Goal: Task Accomplishment & Management: Use online tool/utility

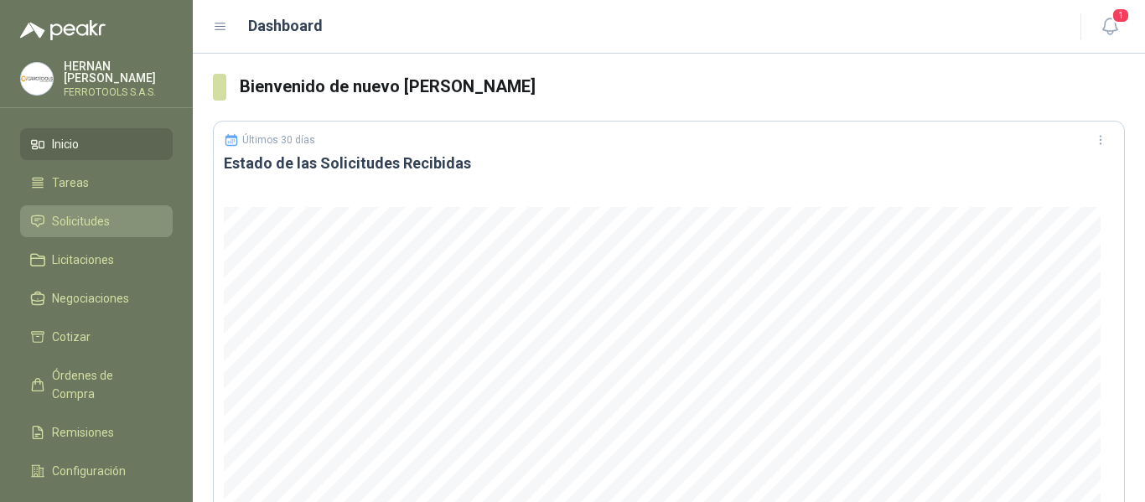
click at [93, 207] on link "Solicitudes" at bounding box center [96, 221] width 153 height 32
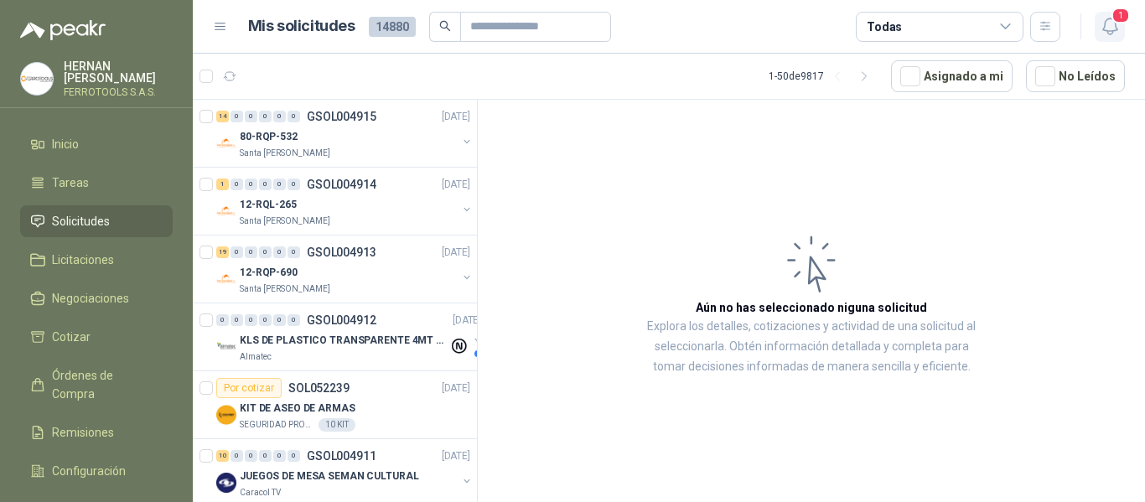
click at [1116, 23] on span "1" at bounding box center [1121, 16] width 18 height 16
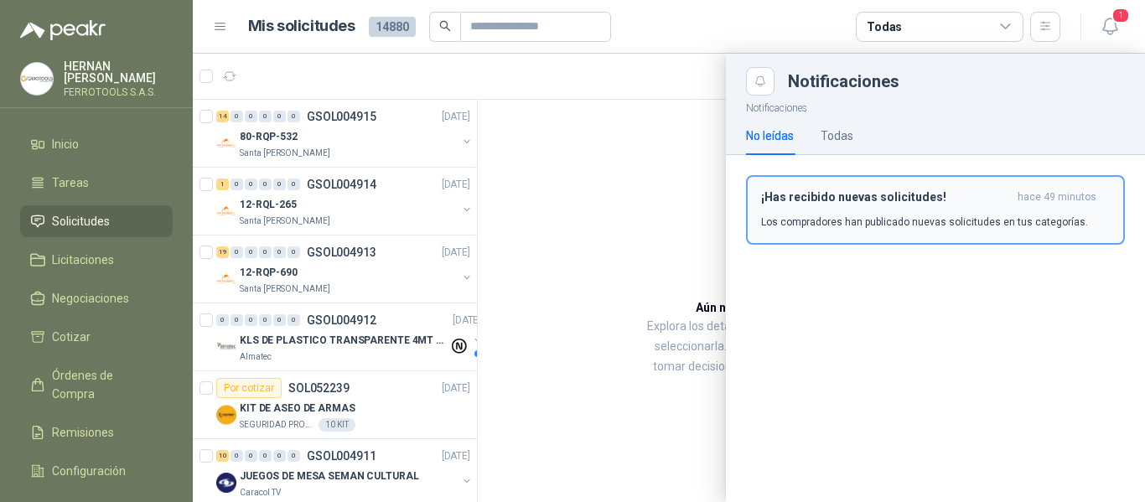
click at [927, 205] on div "¡Has recibido nuevas solicitudes! hace 49 minutos Los compradores han publicado…" at bounding box center [935, 209] width 349 height 39
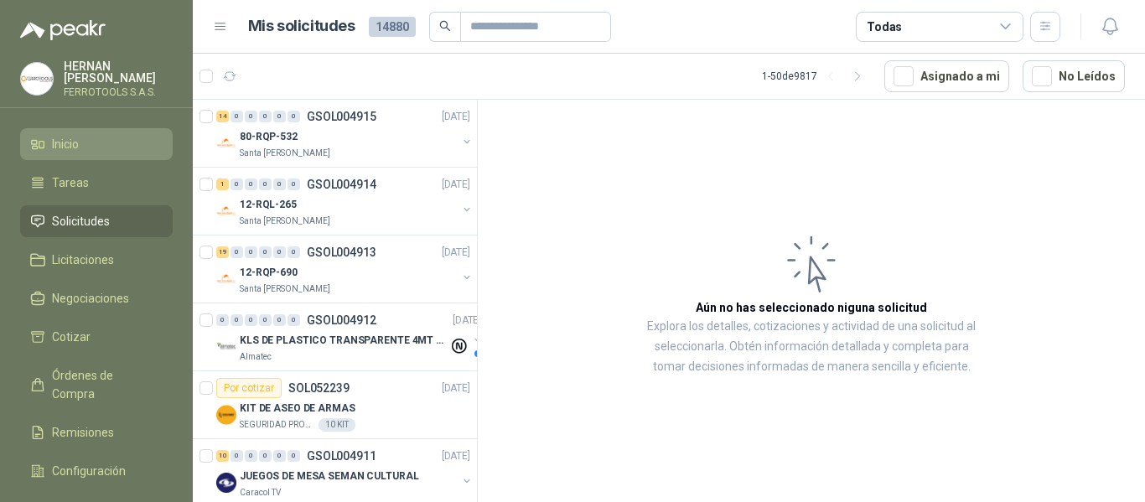
click at [77, 138] on span "Inicio" at bounding box center [65, 144] width 27 height 18
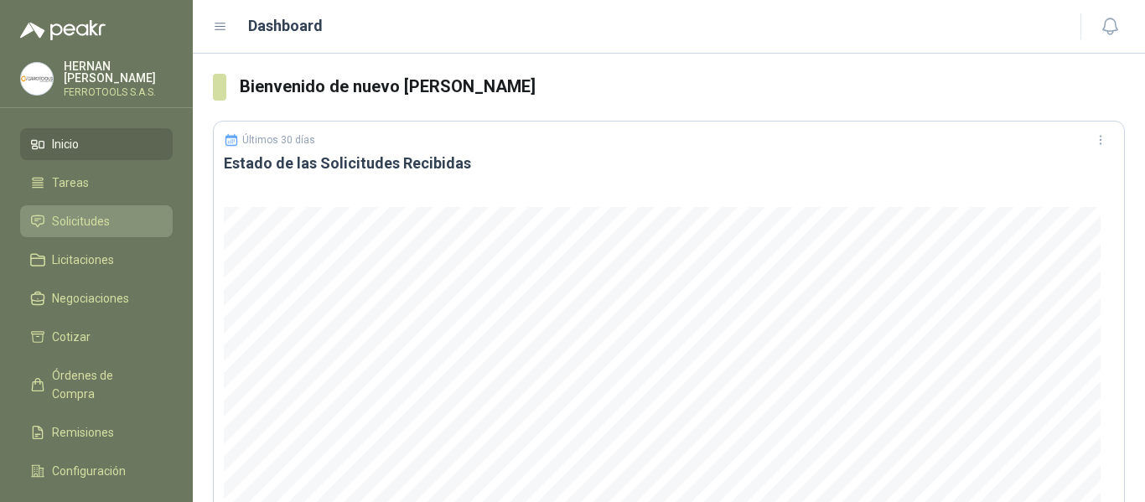
click at [89, 214] on span "Solicitudes" at bounding box center [81, 221] width 58 height 18
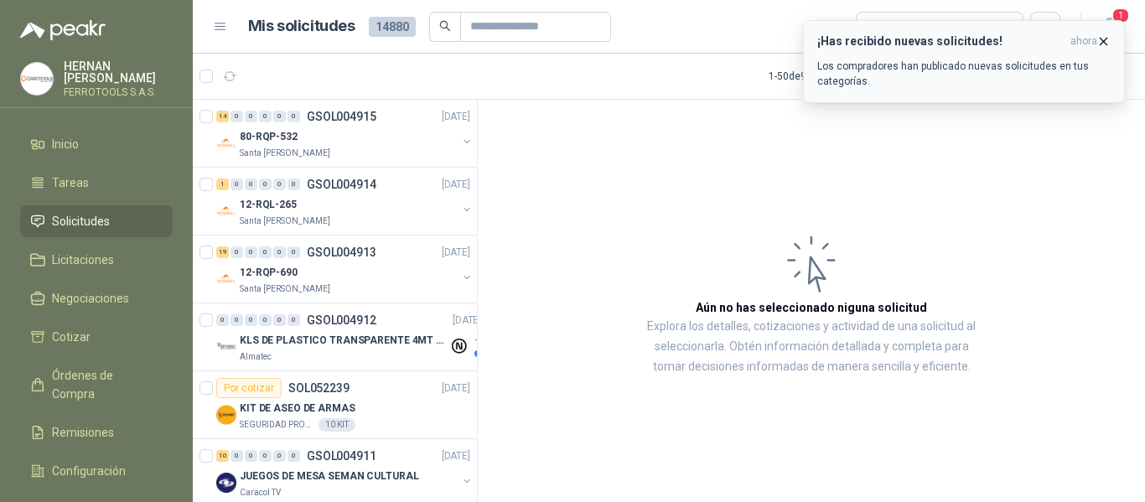
click at [1047, 62] on p "Los compradores han publicado nuevas solicitudes en tus categorías." at bounding box center [963, 74] width 293 height 30
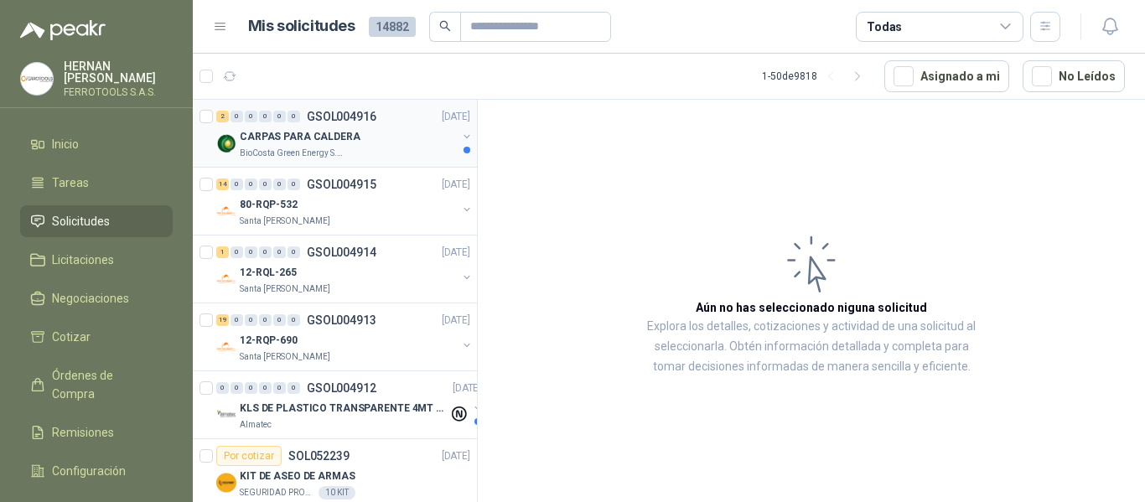
click at [412, 144] on div "CARPAS PARA CALDERA" at bounding box center [348, 137] width 217 height 20
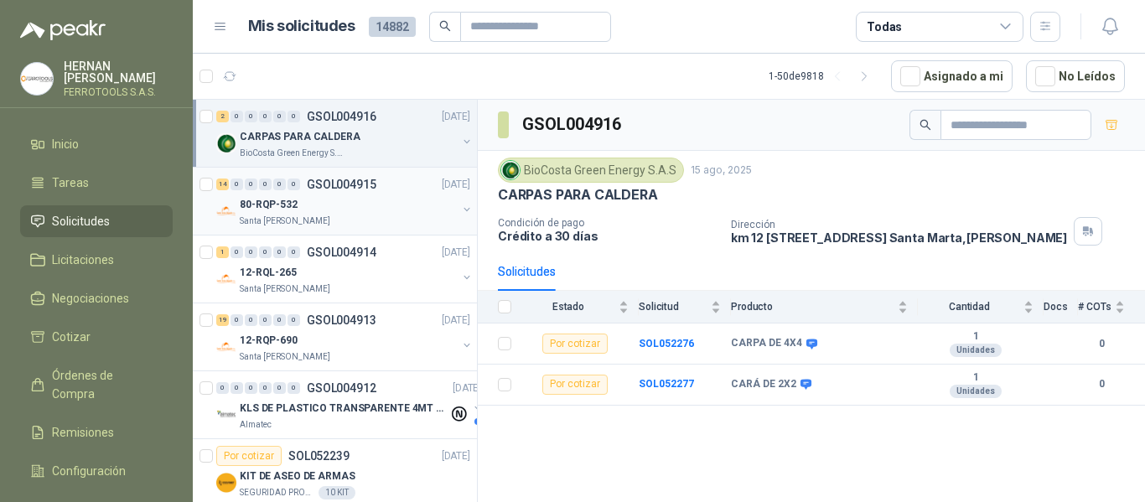
click at [376, 225] on div "Santa [PERSON_NAME]" at bounding box center [348, 221] width 217 height 13
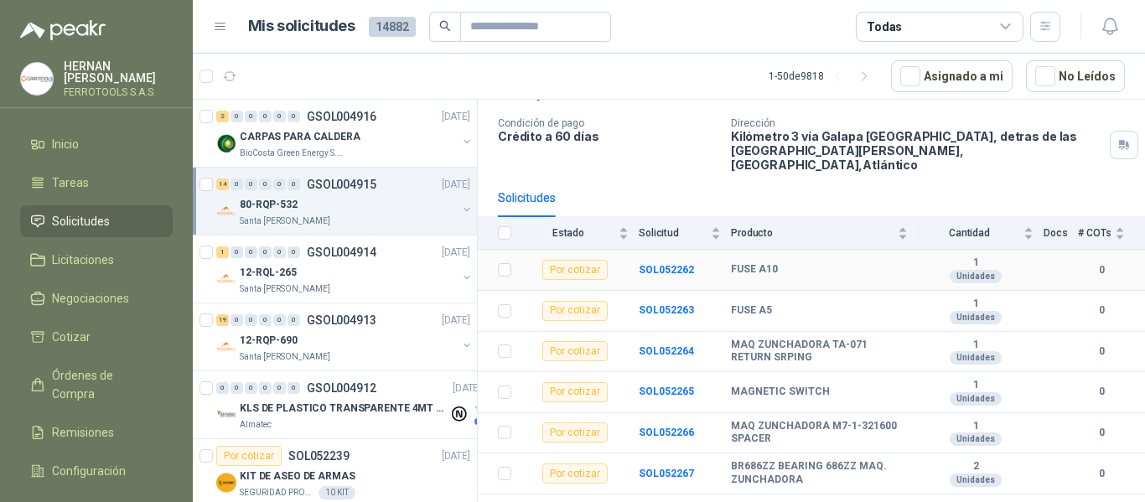
scroll to position [168, 0]
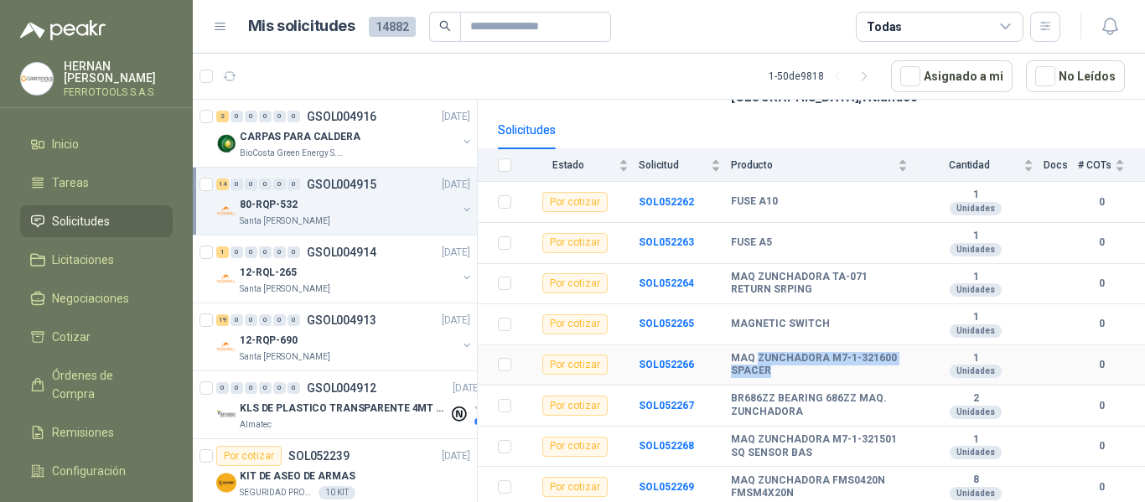
drag, startPoint x: 755, startPoint y: 340, endPoint x: 879, endPoint y: 354, distance: 124.8
click at [879, 354] on b "MAQ ZUNCHADORA M7-1-321600 SPACER" at bounding box center [819, 365] width 177 height 26
copy b "ZUNCHADORA M7-1-321600 SPACER"
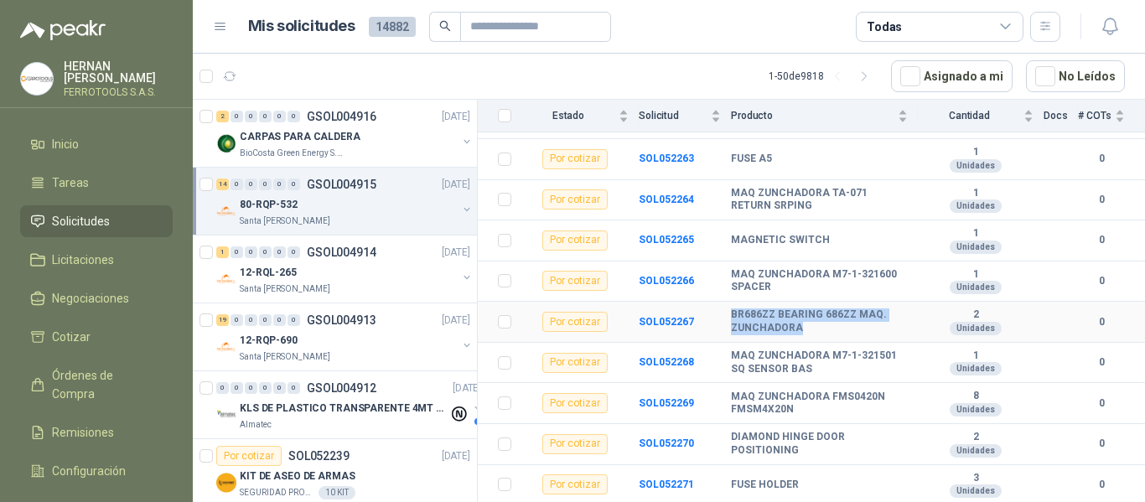
drag, startPoint x: 731, startPoint y: 304, endPoint x: 804, endPoint y: 307, distance: 73.0
click at [805, 309] on b "BR686ZZ BEARING 686ZZ MAQ. ZUNCHADORA" at bounding box center [819, 322] width 177 height 26
copy b "BR686ZZ BEARING 686ZZ MAQ. ZUNCHADORA"
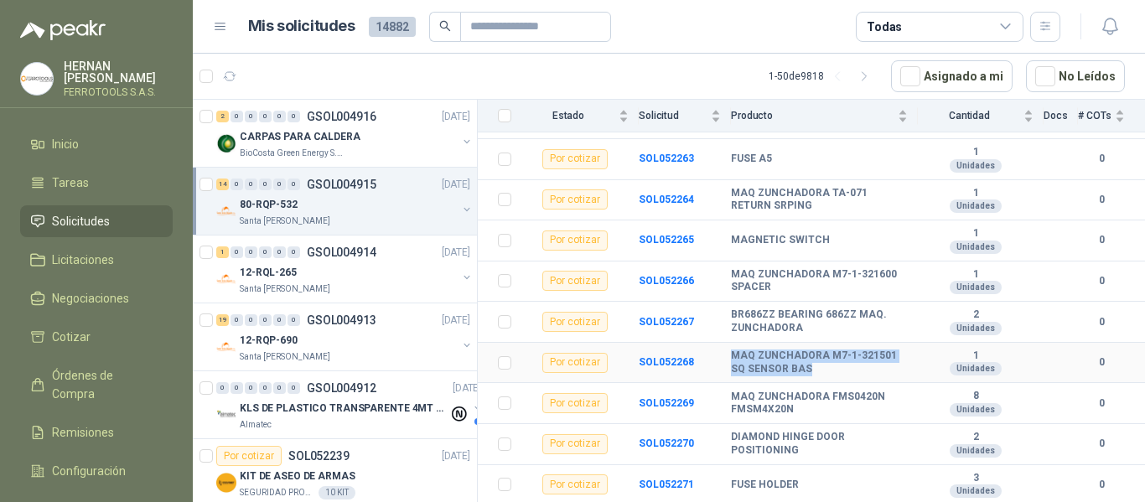
drag, startPoint x: 733, startPoint y: 341, endPoint x: 807, endPoint y: 353, distance: 75.5
click at [807, 353] on b "MAQ ZUNCHADORA M7-1-321501 SQ SENSOR BAS" at bounding box center [819, 363] width 177 height 26
copy b "MAQ ZUNCHADORA M7-1-321501 SQ SENSOR BAS"
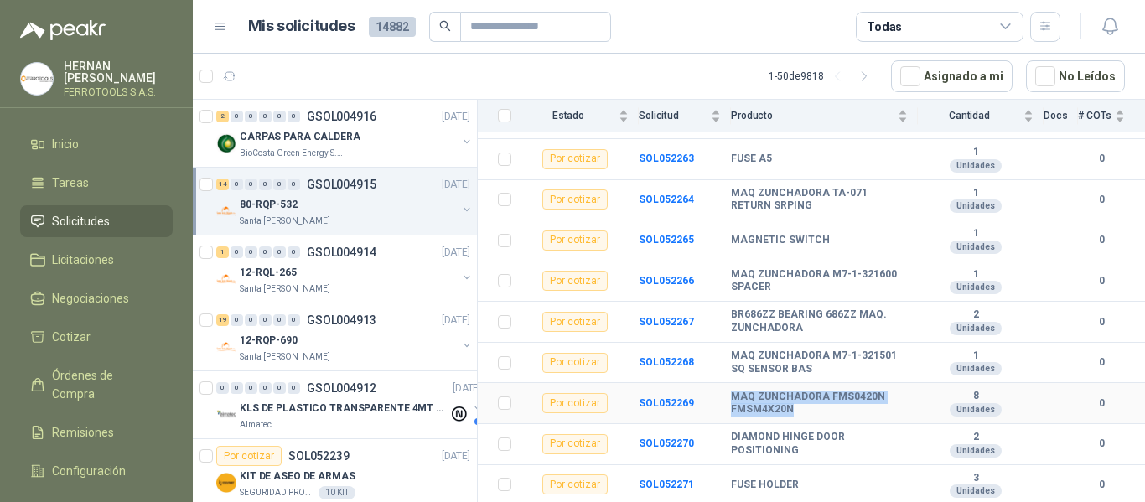
drag, startPoint x: 731, startPoint y: 382, endPoint x: 791, endPoint y: 395, distance: 61.7
click at [791, 395] on b "MAQ ZUNCHADORA FMS0420N FMSM4X20N" at bounding box center [819, 404] width 177 height 26
copy b "MAQ ZUNCHADORA FMS0420N FMSM4X20N"
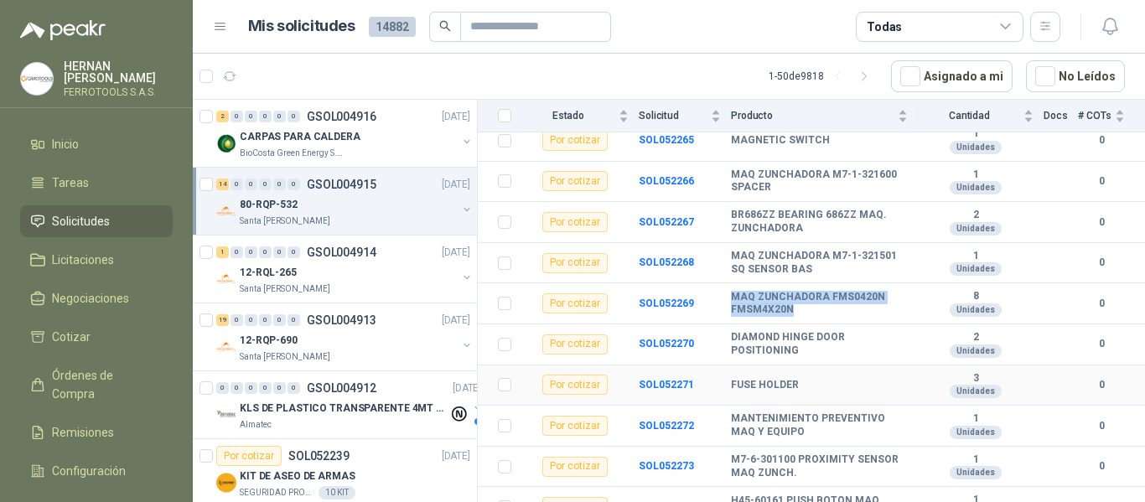
scroll to position [398, 0]
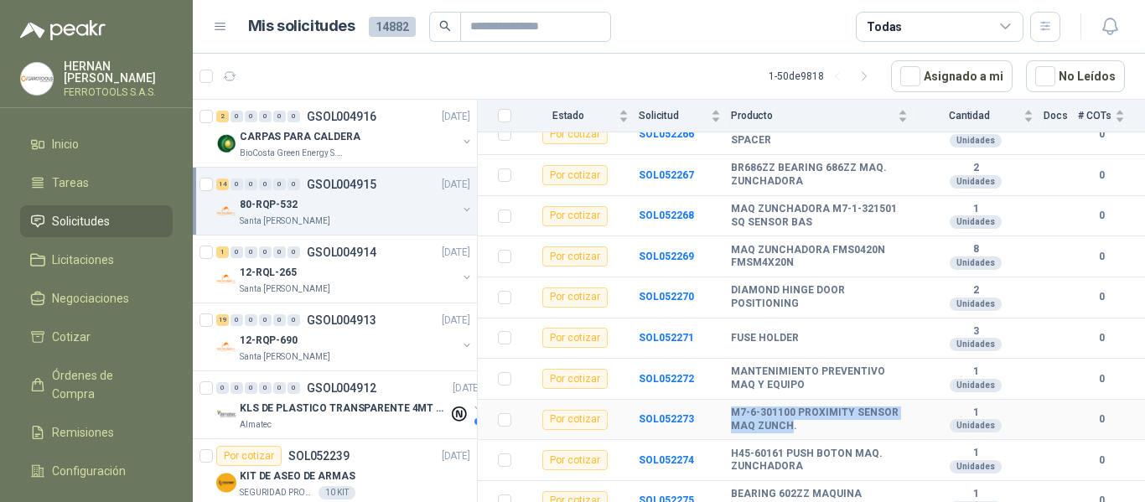
drag, startPoint x: 732, startPoint y: 397, endPoint x: 787, endPoint y: 411, distance: 56.9
click at [787, 411] on b "M7-6-301100 PROXIMITY SENSOR MAQ ZUNCH." at bounding box center [819, 420] width 177 height 26
copy b "M7-6-301100 PROXIMITY SENSOR MAQ ZUNCH"
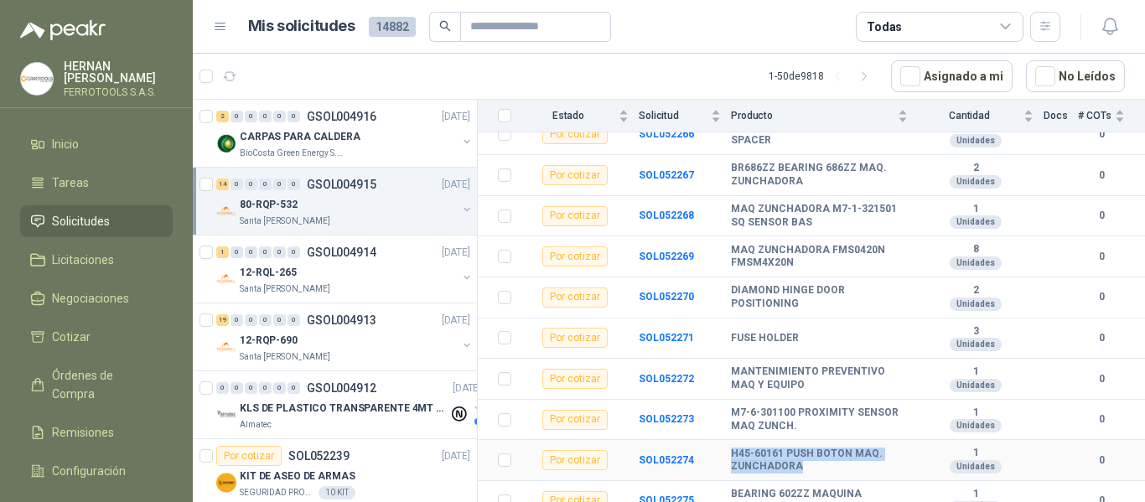
drag, startPoint x: 731, startPoint y: 442, endPoint x: 802, endPoint y: 459, distance: 72.4
click at [802, 459] on b "H45-60161 PUSH BOTON MAQ. ZUNCHADORA" at bounding box center [819, 461] width 177 height 26
copy b "H45-60161 PUSH BOTON MAQ. ZUNCHADORA"
drag, startPoint x: 731, startPoint y: 482, endPoint x: 802, endPoint y: 495, distance: 72.4
click at [802, 495] on b "BEARING 602ZZ MAQUINA ZUNCHADORA" at bounding box center [819, 501] width 177 height 26
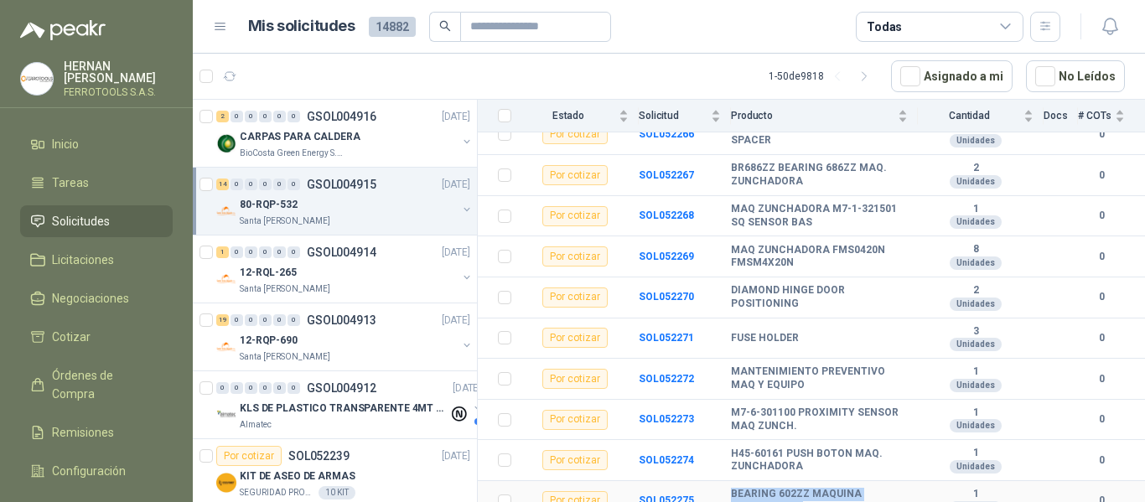
copy b "BEARING 602ZZ MAQUINA ZUNCHADORA"
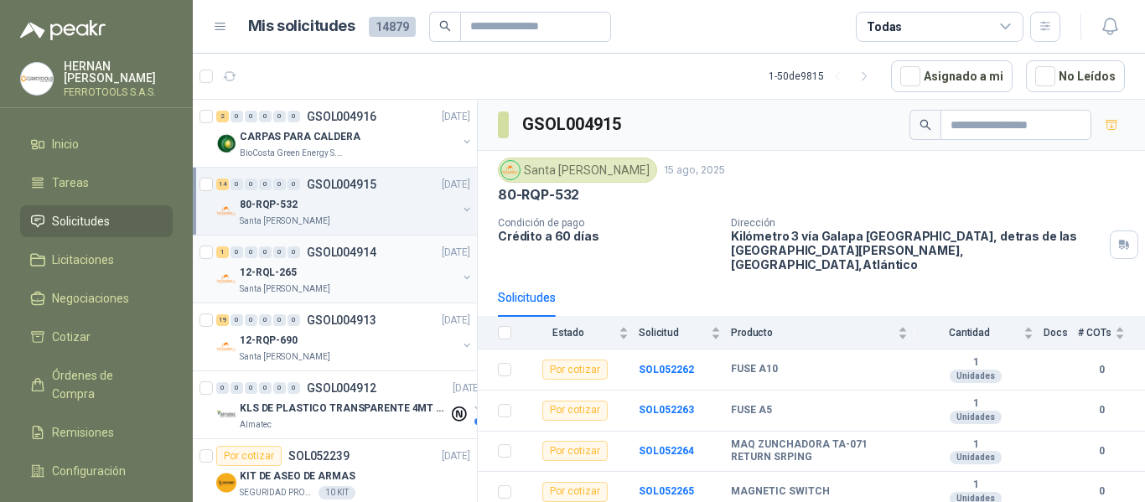
click at [272, 270] on p "12-RQL-265" at bounding box center [268, 273] width 57 height 16
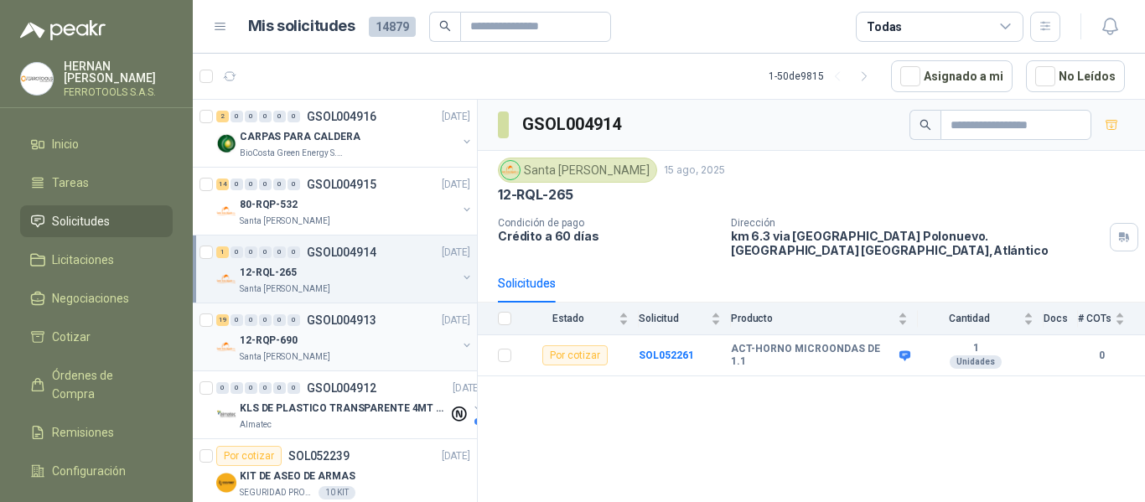
click at [324, 324] on p "GSOL004913" at bounding box center [342, 320] width 70 height 12
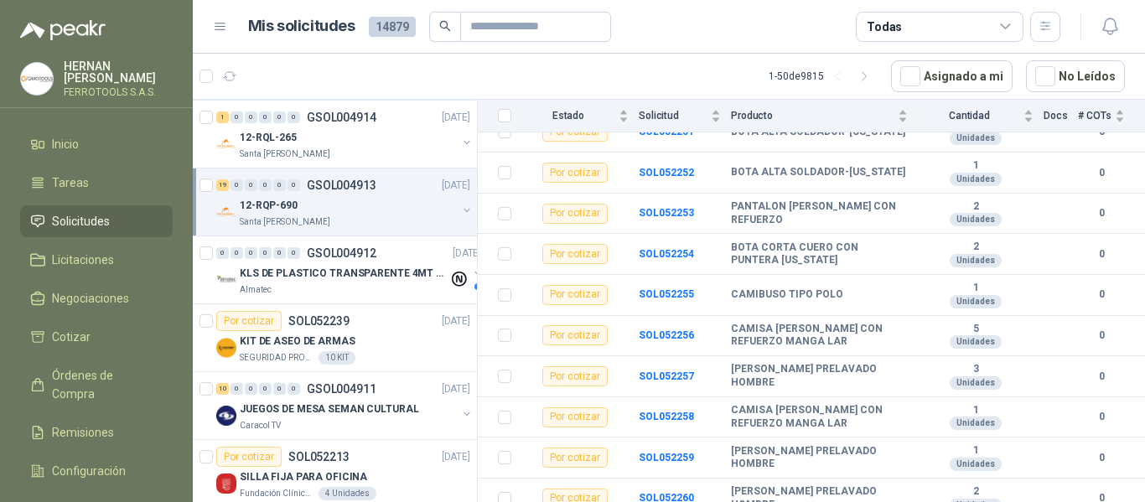
scroll to position [168, 0]
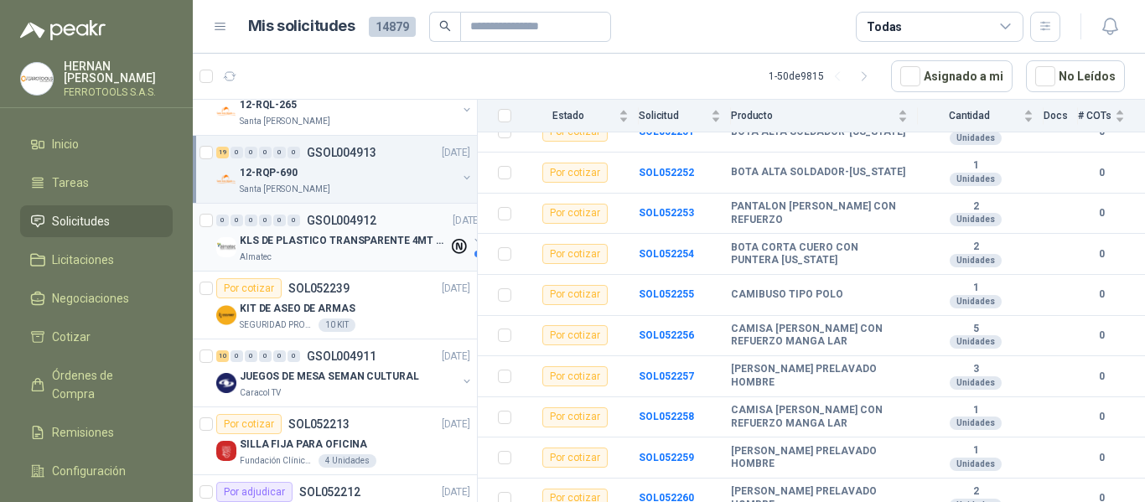
click at [353, 240] on p "KLS DE PLASTICO TRANSPARENTE 4MT CAL 4 Y CINTA TRA" at bounding box center [344, 241] width 209 height 16
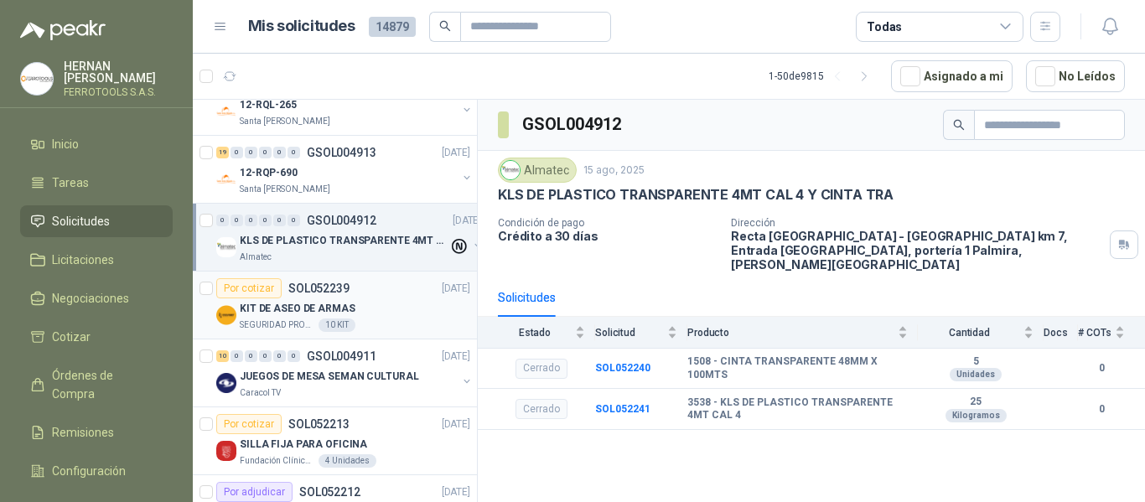
click at [361, 303] on div "KIT DE ASEO DE ARMAS" at bounding box center [355, 308] width 231 height 20
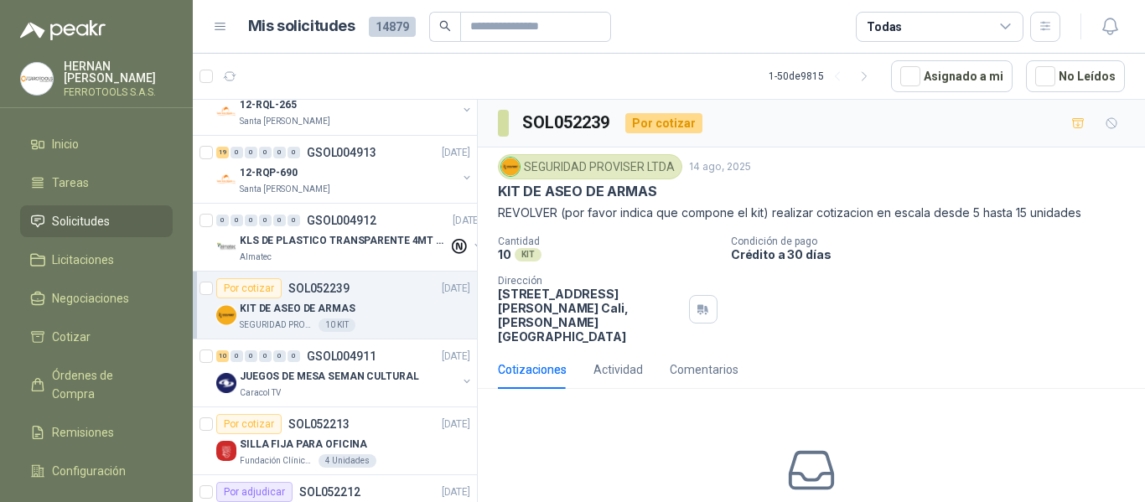
scroll to position [252, 0]
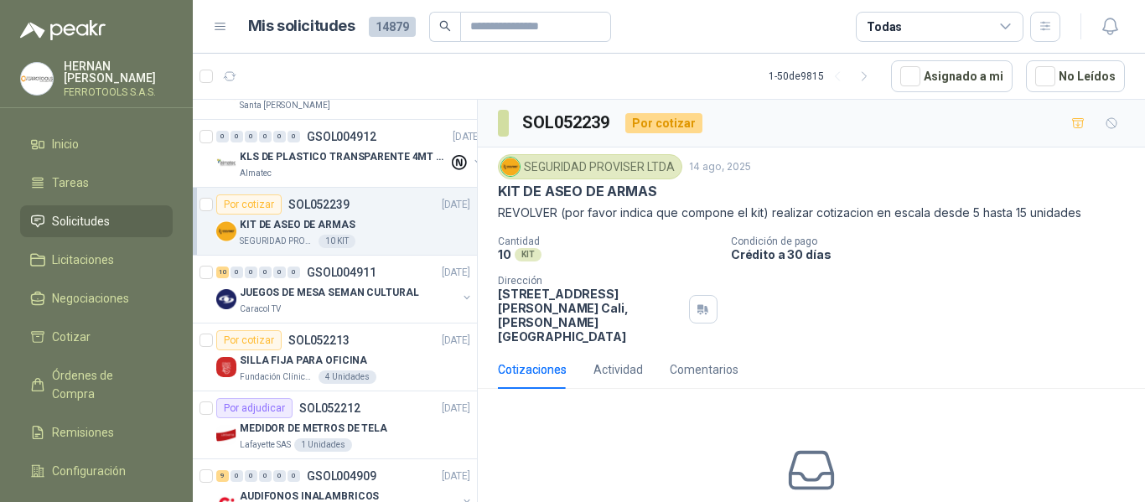
click at [361, 303] on div "Caracol TV" at bounding box center [348, 309] width 217 height 13
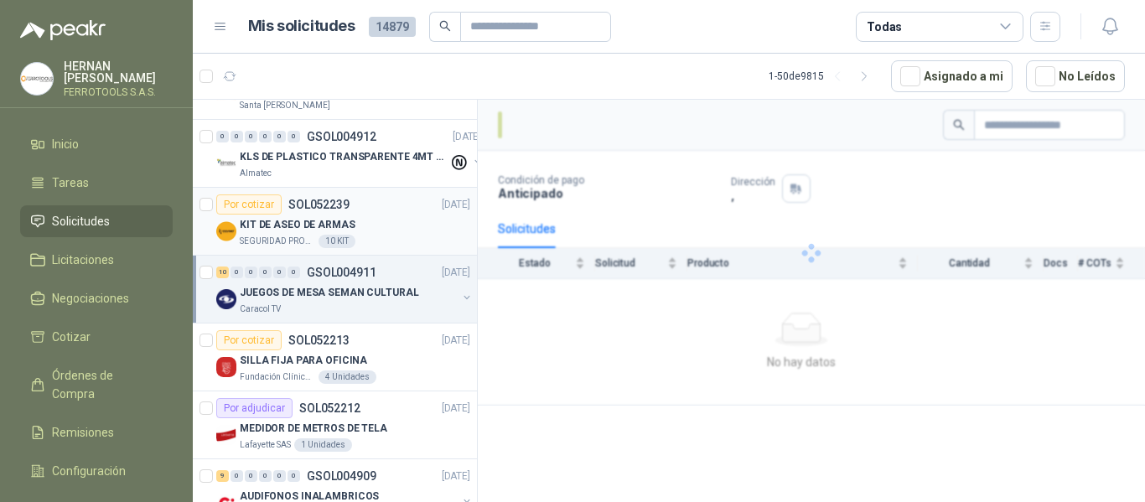
scroll to position [335, 0]
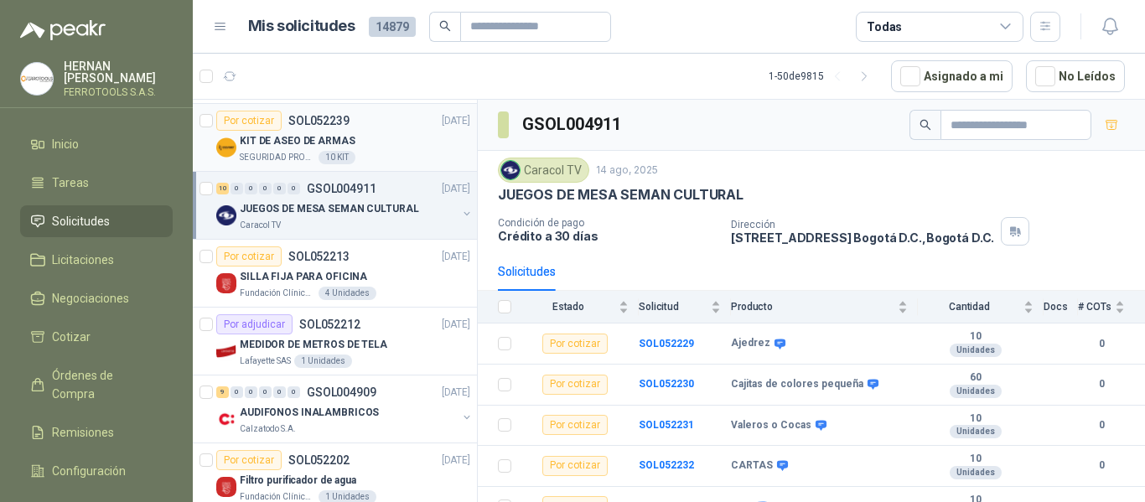
click at [361, 303] on article "Por cotizar SOL052213 14/08/25 SILLA FIJA PARA OFICINA Fundación Clínica Shaio …" at bounding box center [335, 274] width 284 height 68
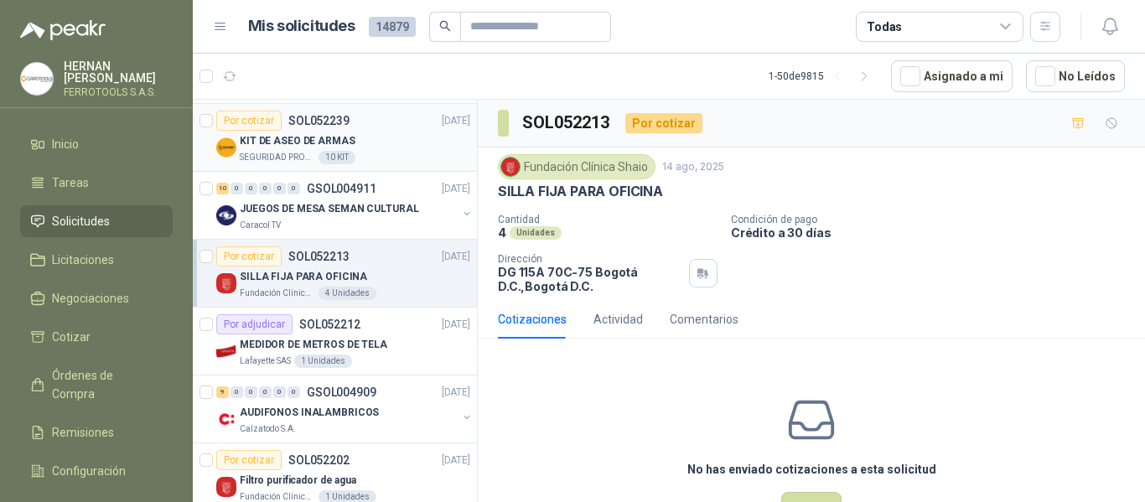
scroll to position [419, 0]
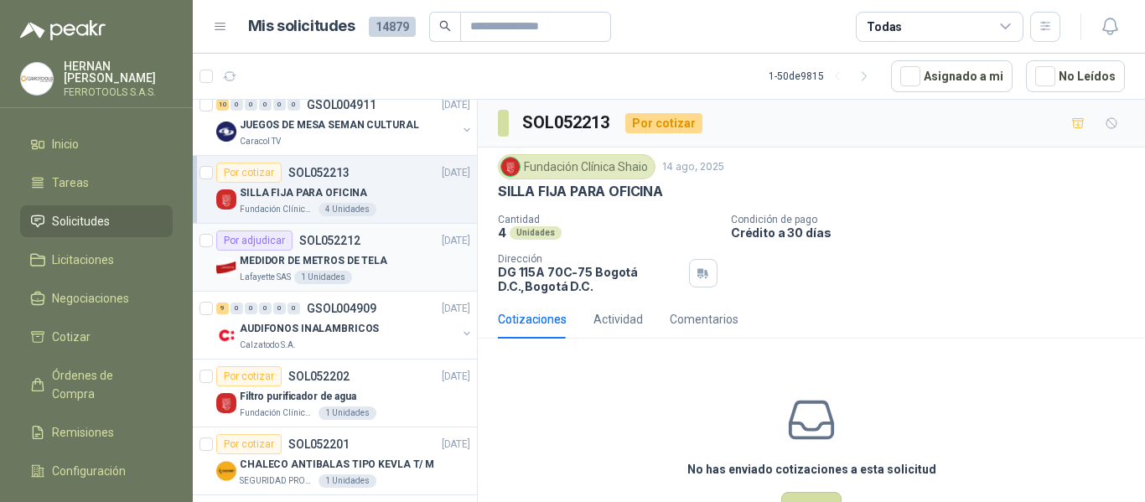
click at [407, 288] on article "Por adjudicar SOL052212 14/08/25 MEDIDOR DE METROS DE TELA Lafayette SAS 1 Unid…" at bounding box center [335, 258] width 284 height 68
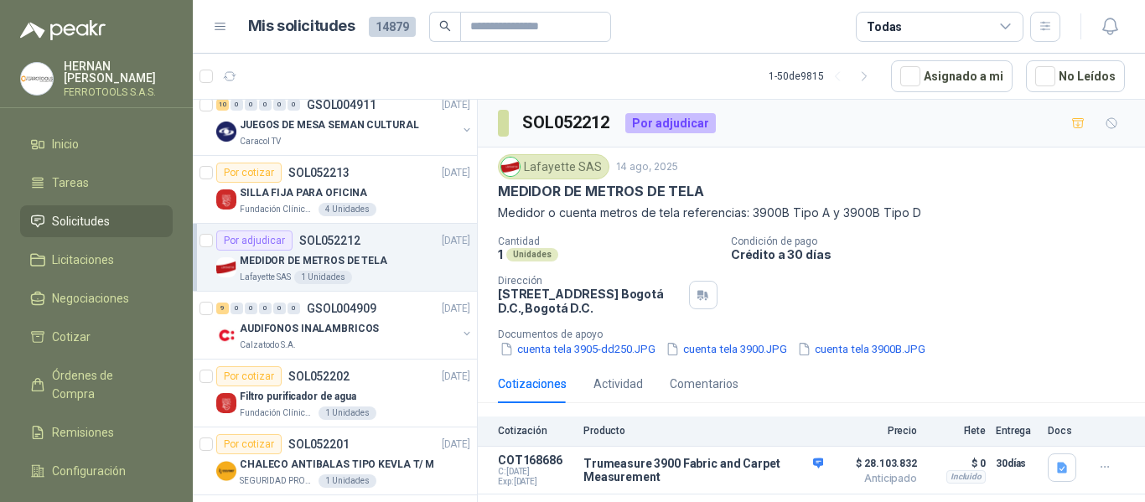
scroll to position [503, 0]
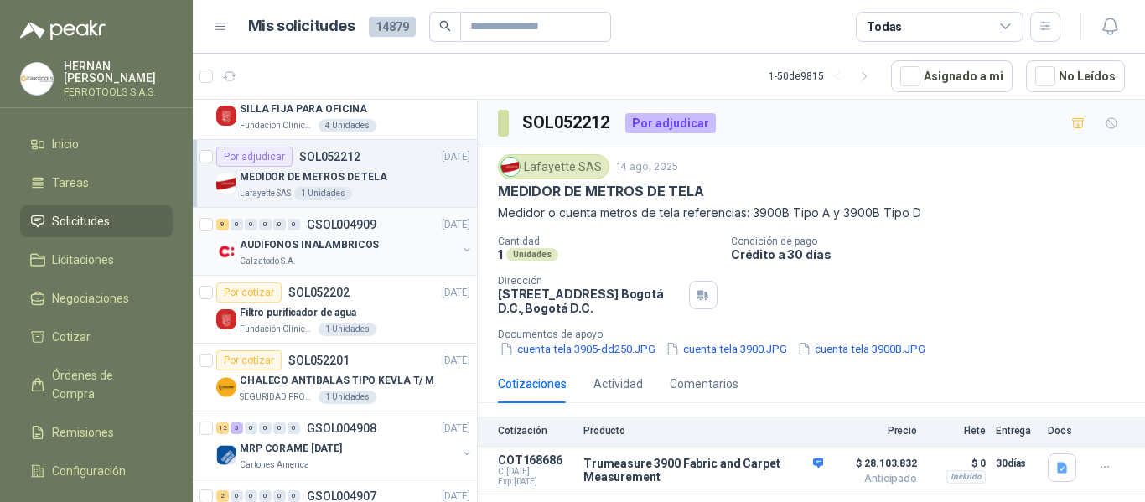
click at [428, 267] on div "Calzatodo S.A." at bounding box center [348, 261] width 217 height 13
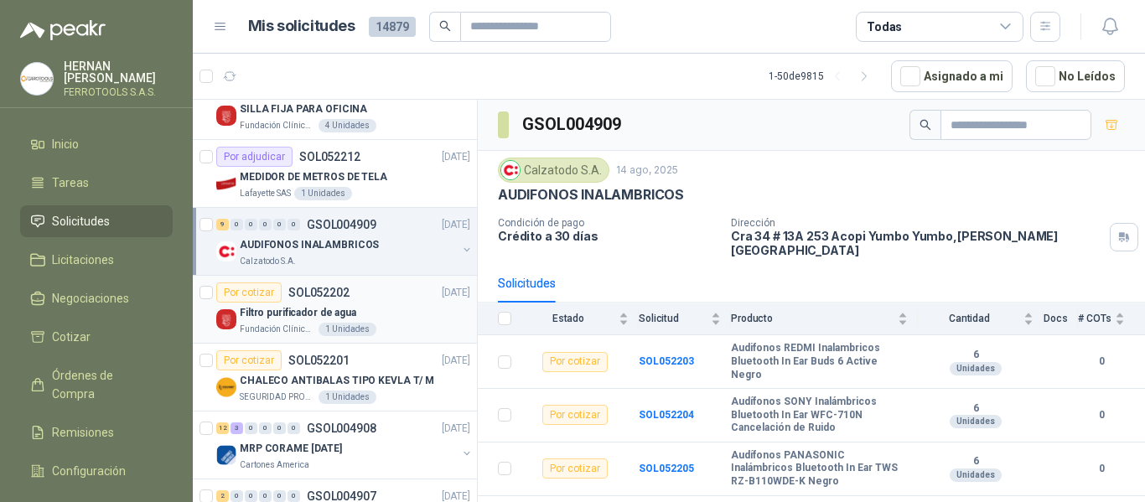
click at [390, 302] on div "Por cotizar SOL052202 14/08/25" at bounding box center [343, 293] width 254 height 20
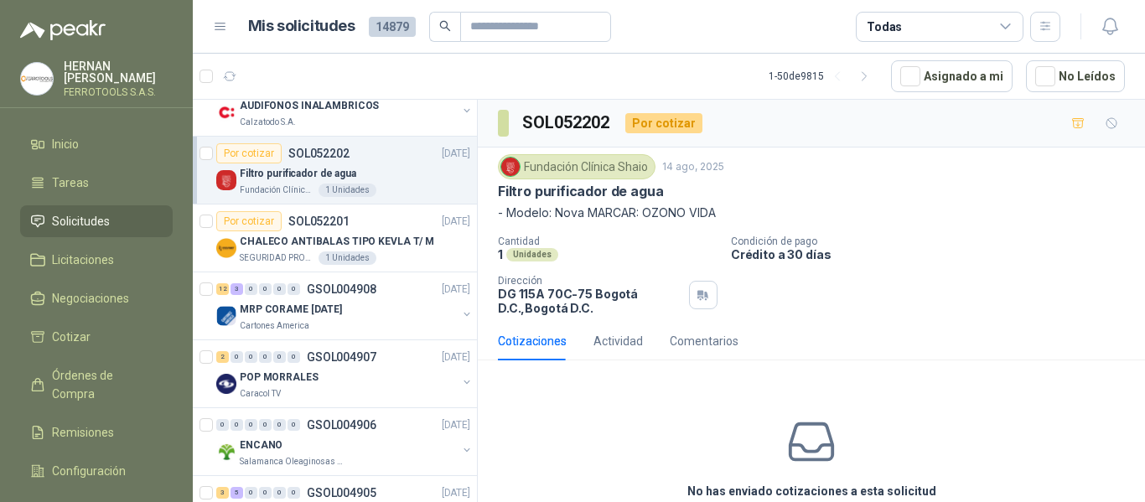
scroll to position [671, 0]
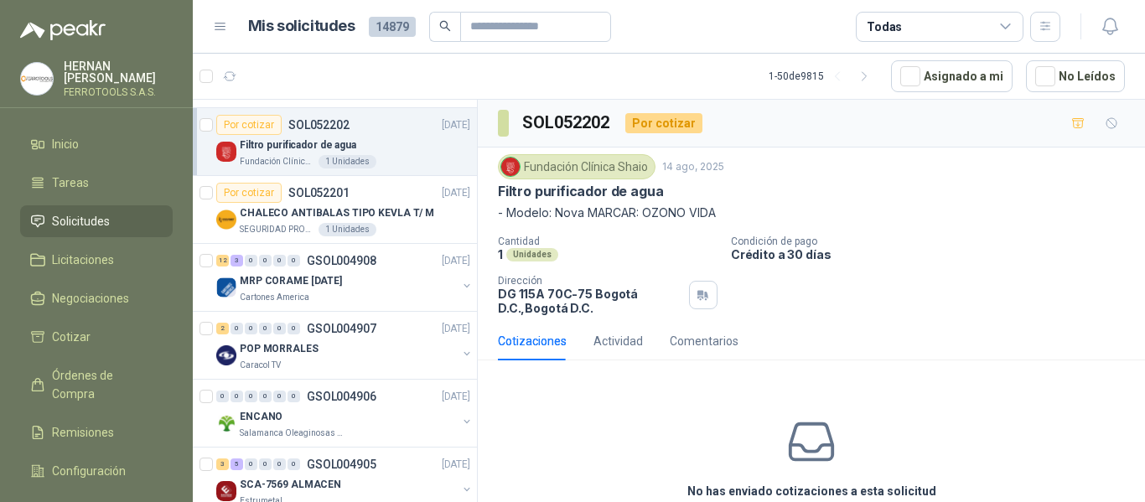
click at [390, 302] on div "Cartones America" at bounding box center [348, 297] width 217 height 13
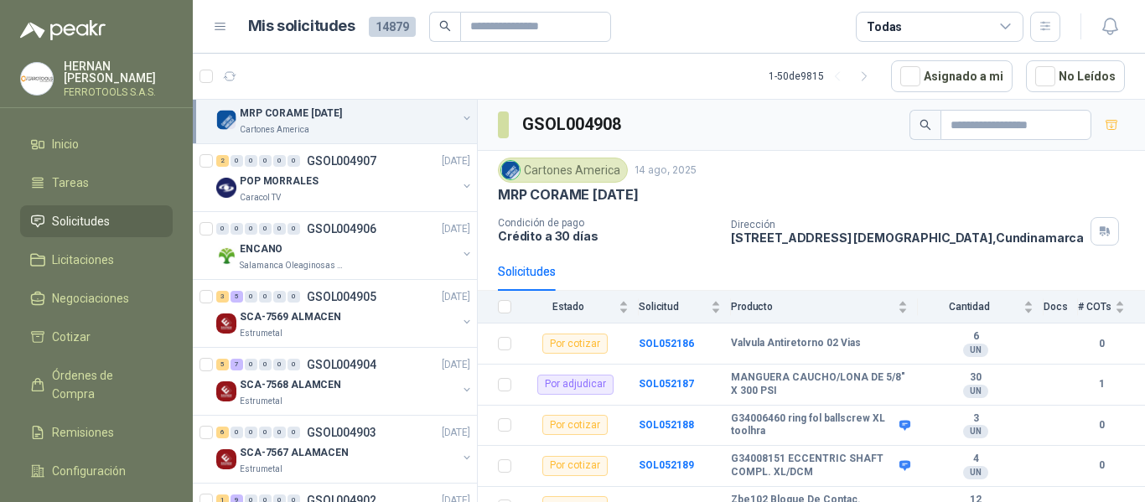
scroll to position [755, 0]
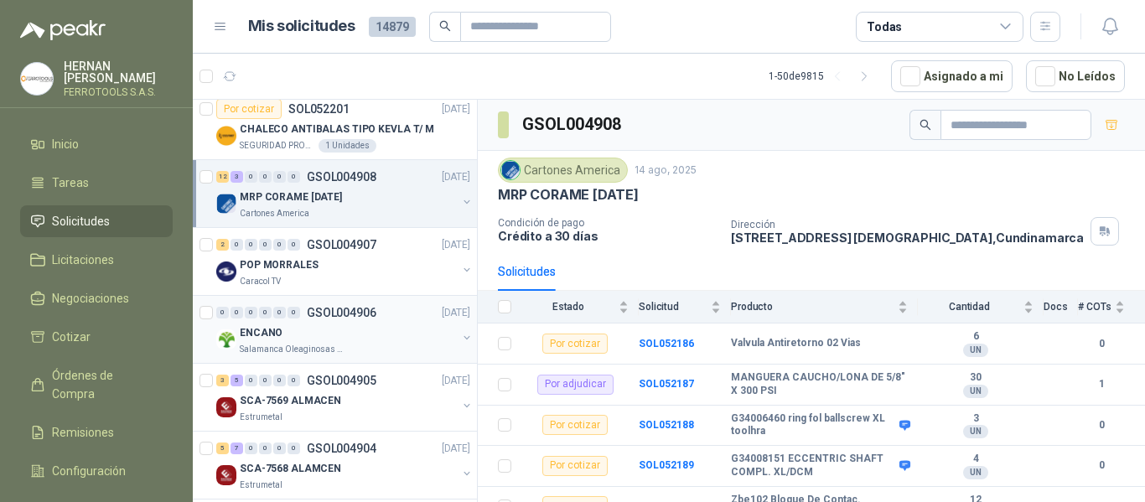
click at [388, 325] on div "ENCANO" at bounding box center [348, 333] width 217 height 20
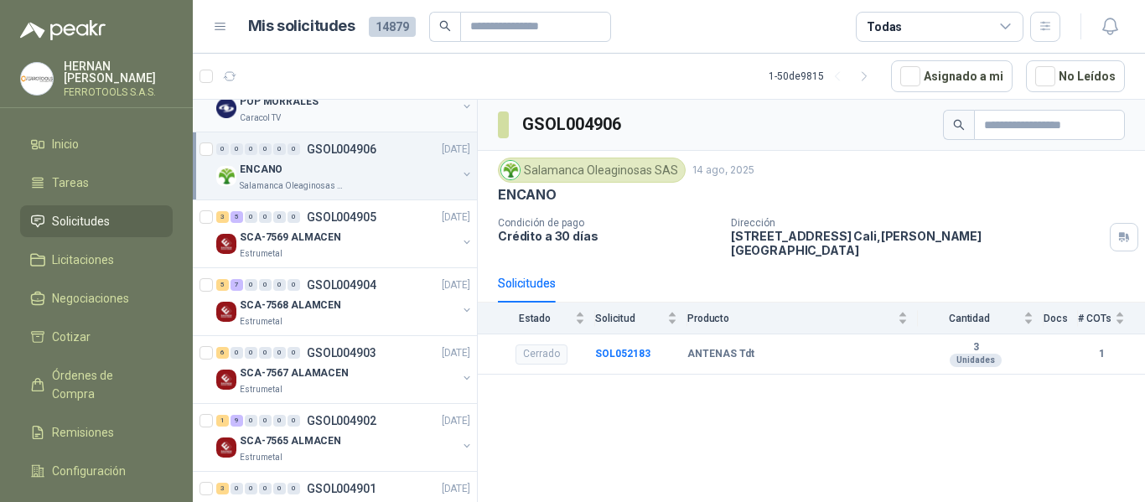
scroll to position [922, 0]
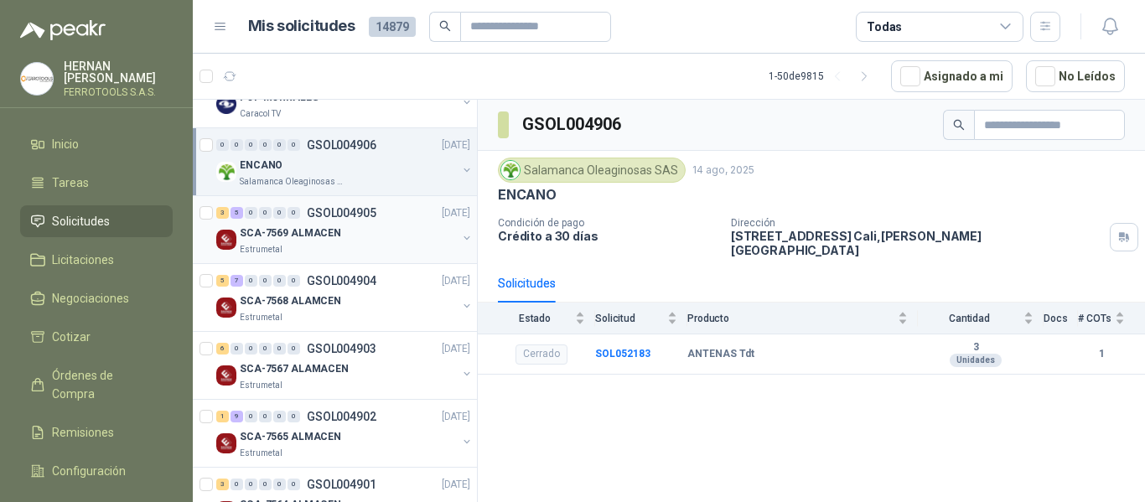
click at [382, 233] on div "SCA-7569 ALMACEN" at bounding box center [348, 233] width 217 height 20
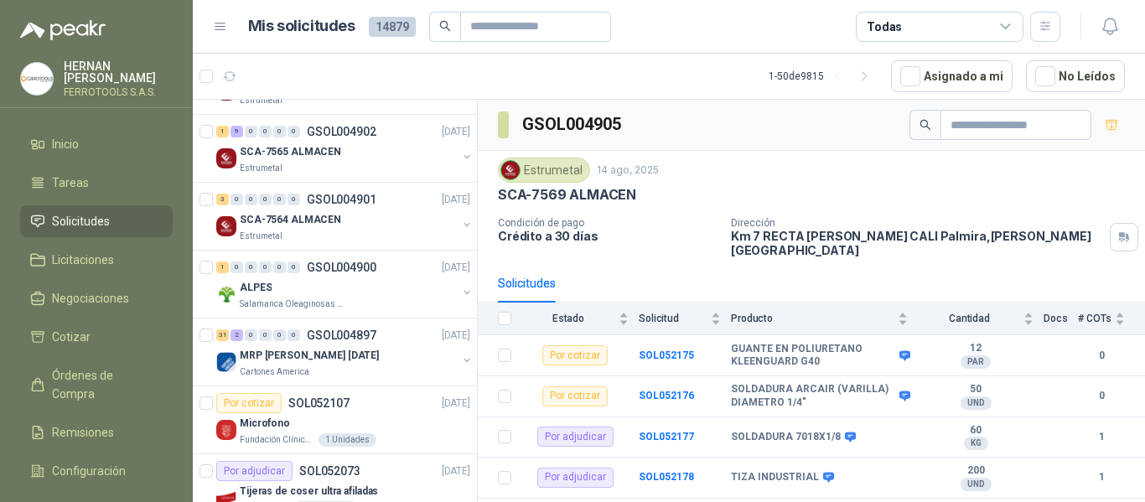
scroll to position [1258, 0]
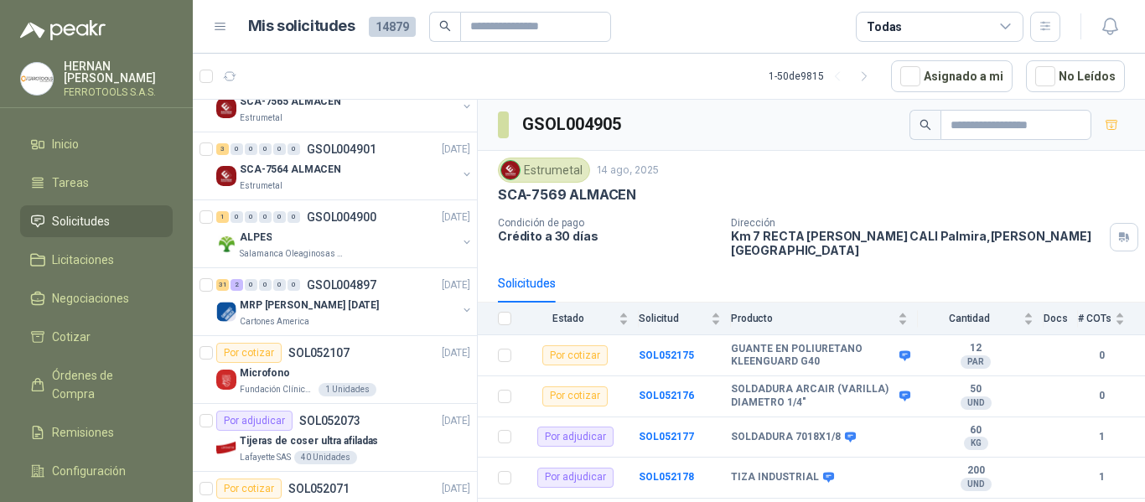
click at [382, 233] on div "ALPES" at bounding box center [348, 237] width 217 height 20
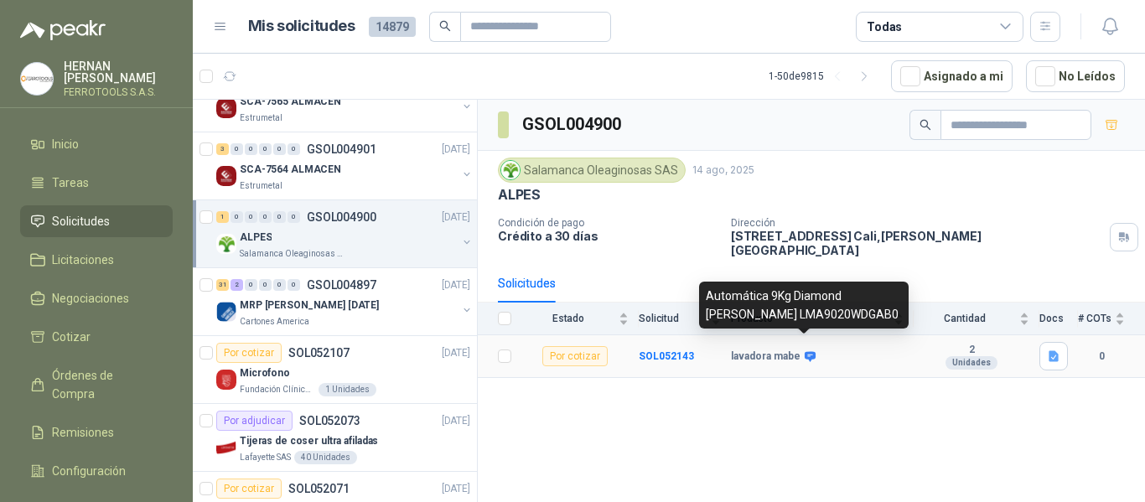
click at [807, 351] on icon at bounding box center [810, 356] width 11 height 10
drag, startPoint x: 802, startPoint y: 314, endPoint x: 704, endPoint y: 309, distance: 98.3
click at [704, 309] on div "Automática 9Kg Diamond Gray Mabe LMA9020WDGAB0" at bounding box center [804, 305] width 210 height 47
copy div "LMA9020WDGAB0"
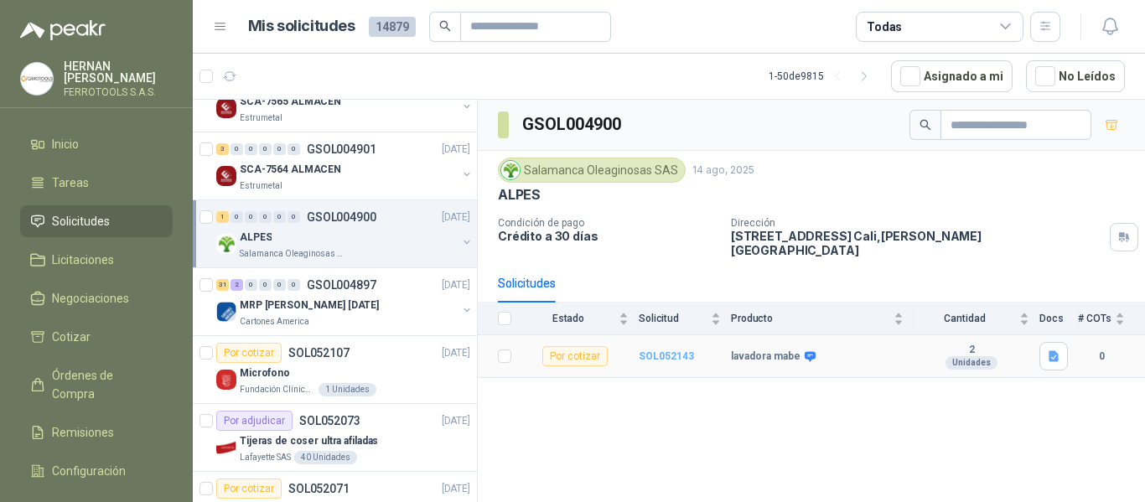
click at [670, 350] on b "SOL052143" at bounding box center [666, 356] width 55 height 12
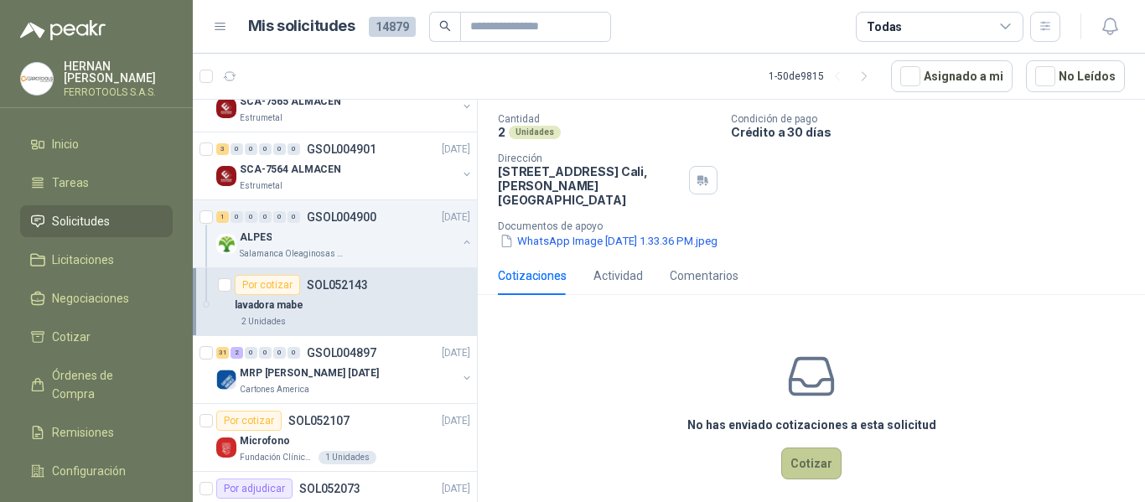
click at [810, 455] on button "Cotizar" at bounding box center [811, 464] width 60 height 32
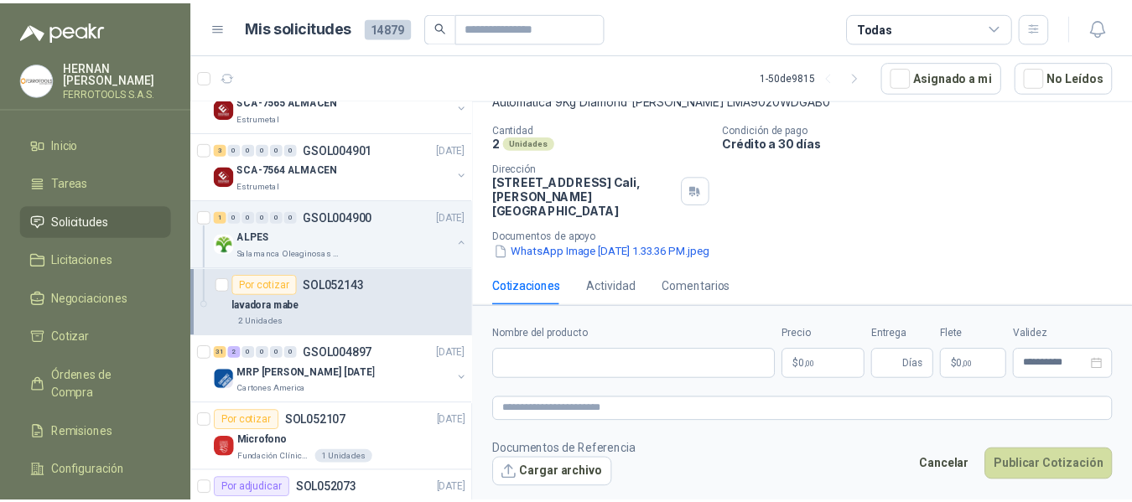
scroll to position [112, 0]
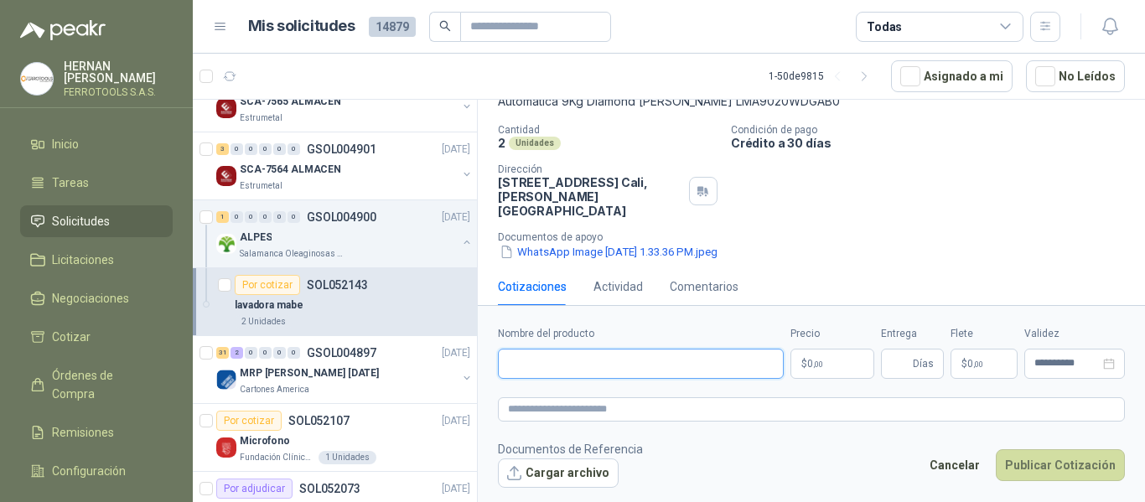
click at [630, 365] on input "Nombre del producto" at bounding box center [641, 364] width 286 height 30
paste input "**********"
type input "**********"
click at [681, 413] on textarea at bounding box center [811, 409] width 627 height 24
paste textarea "**********"
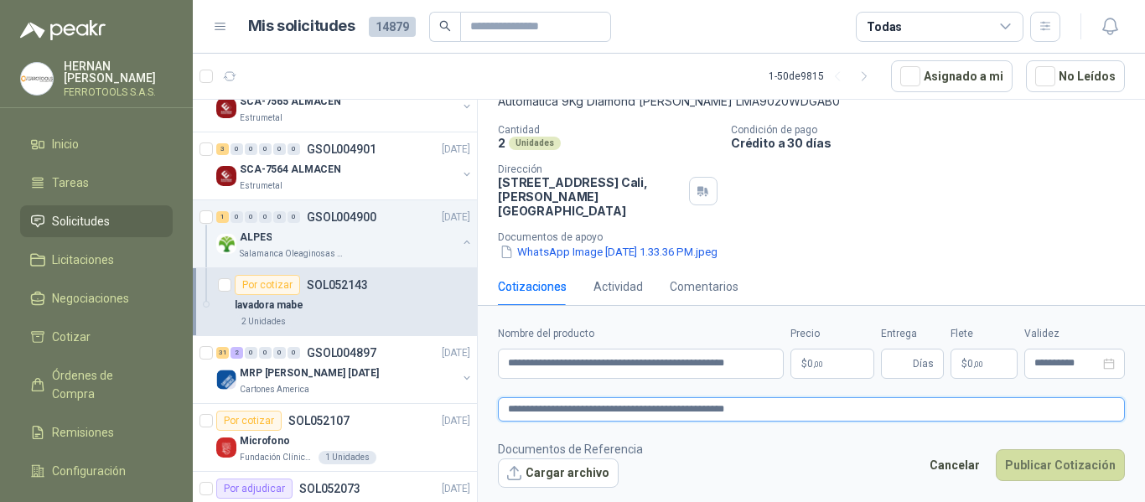
type textarea "**********"
click at [843, 364] on body "HERNAN RUALES FERROTOOLS S.A.S. Inicio Tareas Solicitudes Licitaciones Negociac…" at bounding box center [572, 251] width 1145 height 502
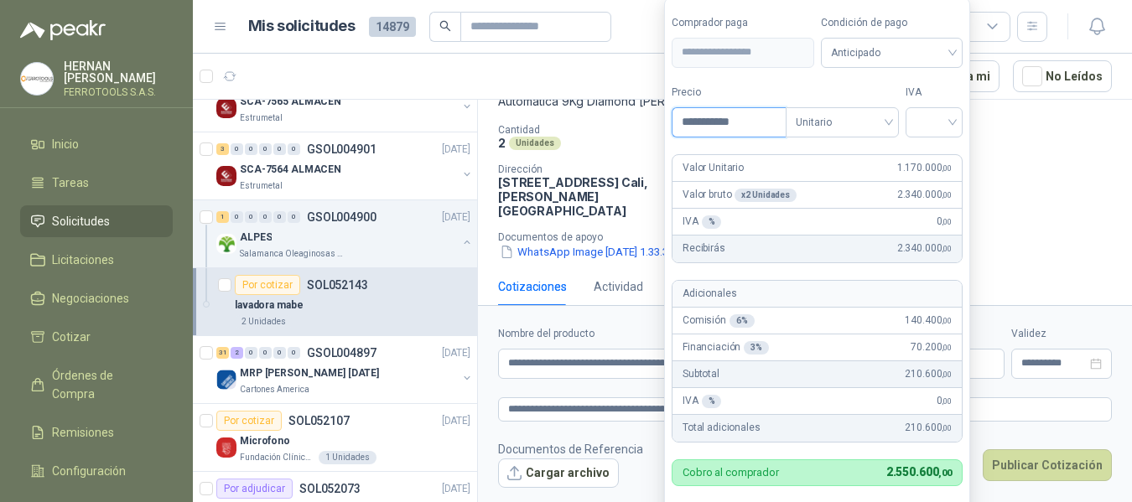
type input "**********"
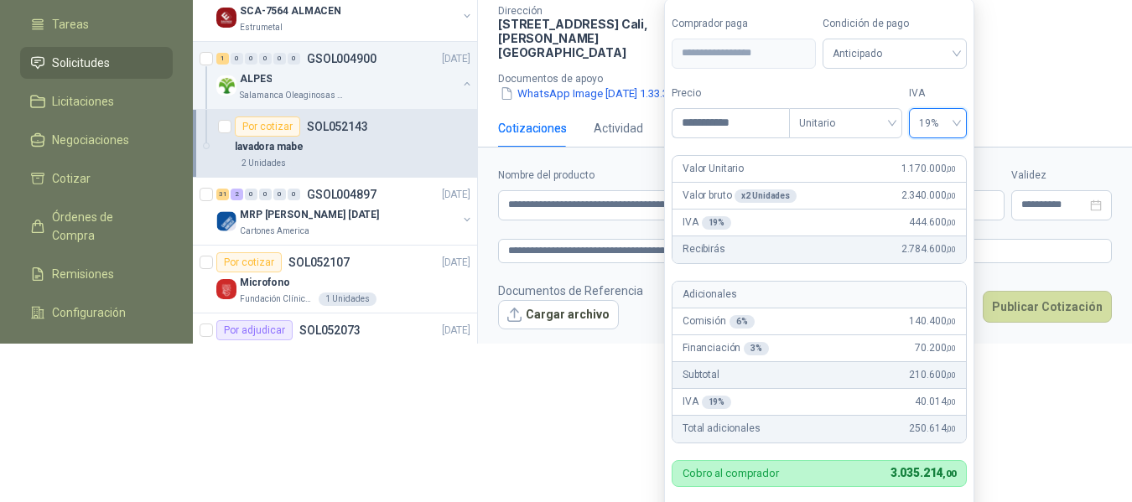
scroll to position [162, 0]
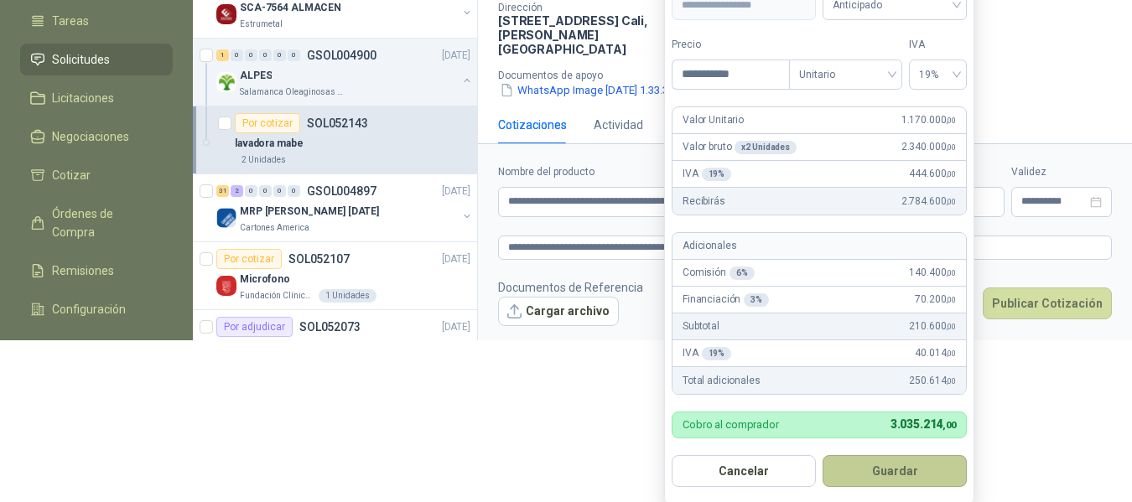
click at [882, 473] on button "Guardar" at bounding box center [894, 471] width 144 height 32
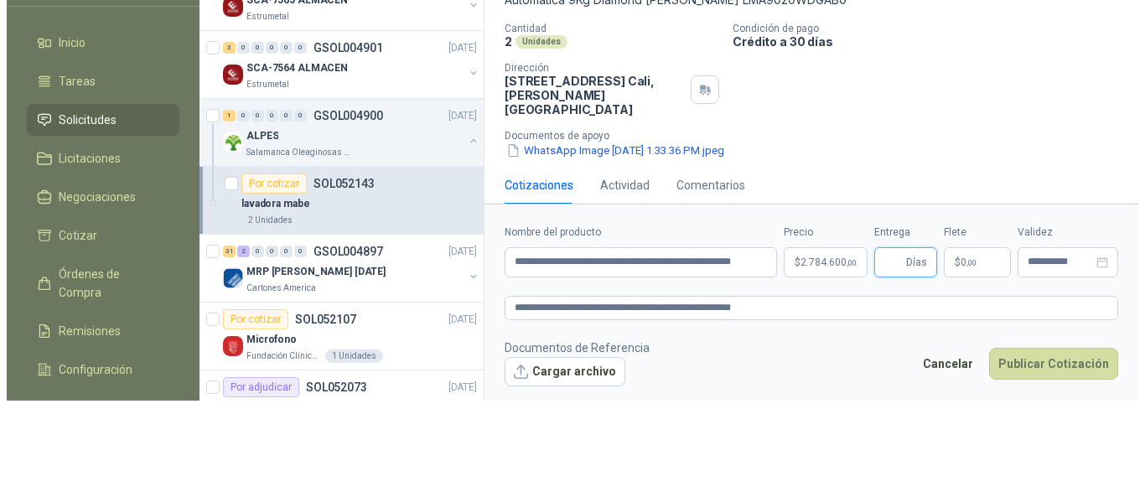
scroll to position [0, 0]
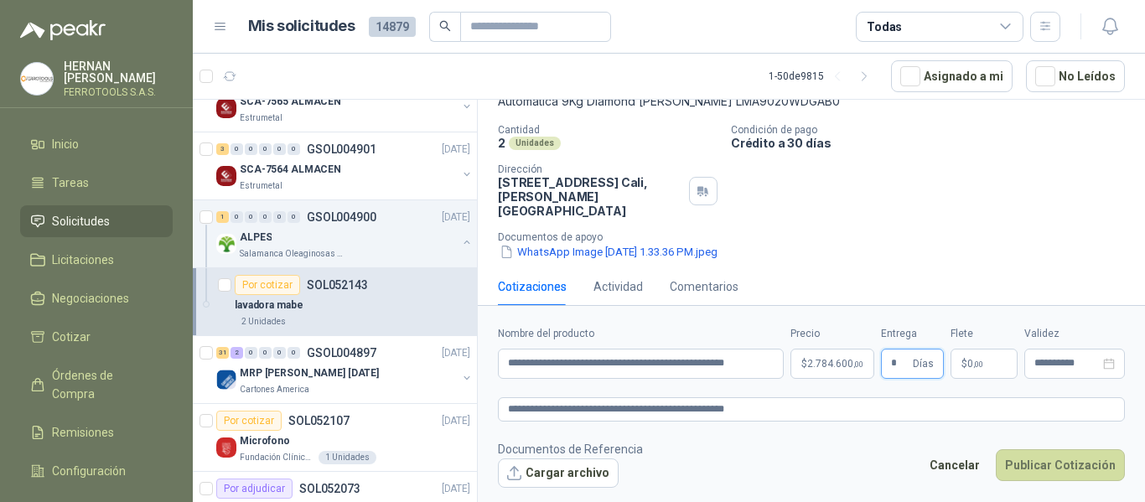
type input "*"
click at [917, 267] on div "Cotizaciones Actividad Comentarios" at bounding box center [811, 286] width 627 height 39
click at [668, 243] on button "WhatsApp Image 2025-08-14 at 1.33.36 PM.jpeg" at bounding box center [608, 252] width 221 height 18
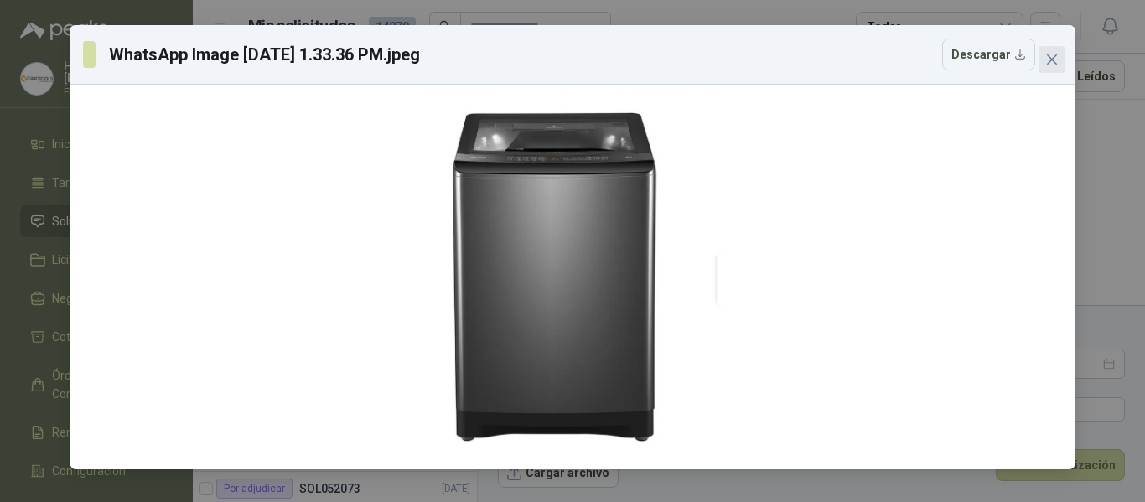
click at [1044, 57] on span "Close" at bounding box center [1052, 59] width 27 height 13
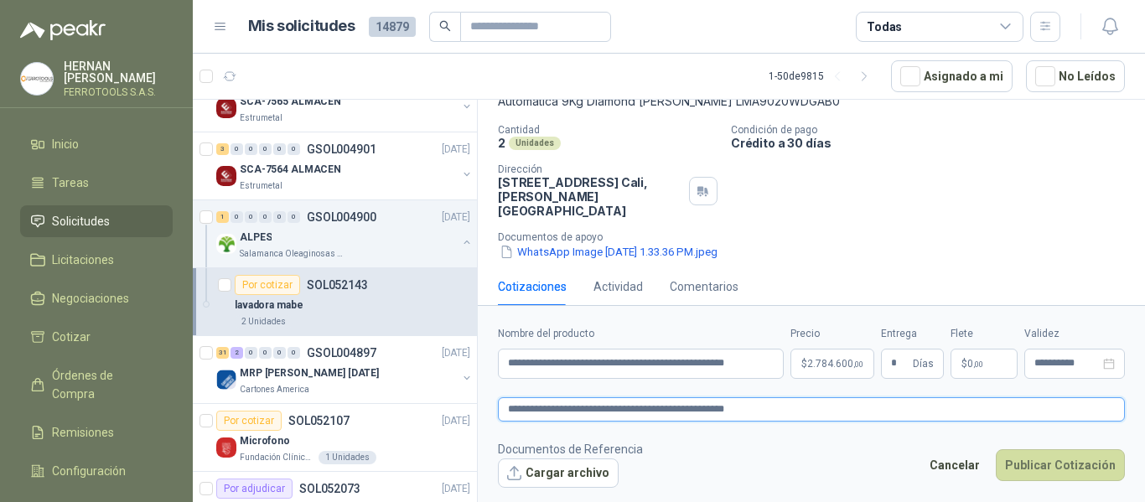
click at [796, 407] on textarea "**********" at bounding box center [811, 409] width 627 height 24
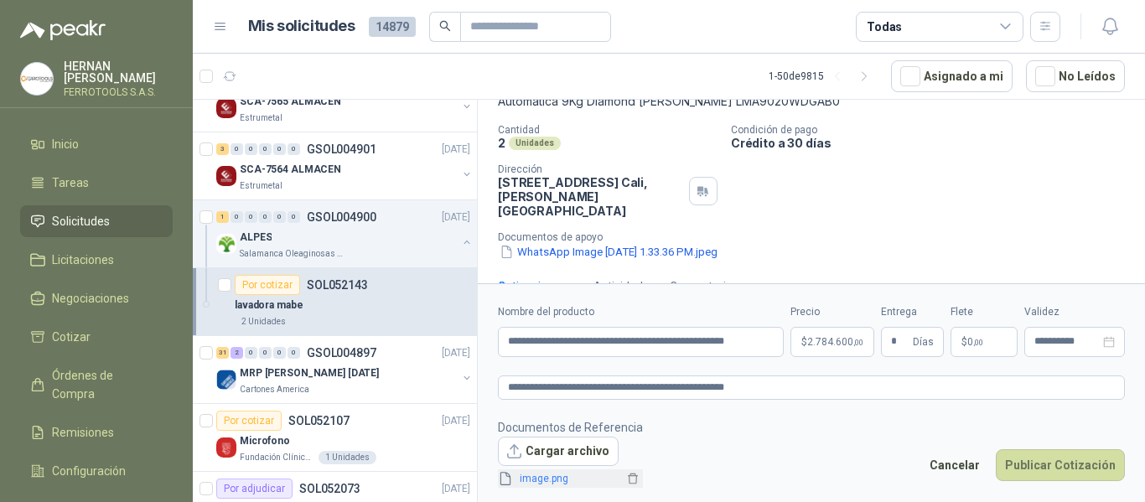
click at [547, 483] on link "image.png" at bounding box center [568, 479] width 111 height 16
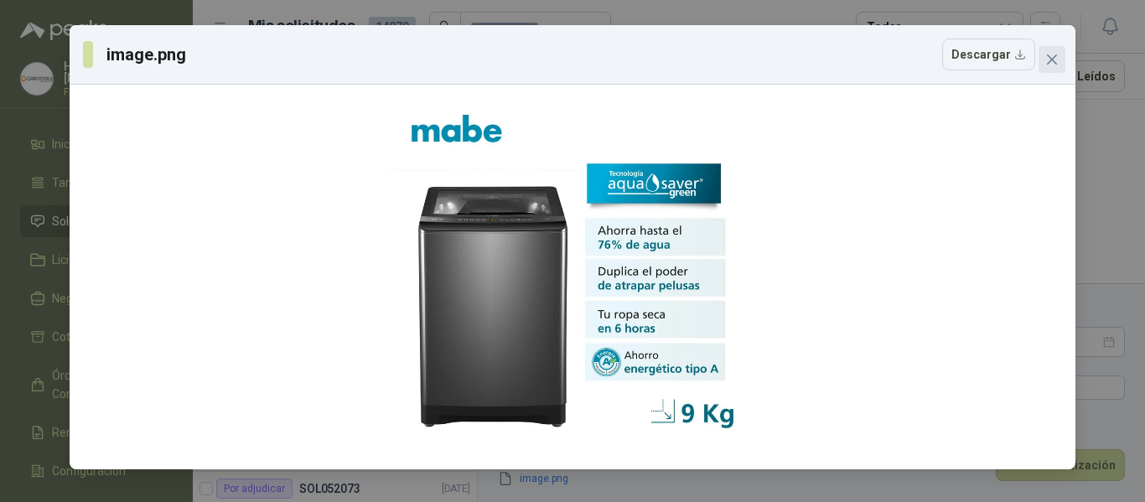
click at [1055, 65] on icon "close" at bounding box center [1052, 59] width 13 height 13
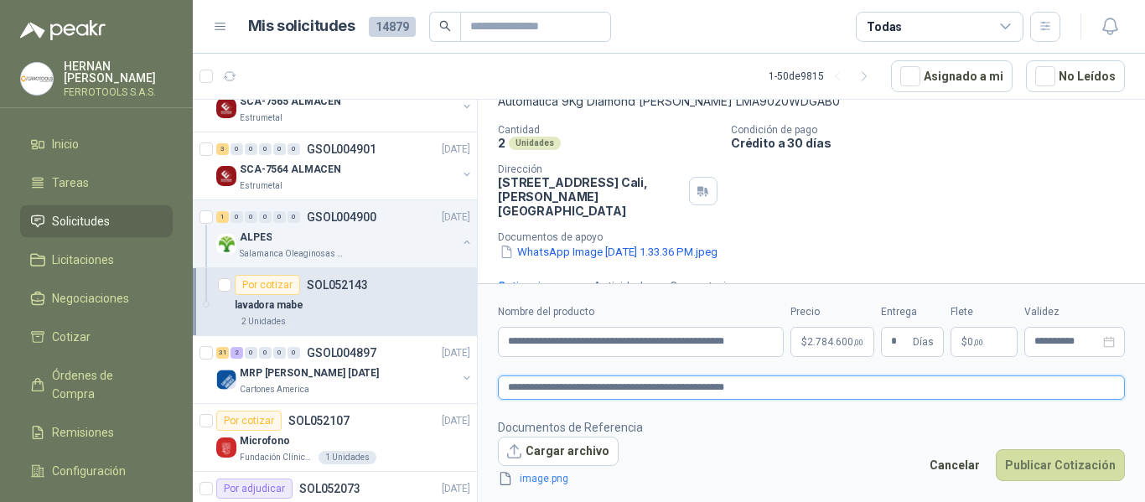
click at [796, 387] on textarea "**********" at bounding box center [811, 388] width 627 height 24
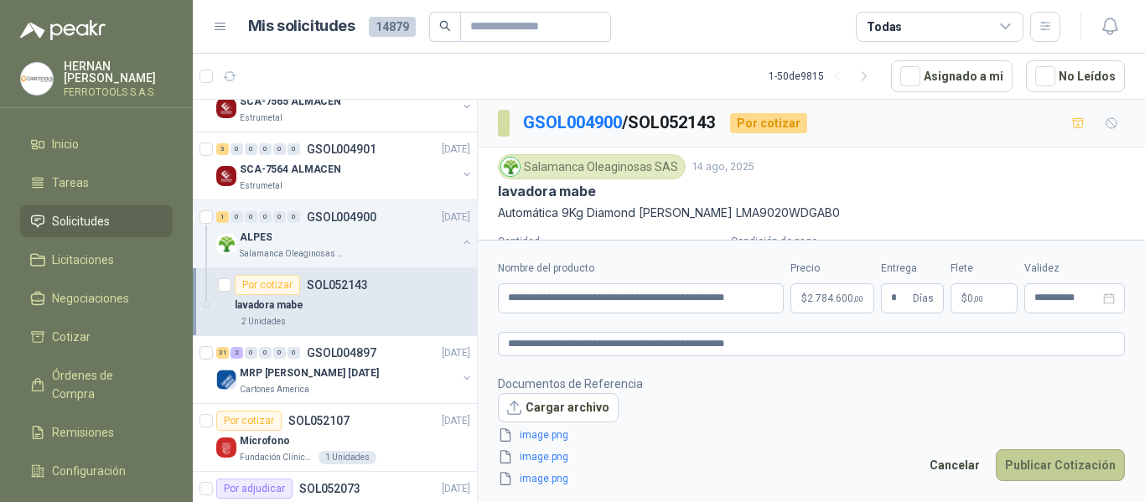
click at [1040, 464] on button "Publicar Cotización" at bounding box center [1060, 465] width 129 height 32
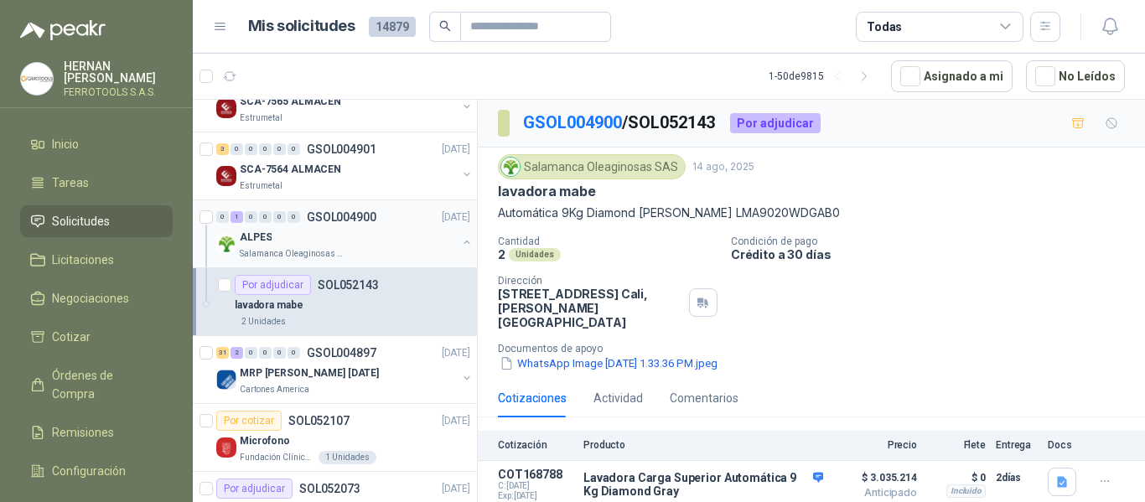
click at [433, 241] on div "ALPES" at bounding box center [348, 237] width 217 height 20
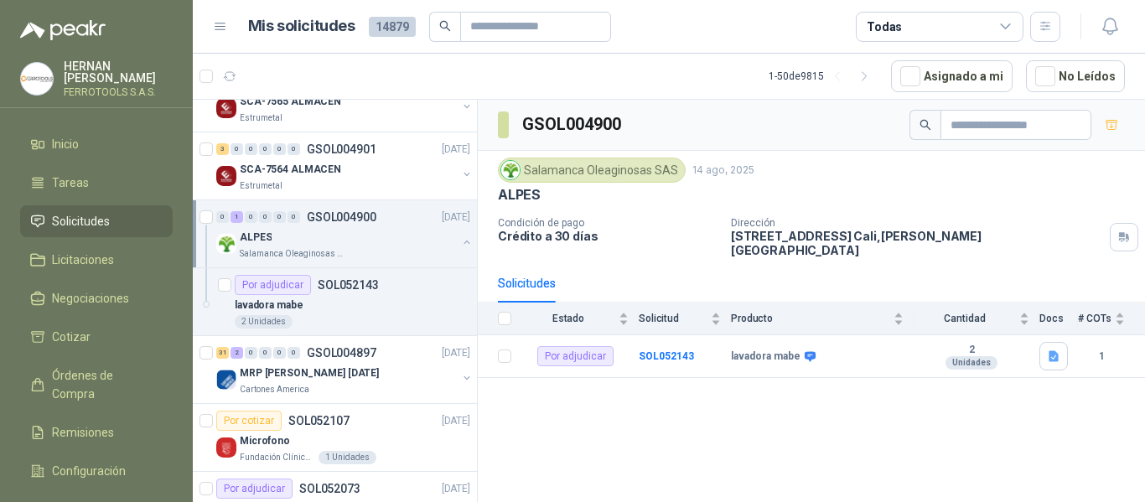
click at [460, 244] on button "button" at bounding box center [466, 242] width 13 height 13
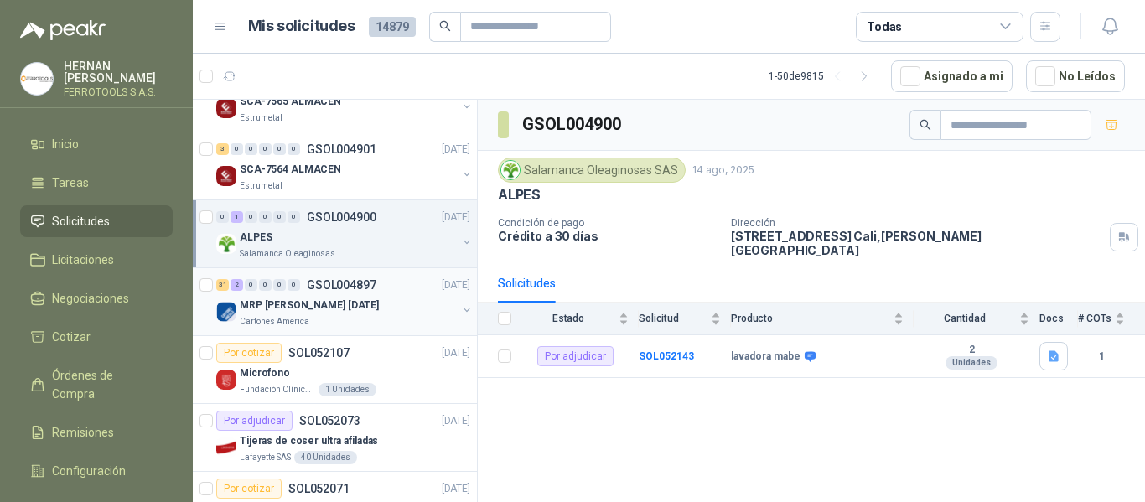
click at [390, 325] on div "Cartones America" at bounding box center [348, 321] width 217 height 13
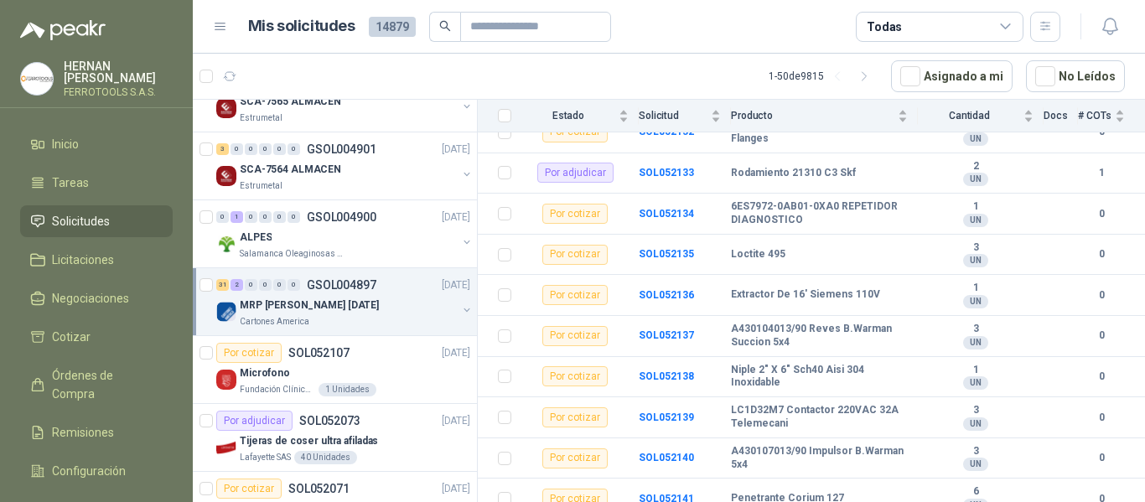
scroll to position [1341, 0]
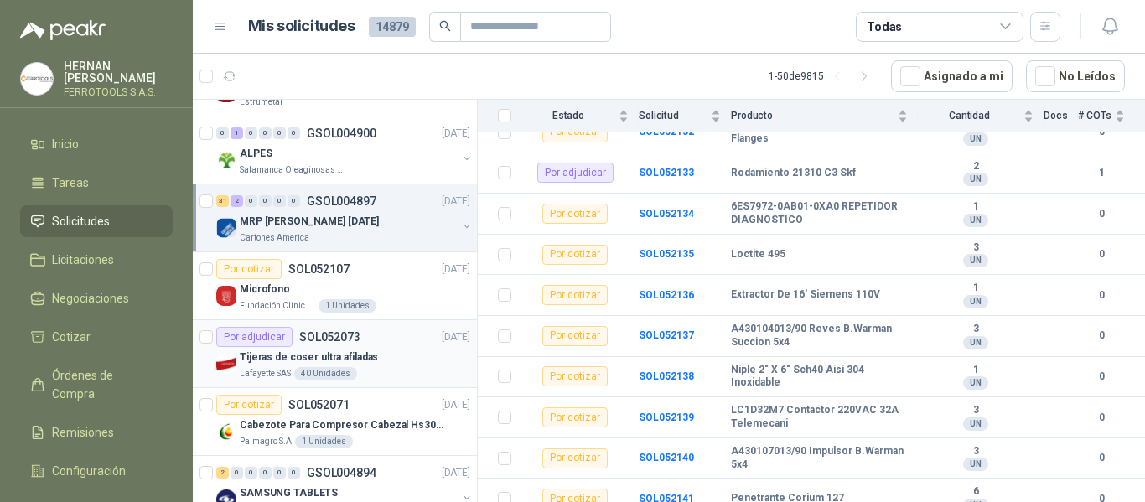
click at [385, 353] on div "Tijeras de coser ultra afiladas" at bounding box center [355, 357] width 231 height 20
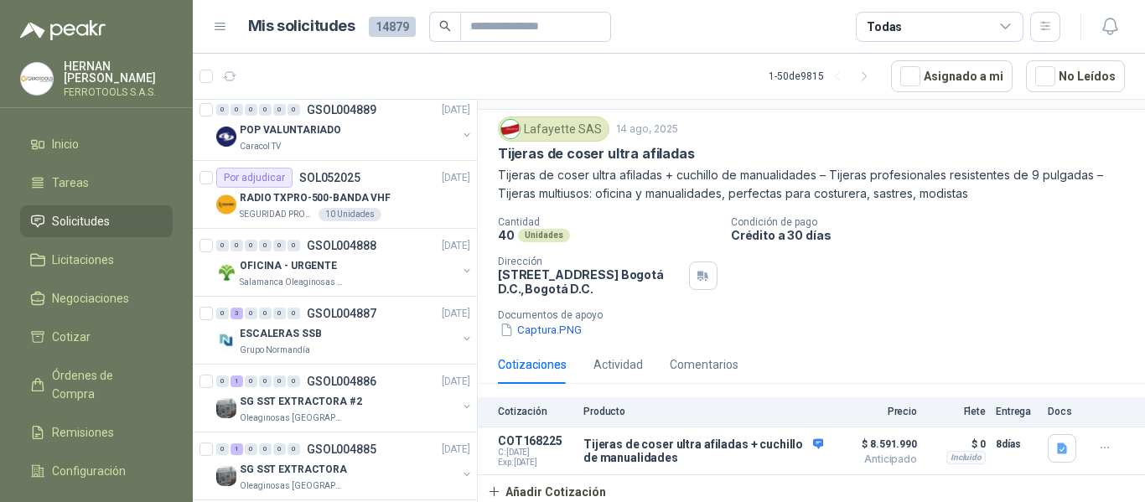
scroll to position [2264, 0]
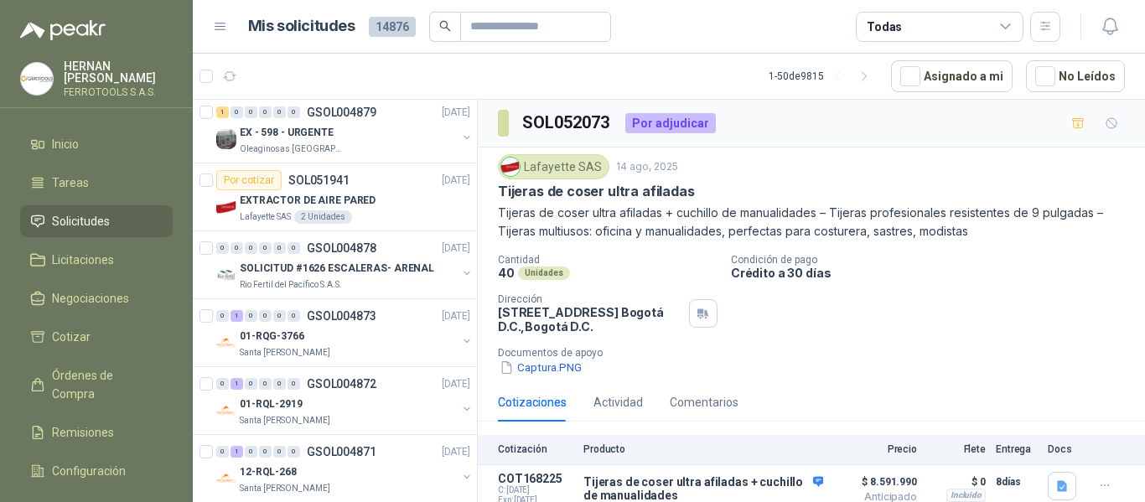
scroll to position [2773, 0]
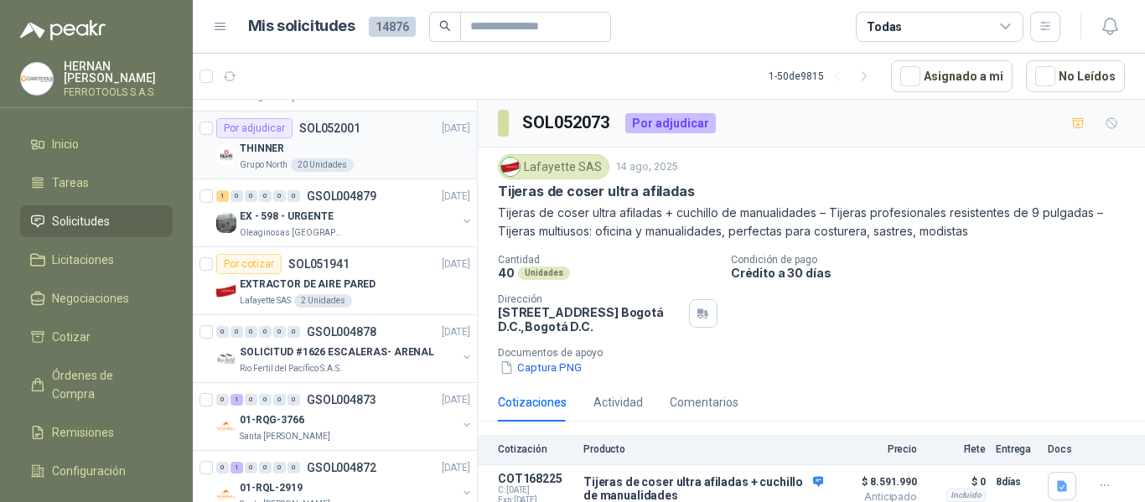
click at [375, 146] on div "THINNER" at bounding box center [355, 148] width 231 height 20
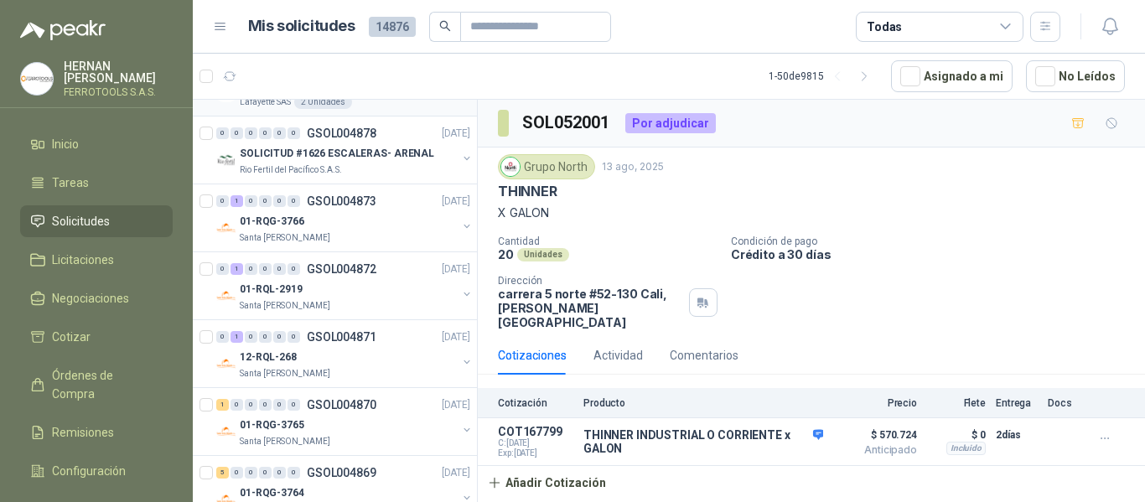
scroll to position [3024, 0]
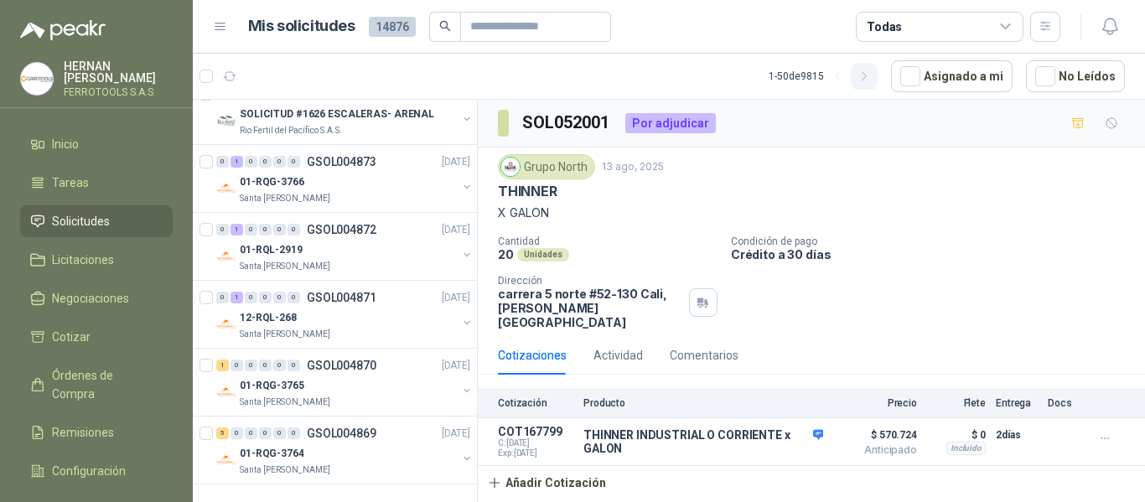
click at [866, 79] on icon "button" at bounding box center [865, 77] width 14 height 14
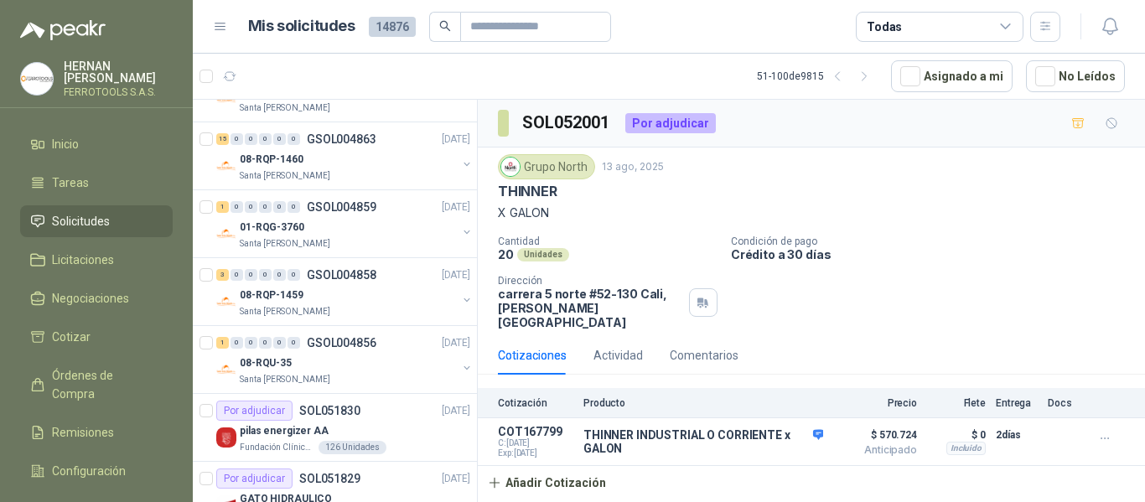
scroll to position [335, 0]
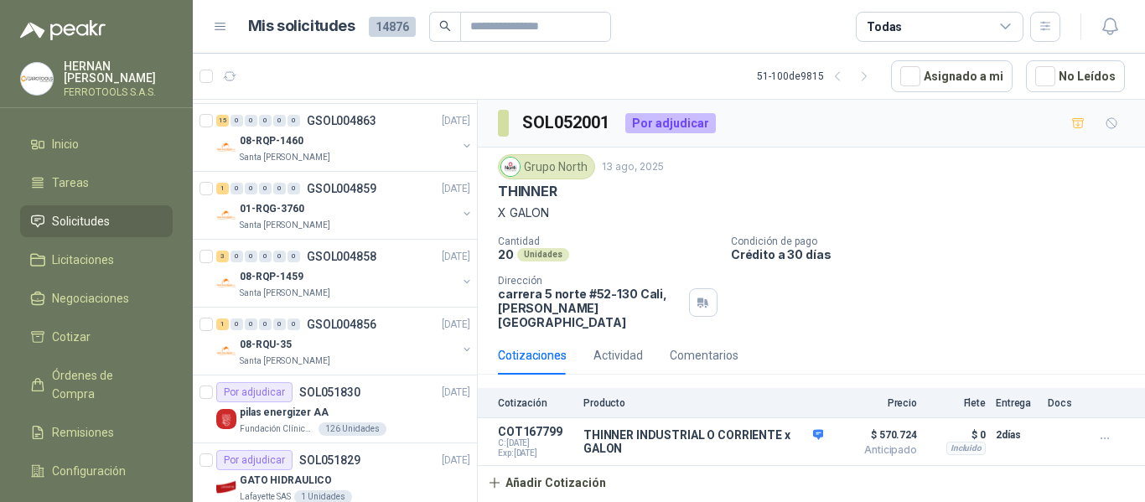
click at [243, 159] on p "Santa [PERSON_NAME]" at bounding box center [285, 157] width 91 height 13
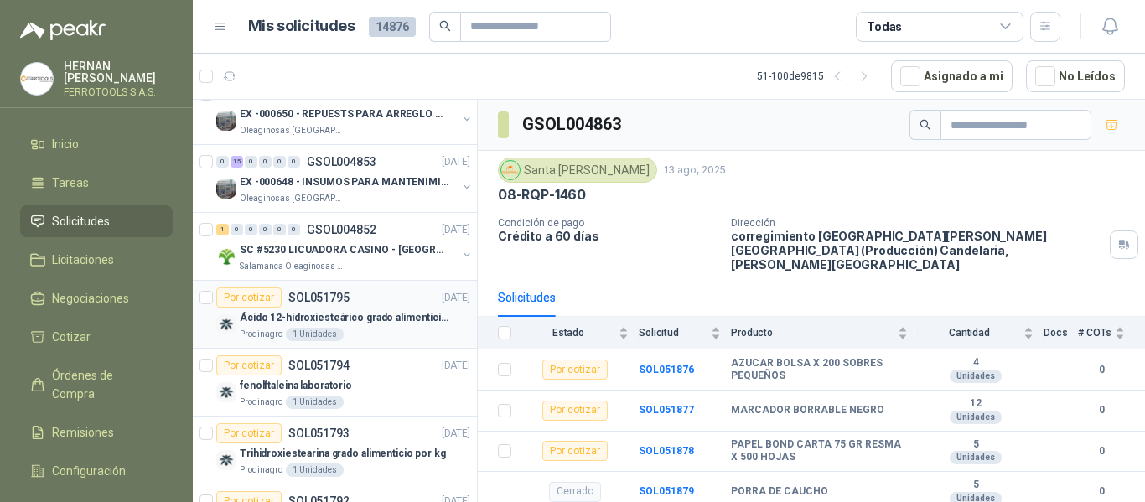
scroll to position [838, 0]
click at [344, 253] on p "SC #5230 LICUADORA CASINO - [GEOGRAPHIC_DATA]" at bounding box center [344, 249] width 209 height 16
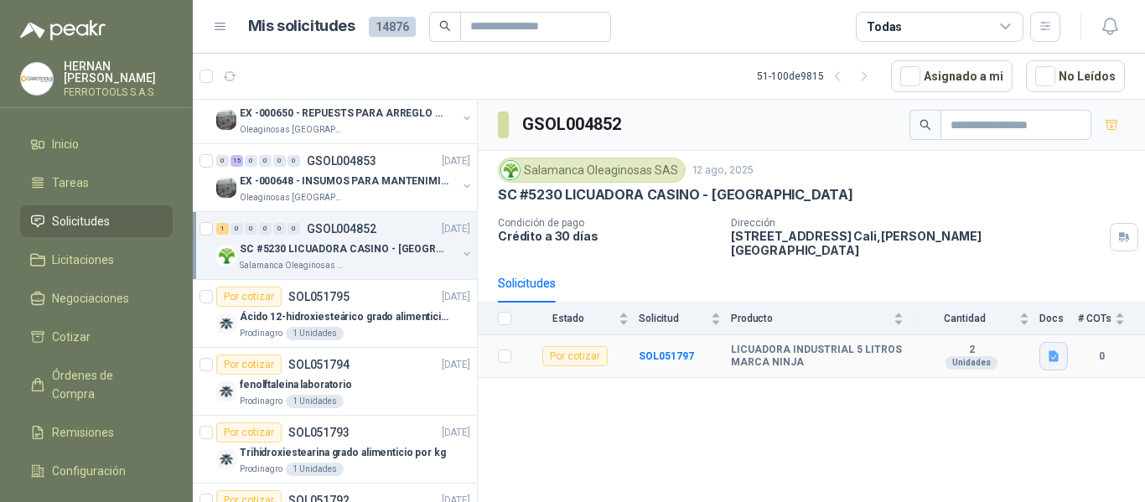
click at [1056, 351] on icon "button" at bounding box center [1054, 356] width 10 height 11
click at [999, 312] on button "Captura de pantalla [DATE] 144741.png" at bounding box center [951, 308] width 211 height 18
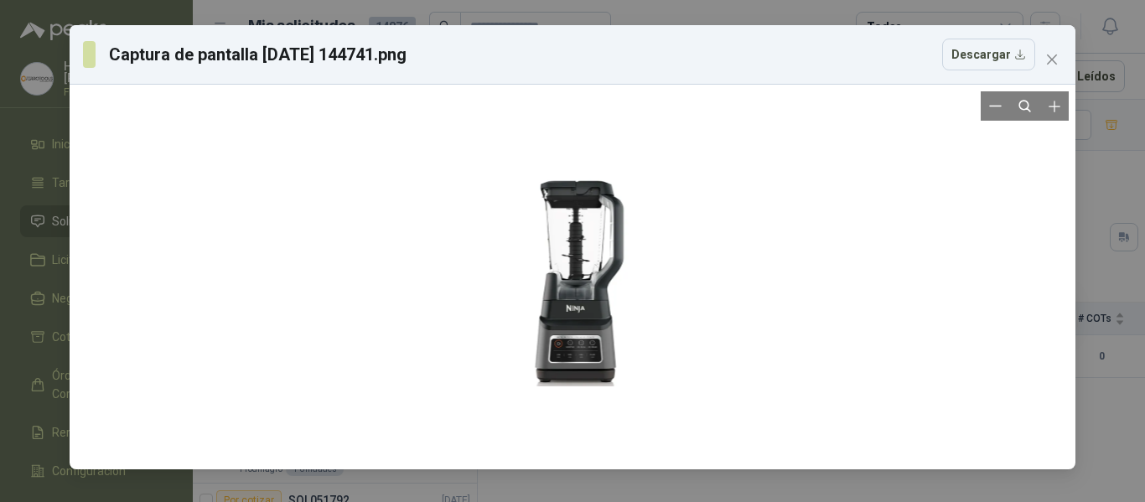
click at [578, 276] on div at bounding box center [572, 276] width 175 height 371
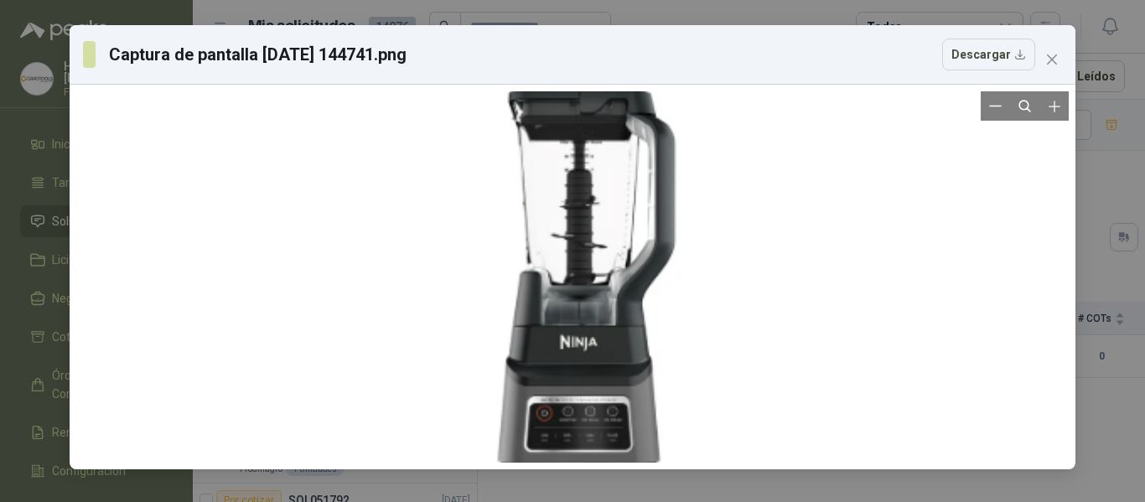
click at [578, 276] on div at bounding box center [573, 279] width 352 height 746
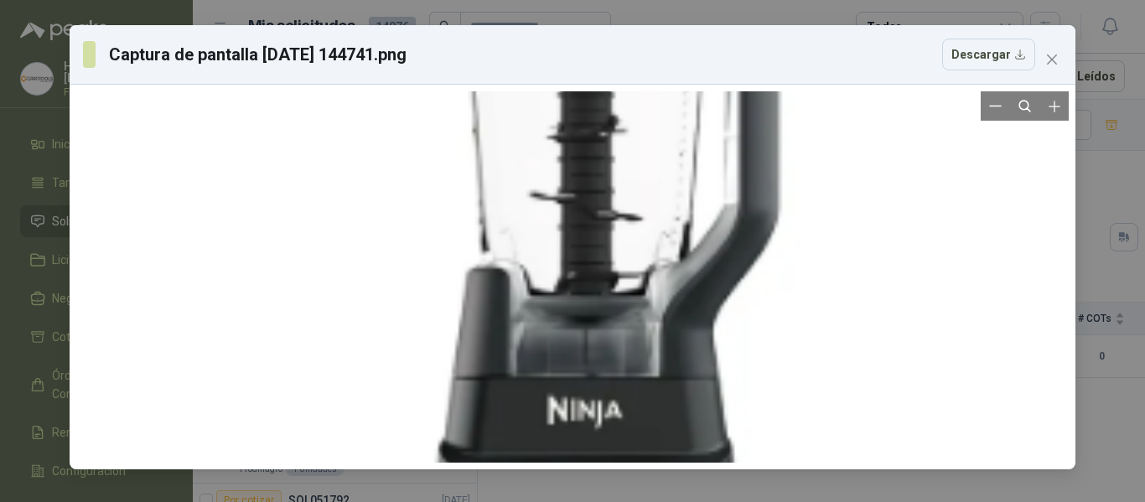
click at [578, 276] on div at bounding box center [572, 283] width 709 height 1504
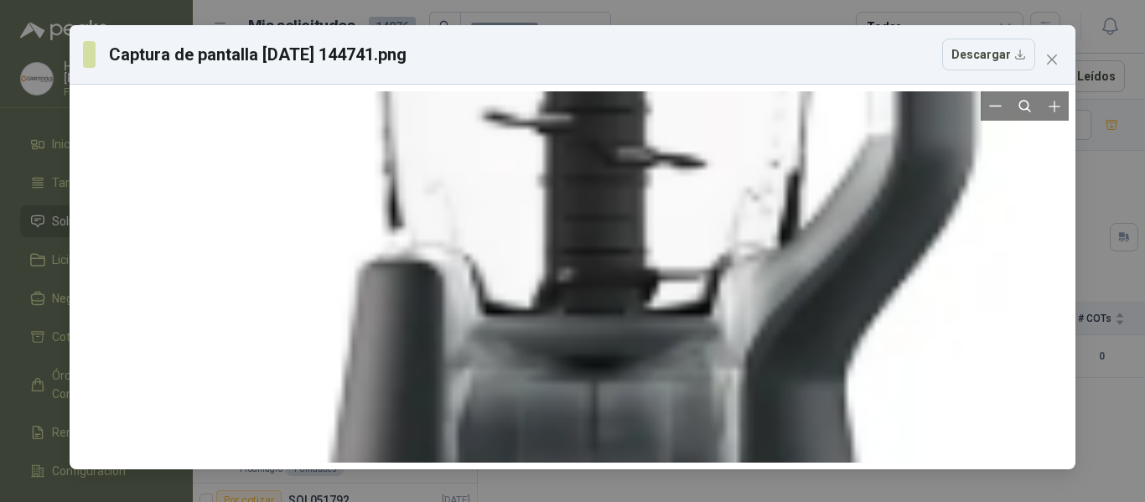
click at [578, 276] on div at bounding box center [568, 291] width 1402 height 2971
click at [1062, 61] on span "Close" at bounding box center [1052, 59] width 27 height 13
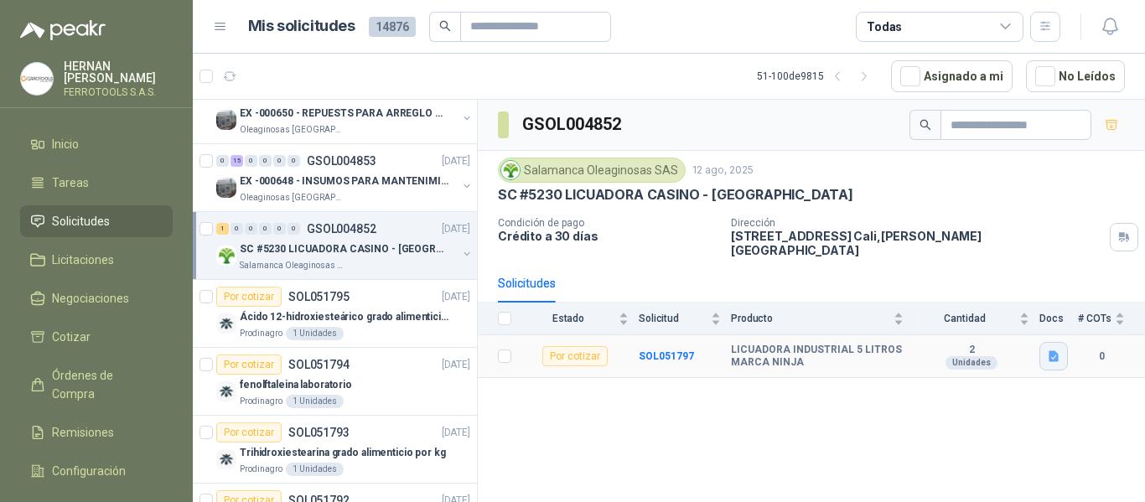
click at [1055, 352] on button "button" at bounding box center [1054, 356] width 29 height 29
click at [947, 317] on div "Captura de pantalla 2025-08-14 144741.png" at bounding box center [951, 307] width 233 height 39
click at [947, 312] on button "Captura de pantalla 2025-08-14 144741.png" at bounding box center [951, 308] width 211 height 18
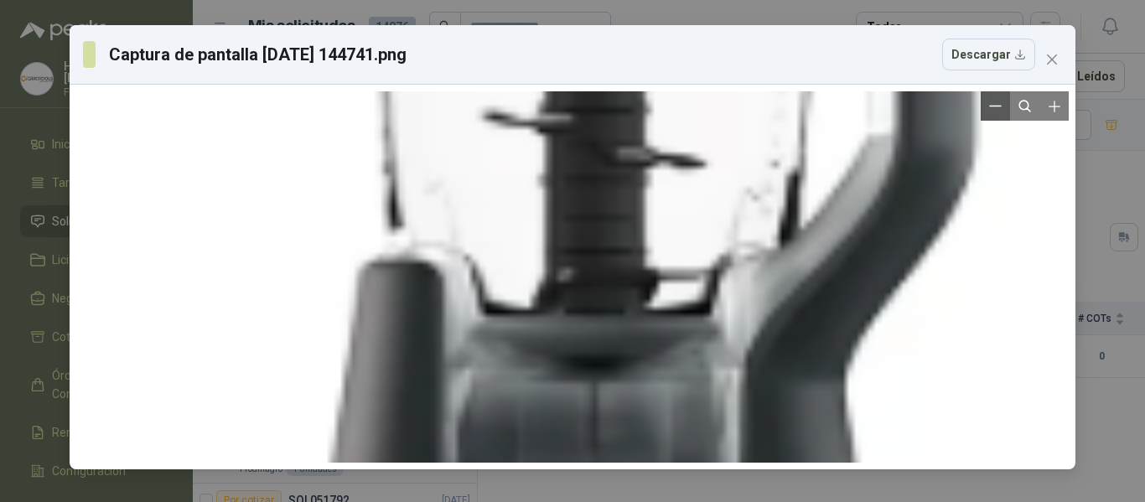
click at [994, 105] on icon "Zoom out" at bounding box center [995, 106] width 13 height 13
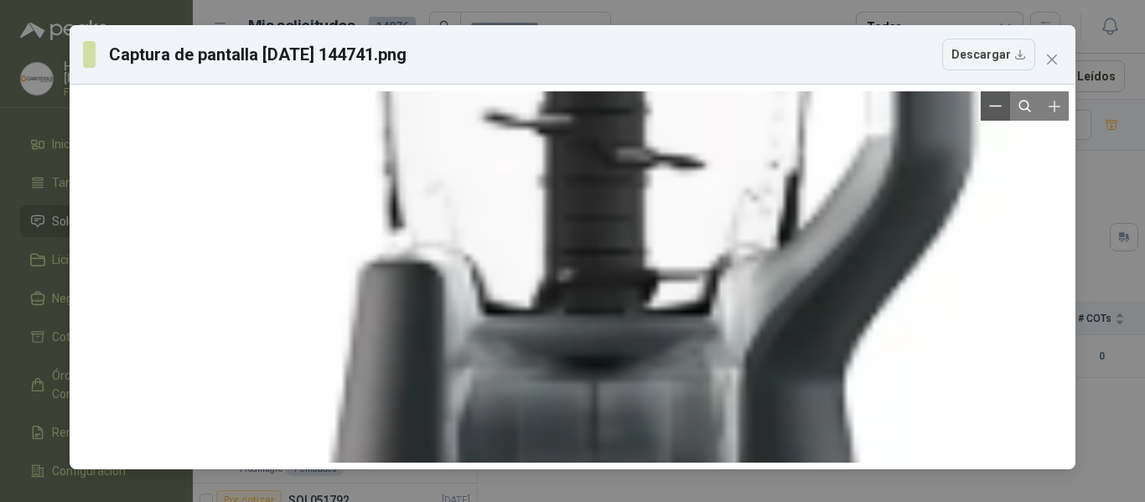
click at [994, 105] on icon "Zoom out" at bounding box center [995, 106] width 13 height 13
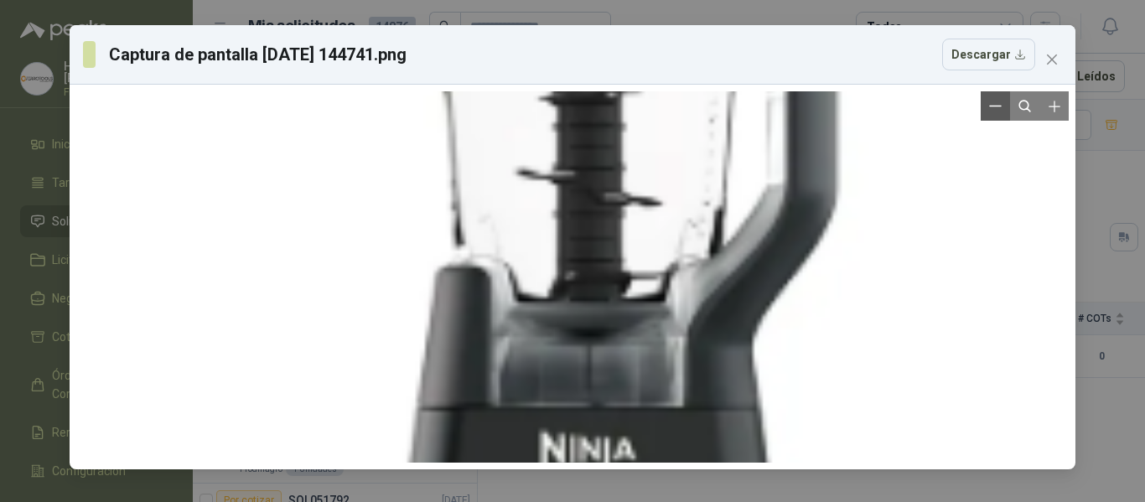
click at [994, 105] on icon "Zoom out" at bounding box center [995, 106] width 13 height 13
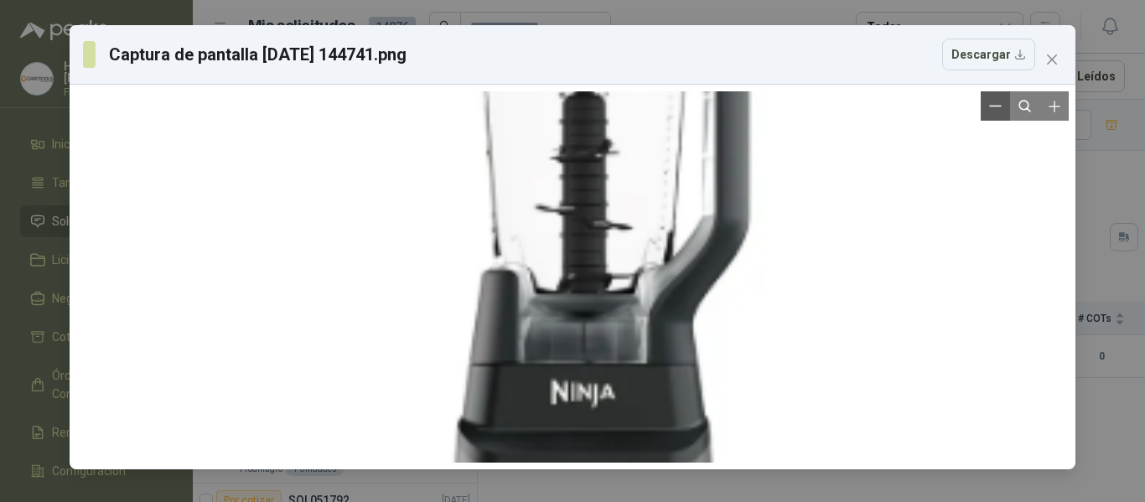
click at [994, 105] on icon "Zoom out" at bounding box center [995, 106] width 13 height 13
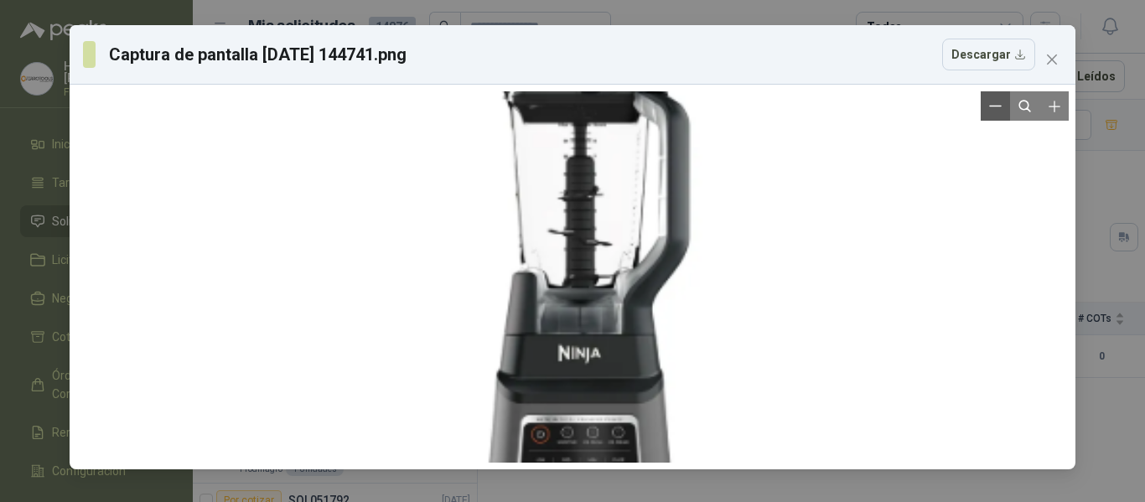
click at [994, 105] on icon "Zoom out" at bounding box center [995, 106] width 13 height 13
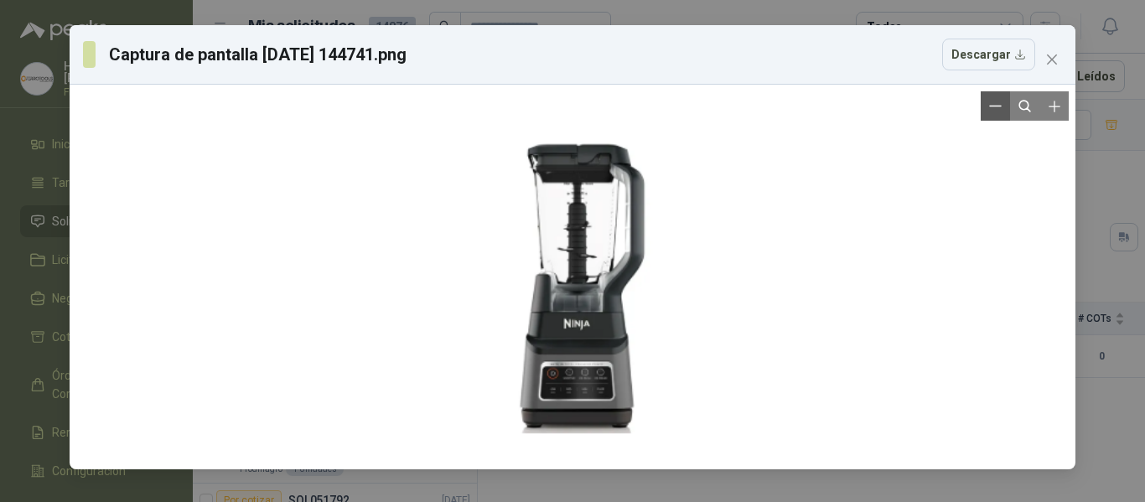
click at [994, 105] on icon "Zoom out" at bounding box center [995, 106] width 13 height 13
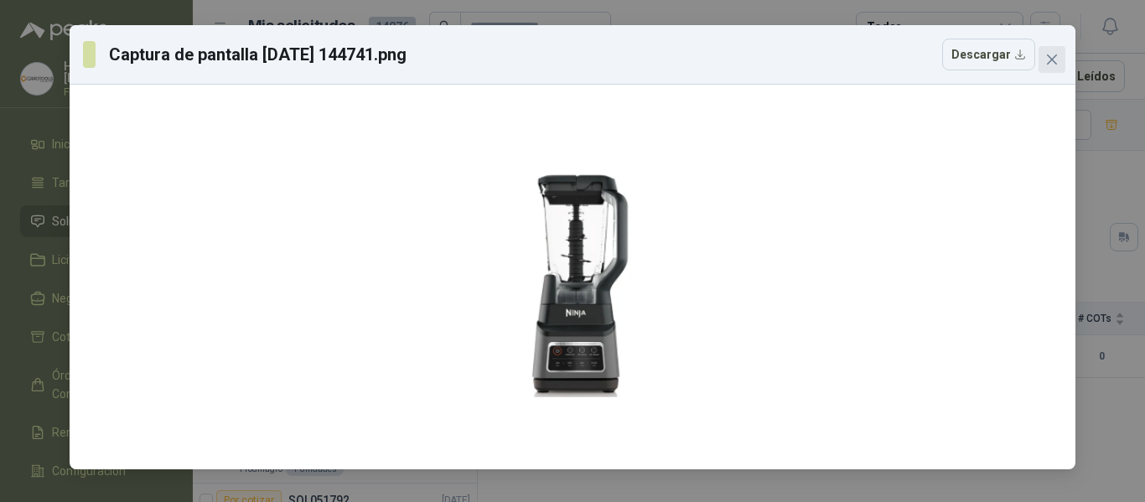
click at [1051, 55] on icon "close" at bounding box center [1052, 59] width 13 height 13
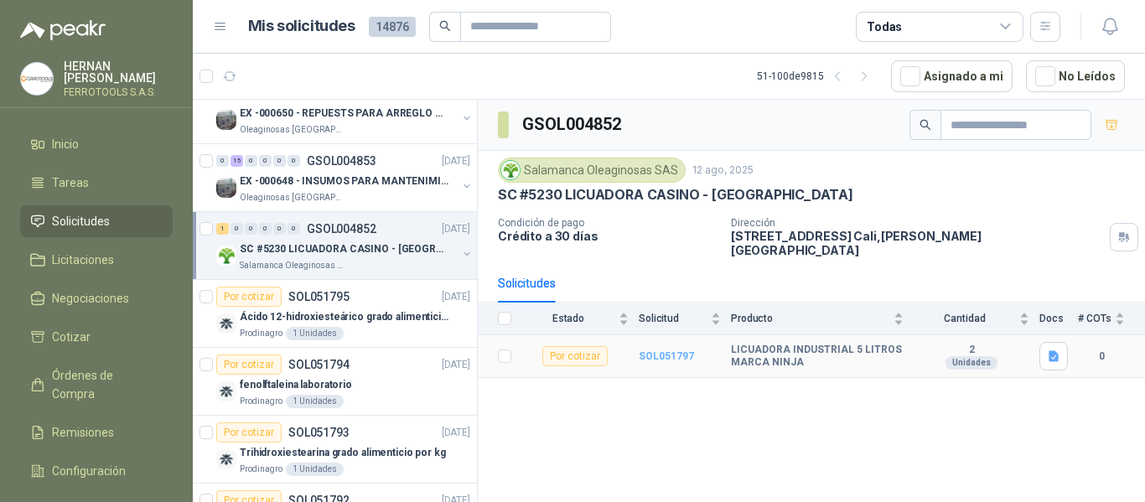
click at [662, 350] on b "SOL051797" at bounding box center [666, 356] width 55 height 12
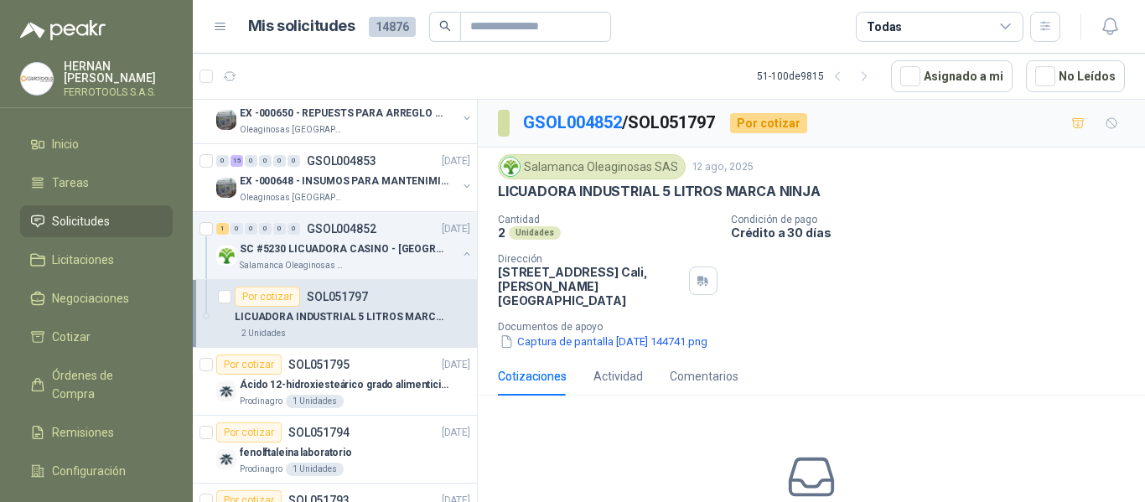
click at [880, 321] on p "Documentos de apoyo" at bounding box center [818, 327] width 641 height 12
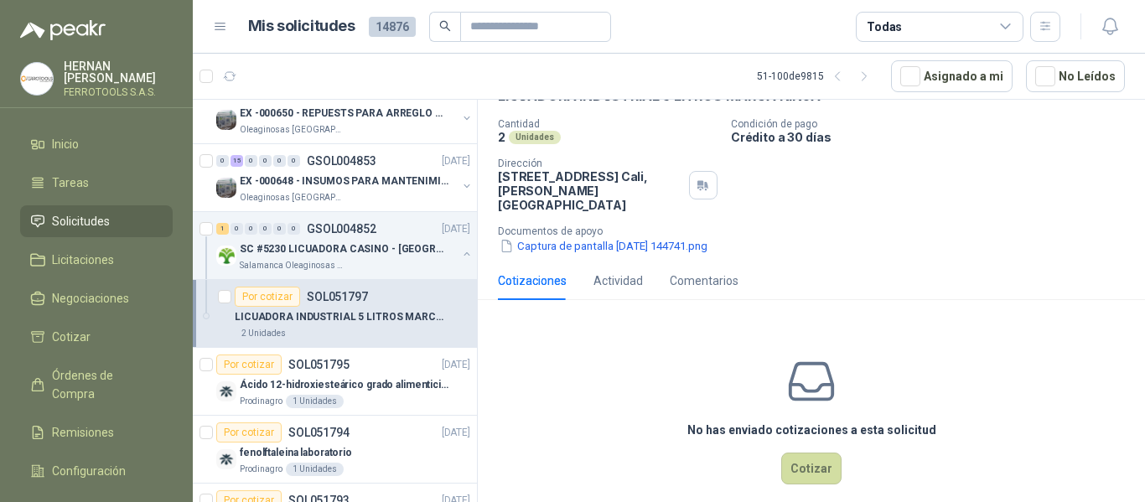
scroll to position [101, 0]
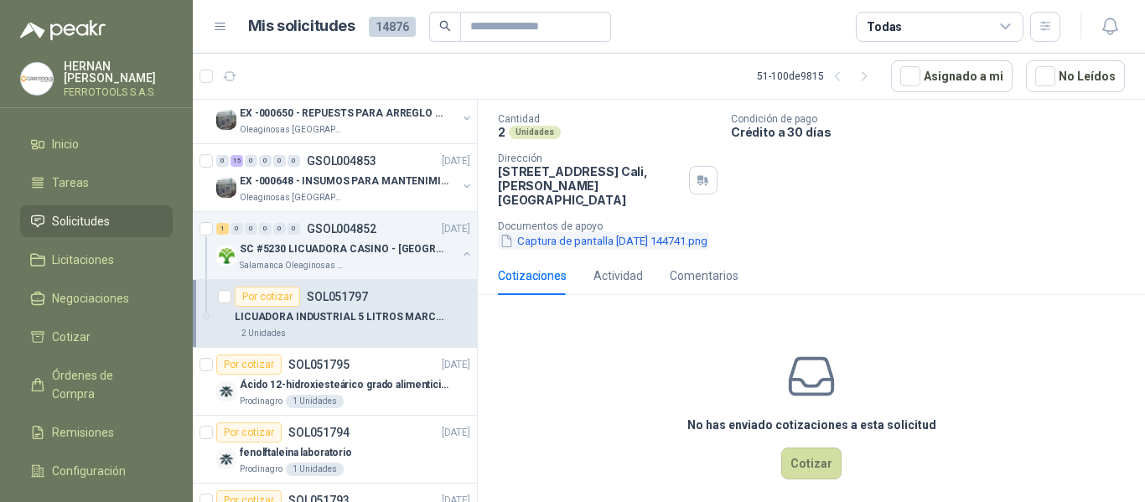
click at [641, 232] on button "Captura de pantalla 2025-08-14 144741.png" at bounding box center [603, 241] width 211 height 18
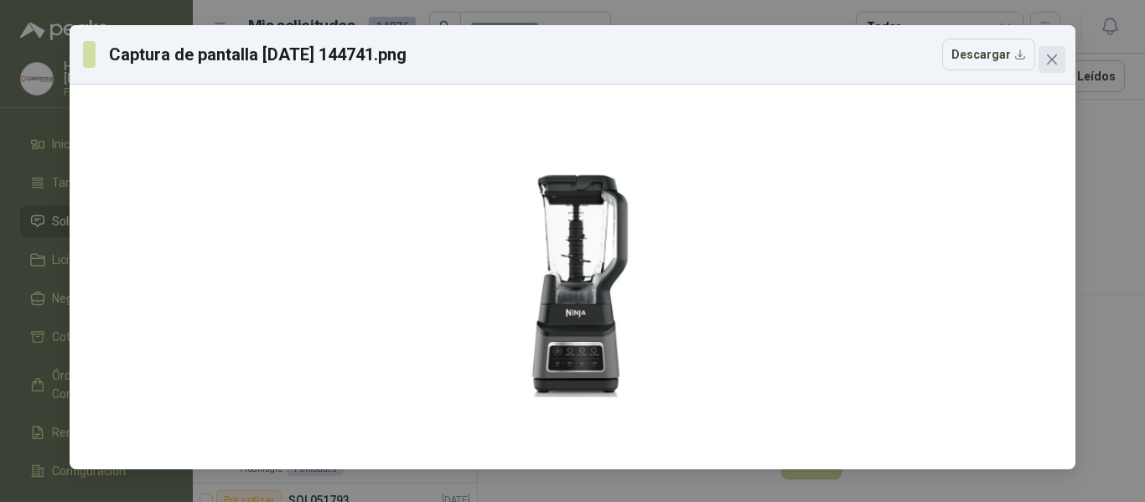
click at [1061, 60] on span "Close" at bounding box center [1052, 59] width 27 height 13
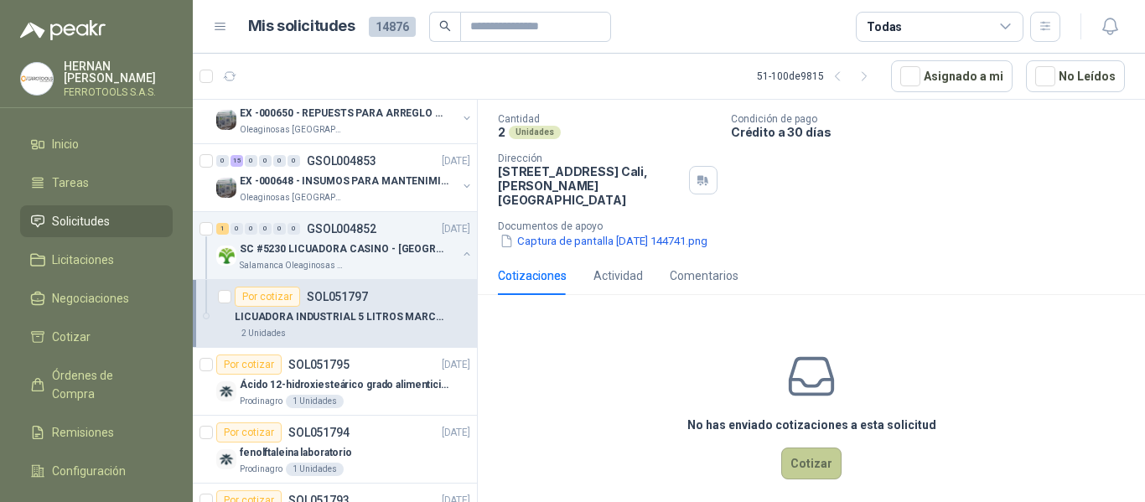
click at [804, 448] on button "Cotizar" at bounding box center [811, 464] width 60 height 32
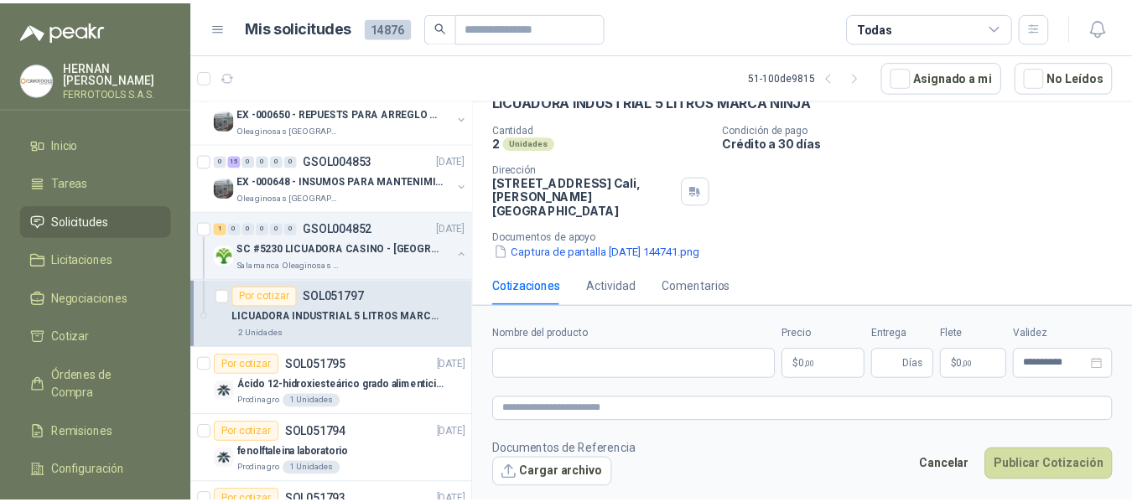
scroll to position [90, 0]
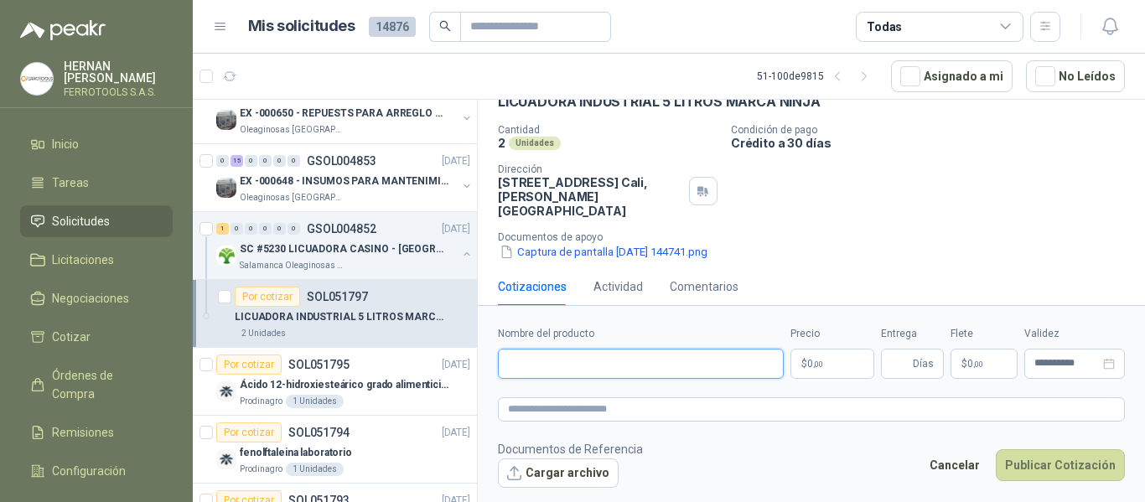
click at [555, 356] on input "Nombre del producto" at bounding box center [641, 364] width 286 height 30
paste input "**********"
type input "**********"
click at [573, 407] on textarea at bounding box center [811, 409] width 627 height 24
paste textarea "**********"
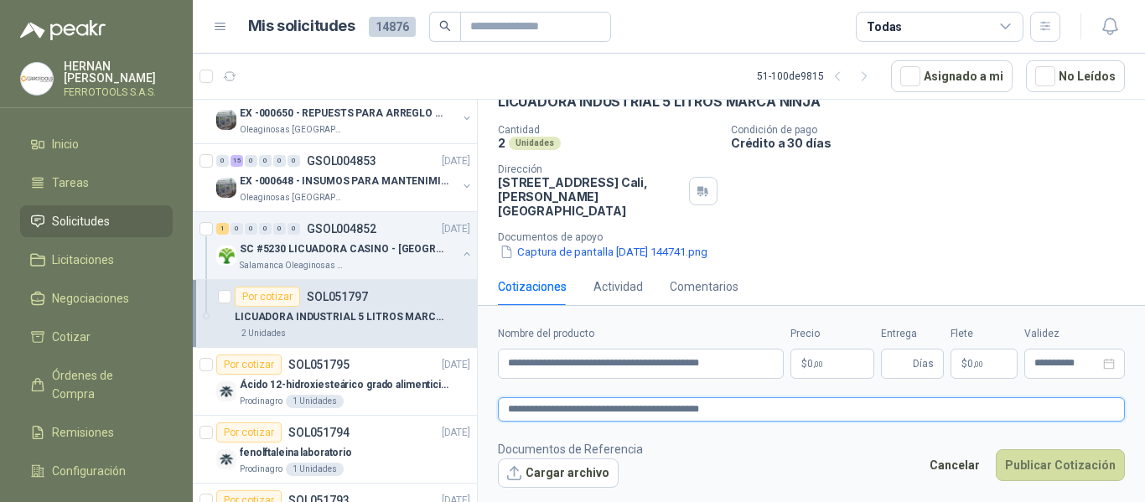
type textarea "**********"
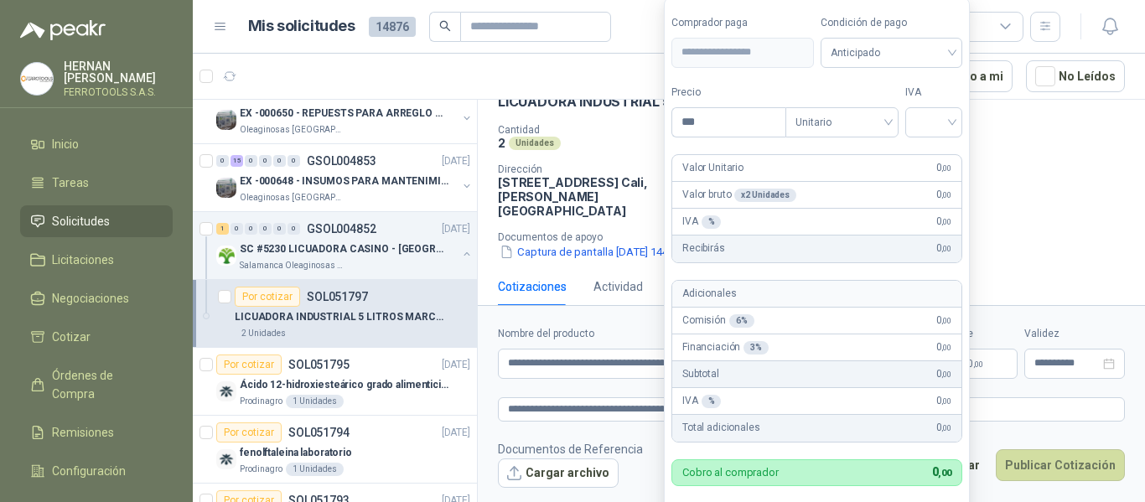
click at [832, 361] on body "HERNAN RUALES FERROTOOLS S.A.S. Inicio Tareas Solicitudes Licitaciones Negociac…" at bounding box center [572, 251] width 1145 height 502
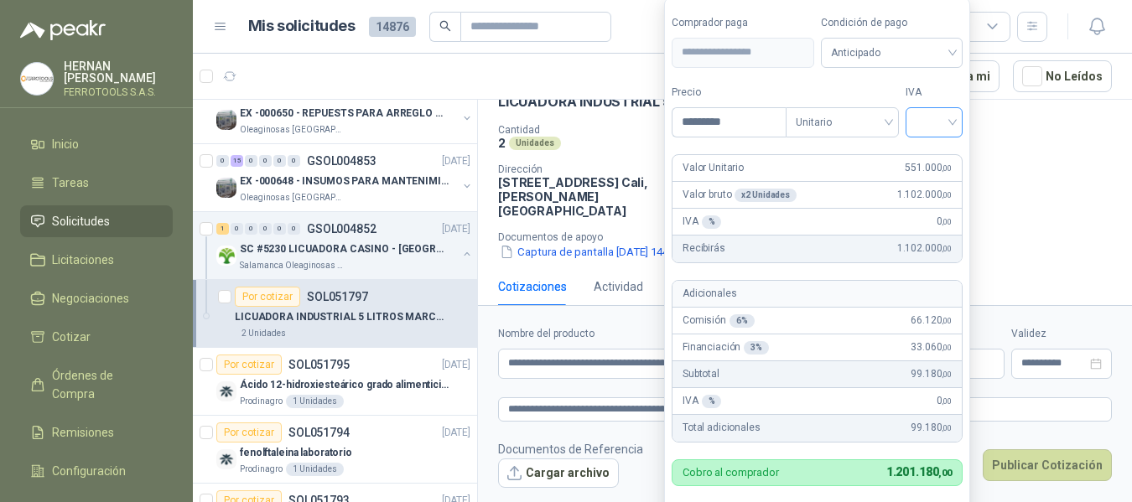
type input "*********"
click at [928, 131] on input "search" at bounding box center [934, 120] width 37 height 25
click at [936, 158] on div "19%" at bounding box center [937, 157] width 31 height 18
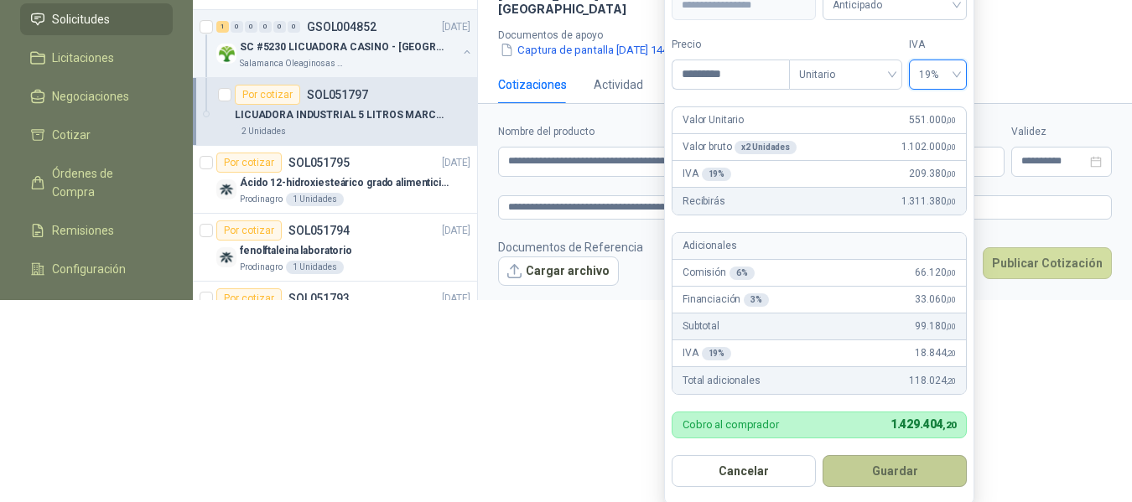
click at [892, 470] on button "Guardar" at bounding box center [894, 471] width 144 height 32
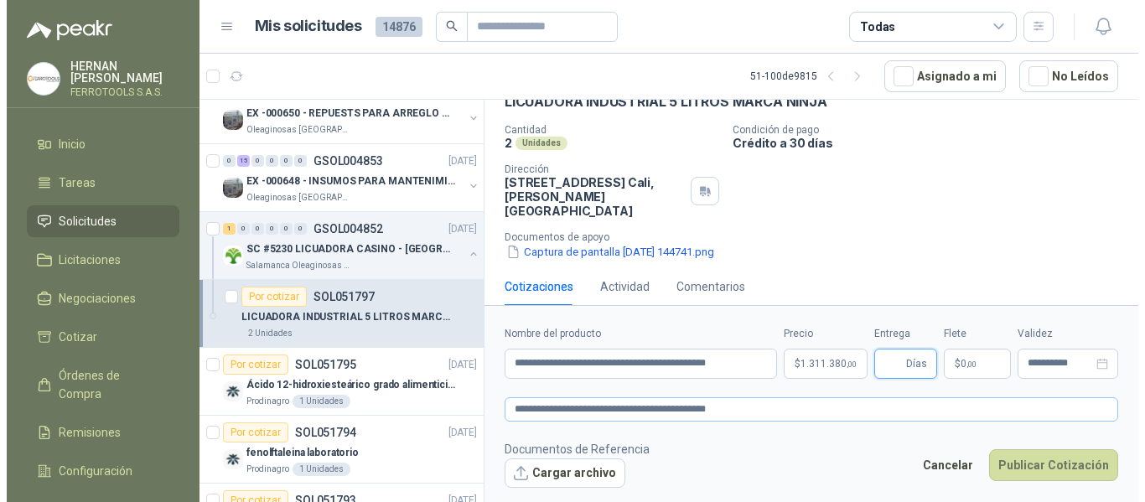
scroll to position [0, 0]
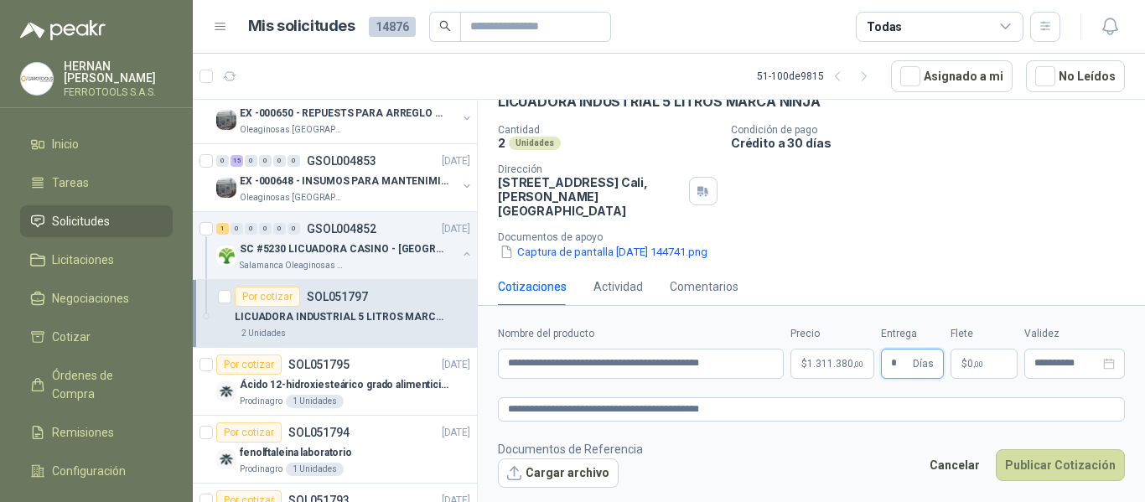
type input "*"
click at [848, 479] on footer "Documentos de Referencia Cargar archivo Cancelar Publicar Cotización" at bounding box center [811, 464] width 627 height 49
click at [782, 413] on textarea "**********" at bounding box center [811, 409] width 627 height 24
paste textarea "**********"
type textarea "**********"
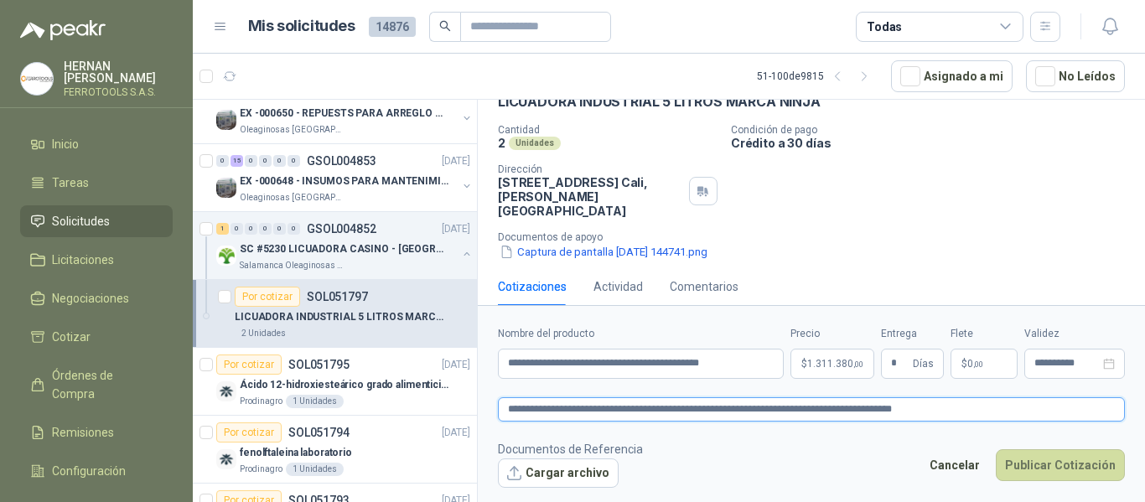
click at [988, 409] on textarea "**********" at bounding box center [811, 409] width 627 height 24
type textarea "**********"
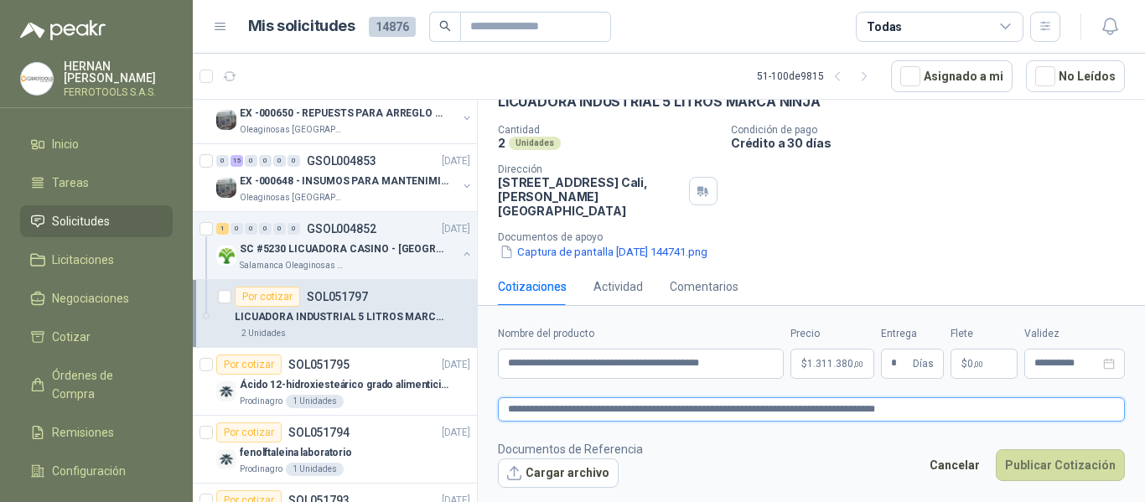
type textarea "**********"
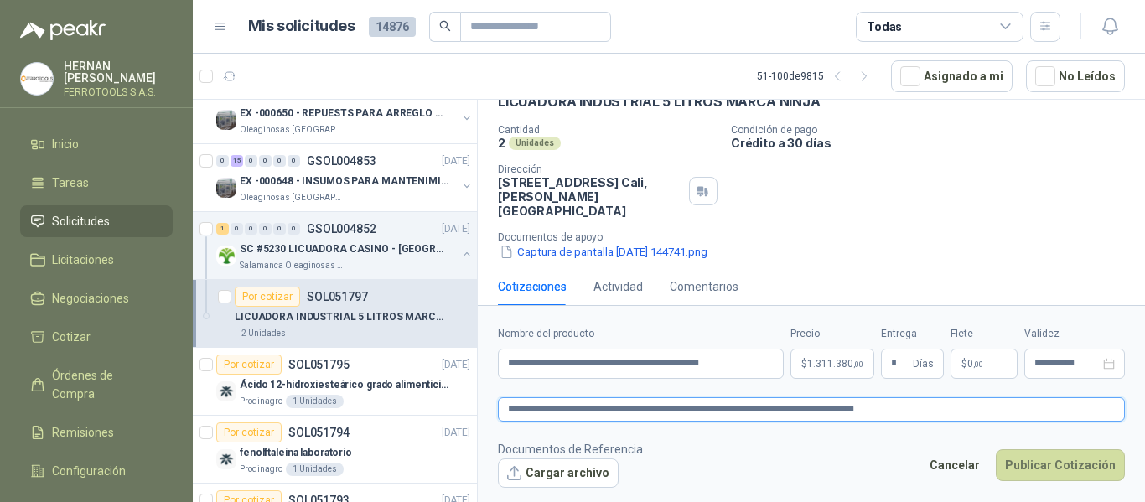
type textarea "**********"
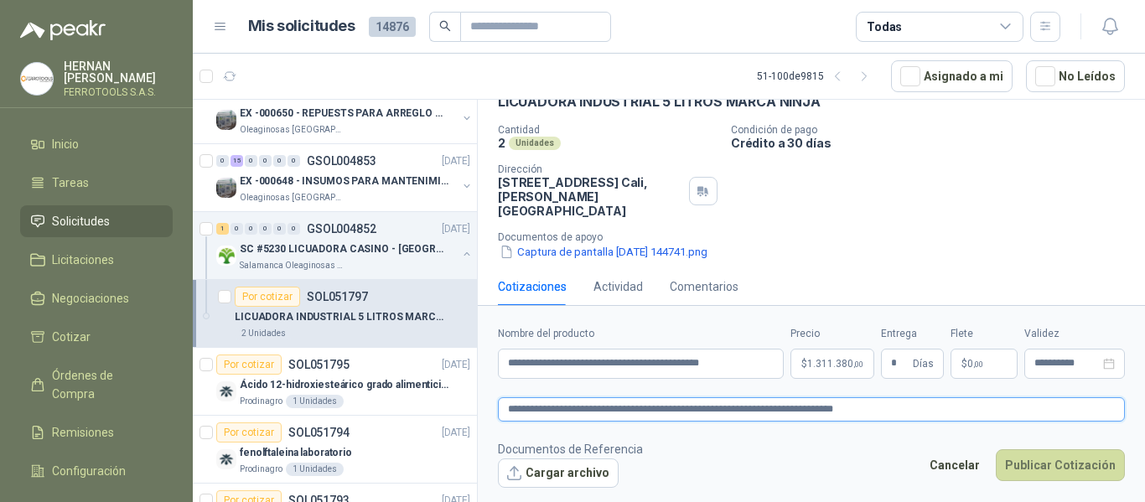
type textarea "**********"
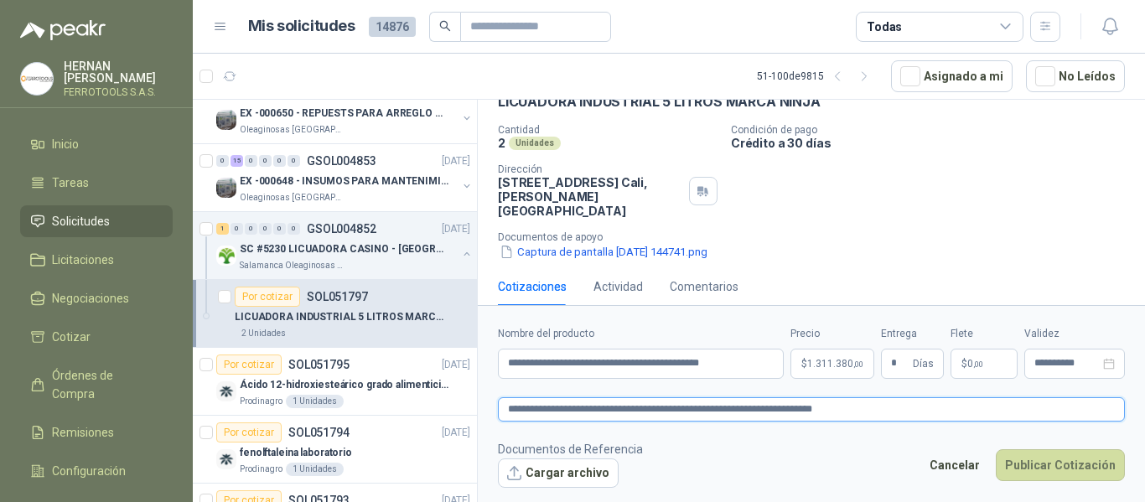
type textarea "**********"
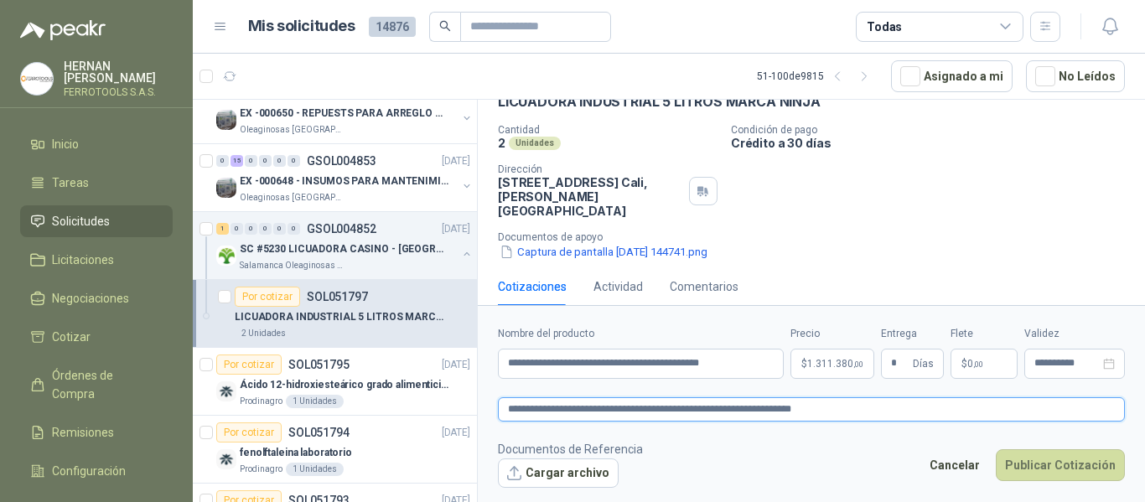
type textarea "**********"
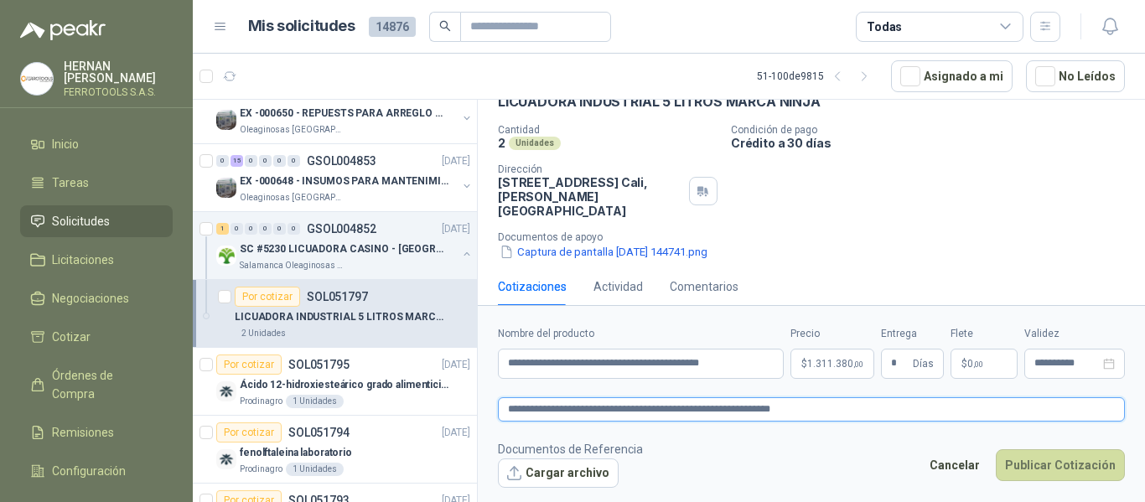
type textarea "**********"
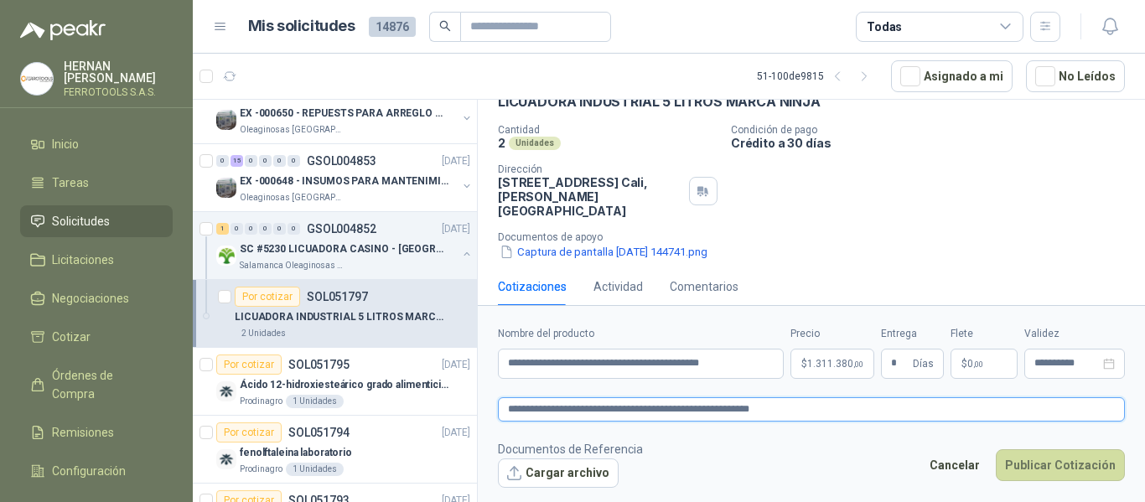
type textarea "**********"
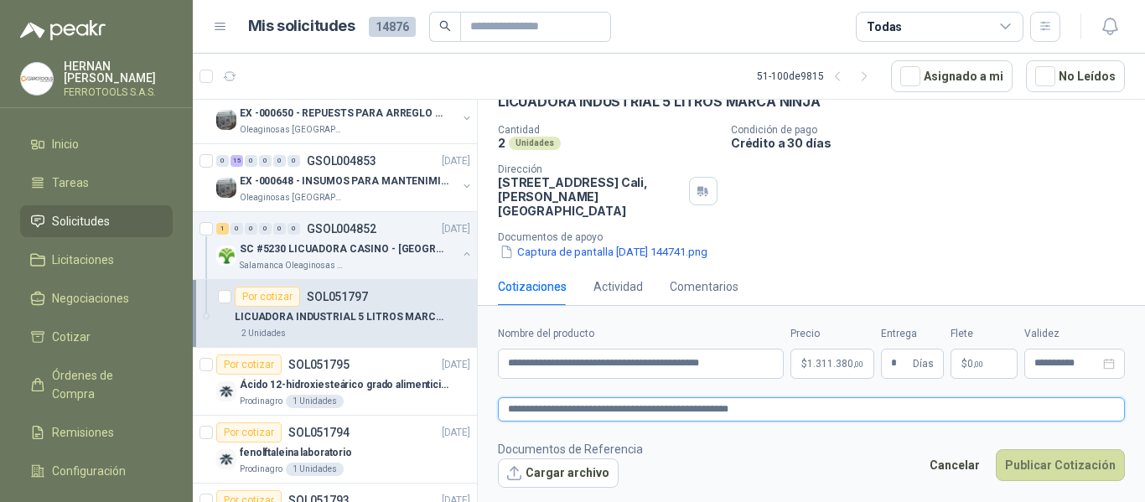
type textarea "**********"
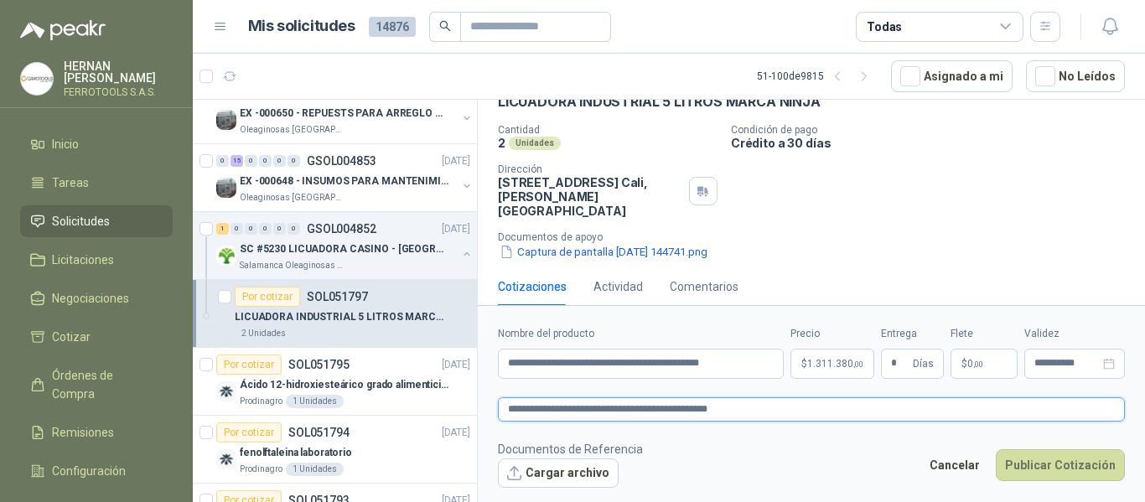
type textarea "**********"
click at [828, 444] on footer "Documentos de Referencia Cargar archivo Cancelar Publicar Cotización" at bounding box center [811, 464] width 627 height 49
click at [796, 413] on textarea "**********" at bounding box center [811, 409] width 627 height 24
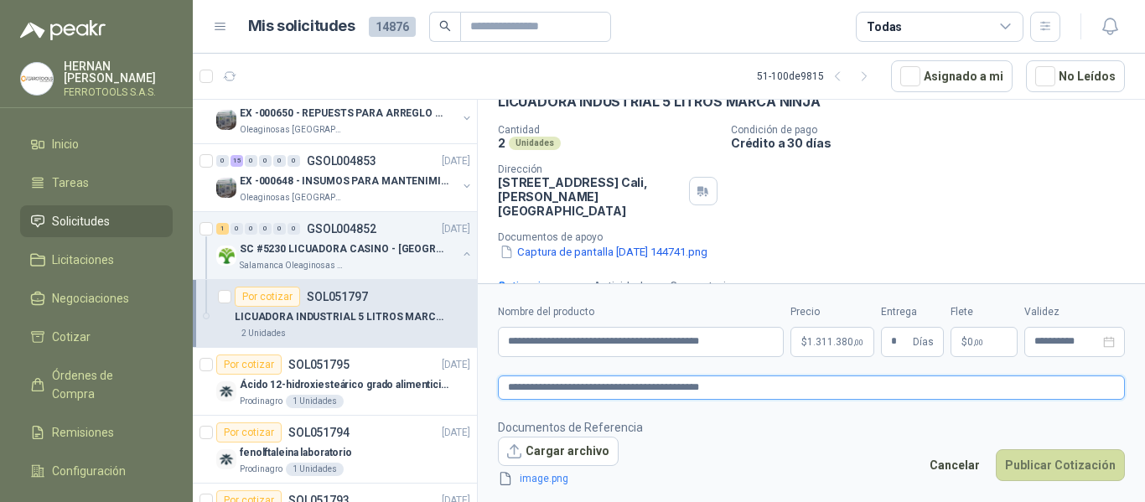
scroll to position [101, 0]
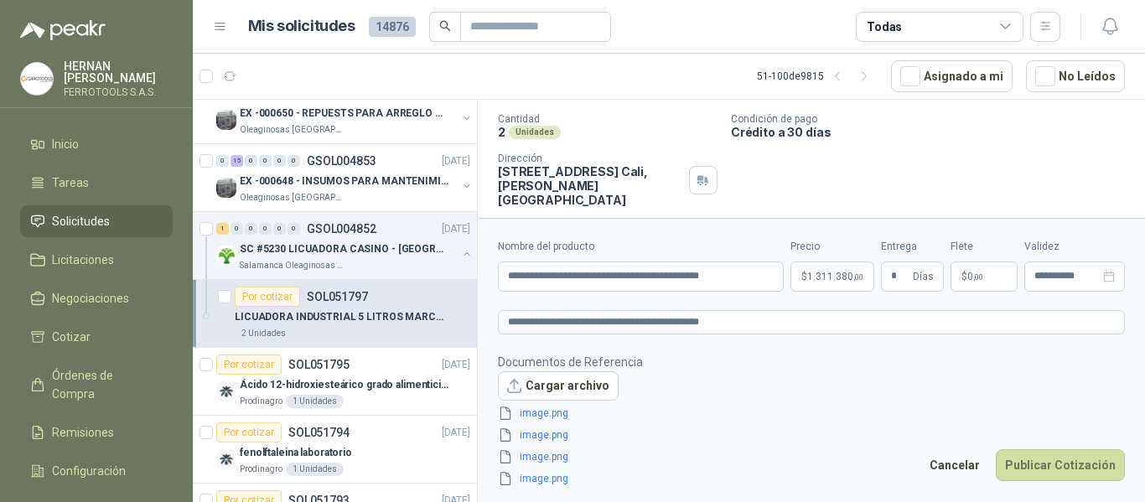
click at [716, 459] on footer "Documentos de Referencia Cargar archivo image.png image.png image.png image.png…" at bounding box center [811, 421] width 627 height 136
click at [1059, 470] on button "Publicar Cotización" at bounding box center [1060, 465] width 129 height 32
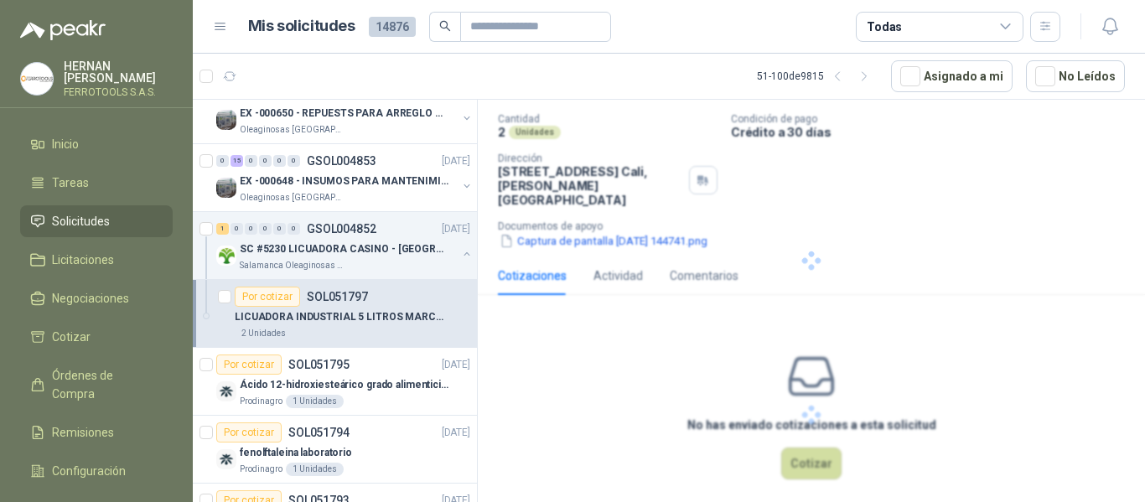
scroll to position [0, 0]
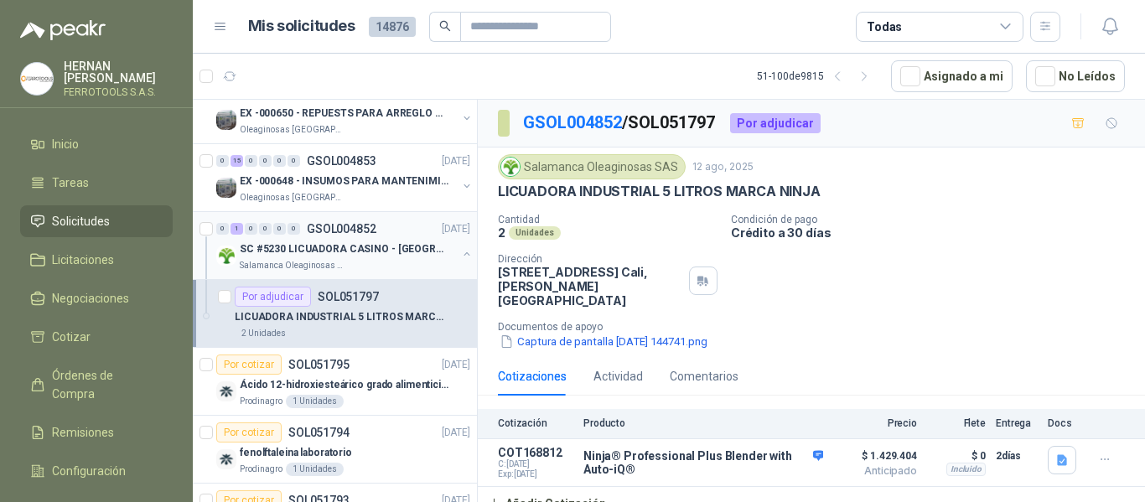
click at [460, 254] on button "button" at bounding box center [466, 253] width 13 height 13
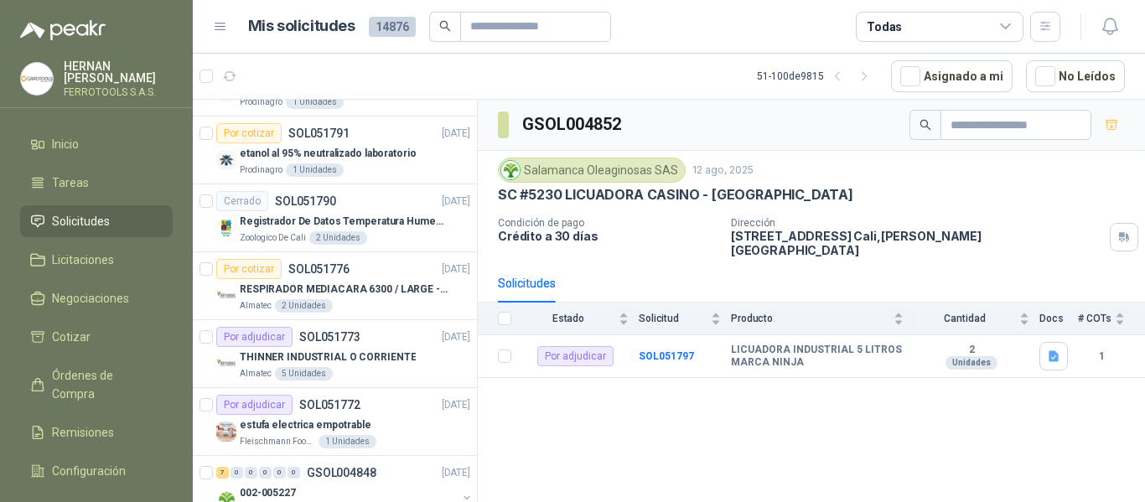
scroll to position [1341, 0]
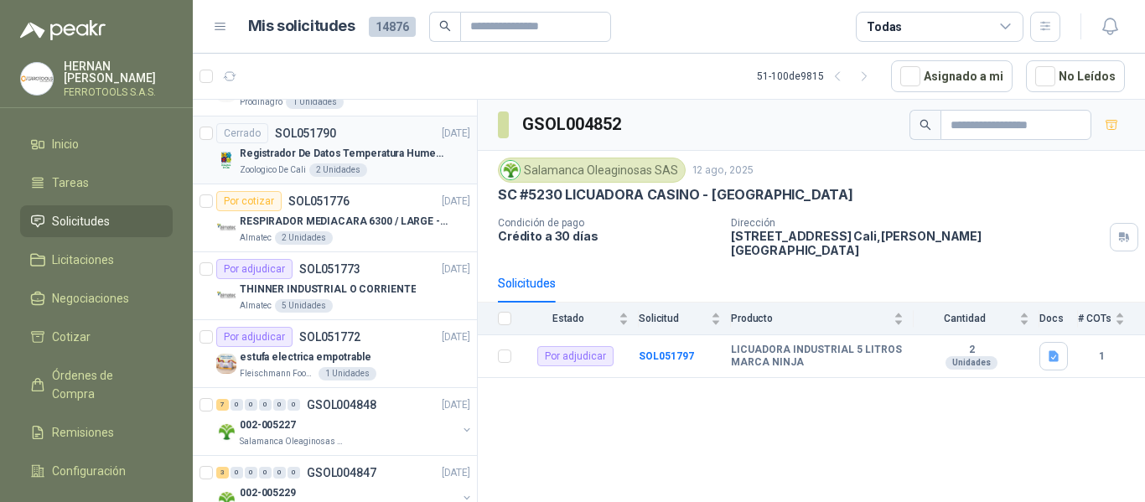
click at [421, 148] on p "Registrador De Datos Temperatura Humedad Usb 32.000 Registro" at bounding box center [344, 154] width 209 height 16
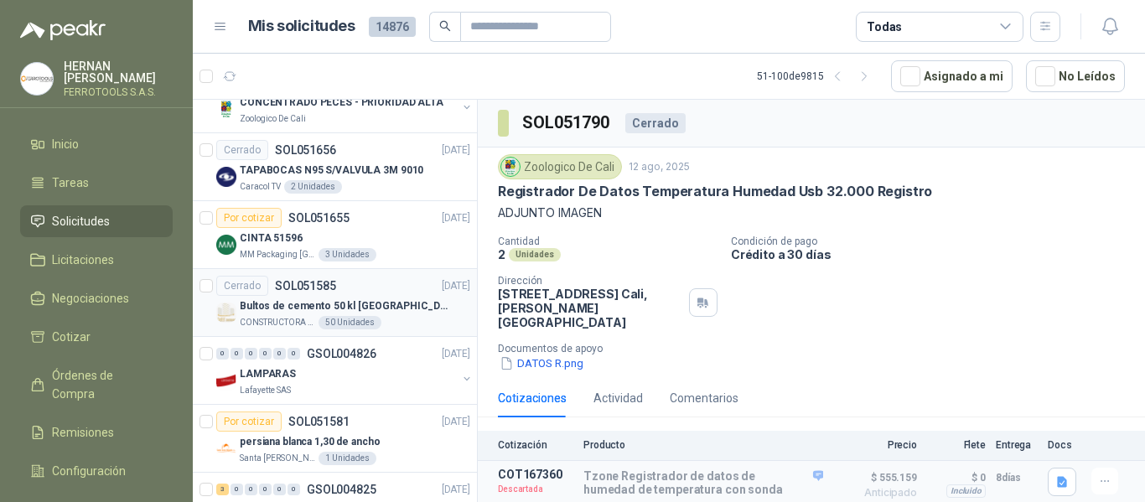
scroll to position [2767, 0]
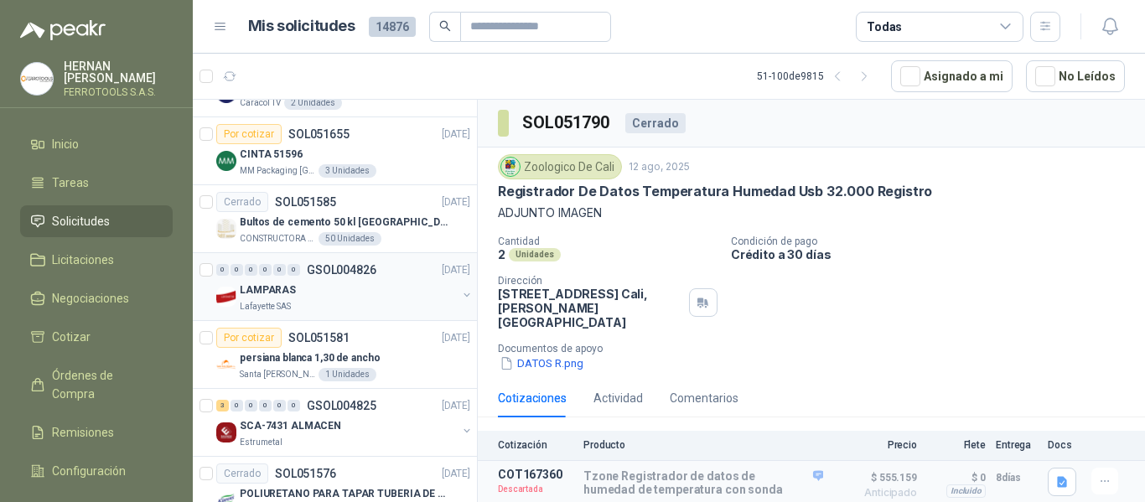
click at [368, 301] on div "Lafayette SAS" at bounding box center [348, 306] width 217 height 13
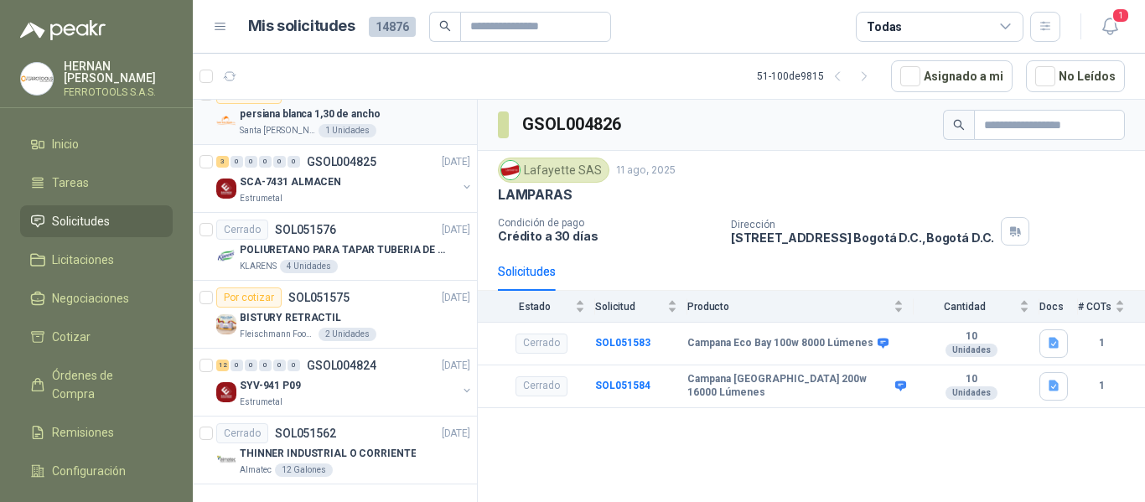
scroll to position [3024, 0]
click at [872, 80] on icon "button" at bounding box center [865, 77] width 14 height 14
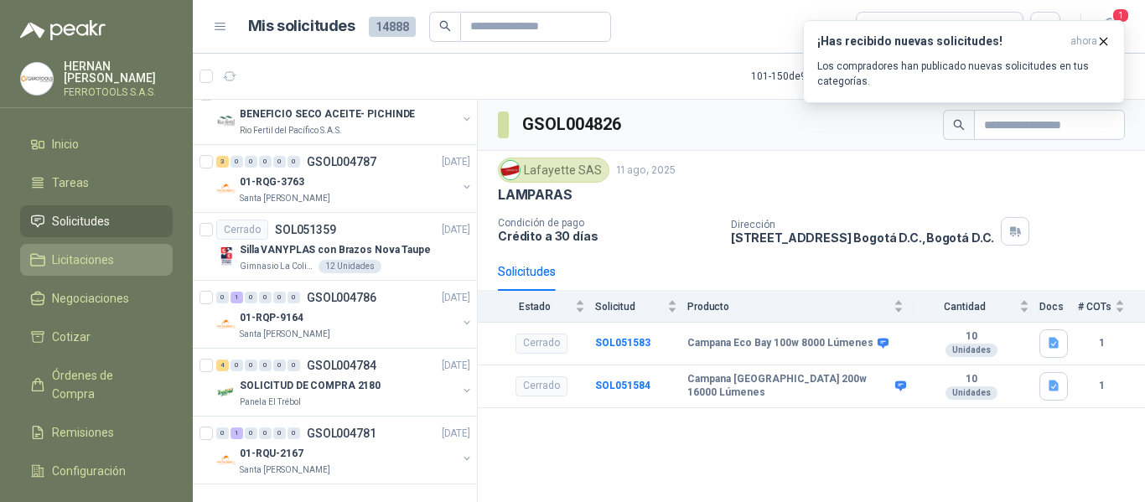
click at [89, 265] on span "Licitaciones" at bounding box center [83, 260] width 62 height 18
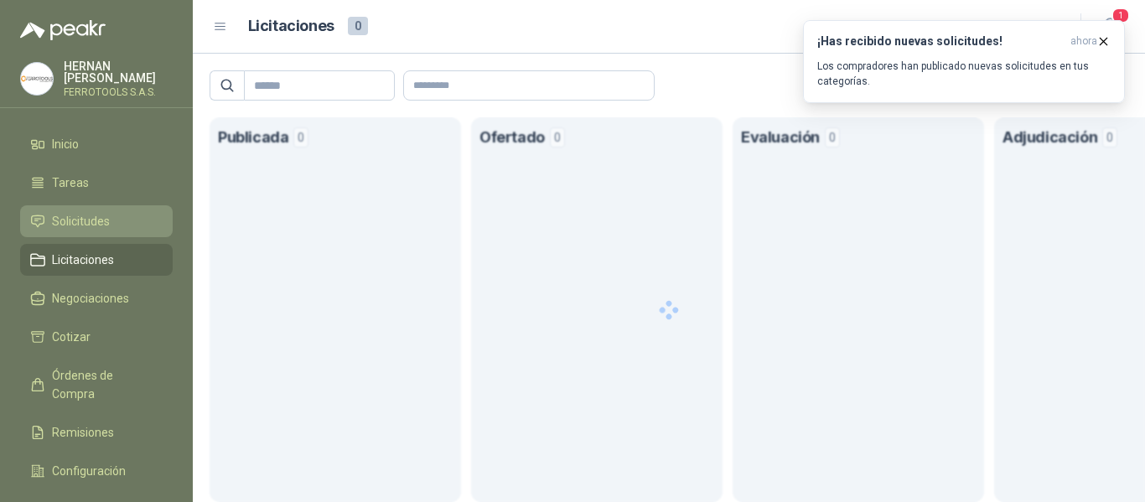
click at [88, 221] on span "Solicitudes" at bounding box center [81, 221] width 58 height 18
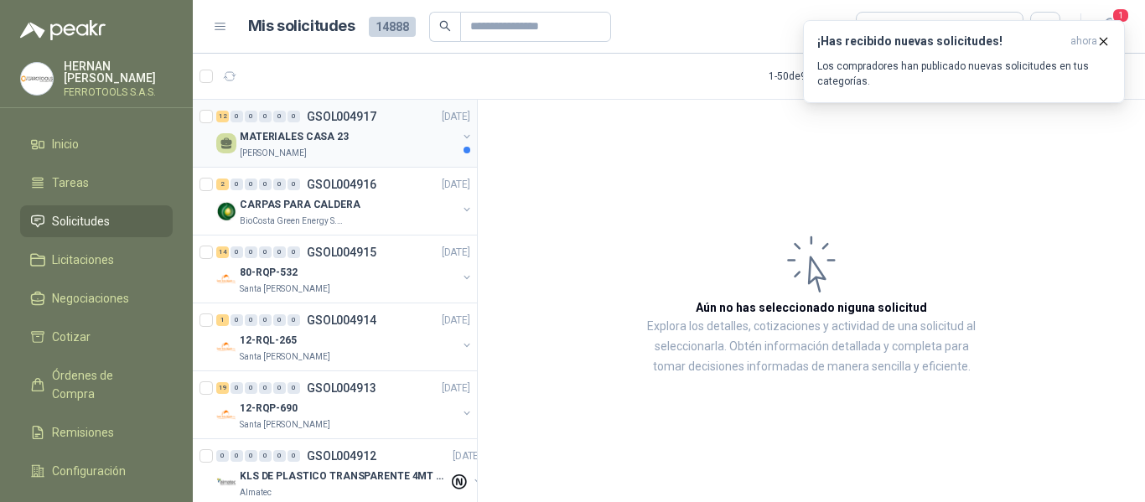
click at [304, 135] on p "MATERIALES CASA 23" at bounding box center [294, 137] width 109 height 16
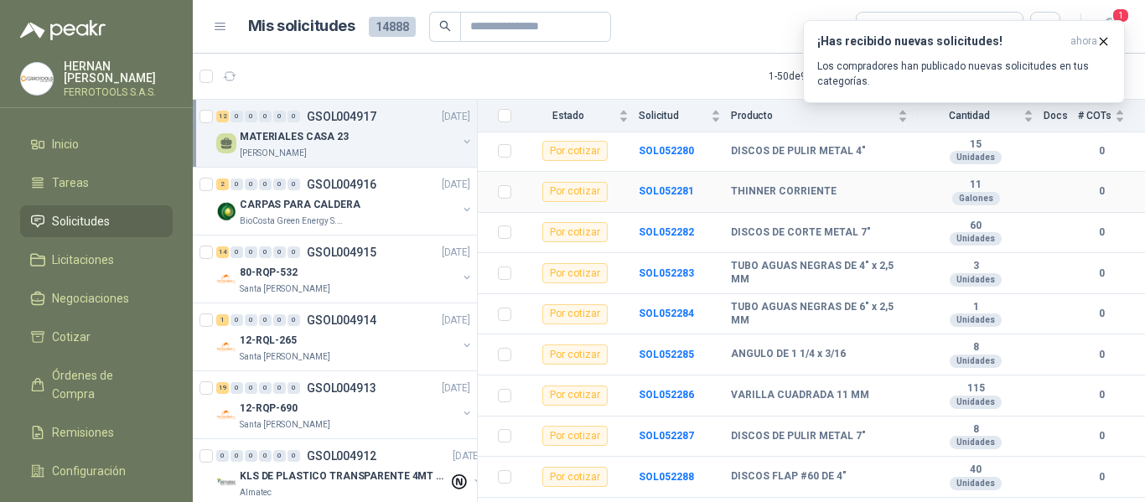
scroll to position [304, 0]
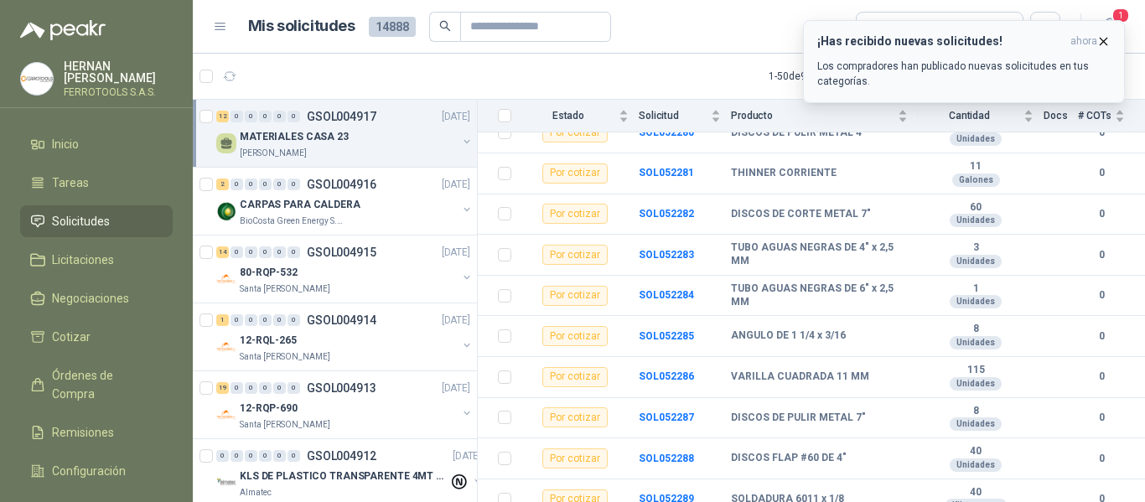
click at [1103, 47] on icon "button" at bounding box center [1104, 41] width 14 height 14
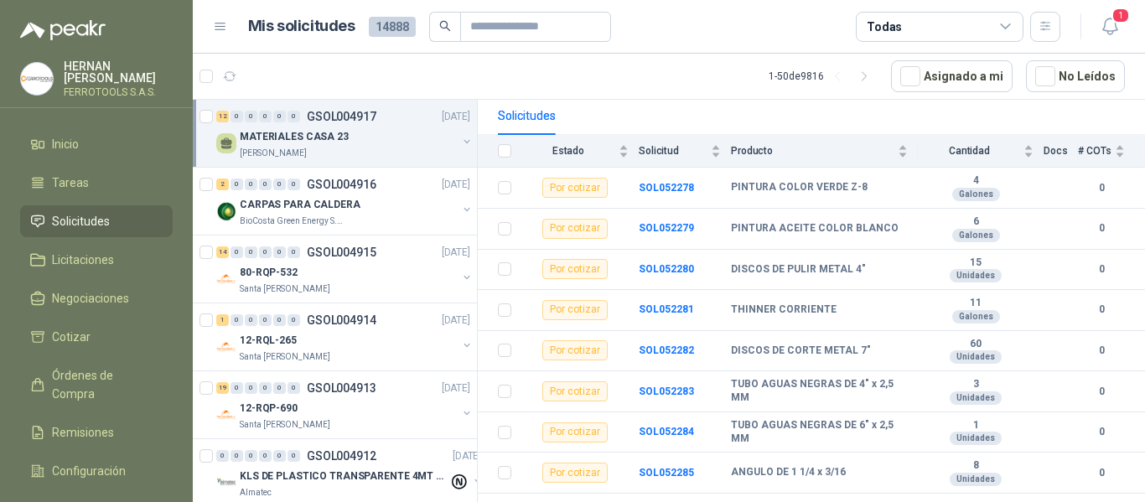
scroll to position [0, 0]
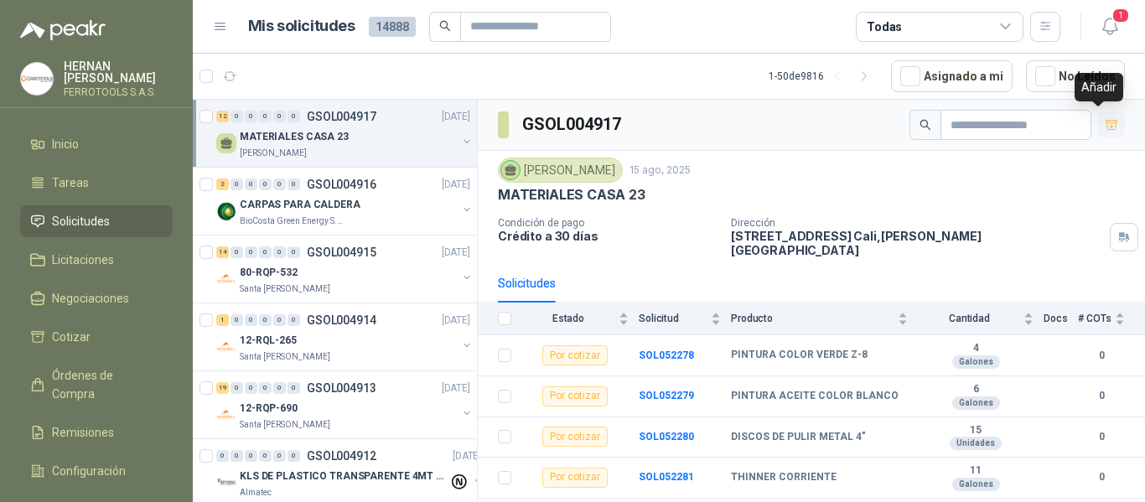
click at [1105, 121] on icon "button" at bounding box center [1112, 125] width 14 height 14
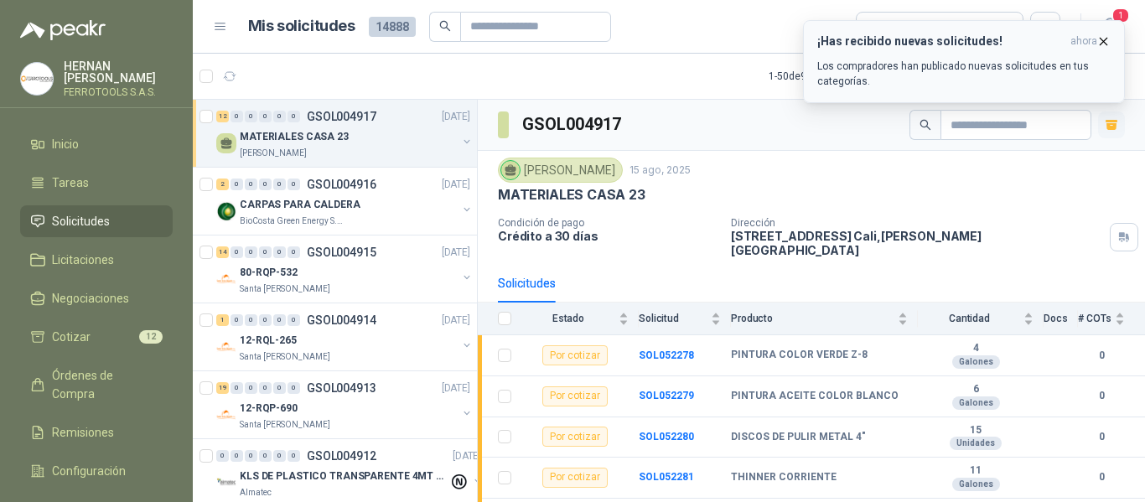
click at [1103, 44] on icon "button" at bounding box center [1104, 41] width 14 height 14
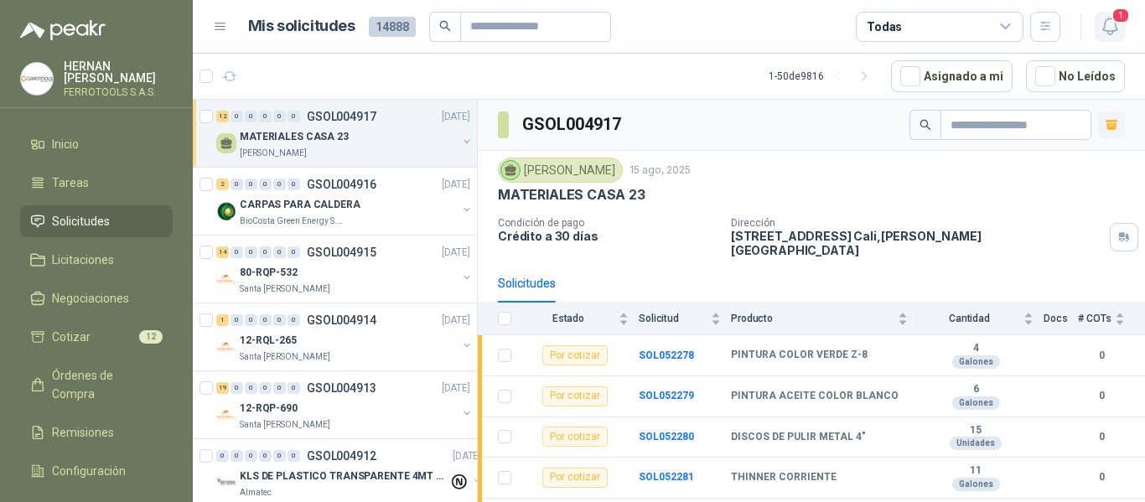
click at [1119, 28] on icon "button" at bounding box center [1110, 26] width 21 height 21
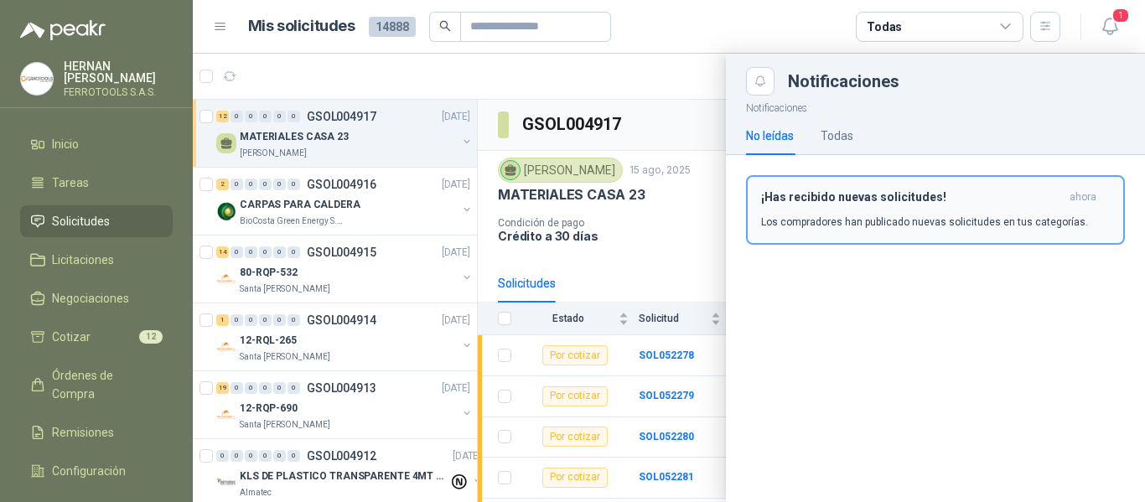
drag, startPoint x: 984, startPoint y: 204, endPoint x: 966, endPoint y: 203, distance: 18.5
click at [983, 205] on div "¡Has recibido nuevas solicitudes! ahora Los compradores han publicado nuevas so…" at bounding box center [935, 209] width 349 height 39
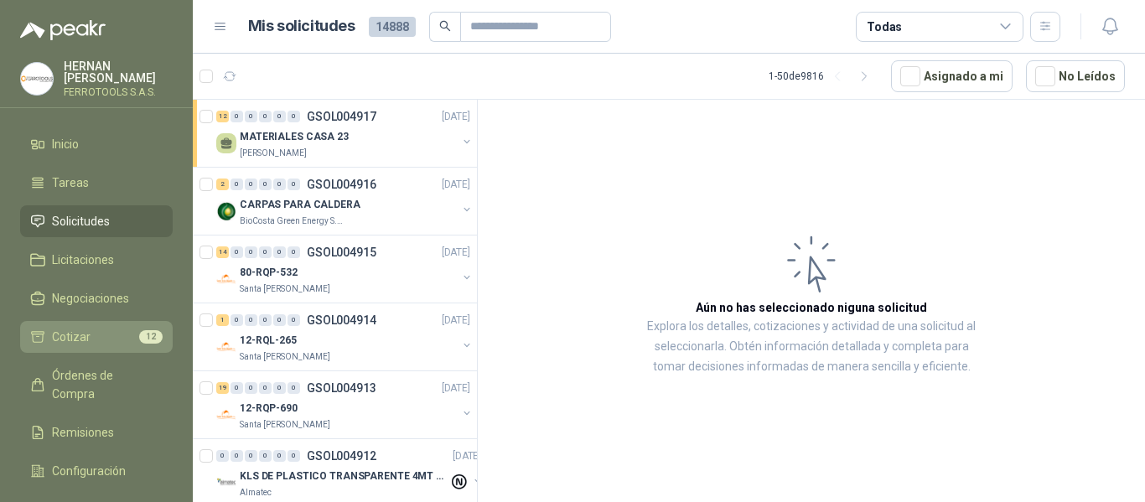
click at [95, 333] on li "Cotizar 12" at bounding box center [96, 337] width 132 height 18
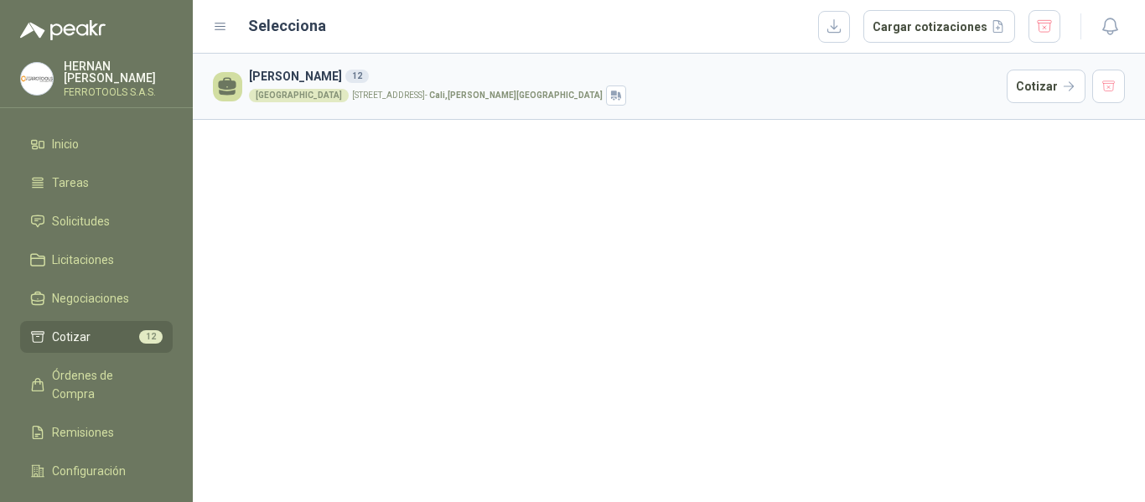
click at [500, 91] on p "CARRERA 112 #15 CASA 23 CIUDAD JARDIN - Cali , Valle del Cauca" at bounding box center [477, 95] width 251 height 8
click at [1025, 81] on button "Cotizar" at bounding box center [1046, 87] width 79 height 34
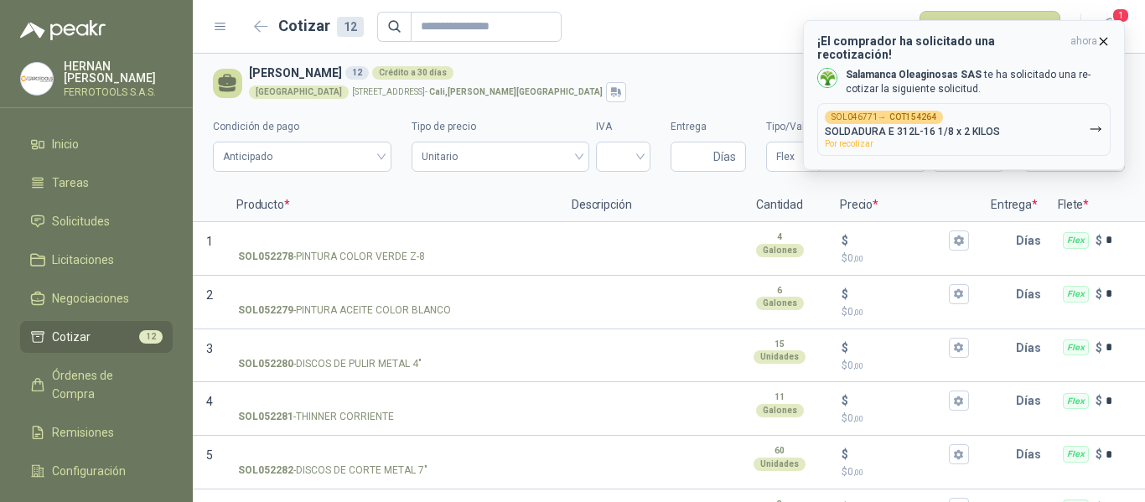
click at [1000, 121] on button "SOL046771 → COT154264 SOLDADURA E 312L-16 1/8 x 2 KILOS Por recotizar" at bounding box center [963, 129] width 293 height 53
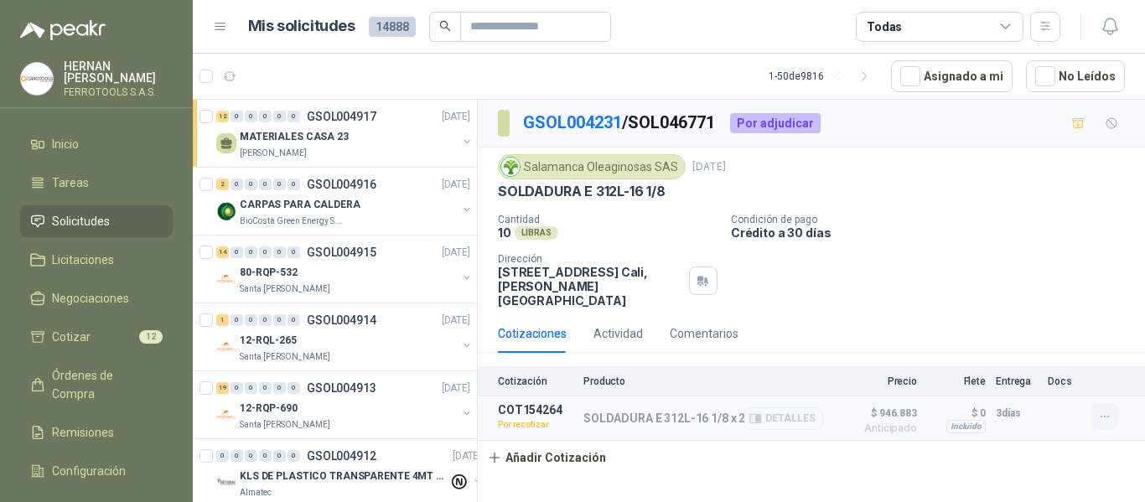
click at [1106, 410] on icon "button" at bounding box center [1105, 417] width 14 height 14
click at [1066, 361] on button "Re-cotizar" at bounding box center [1071, 365] width 134 height 27
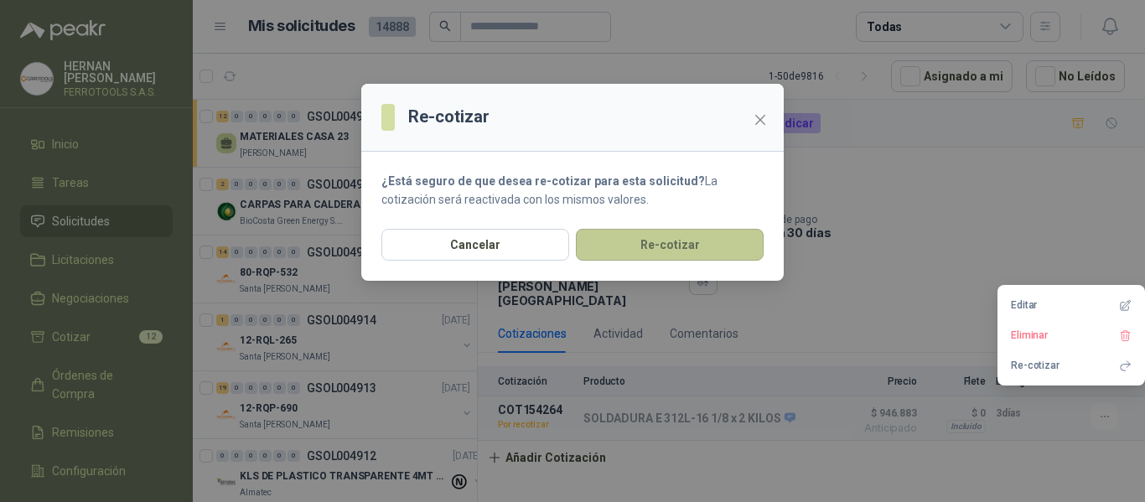
click at [692, 246] on button "Re-cotizar" at bounding box center [670, 245] width 188 height 32
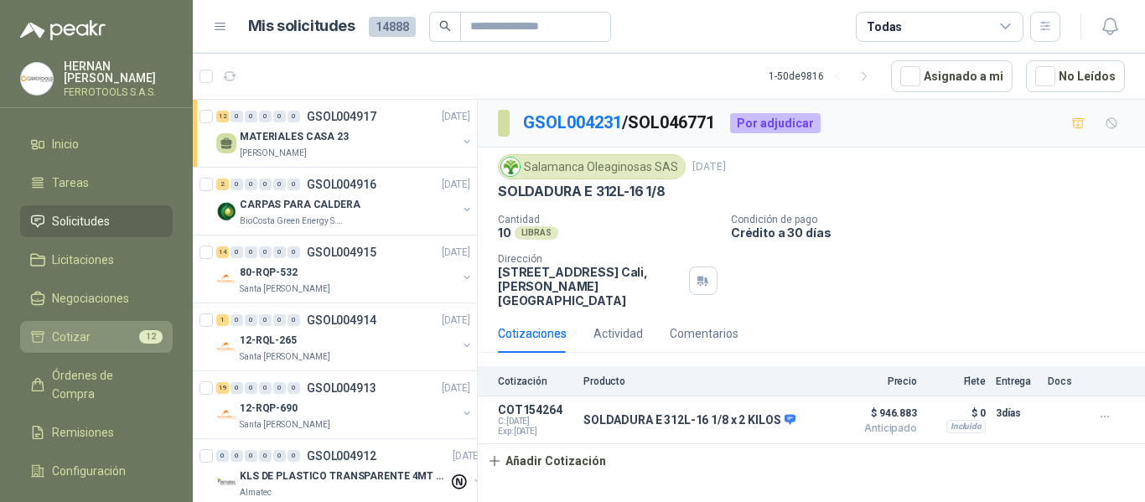
click at [94, 330] on li "Cotizar 12" at bounding box center [96, 337] width 132 height 18
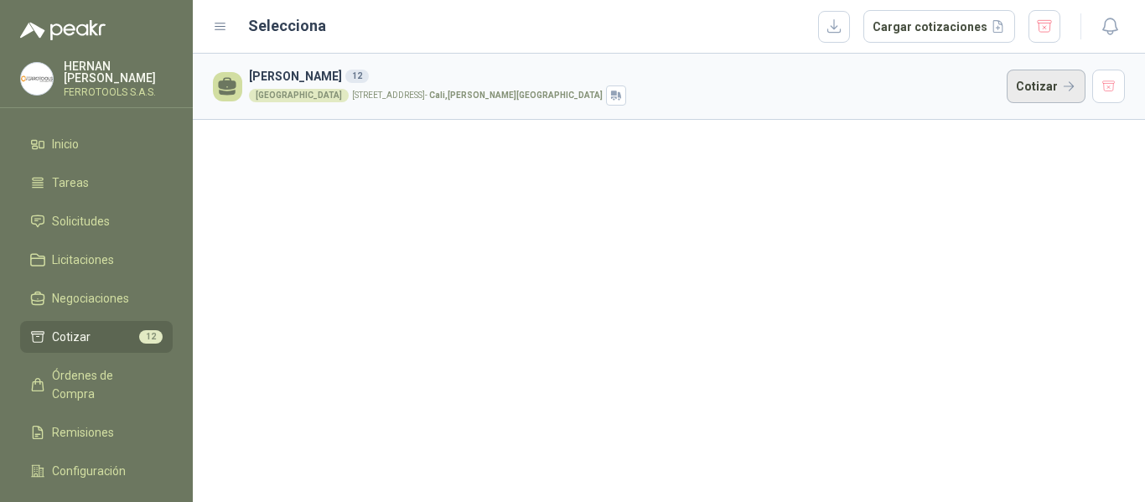
click at [1057, 90] on button "Cotizar" at bounding box center [1046, 87] width 79 height 34
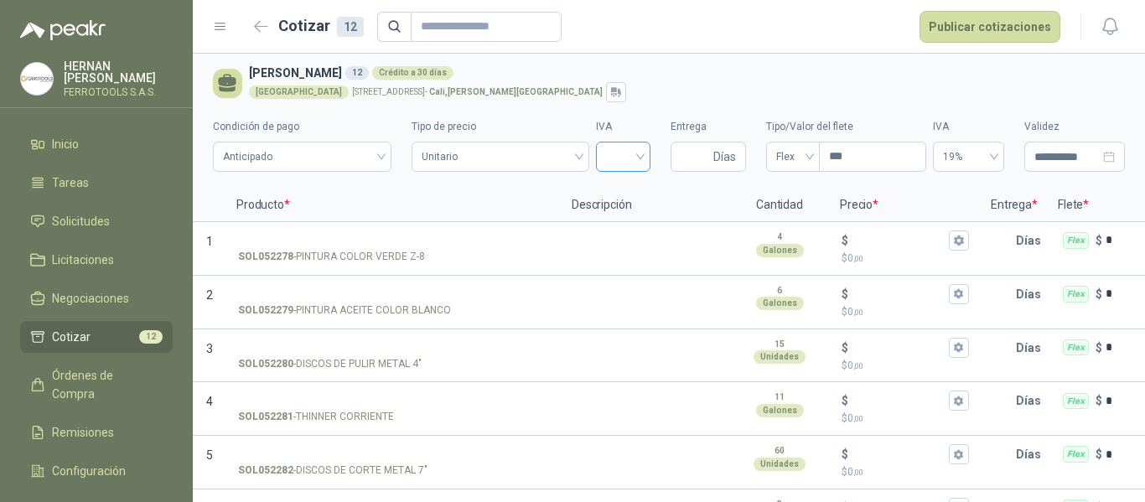
click at [611, 158] on input "search" at bounding box center [623, 155] width 34 height 25
click at [616, 192] on div "19%" at bounding box center [614, 192] width 28 height 18
click at [681, 162] on input "Entrega" at bounding box center [695, 157] width 29 height 29
type input "*"
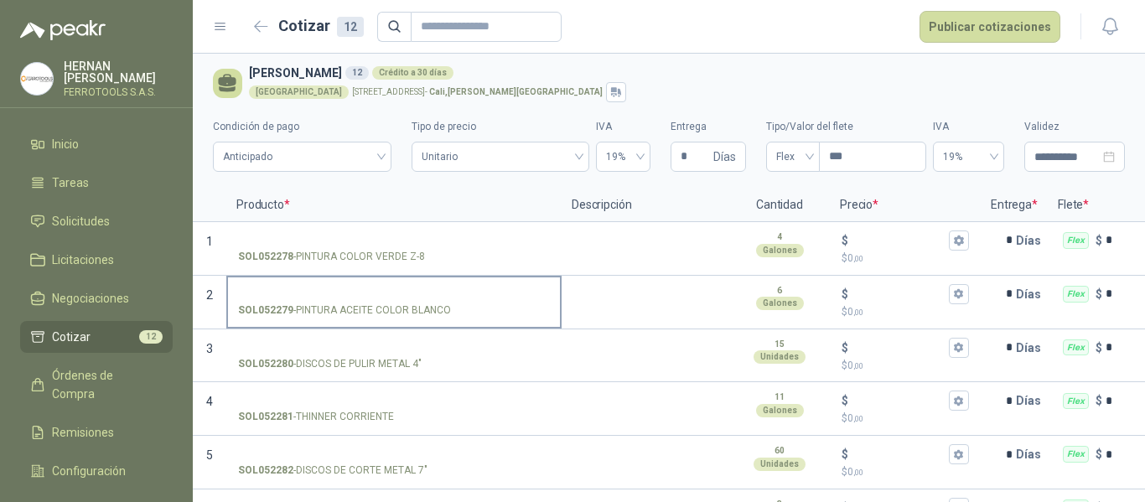
click at [456, 317] on div "SOL052279 - PINTURA ACEITE COLOR BLANCO" at bounding box center [394, 311] width 312 height 16
click at [456, 301] on input "SOL052279 - PINTURA ACEITE COLOR BLANCO" at bounding box center [394, 294] width 312 height 13
click at [446, 314] on div "SOL052279 - PINTURA ACEITE COLOR BLANCO" at bounding box center [394, 311] width 312 height 16
copy p "- PINTURA ACEITE COLOR BLANCO"
click at [425, 288] on input "SOL052279 - PINTURA ACEITE COLOR BLANCO" at bounding box center [394, 294] width 312 height 13
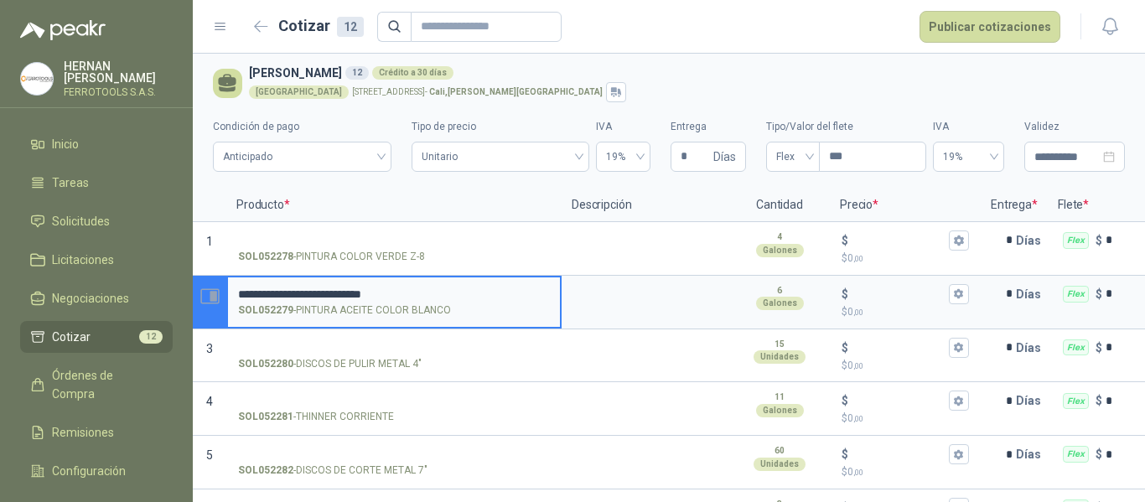
drag, startPoint x: 374, startPoint y: 294, endPoint x: 203, endPoint y: 294, distance: 171.0
click at [203, 294] on section "**********" at bounding box center [669, 303] width 952 height 54
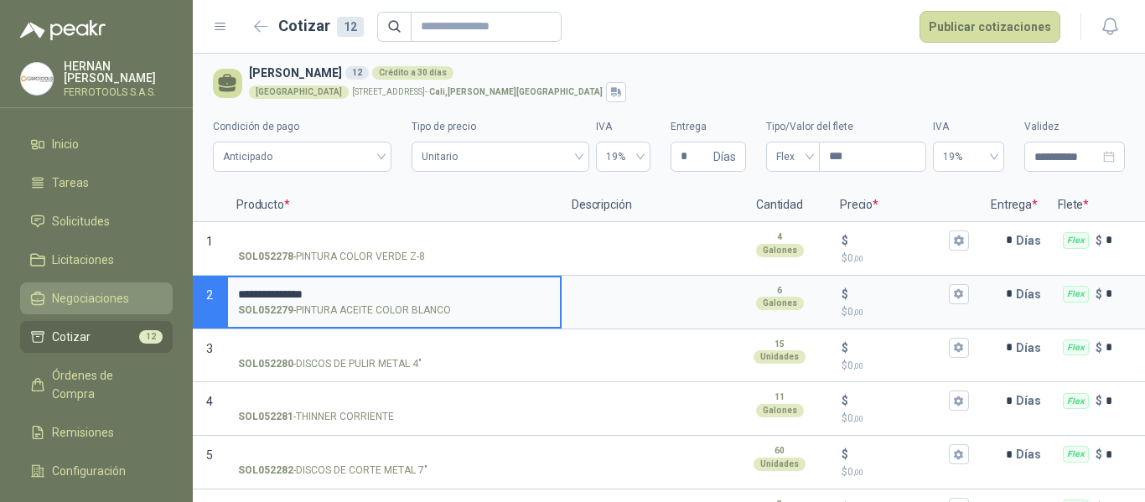
drag, startPoint x: 366, startPoint y: 290, endPoint x: 137, endPoint y: 282, distance: 229.0
click at [137, 282] on div "**********" at bounding box center [572, 251] width 1145 height 502
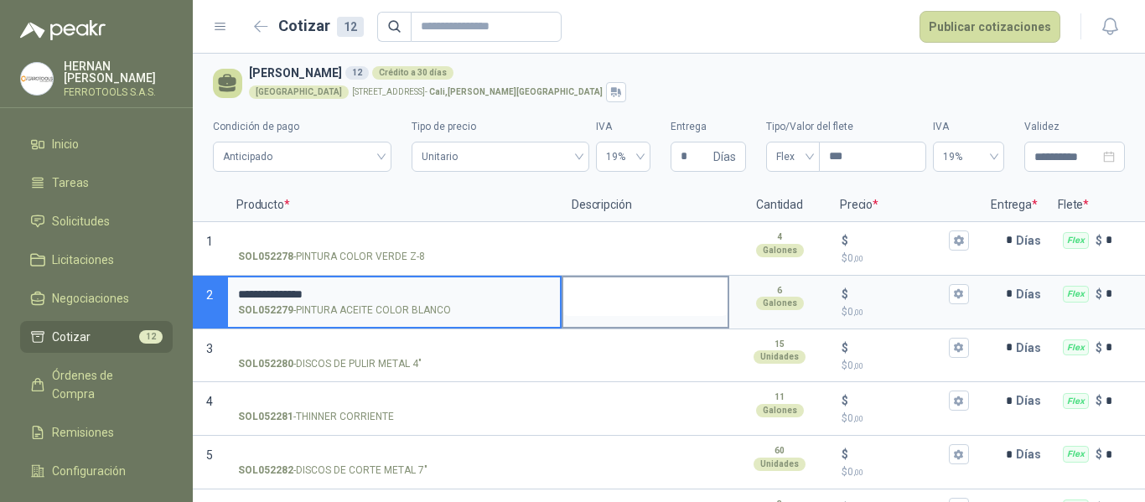
type input "**********"
click at [608, 292] on textarea at bounding box center [645, 297] width 164 height 39
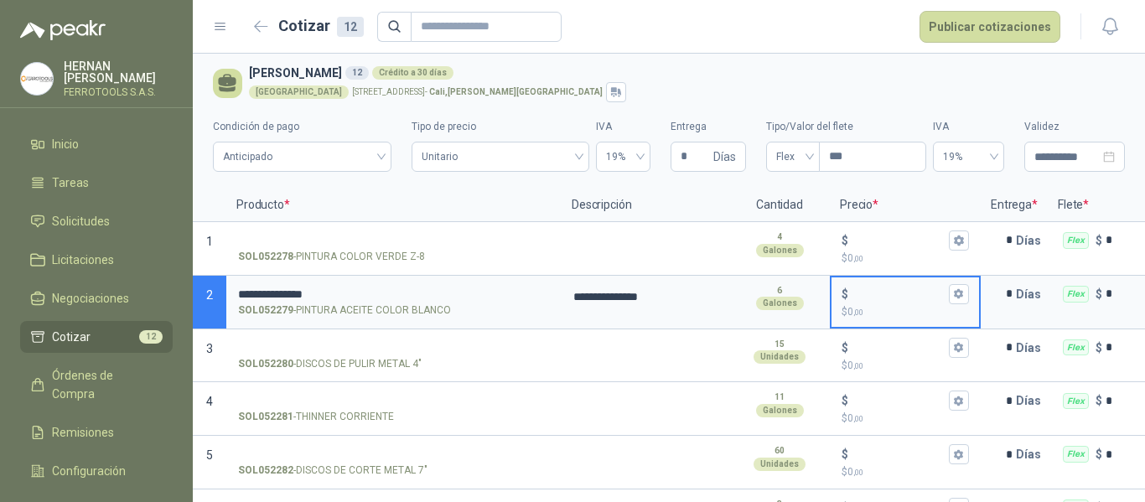
click at [876, 289] on input "$ $ 0 ,00" at bounding box center [899, 294] width 94 height 13
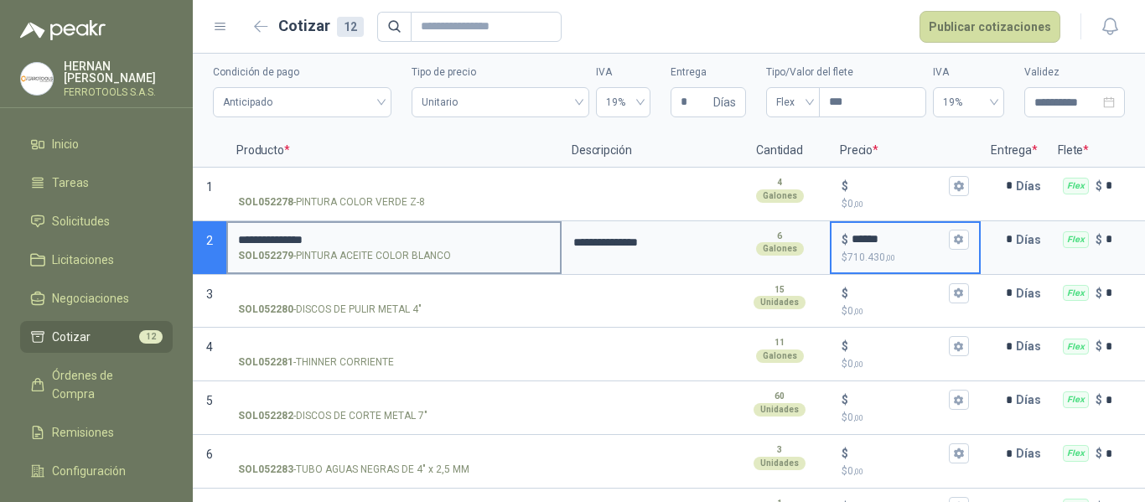
scroll to position [84, 0]
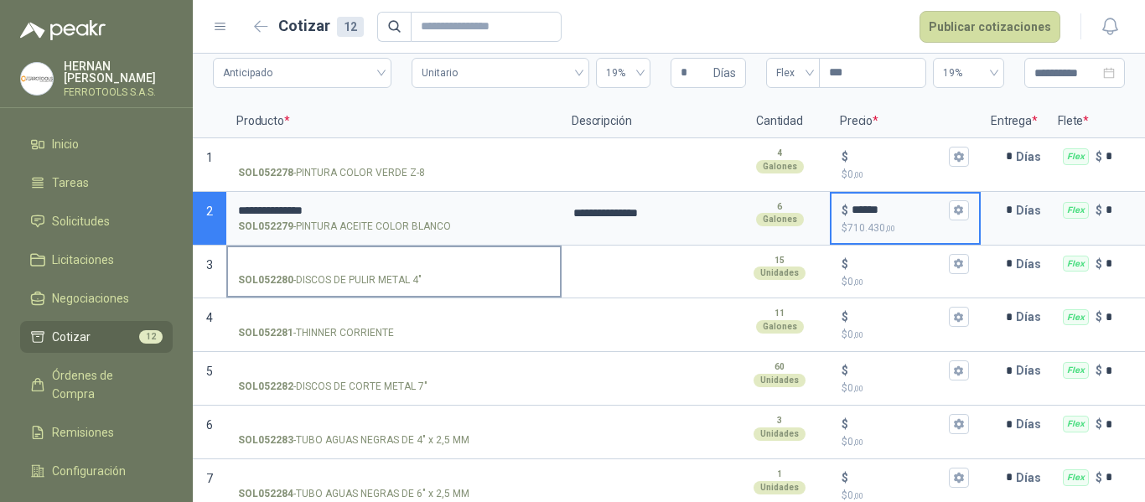
type input "******"
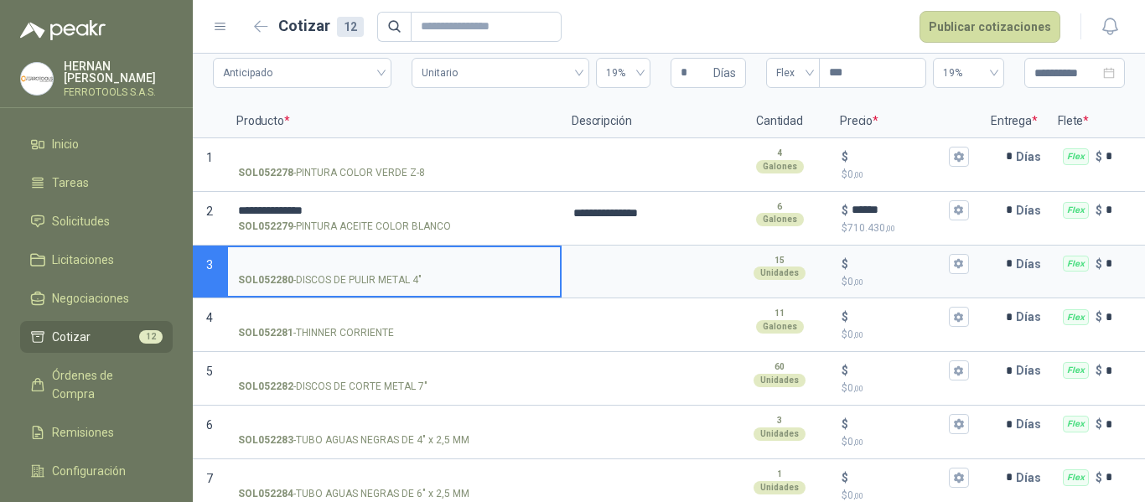
click at [334, 265] on input "SOL052280 - DISCOS DE PULIR METAL 4"" at bounding box center [394, 264] width 312 height 13
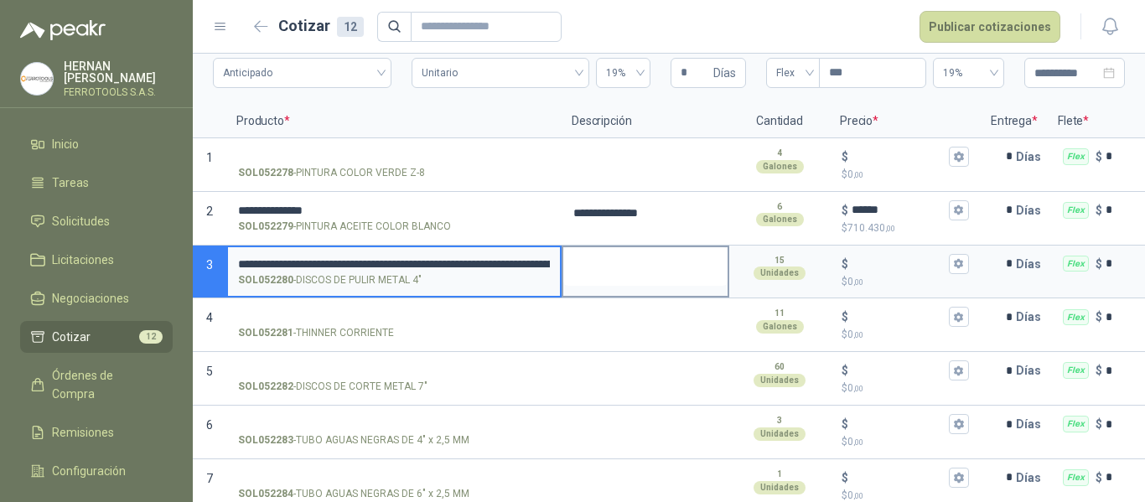
click at [615, 268] on textarea at bounding box center [645, 266] width 164 height 39
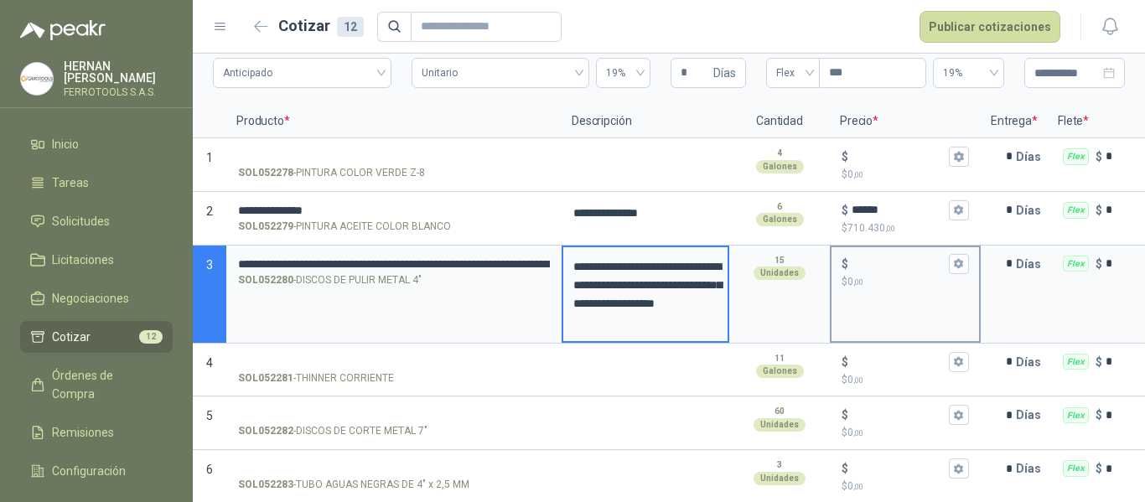
click at [880, 267] on input "$ $ 0 ,00" at bounding box center [899, 263] width 94 height 13
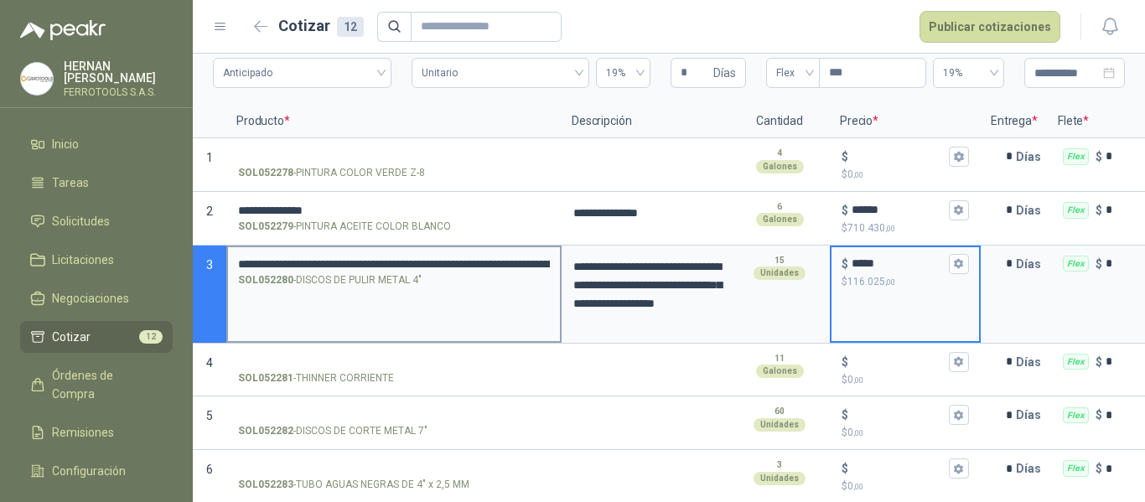
scroll to position [168, 0]
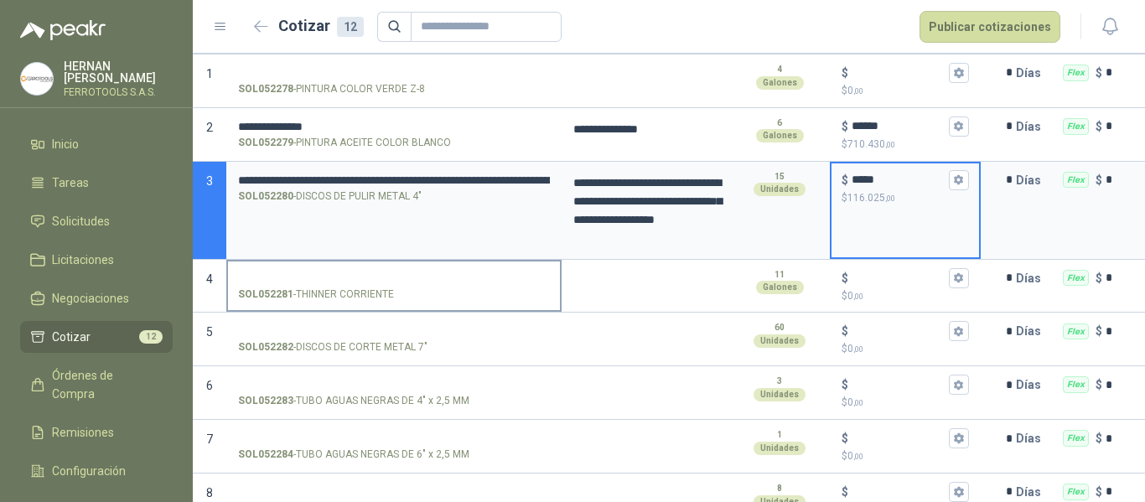
type input "*****"
click at [330, 274] on input "SOL052281 - THINNER CORRIENTE" at bounding box center [394, 278] width 312 height 13
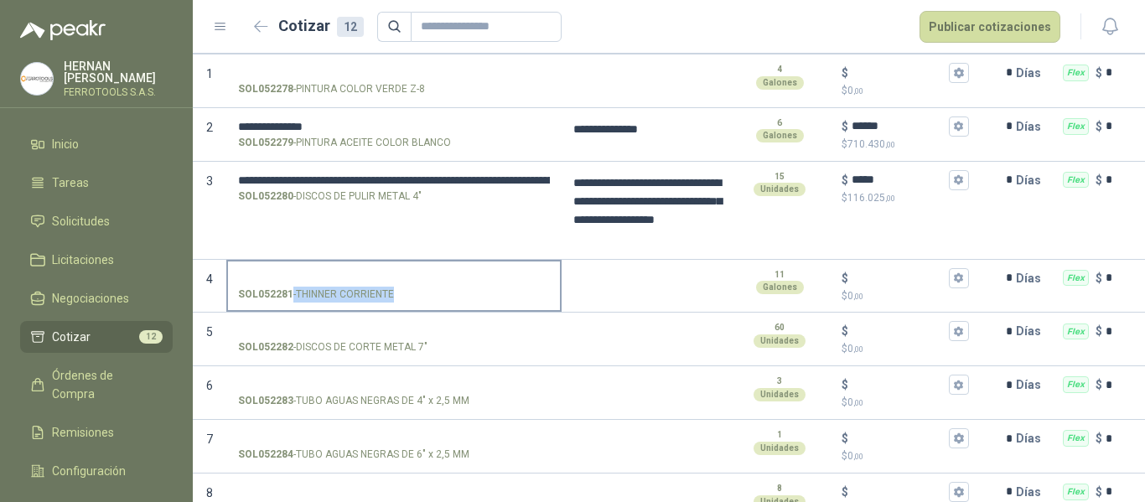
drag, startPoint x: 402, startPoint y: 298, endPoint x: 392, endPoint y: 293, distance: 11.2
click at [392, 293] on div "SOL052281 - THINNER CORRIENTE" at bounding box center [394, 295] width 312 height 16
copy p "- THINNER CORRIENTE"
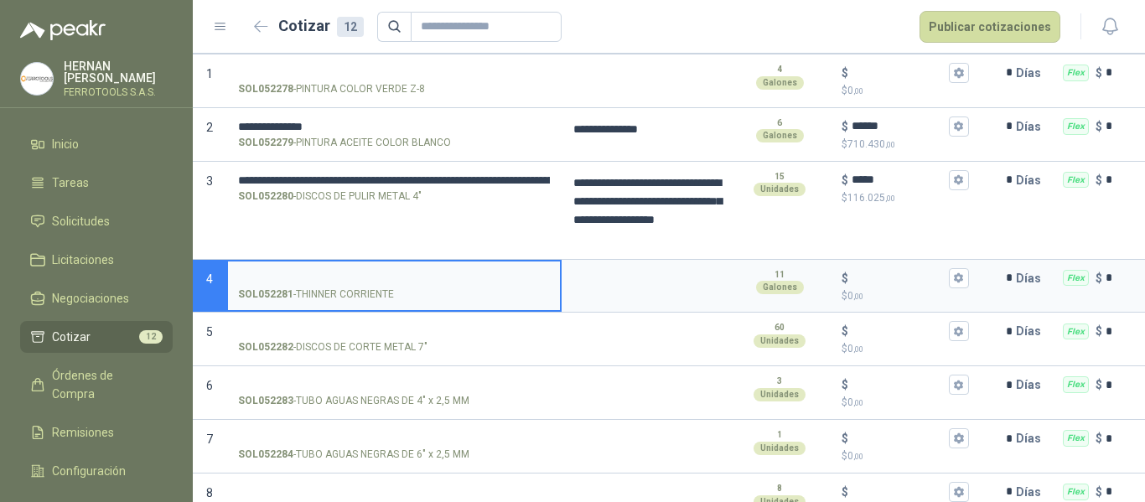
click at [392, 272] on input "SOL052281 - THINNER CORRIENTE" at bounding box center [394, 278] width 312 height 13
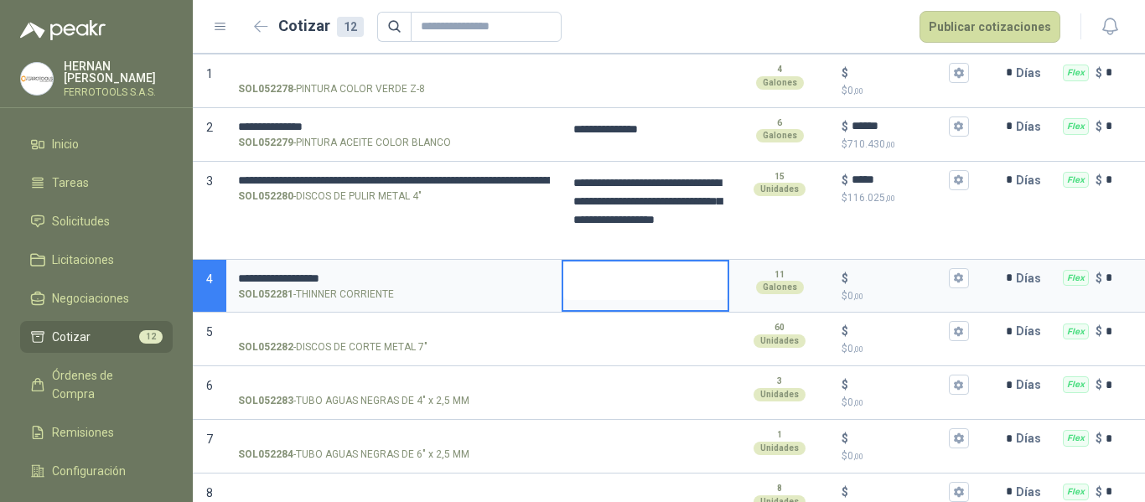
click at [629, 278] on textarea at bounding box center [645, 281] width 164 height 39
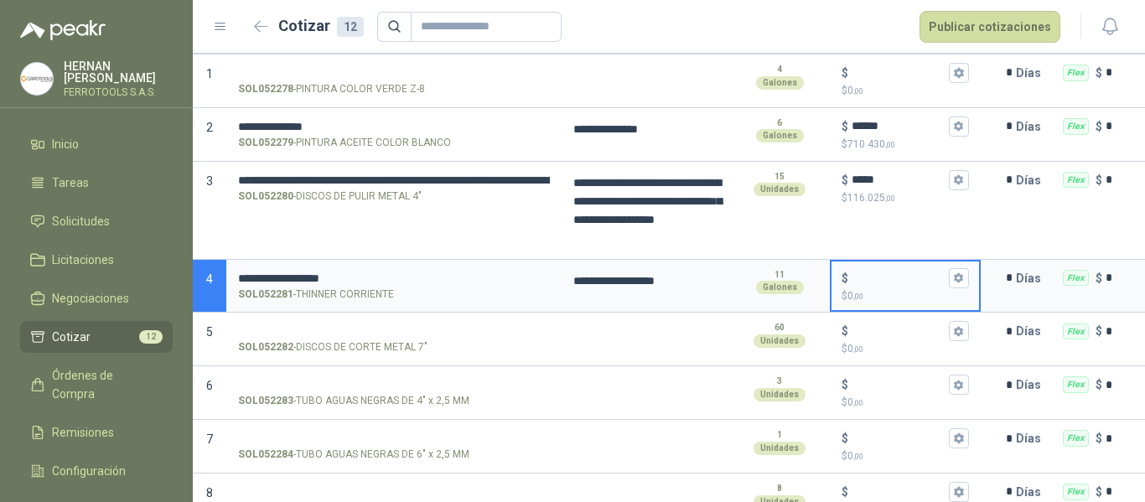
click at [876, 280] on input "$ $ 0 ,00" at bounding box center [899, 278] width 94 height 13
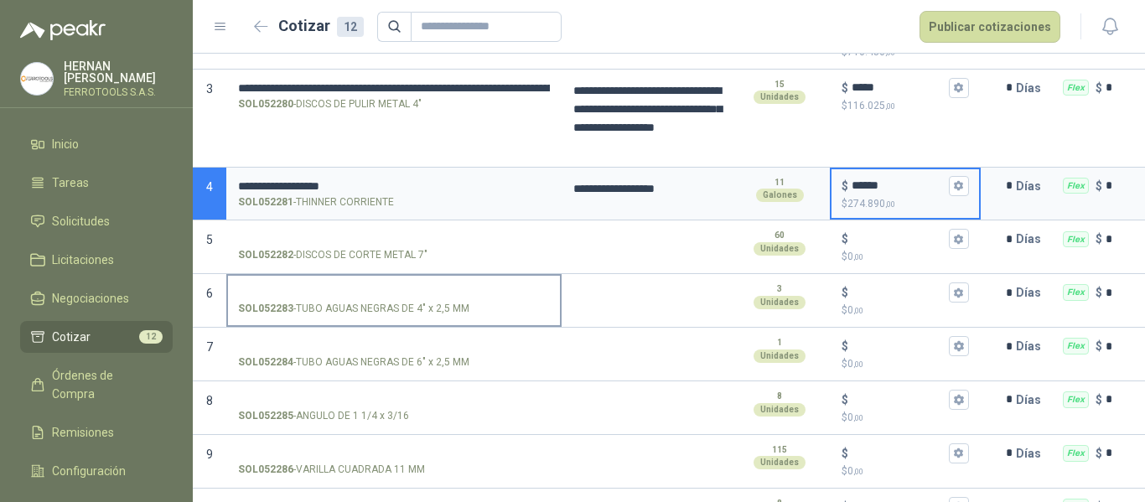
scroll to position [335, 0]
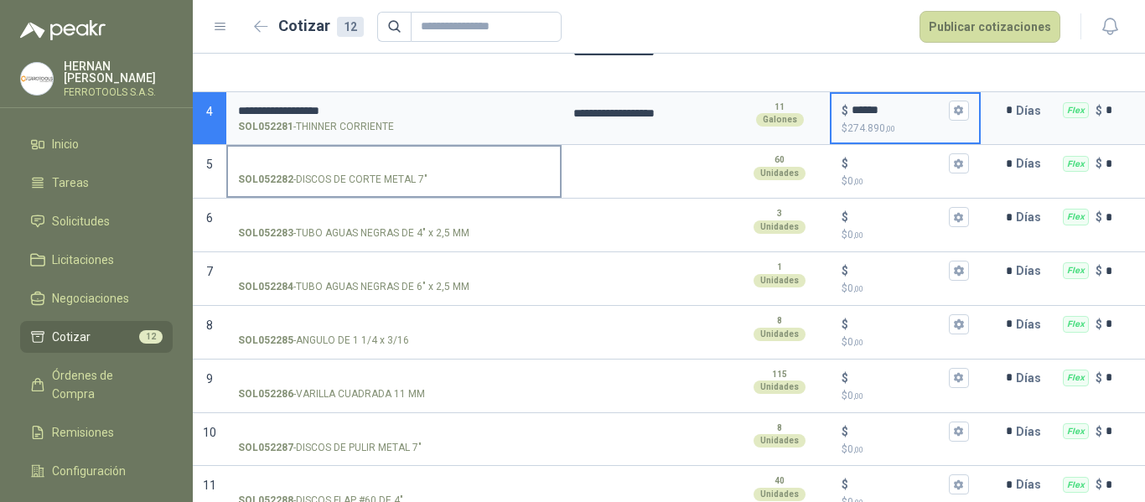
type input "******"
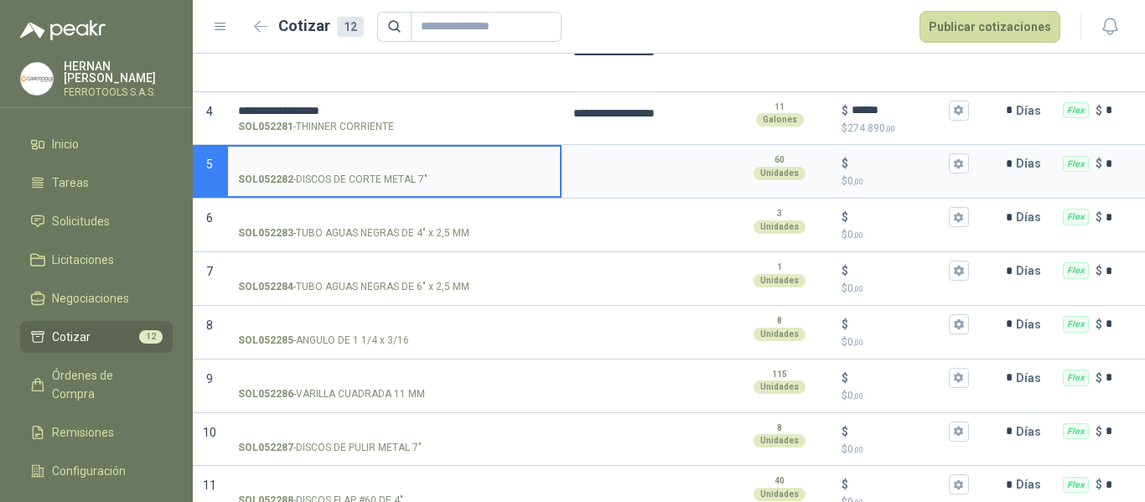
click at [367, 166] on input "SOL052282 - DISCOS DE CORTE METAL 7"" at bounding box center [394, 164] width 312 height 13
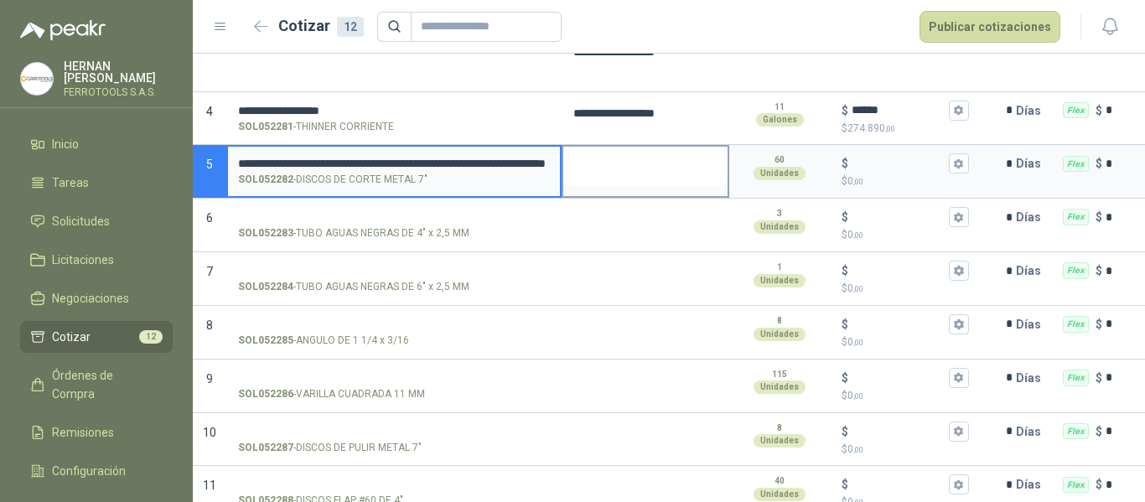
click at [645, 169] on textarea at bounding box center [645, 166] width 164 height 39
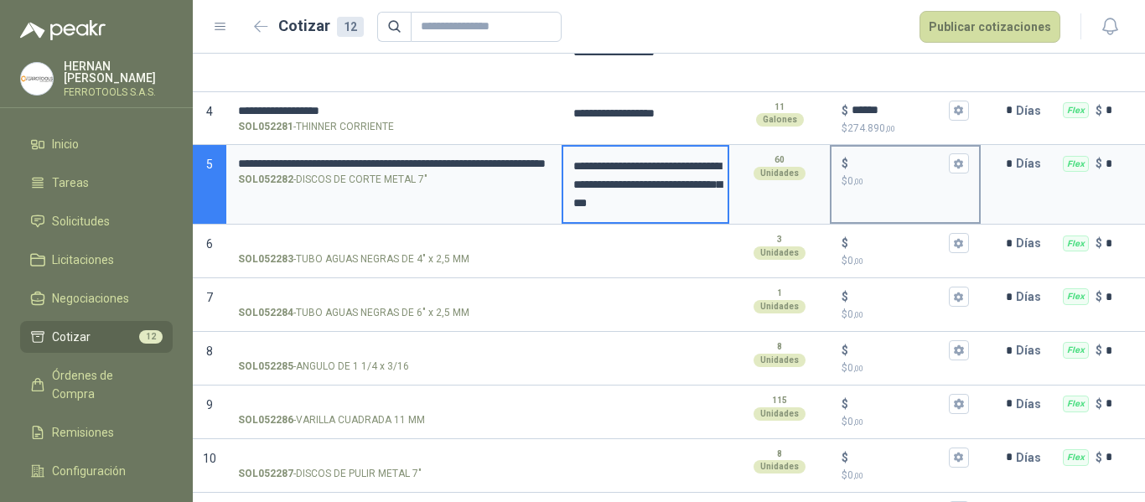
click at [890, 174] on p "$ 0 ,00" at bounding box center [905, 182] width 127 height 16
click at [890, 170] on input "$ $ 0 ,00" at bounding box center [899, 164] width 94 height 13
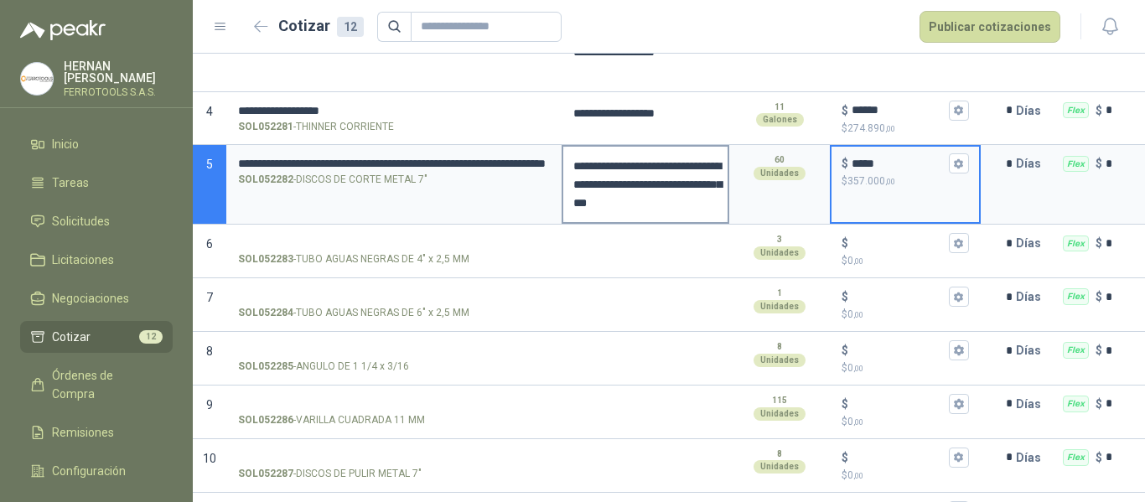
type input "*****"
click at [687, 203] on textarea "**********" at bounding box center [645, 184] width 164 height 75
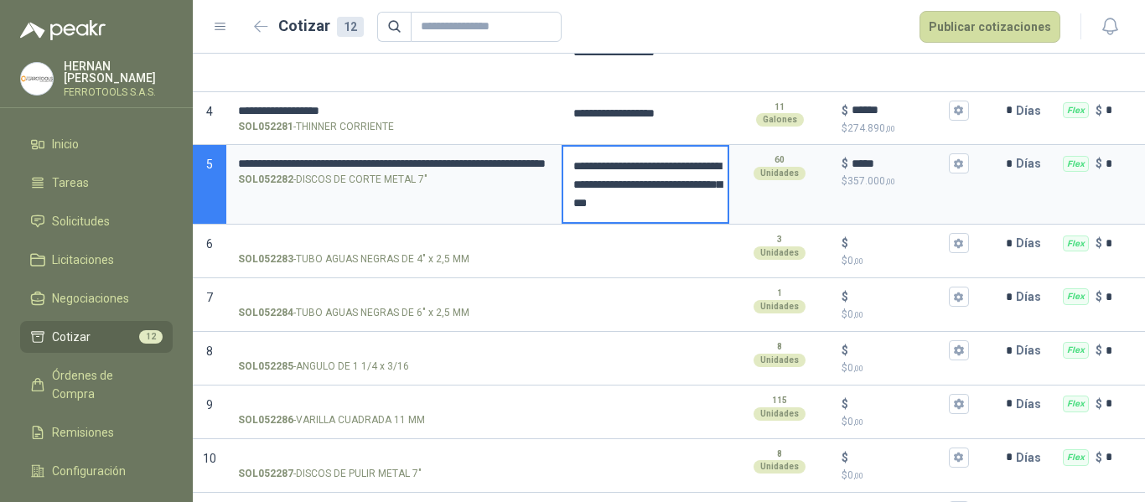
type textarea "**********"
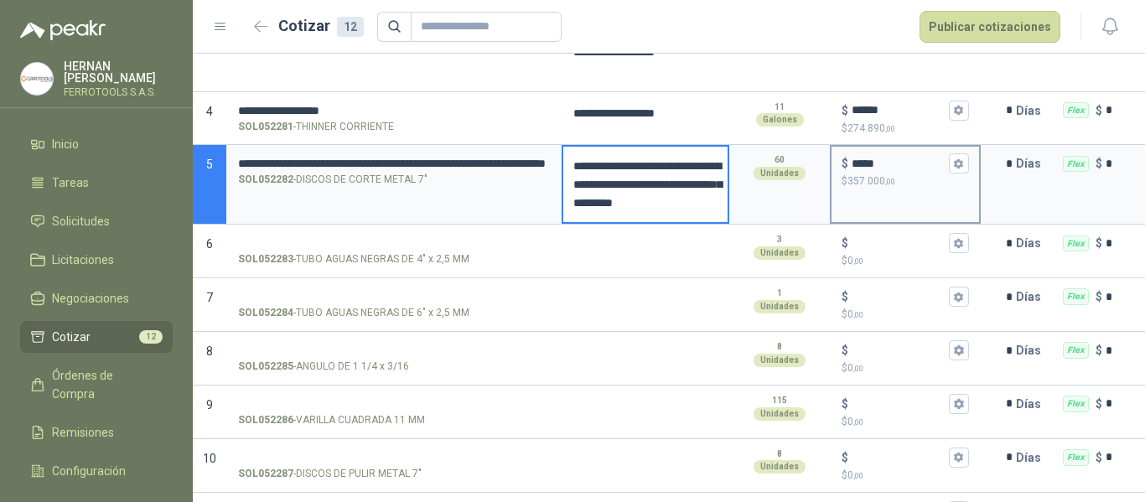
type textarea "**********"
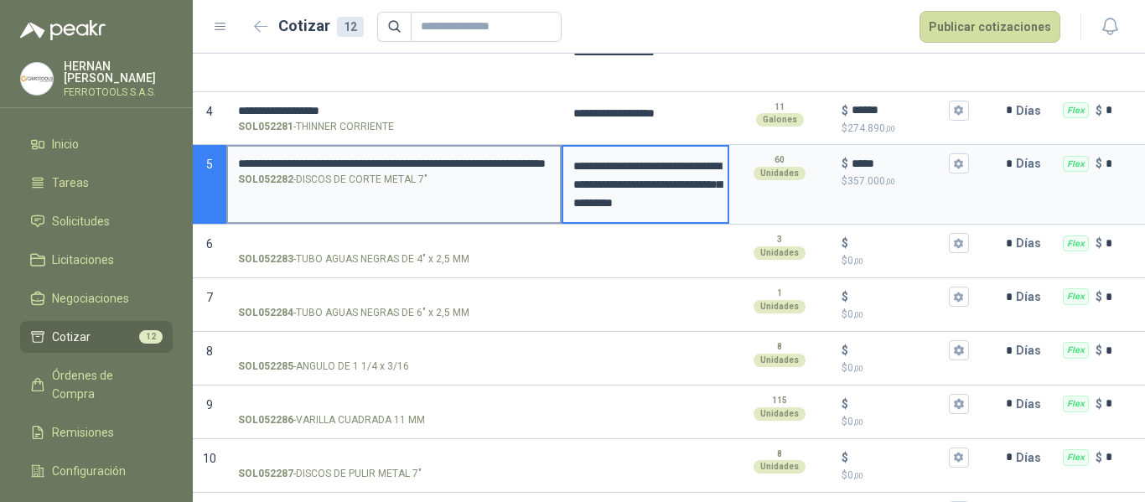
click at [495, 169] on input "**********" at bounding box center [394, 164] width 312 height 13
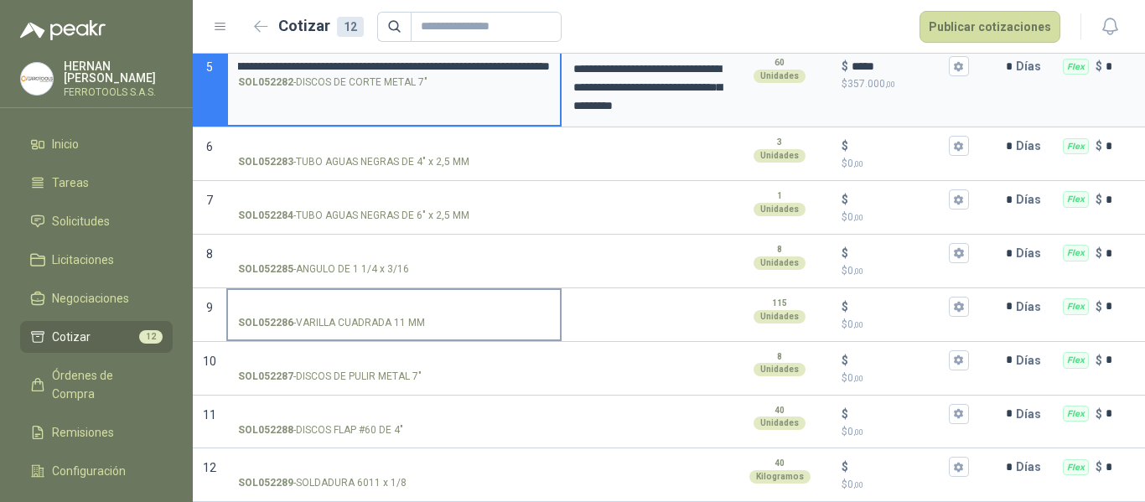
scroll to position [446, 0]
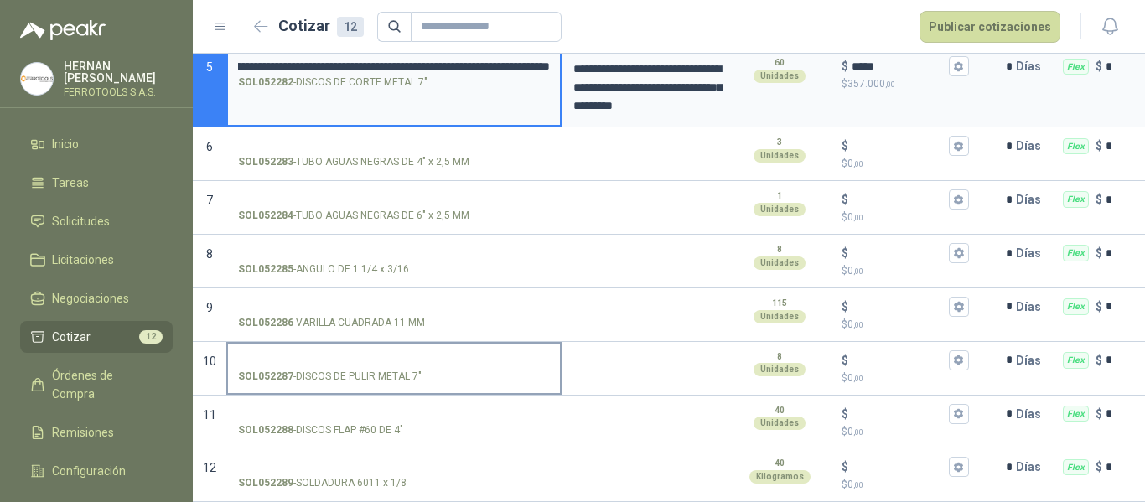
type input "**********"
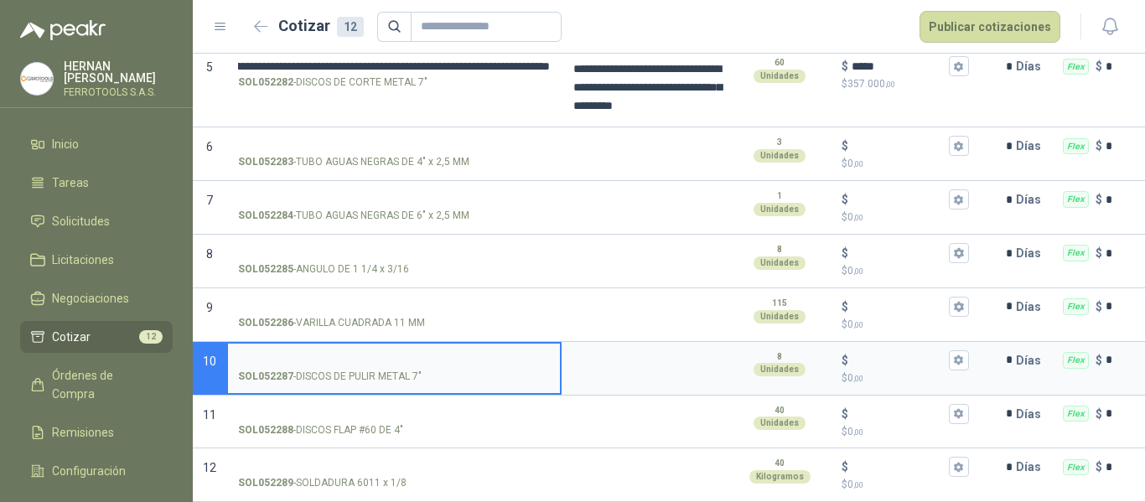
scroll to position [0, 0]
click at [304, 355] on input "SOL052287 - DISCOS DE PULIR METAL 7"" at bounding box center [394, 361] width 312 height 13
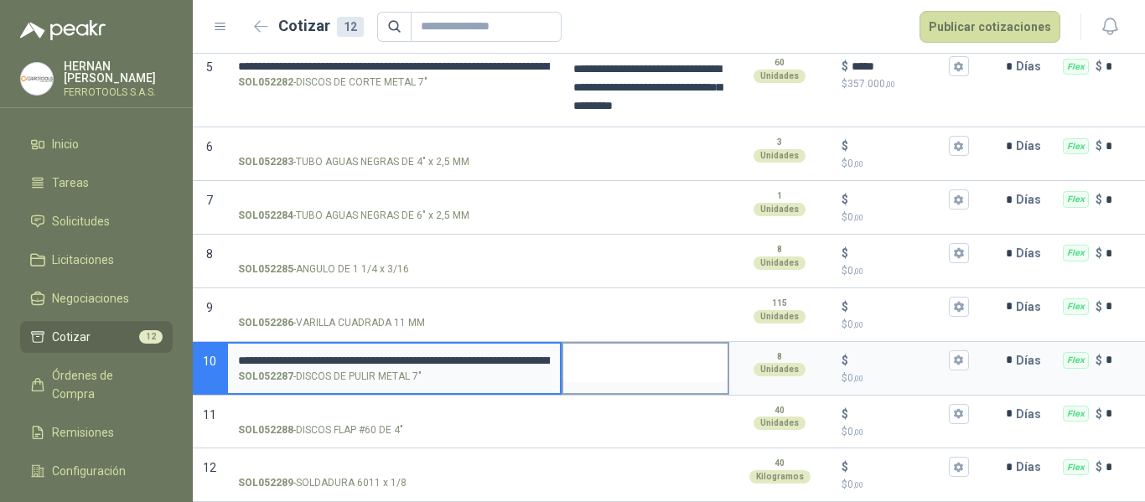
click at [591, 347] on textarea at bounding box center [645, 363] width 164 height 39
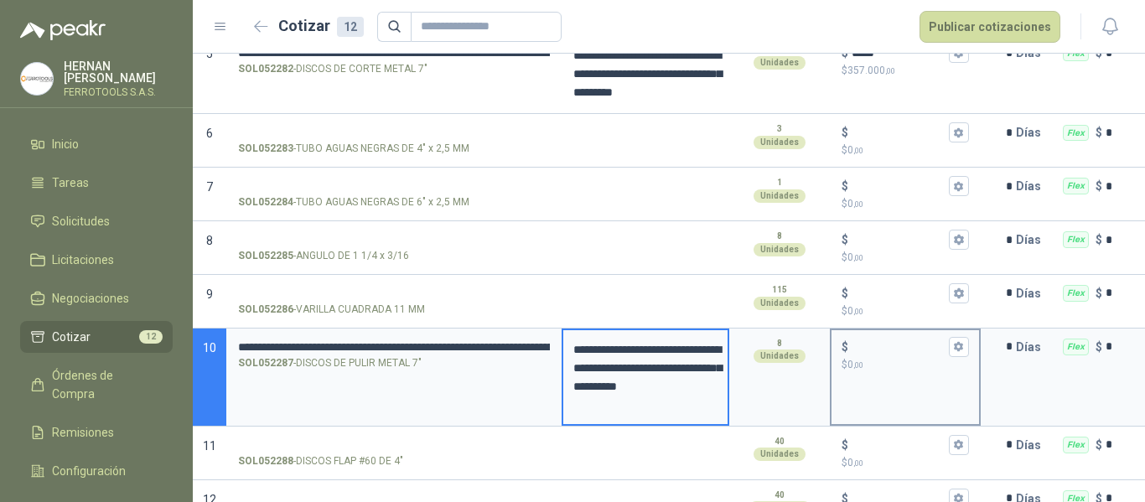
click at [881, 353] on input "$ $ 0 ,00" at bounding box center [899, 346] width 94 height 13
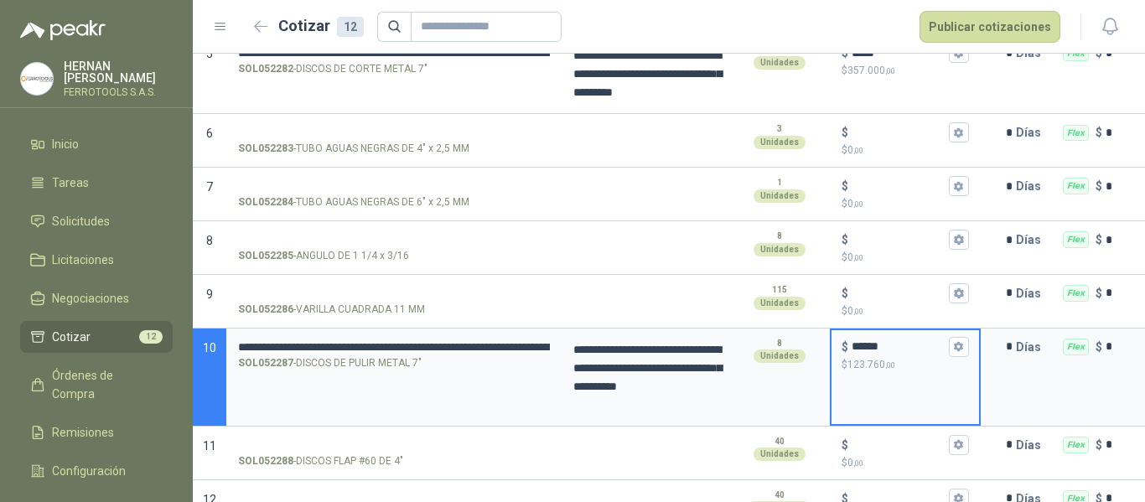
scroll to position [490, 0]
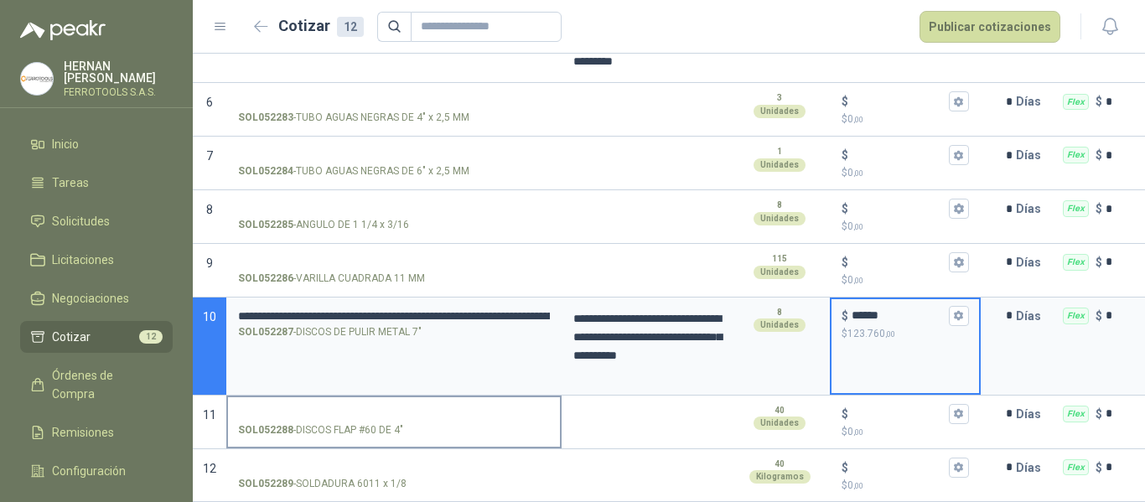
type input "******"
click at [309, 408] on input "SOL052288 - DISCOS FLAP #60 DE 4"" at bounding box center [394, 414] width 312 height 13
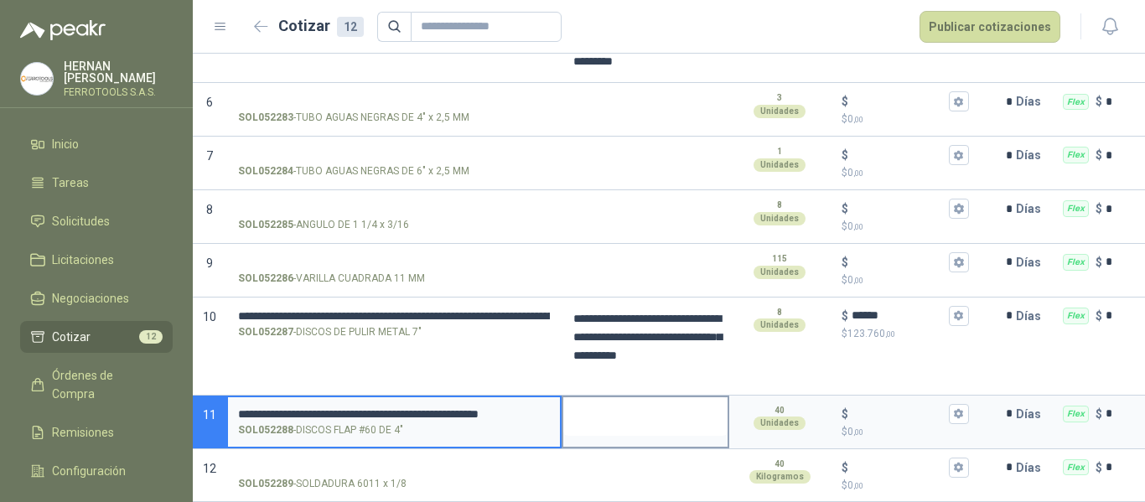
click at [639, 407] on textarea at bounding box center [645, 416] width 164 height 39
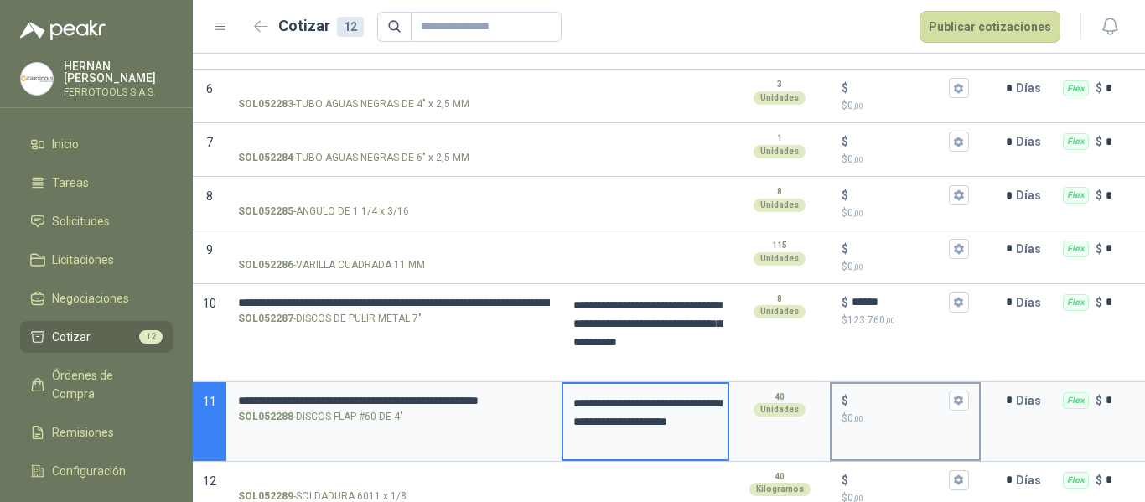
click at [871, 407] on input "$ $ 0 ,00" at bounding box center [899, 400] width 94 height 13
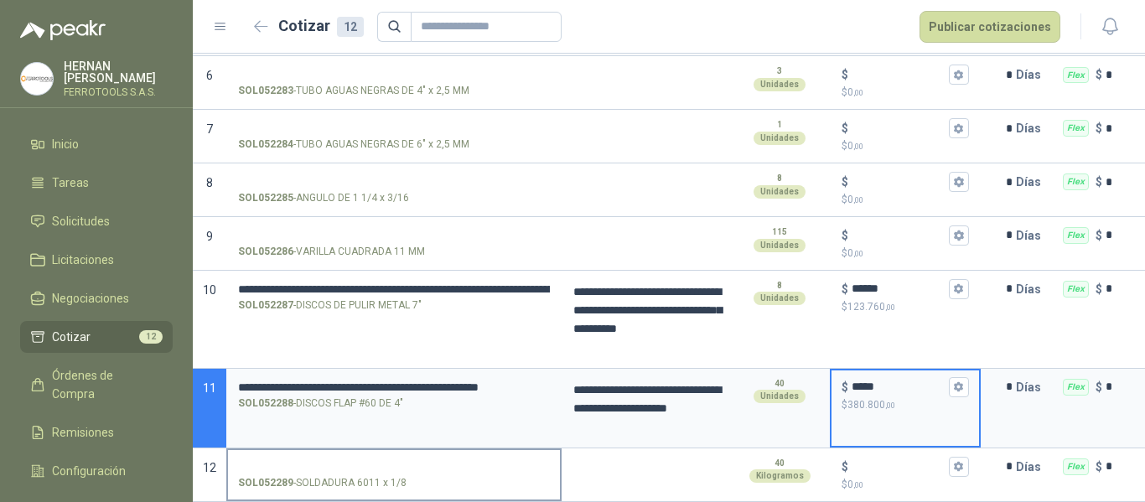
scroll to position [517, 0]
type input "*****"
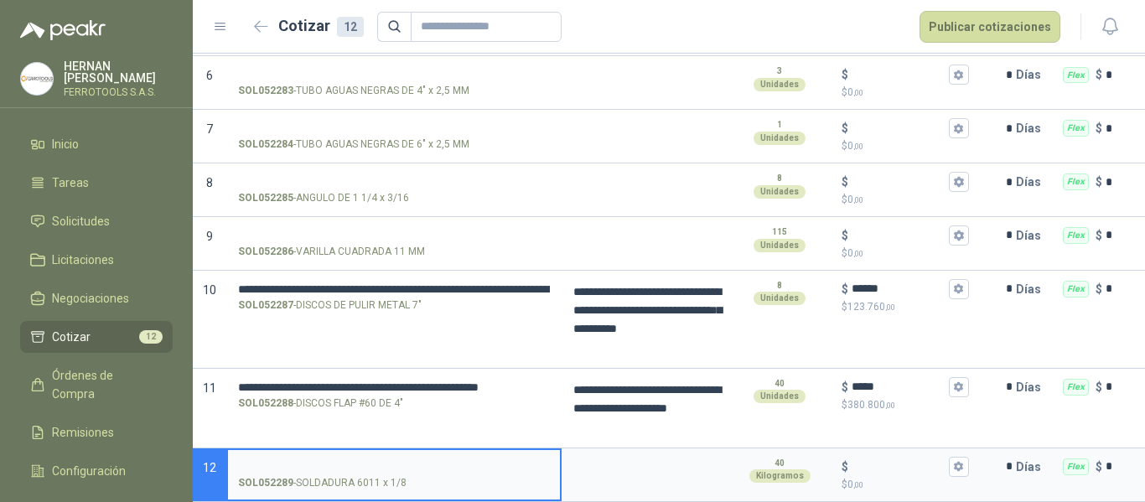
click at [339, 461] on input "SOL052289 - SOLDADURA 6011 x 1/8" at bounding box center [394, 467] width 312 height 13
click at [368, 461] on input "SOL052289 - SOLDADURA 6011 x 1/8" at bounding box center [394, 467] width 312 height 13
click at [640, 453] on textarea at bounding box center [645, 469] width 164 height 39
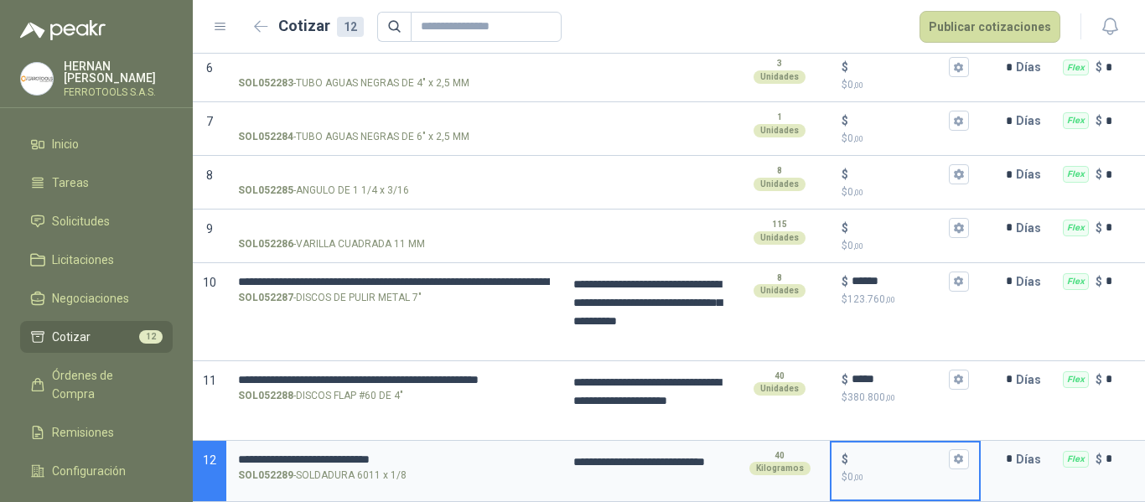
click at [872, 459] on input "$ $ 0 ,00" at bounding box center [899, 459] width 94 height 13
type input "******"
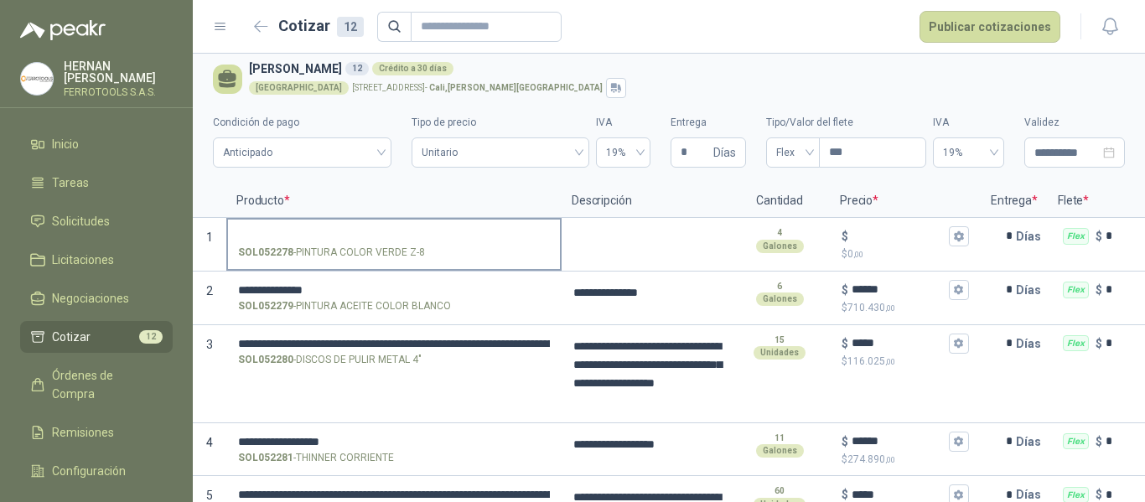
scroll to position [0, 0]
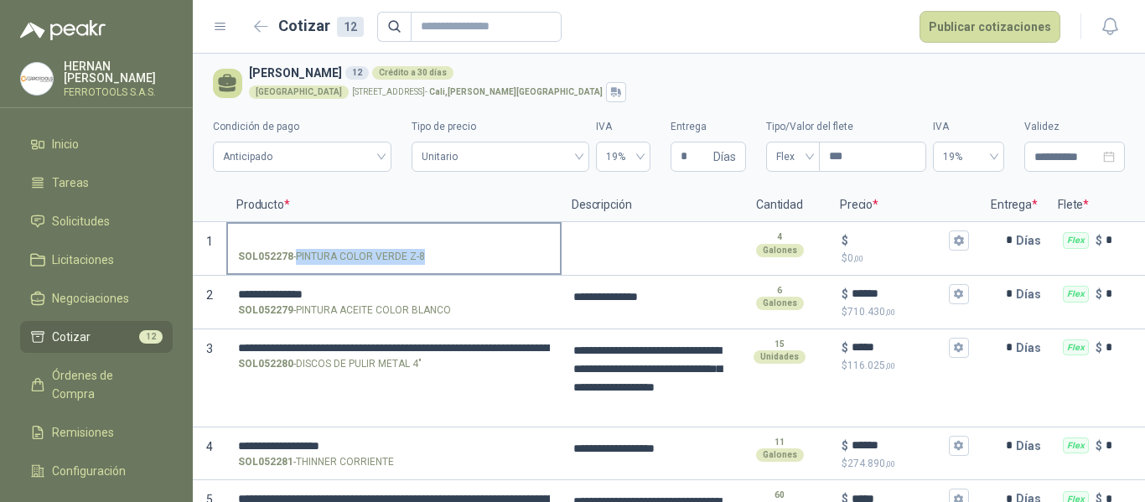
drag, startPoint x: 296, startPoint y: 257, endPoint x: 420, endPoint y: 257, distance: 124.1
click at [420, 257] on p "SOL052278 - PINTURA COLOR VERDE Z-8" at bounding box center [331, 257] width 187 height 16
copy p "PINTURA COLOR VERDE Z-8"
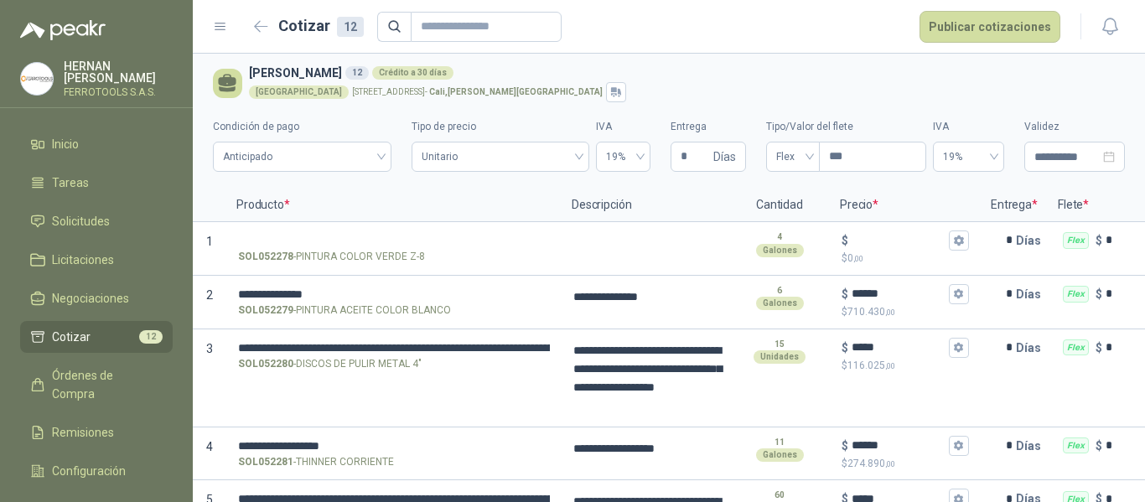
click at [676, 75] on h3 "Julian Vicente Holguin 12 Crédito a 30 días" at bounding box center [683, 73] width 869 height 18
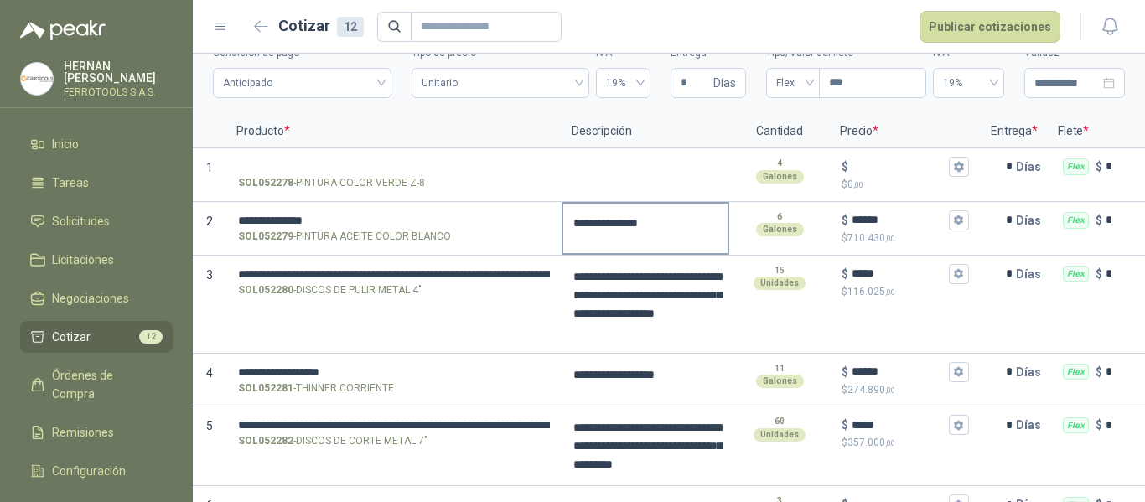
scroll to position [525, 0]
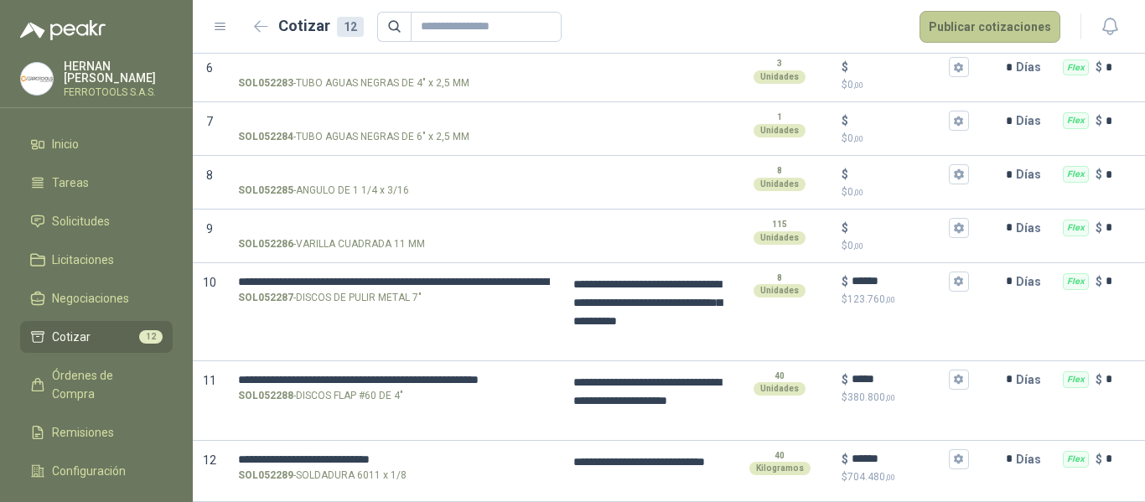
click at [968, 23] on button "Publicar cotizaciones" at bounding box center [990, 27] width 141 height 32
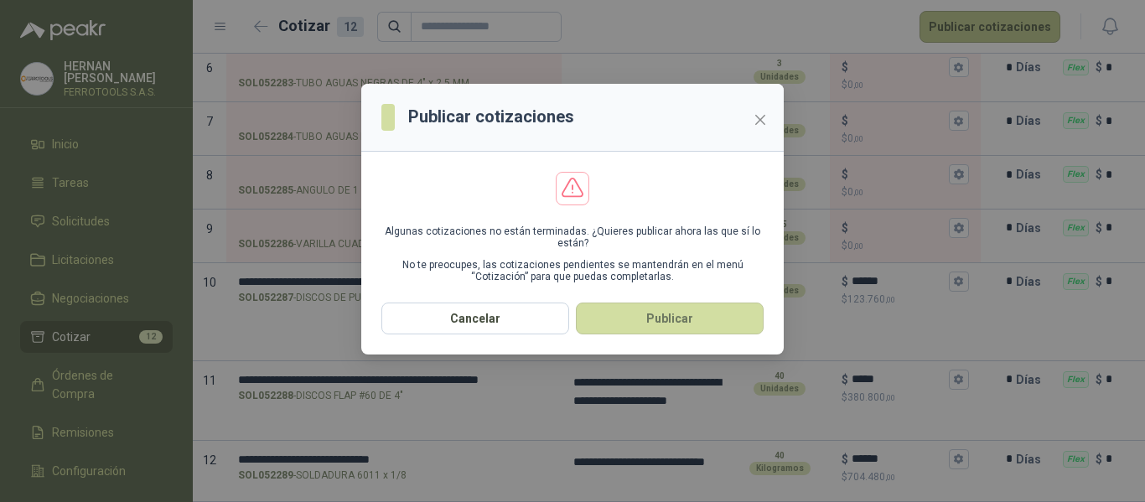
scroll to position [0, 0]
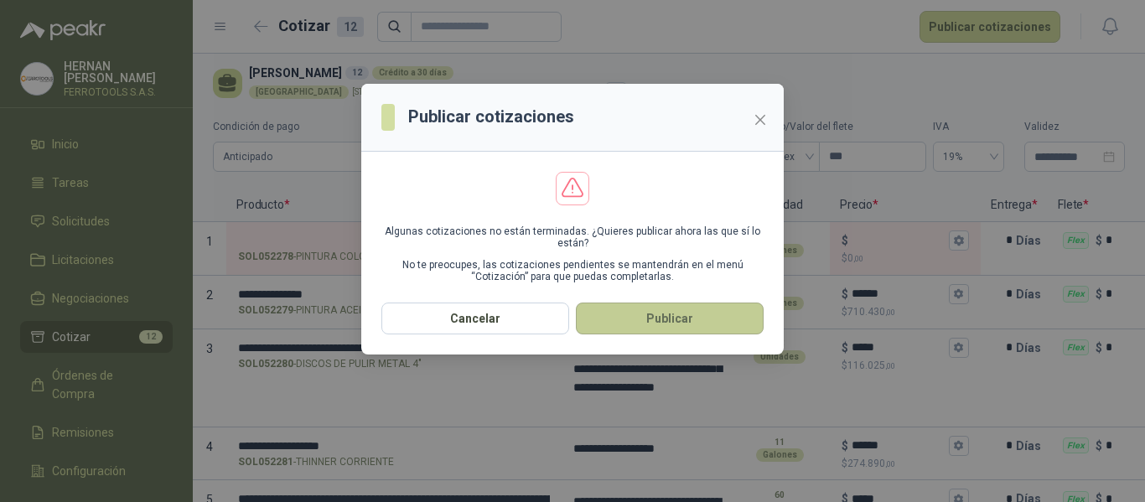
click at [644, 323] on button "Publicar" at bounding box center [670, 319] width 188 height 32
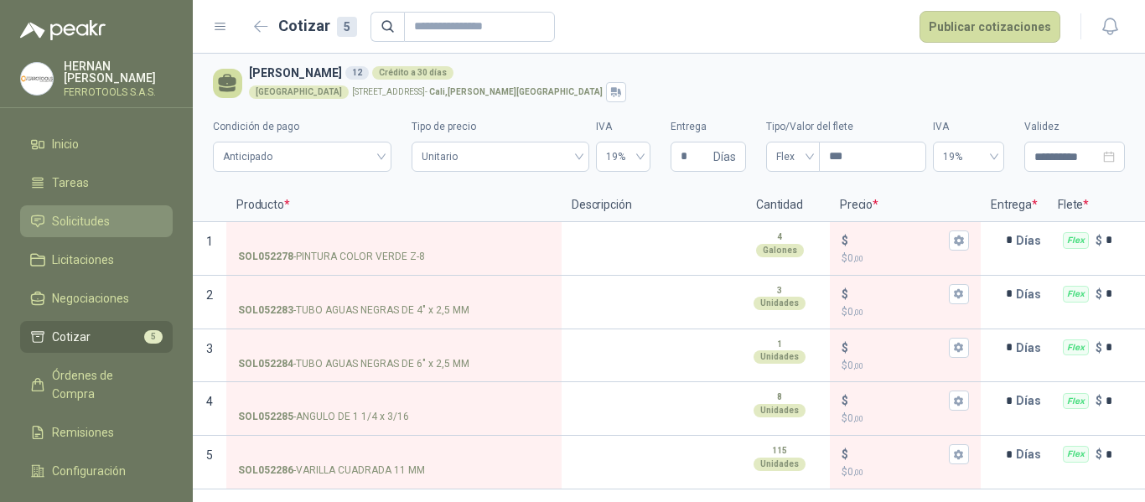
click at [86, 215] on span "Solicitudes" at bounding box center [81, 221] width 58 height 18
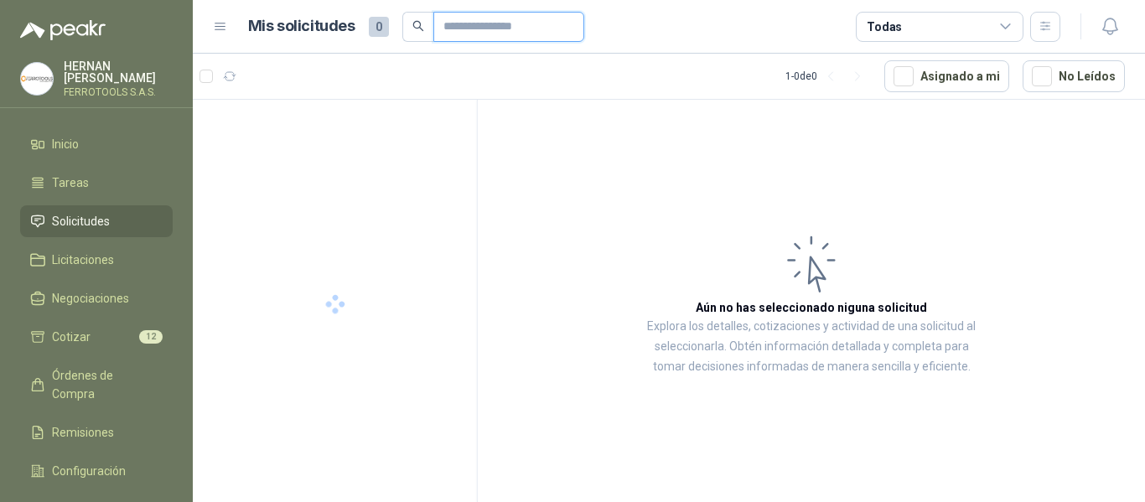
click at [518, 26] on input "text" at bounding box center [502, 27] width 117 height 29
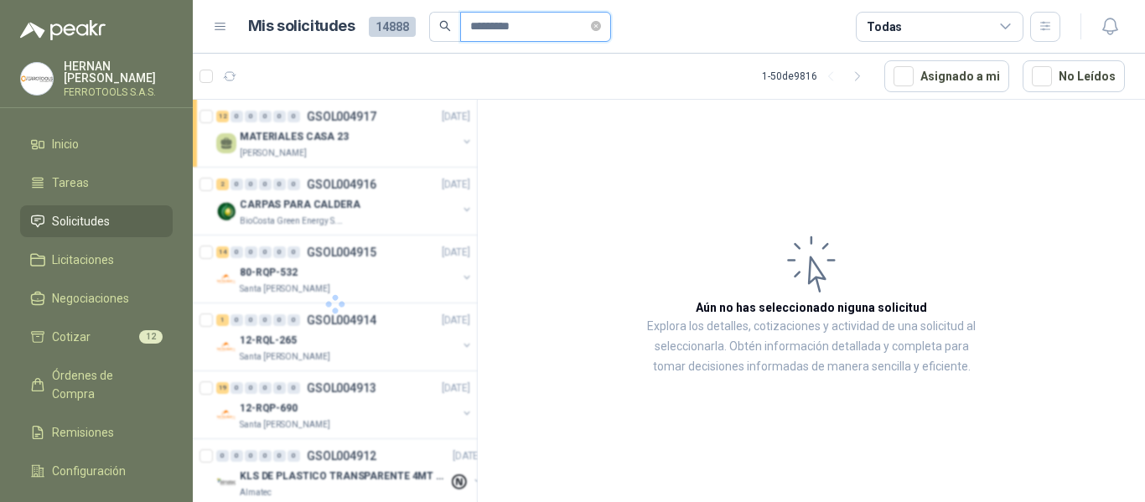
type input "*********"
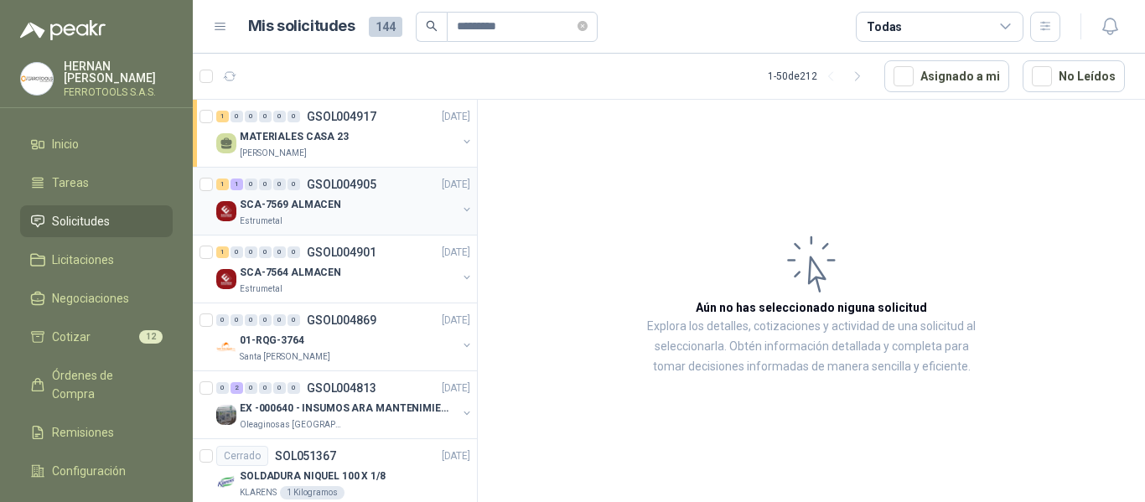
click at [401, 219] on div "Estrumetal" at bounding box center [348, 221] width 217 height 13
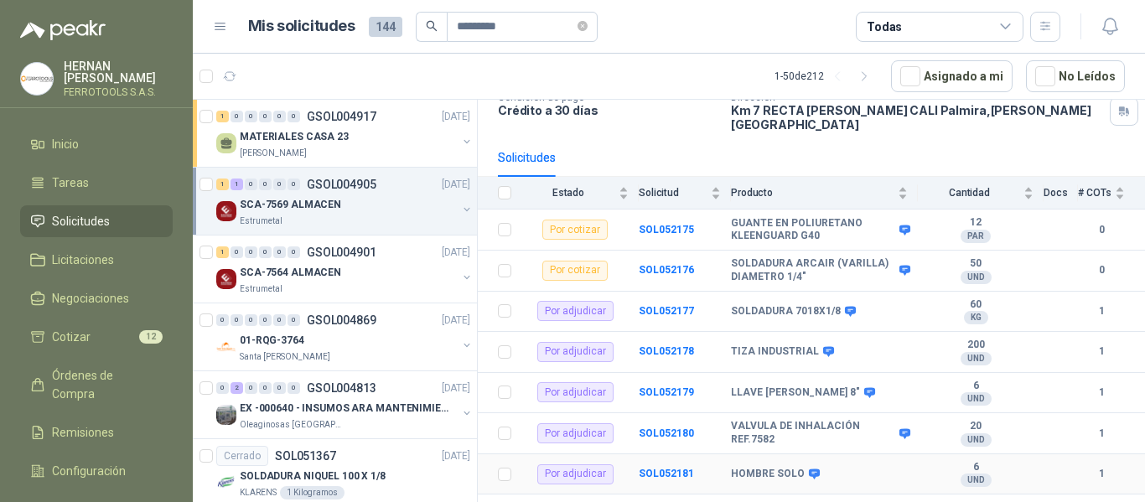
scroll to position [154, 0]
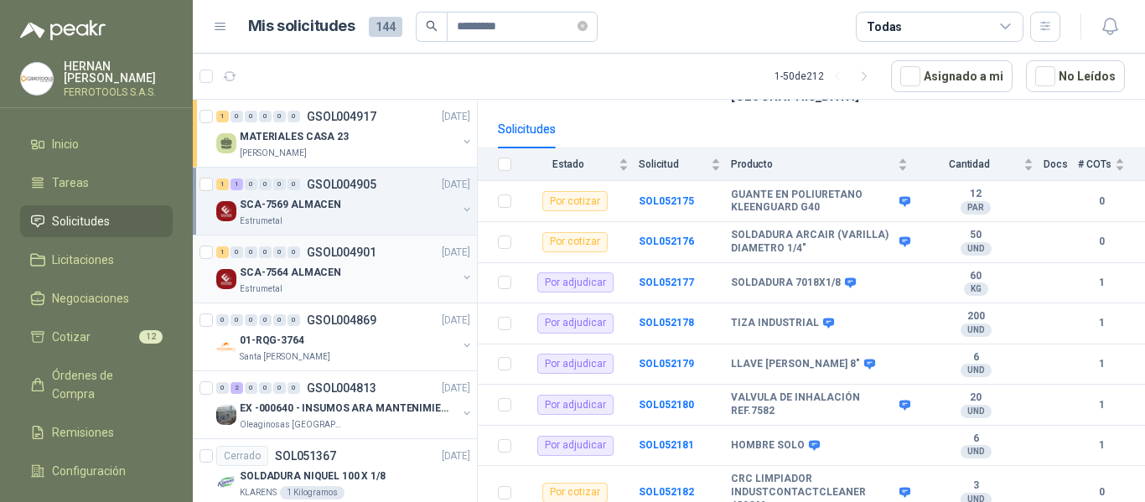
click at [383, 267] on div "SCA-7564 ALMACEN" at bounding box center [348, 272] width 217 height 20
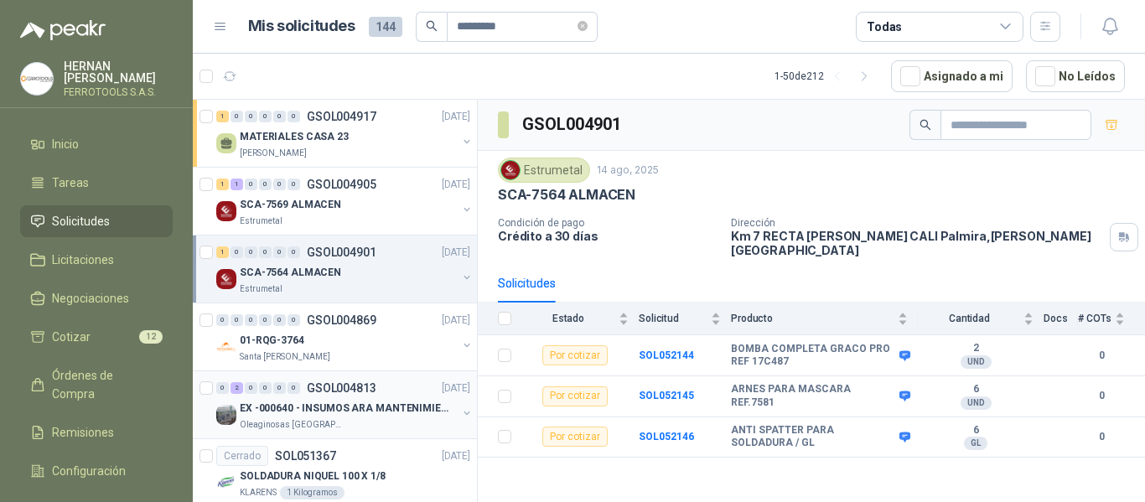
scroll to position [84, 0]
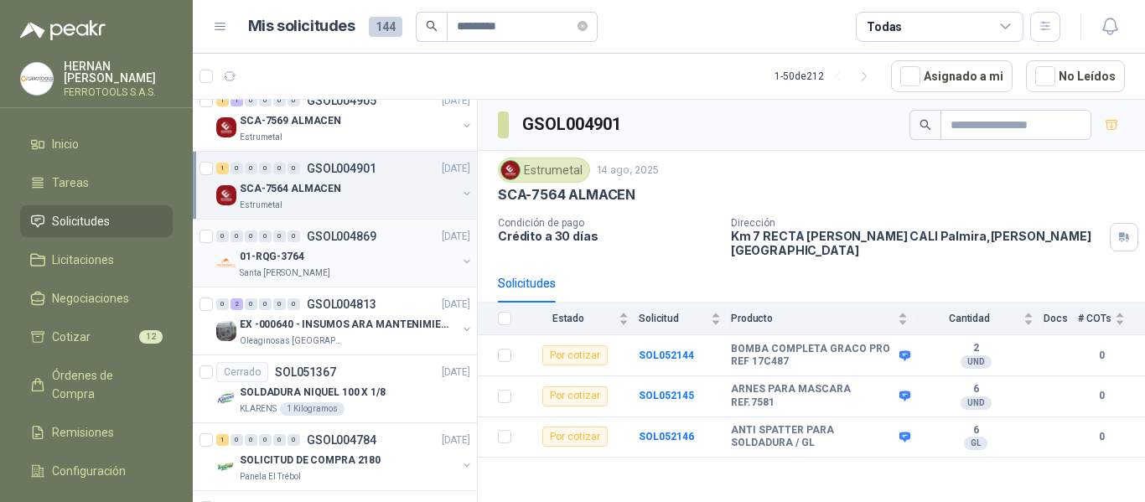
click at [349, 258] on div "01-RQG-3764" at bounding box center [348, 256] width 217 height 20
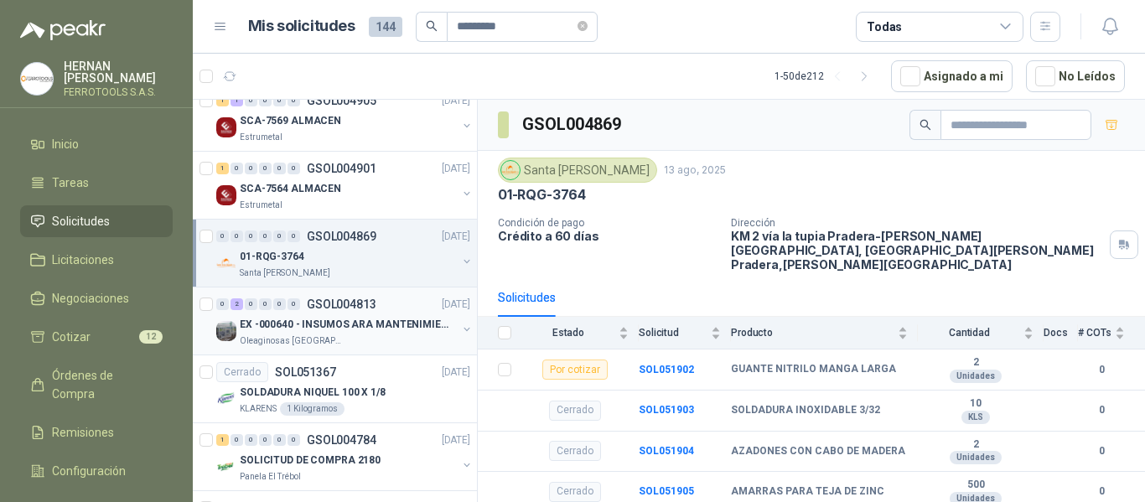
click at [384, 335] on div "Oleaginosas [GEOGRAPHIC_DATA][PERSON_NAME]" at bounding box center [348, 341] width 217 height 13
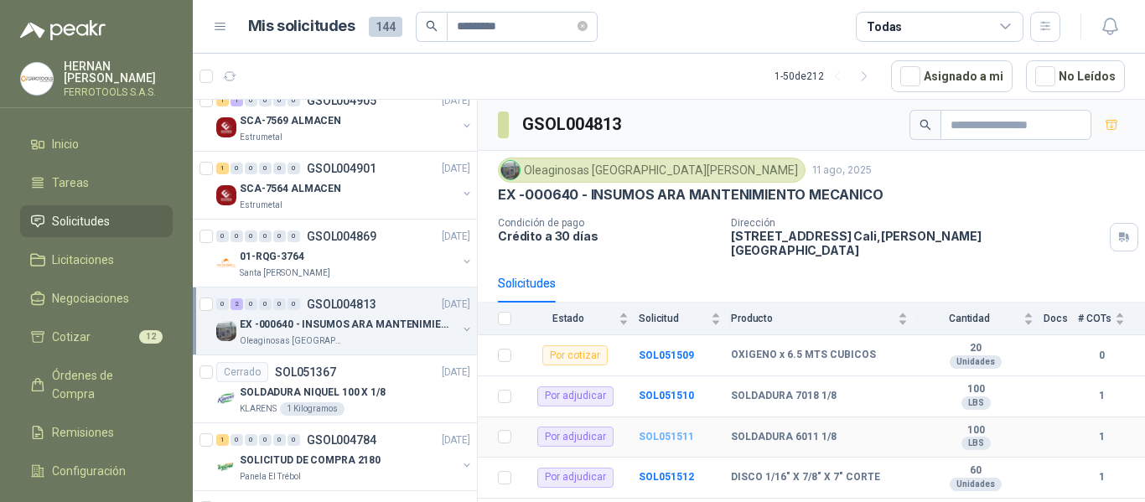
click at [662, 431] on b "SOL051511" at bounding box center [666, 437] width 55 height 12
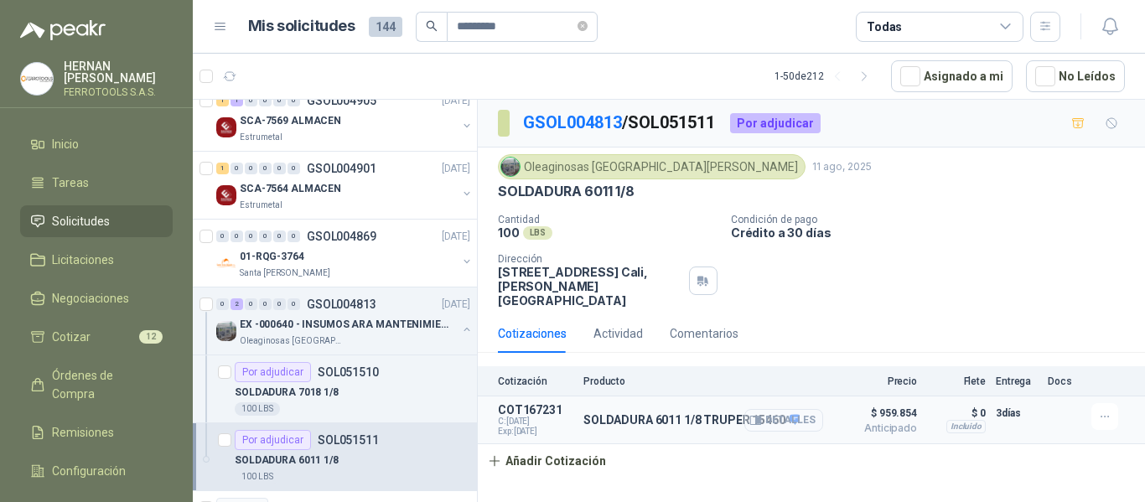
click at [787, 411] on button "Detalles" at bounding box center [784, 420] width 79 height 23
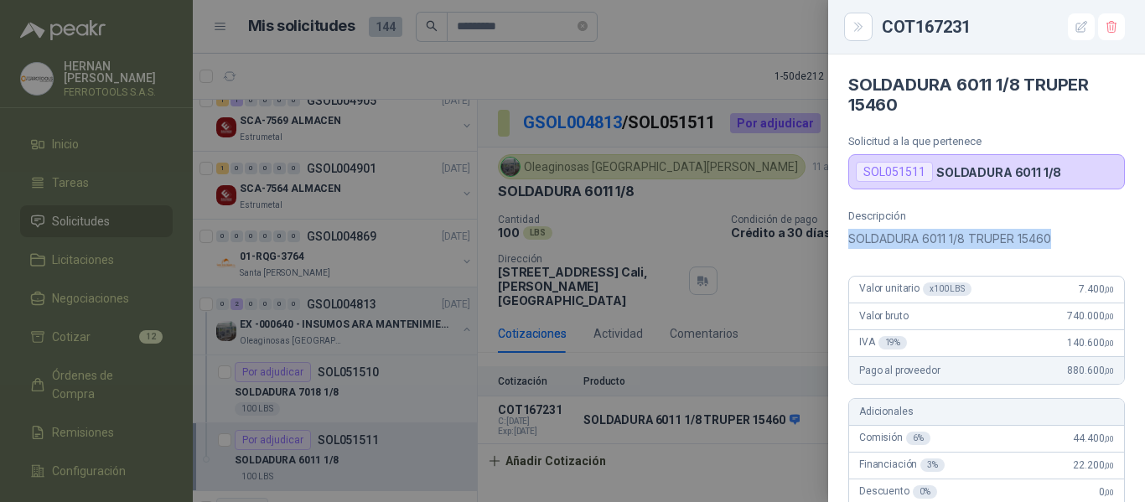
drag, startPoint x: 1059, startPoint y: 241, endPoint x: 848, endPoint y: 258, distance: 212.0
copy p "SOLDADURA 6011 1/8 TRUPER 15460"
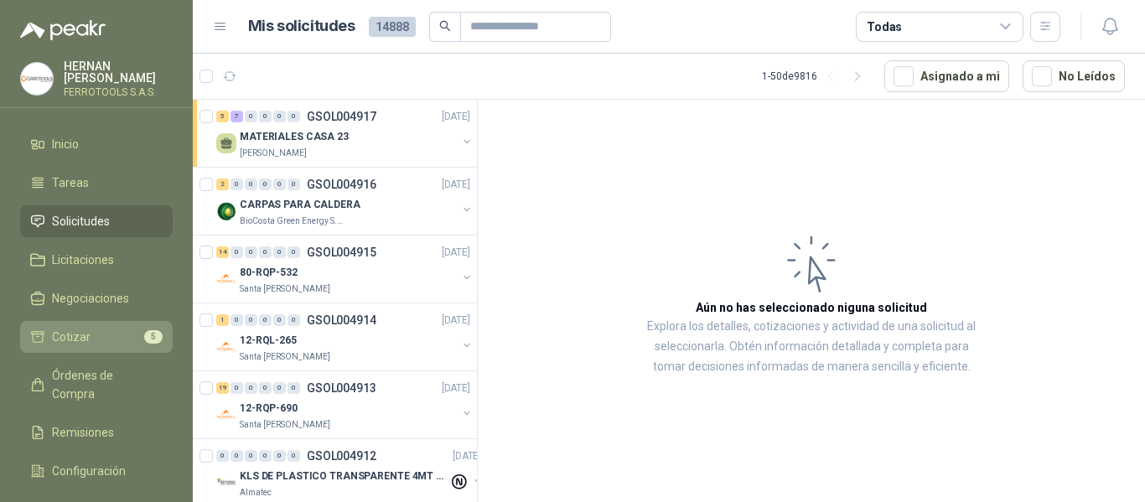
click at [95, 321] on link "Cotizar 5" at bounding box center [96, 337] width 153 height 32
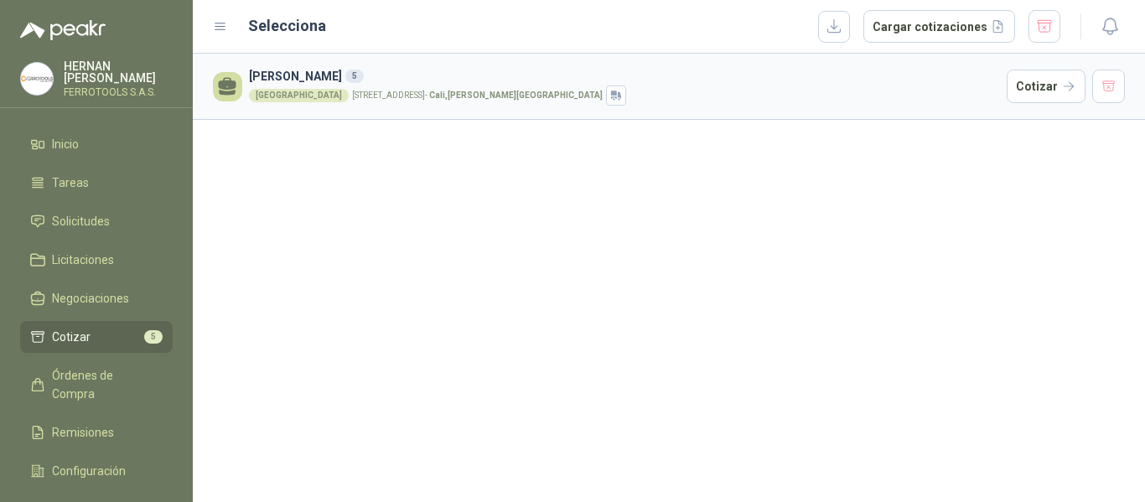
click at [708, 224] on div "[PERSON_NAME] 5 CASA [STREET_ADDRESS][PERSON_NAME]" at bounding box center [669, 278] width 952 height 449
click at [422, 87] on div "[GEOGRAPHIC_DATA][STREET_ADDRESS][PERSON_NAME][GEOGRAPHIC_DATA]" at bounding box center [624, 96] width 751 height 20
click at [1052, 95] on button "Cotizar" at bounding box center [1046, 87] width 79 height 34
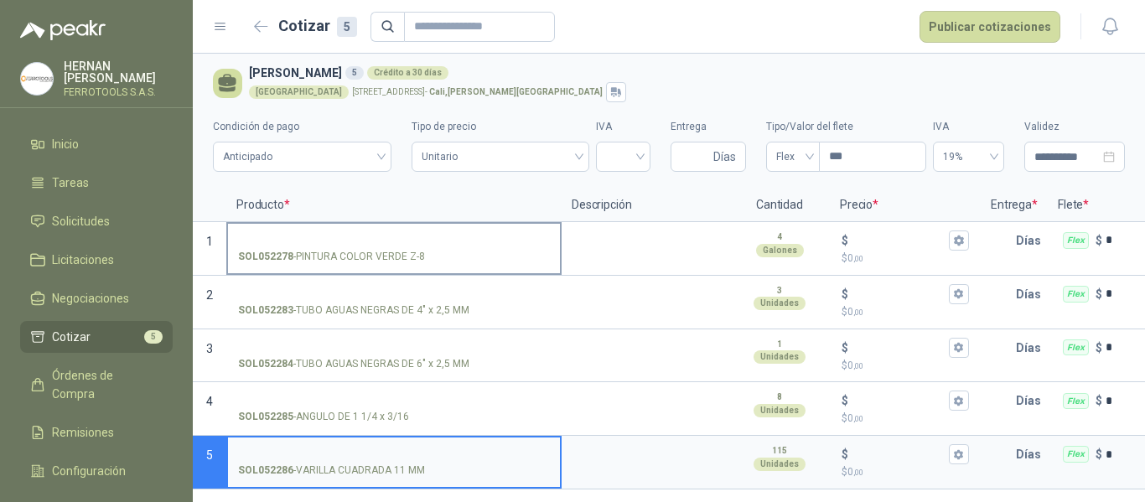
click at [365, 238] on input "SOL052278 - PINTURA COLOR VERDE Z-8" at bounding box center [394, 241] width 312 height 13
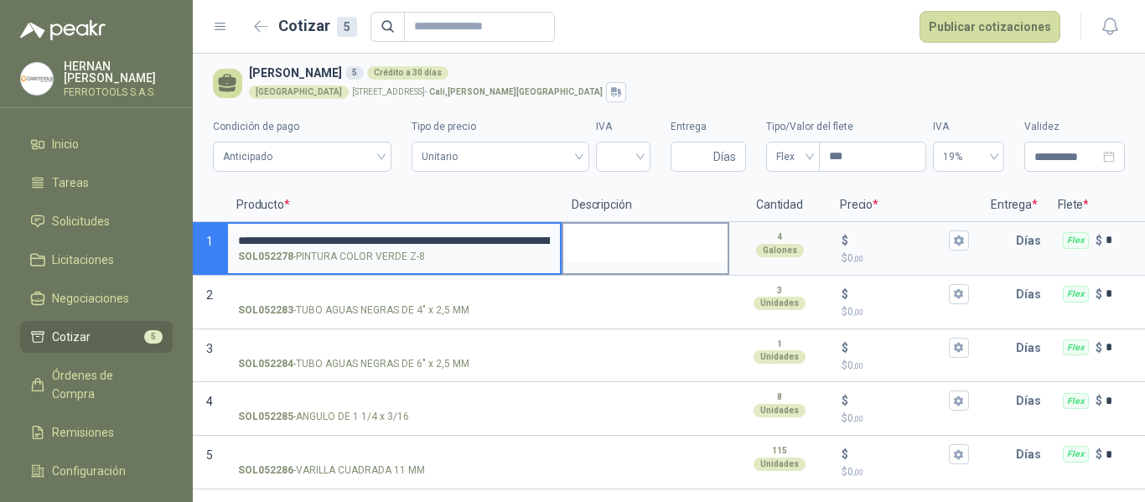
click at [609, 242] on textarea at bounding box center [645, 243] width 164 height 39
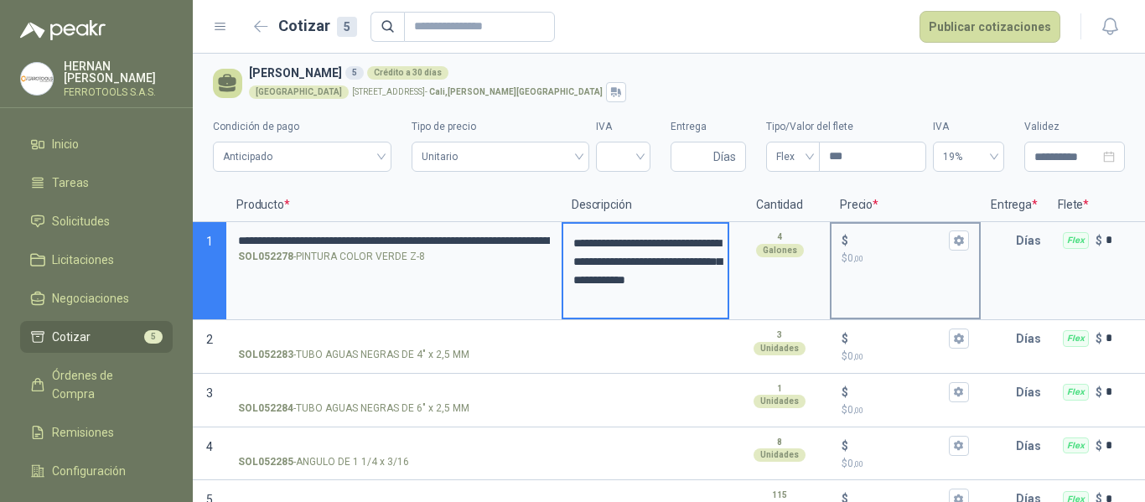
click at [882, 241] on input "$ $ 0 ,00" at bounding box center [899, 240] width 94 height 13
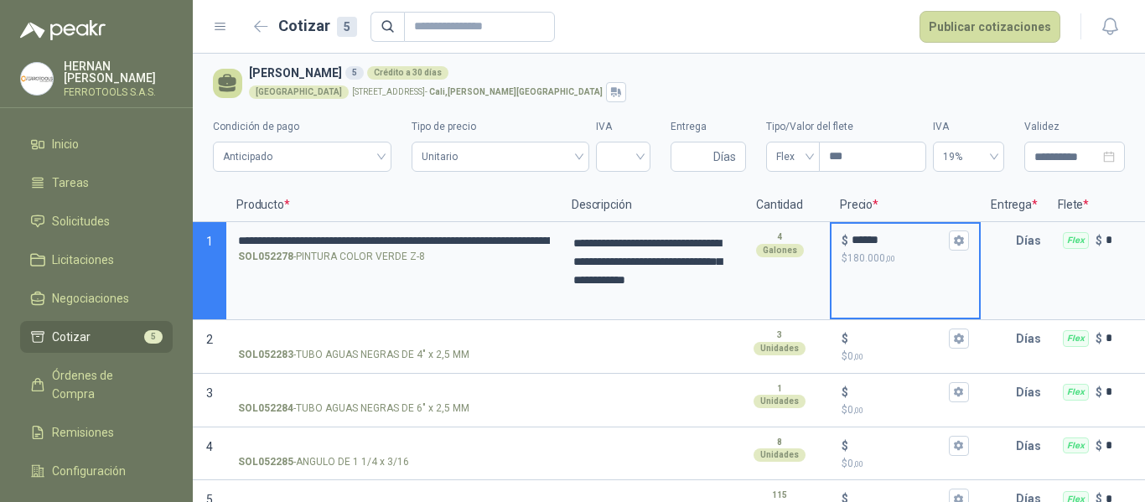
type input "******"
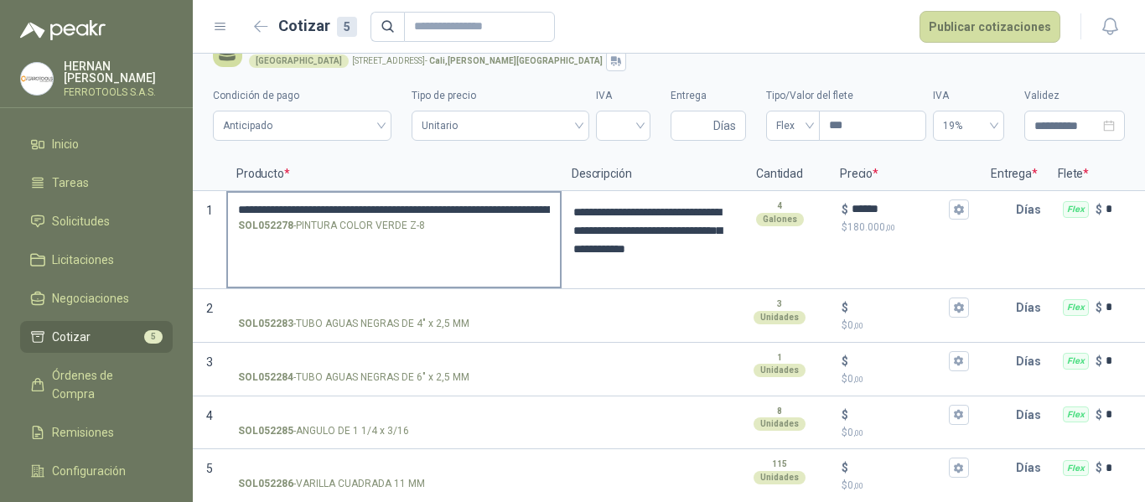
scroll to position [45, 0]
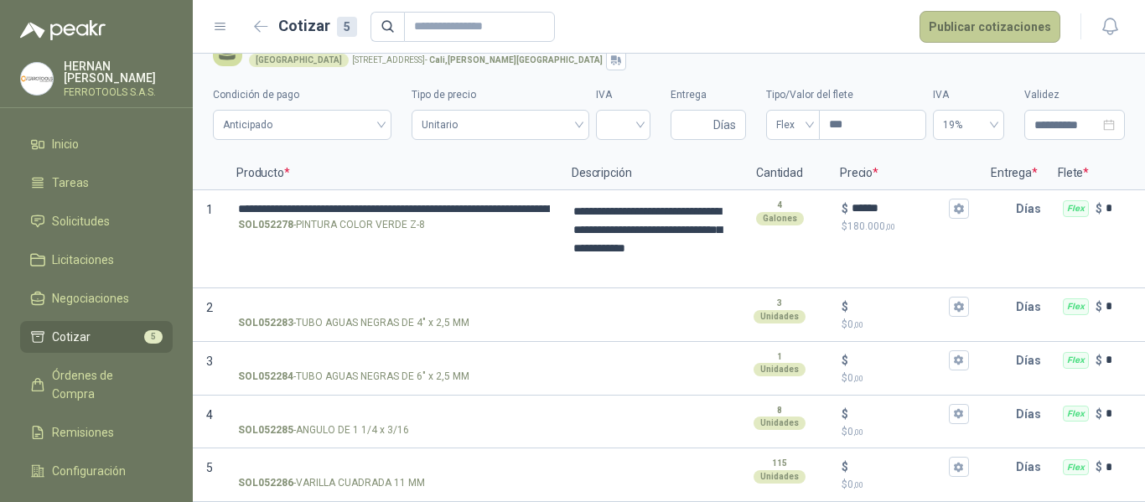
click at [959, 34] on button "Publicar cotizaciones" at bounding box center [990, 27] width 141 height 32
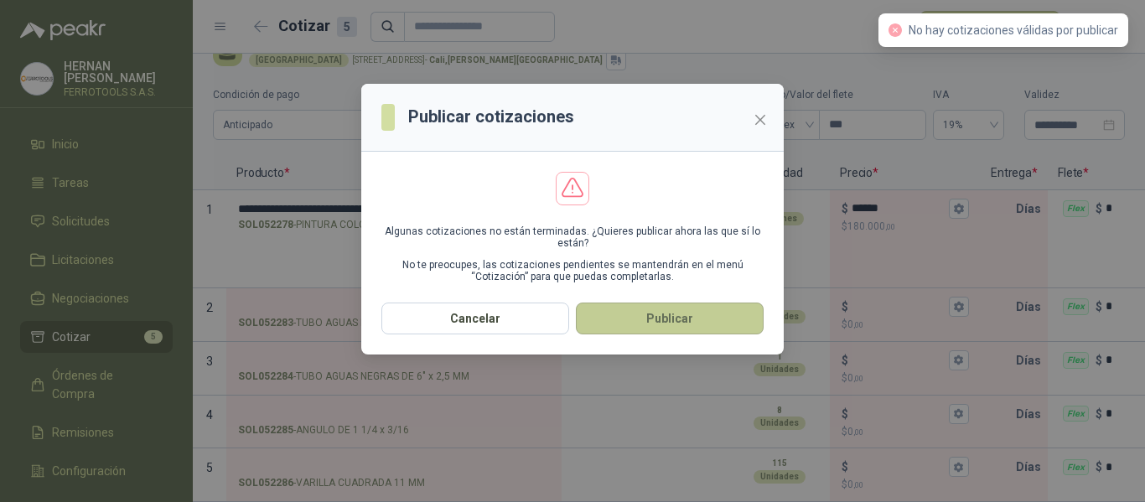
click at [688, 319] on button "Publicar" at bounding box center [670, 319] width 188 height 32
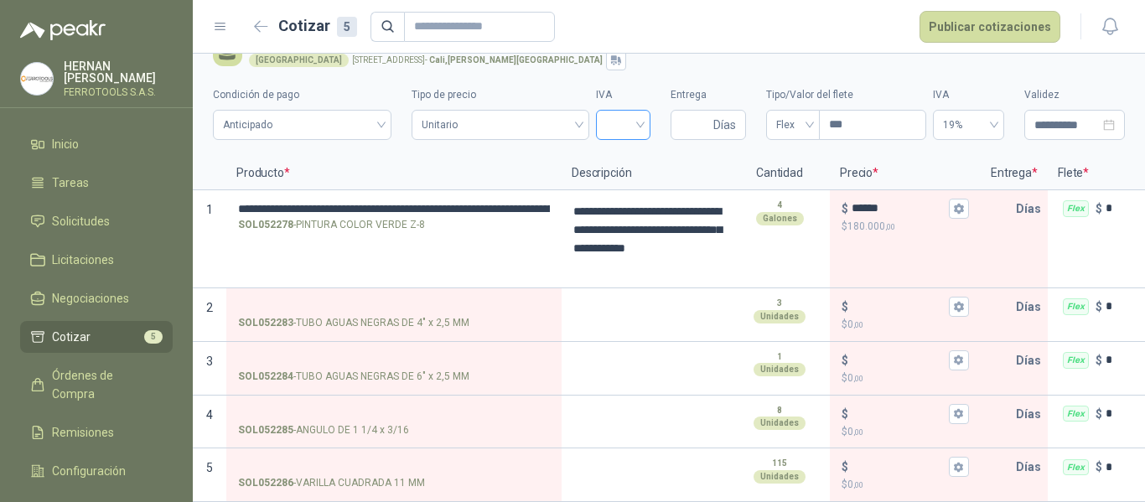
click at [626, 111] on input "search" at bounding box center [623, 123] width 34 height 25
click at [623, 146] on div "19%" at bounding box center [614, 147] width 28 height 18
click at [690, 111] on input "Entrega" at bounding box center [695, 125] width 29 height 29
type input "*"
click at [1000, 24] on button "Publicar cotizaciones" at bounding box center [990, 27] width 141 height 32
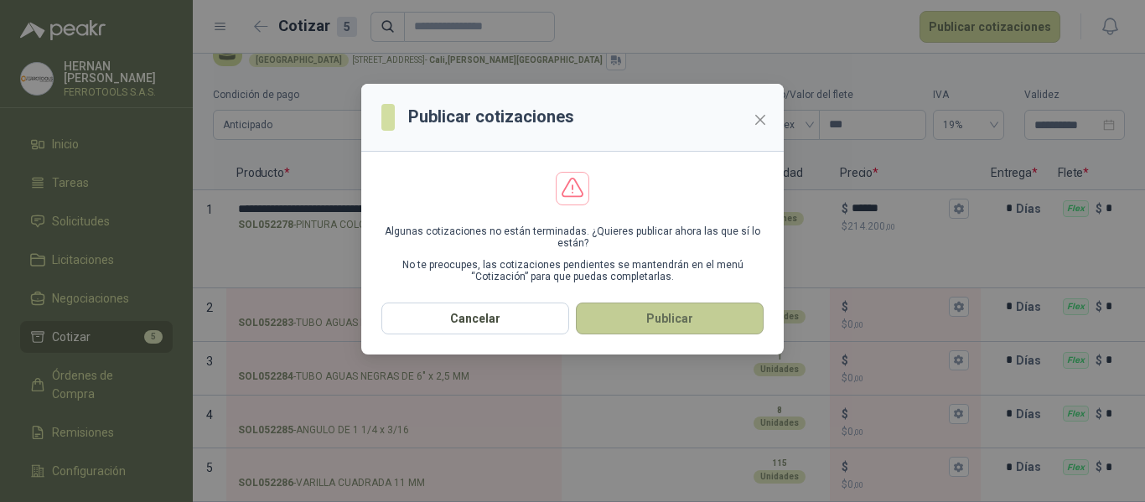
click at [713, 311] on button "Publicar" at bounding box center [670, 319] width 188 height 32
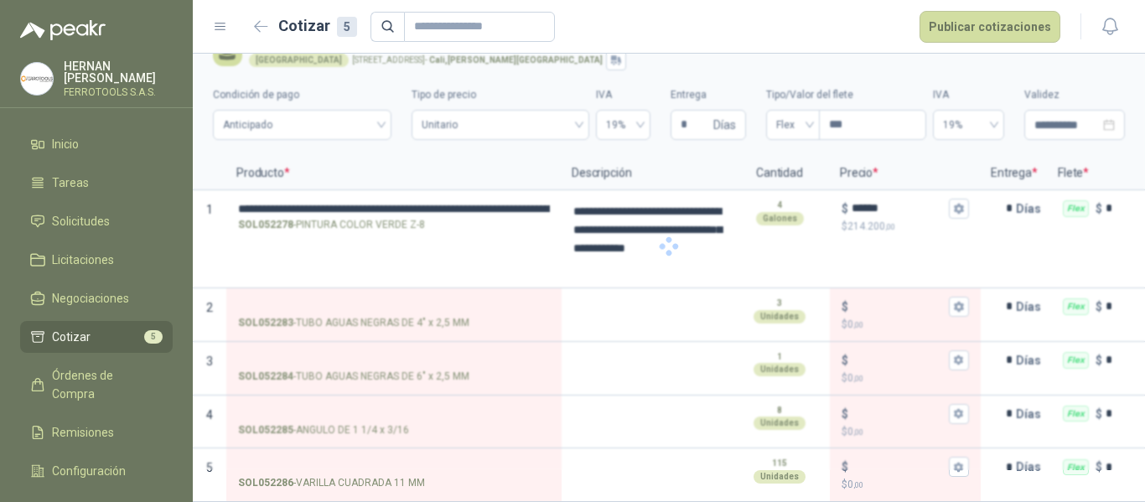
scroll to position [0, 0]
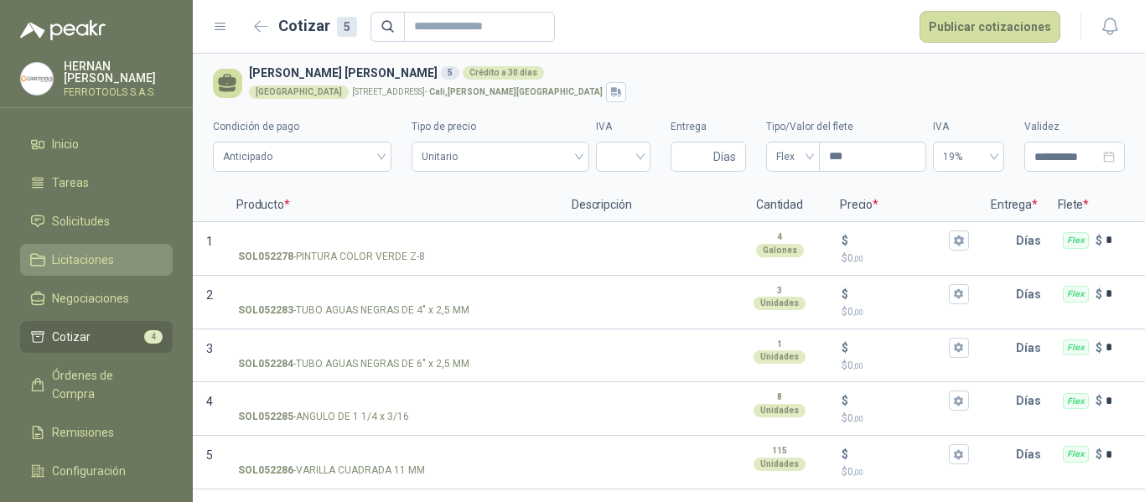
click at [87, 256] on span "Licitaciones" at bounding box center [83, 260] width 62 height 18
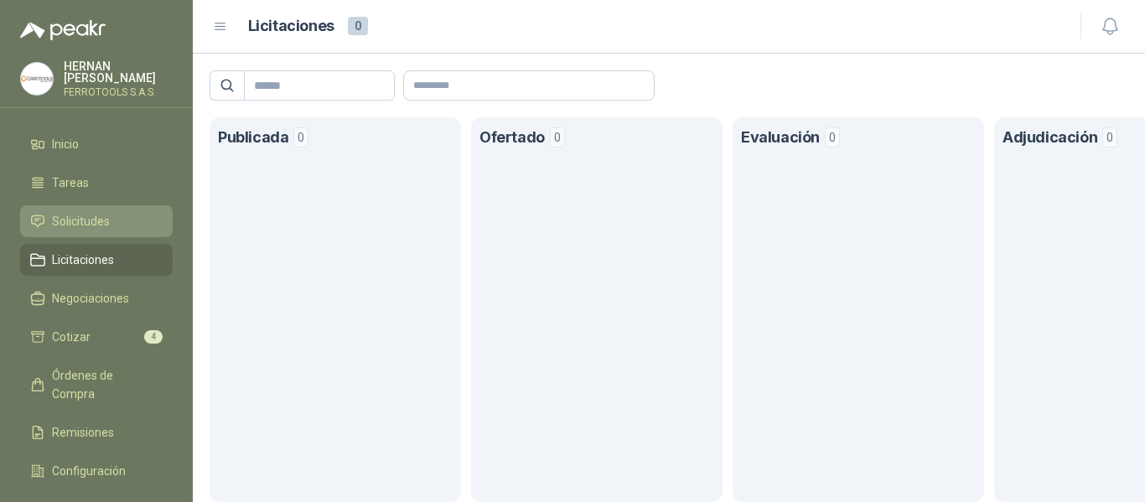
click at [84, 221] on span "Solicitudes" at bounding box center [81, 221] width 58 height 18
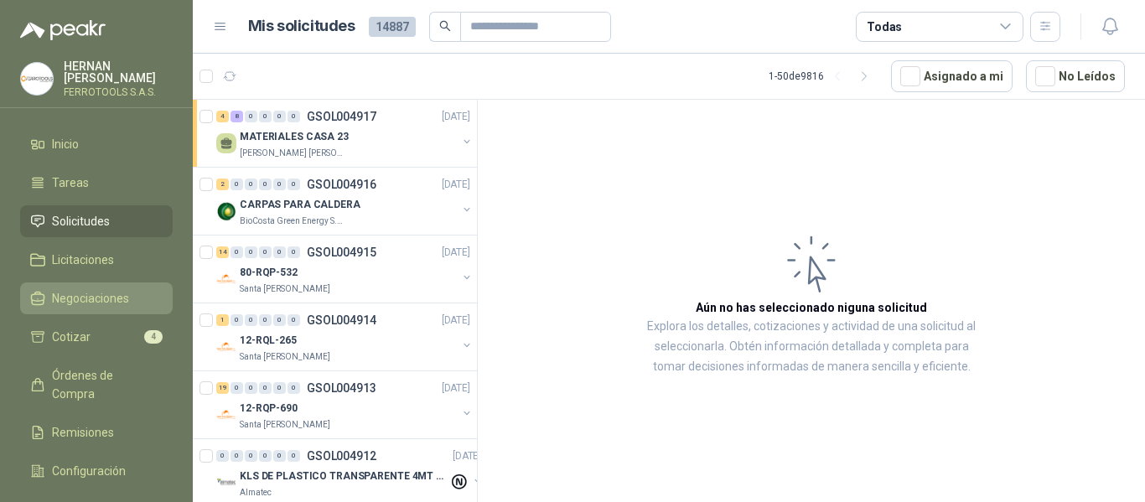
click at [88, 296] on span "Negociaciones" at bounding box center [90, 298] width 77 height 18
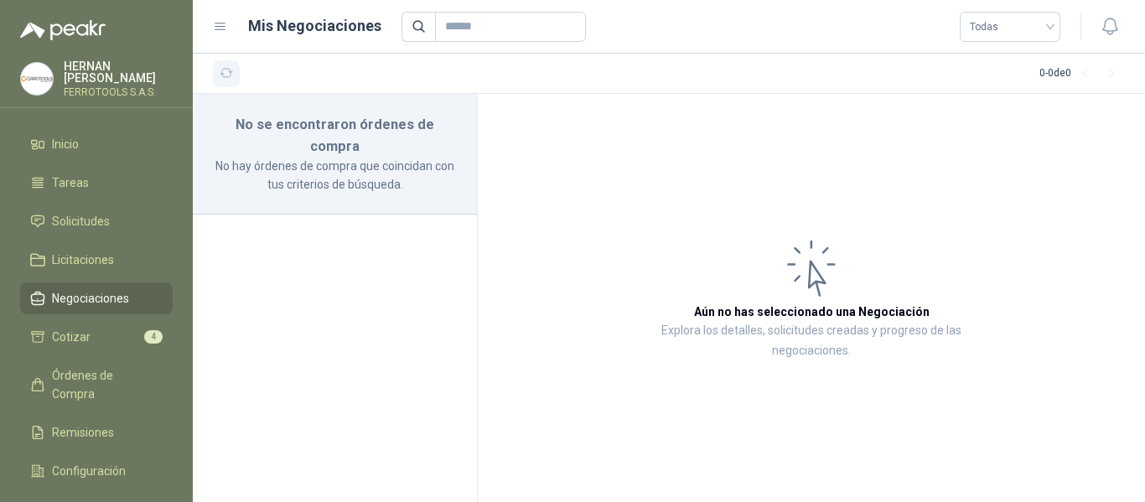
click at [231, 72] on icon "button" at bounding box center [227, 73] width 13 height 8
click at [107, 331] on li "Cotizar 4" at bounding box center [96, 337] width 132 height 18
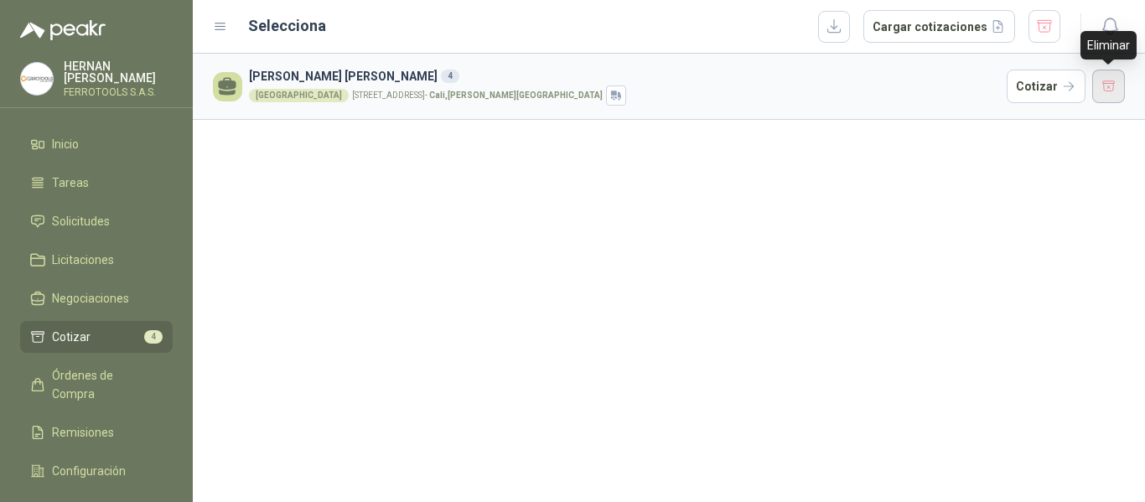
click at [1121, 93] on button "button" at bounding box center [1109, 87] width 34 height 34
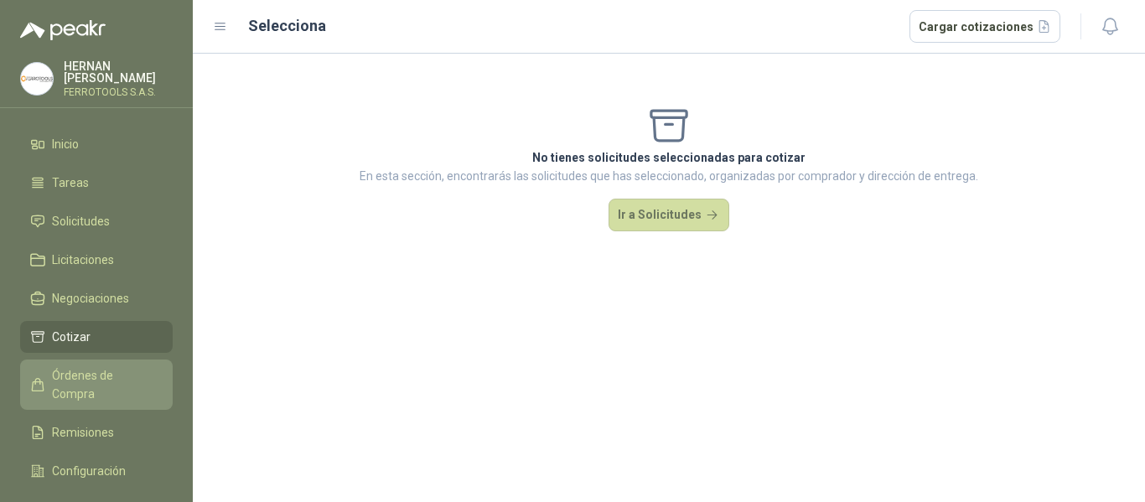
click at [60, 369] on span "Órdenes de Compra" at bounding box center [104, 384] width 105 height 37
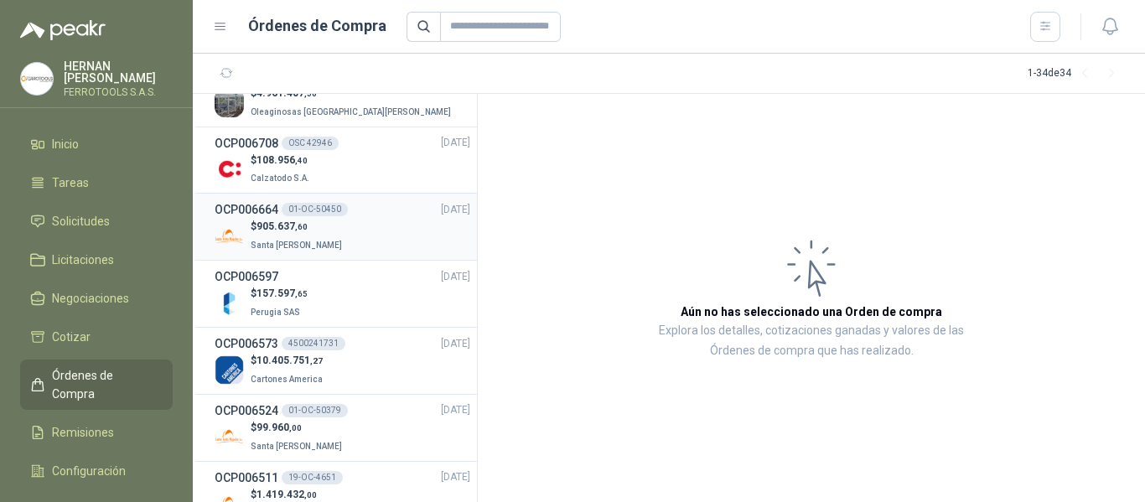
scroll to position [84, 0]
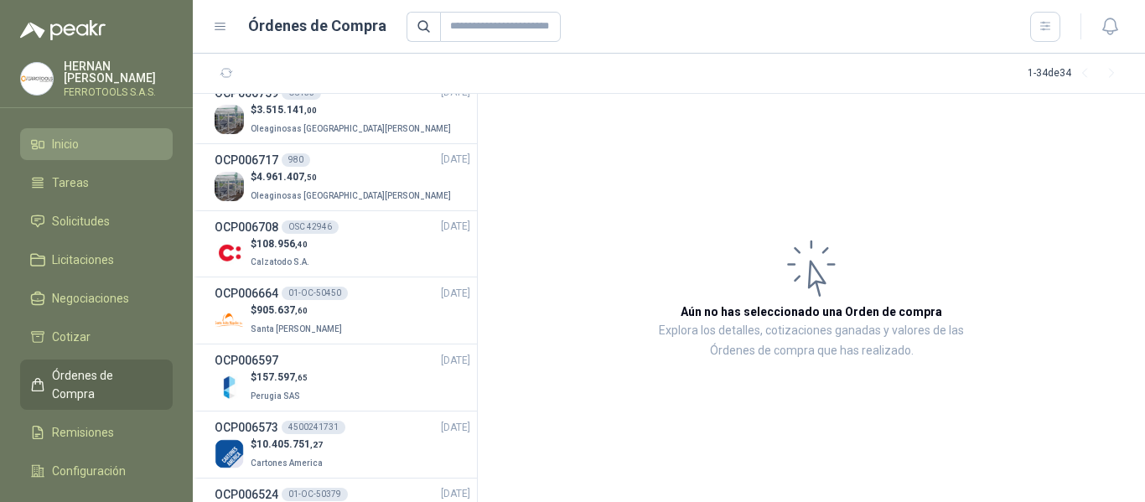
click at [57, 147] on span "Inicio" at bounding box center [65, 144] width 27 height 18
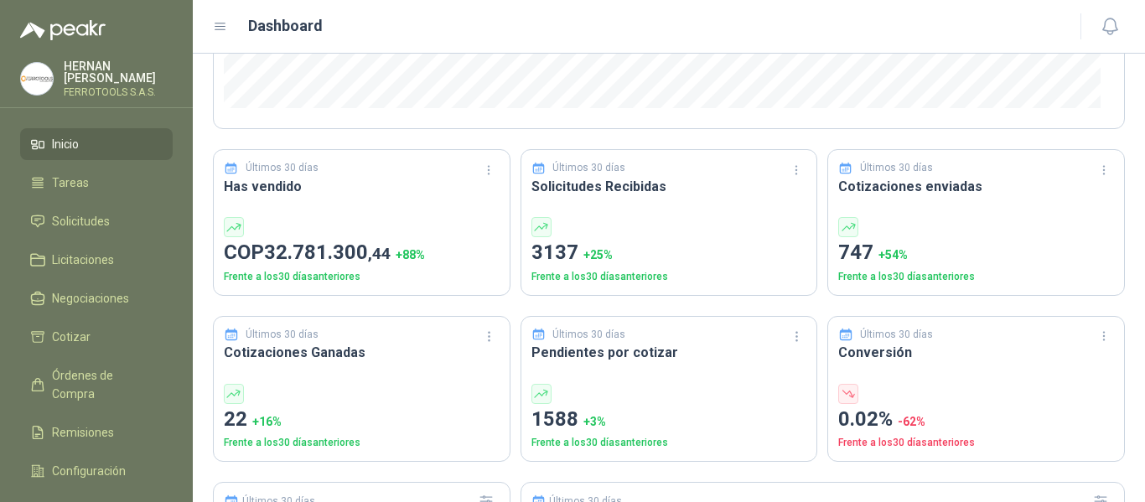
scroll to position [371, 0]
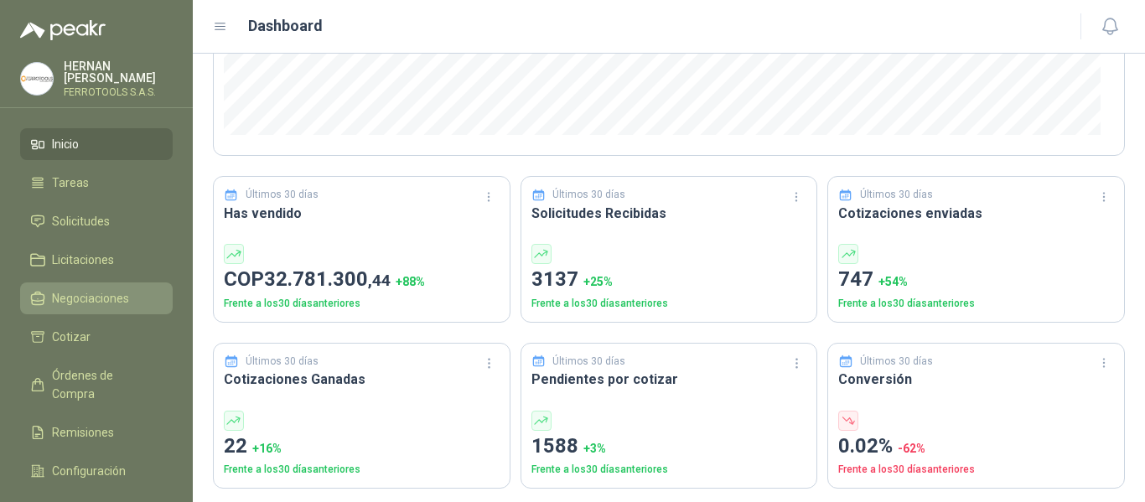
click at [93, 294] on span "Negociaciones" at bounding box center [90, 298] width 77 height 18
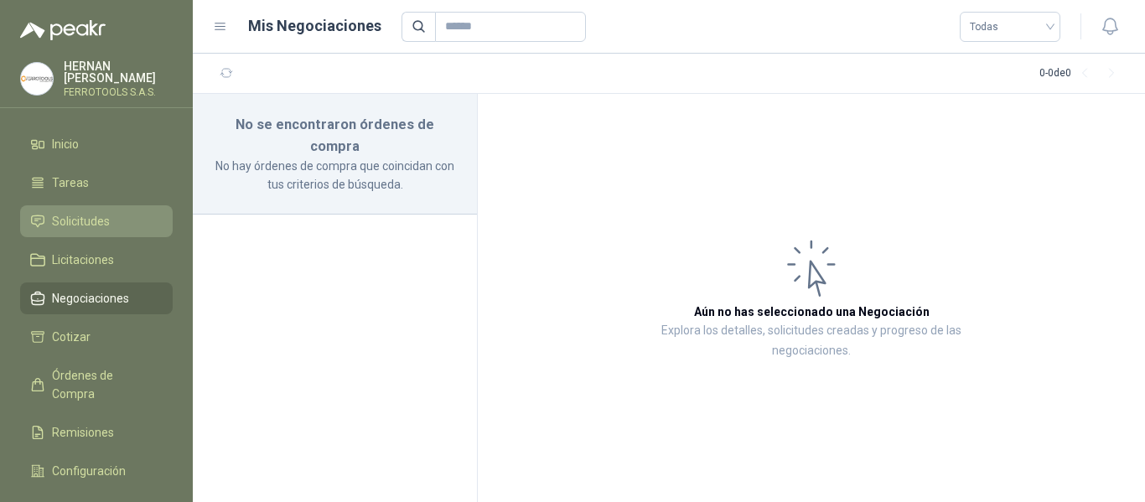
click at [90, 219] on span "Solicitudes" at bounding box center [81, 221] width 58 height 18
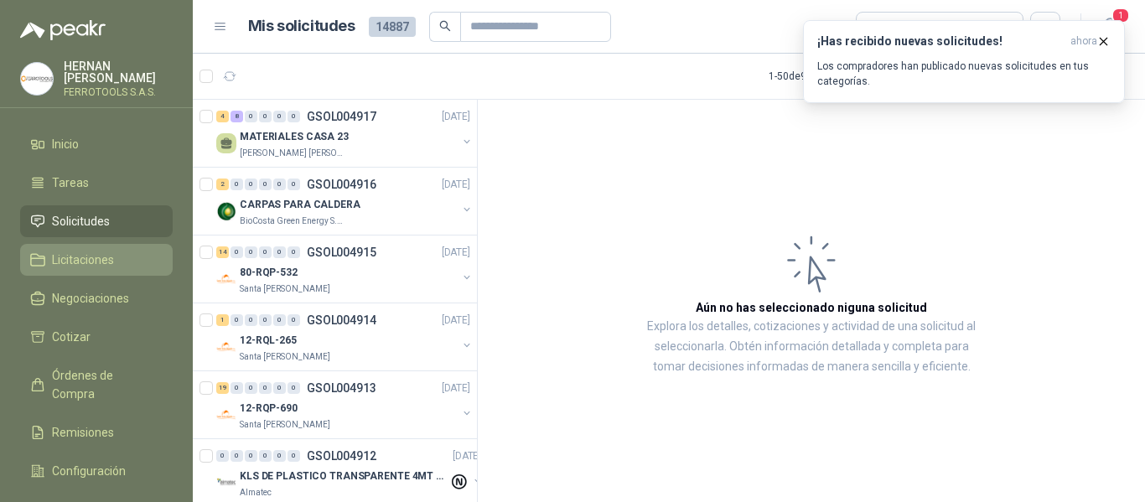
click at [76, 268] on link "Licitaciones" at bounding box center [96, 260] width 153 height 32
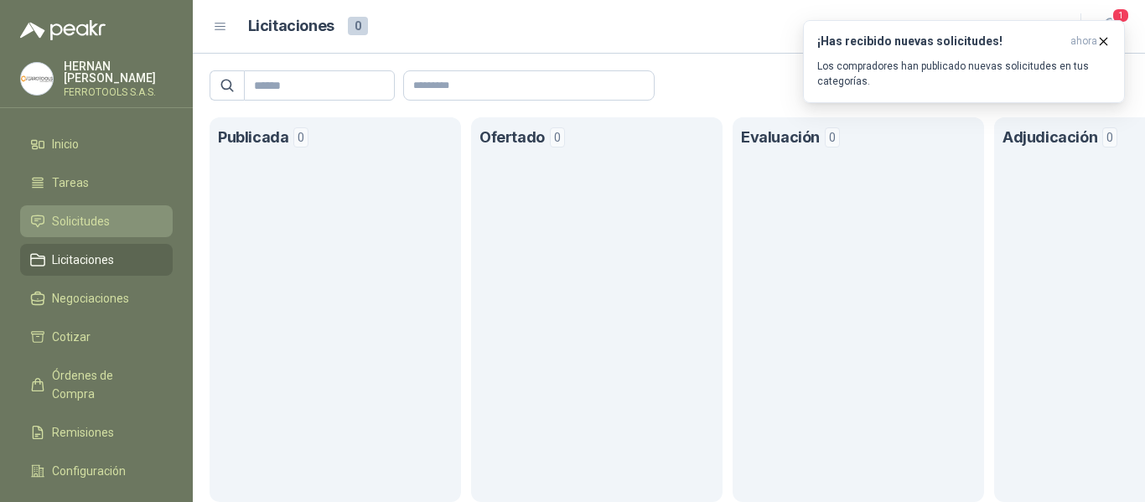
click at [84, 218] on span "Solicitudes" at bounding box center [81, 221] width 58 height 18
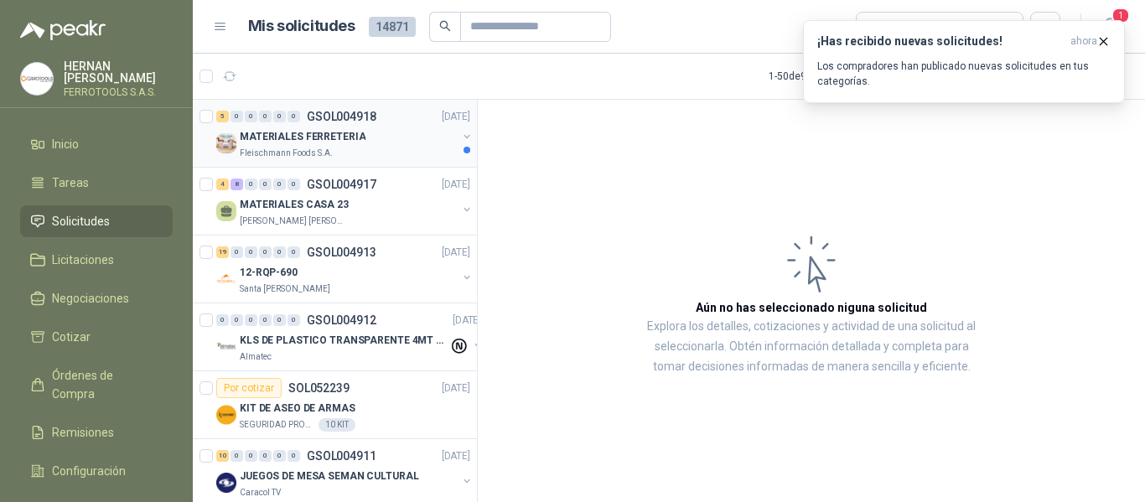
click at [355, 160] on div "5 0 0 0 0 0 GSOL004918 15/08/25 MATERIALES FERRETERIA Fleischmann Foods S.A." at bounding box center [335, 134] width 284 height 68
click at [377, 137] on div "MATERIALES FERRETERIA" at bounding box center [348, 137] width 217 height 20
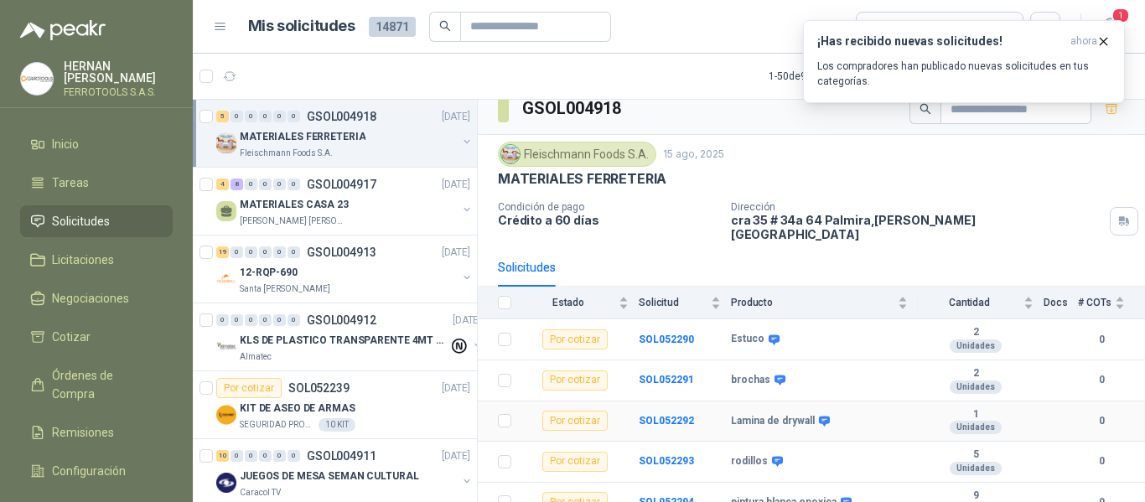
scroll to position [19, 0]
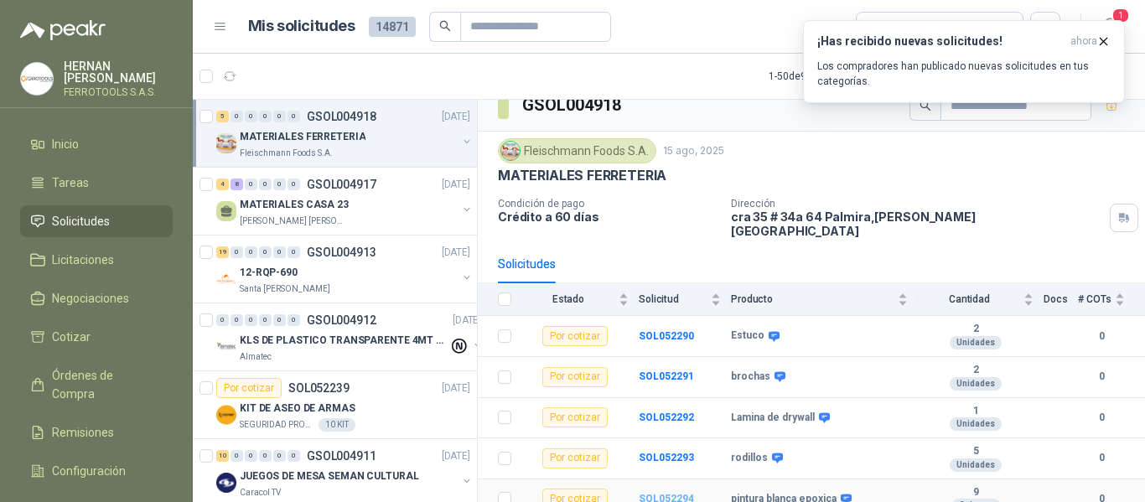
click at [684, 493] on b "SOL052294" at bounding box center [666, 499] width 55 height 12
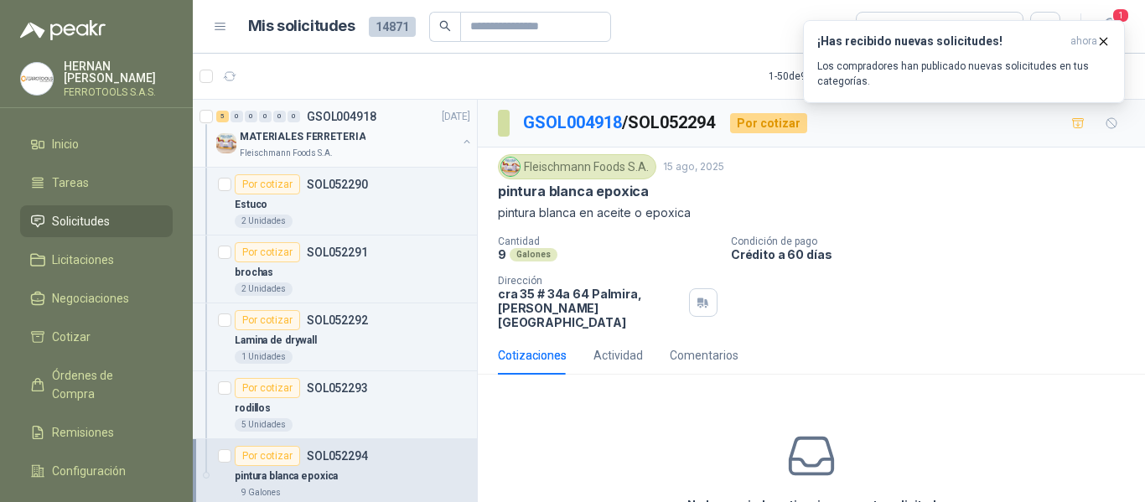
click at [412, 132] on div "MATERIALES FERRETERIA" at bounding box center [348, 137] width 217 height 20
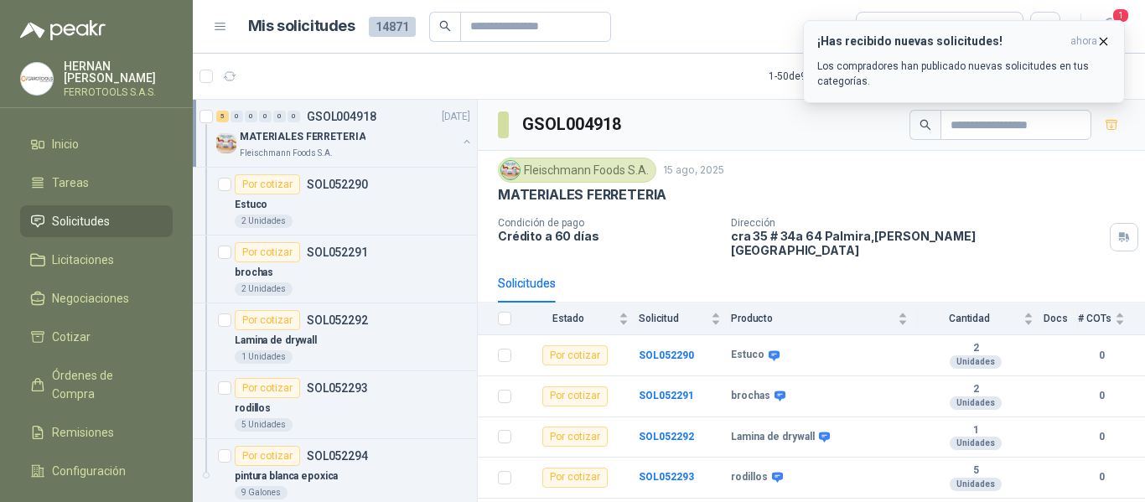
click at [1103, 41] on icon "button" at bounding box center [1104, 41] width 14 height 14
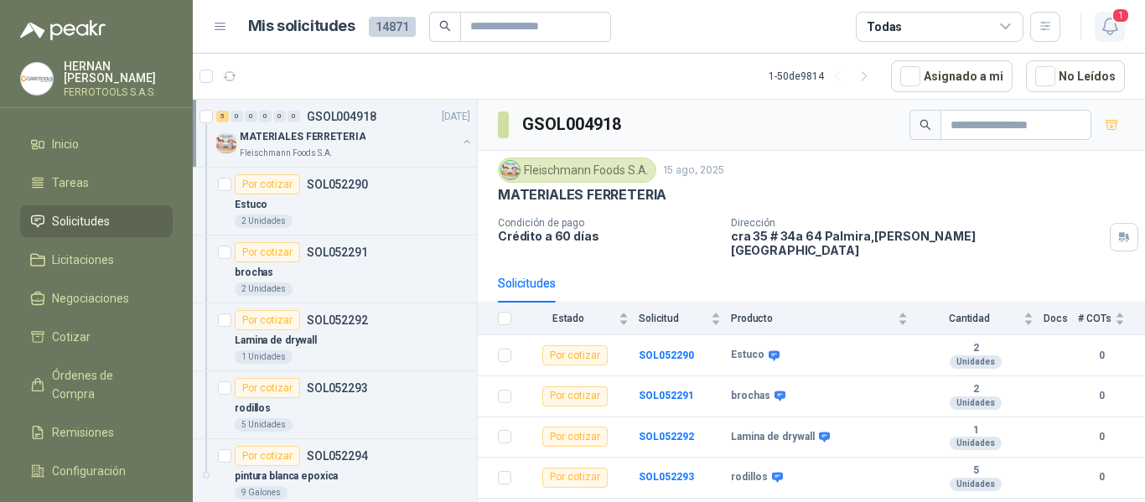
click at [1113, 27] on icon "button" at bounding box center [1110, 26] width 21 height 21
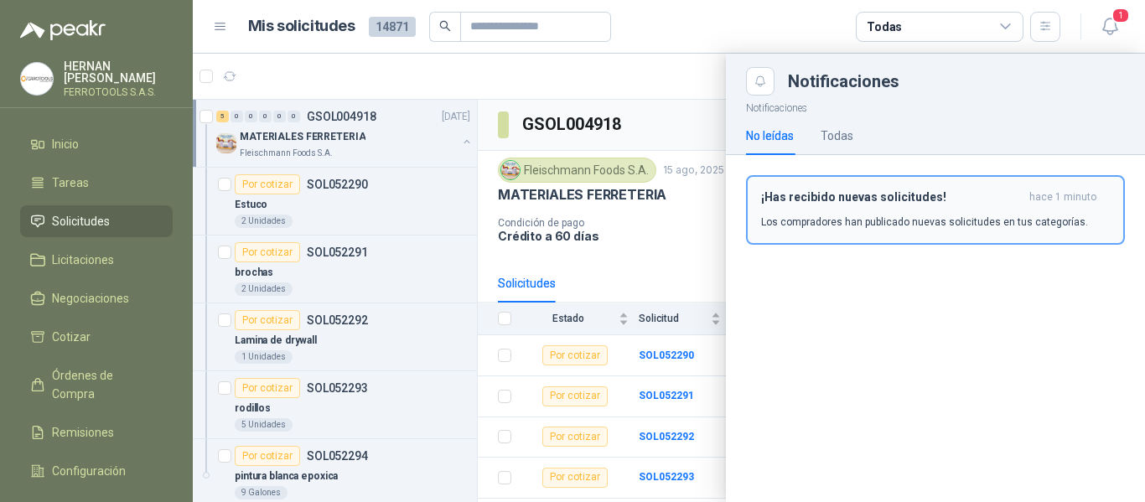
click at [911, 223] on p "Los compradores han publicado nuevas solicitudes en tus categorías." at bounding box center [924, 222] width 327 height 15
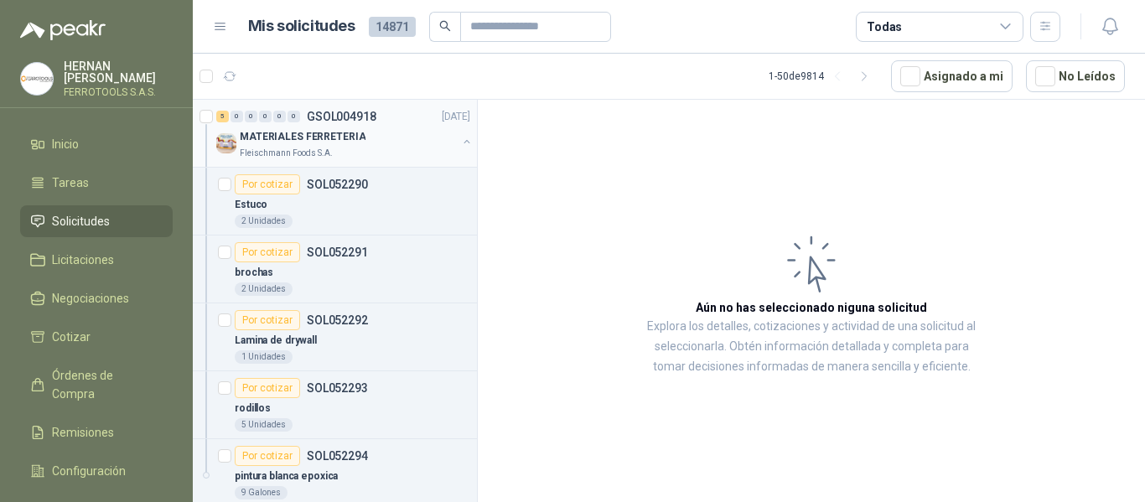
click at [433, 138] on div "MATERIALES FERRETERIA" at bounding box center [348, 137] width 217 height 20
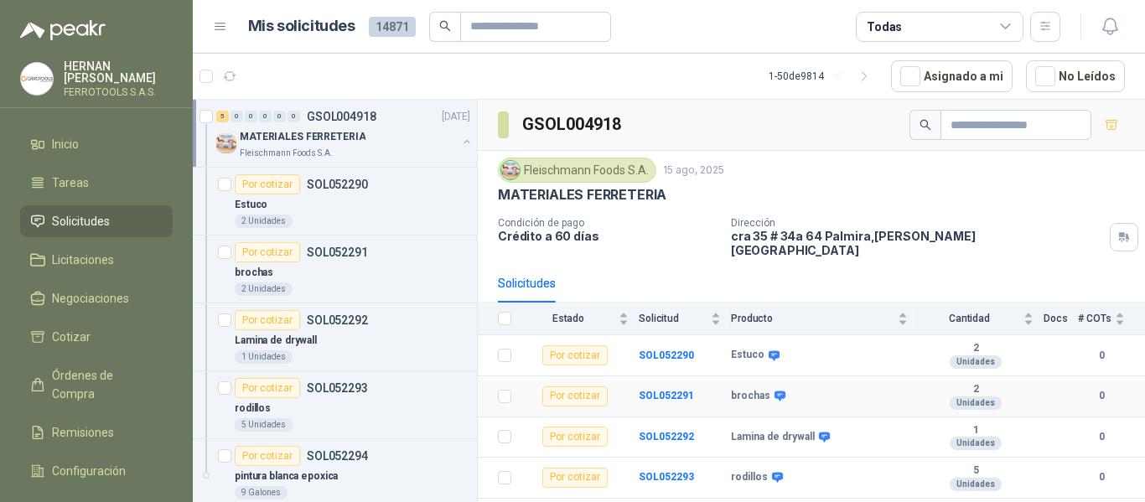
scroll to position [19, 0]
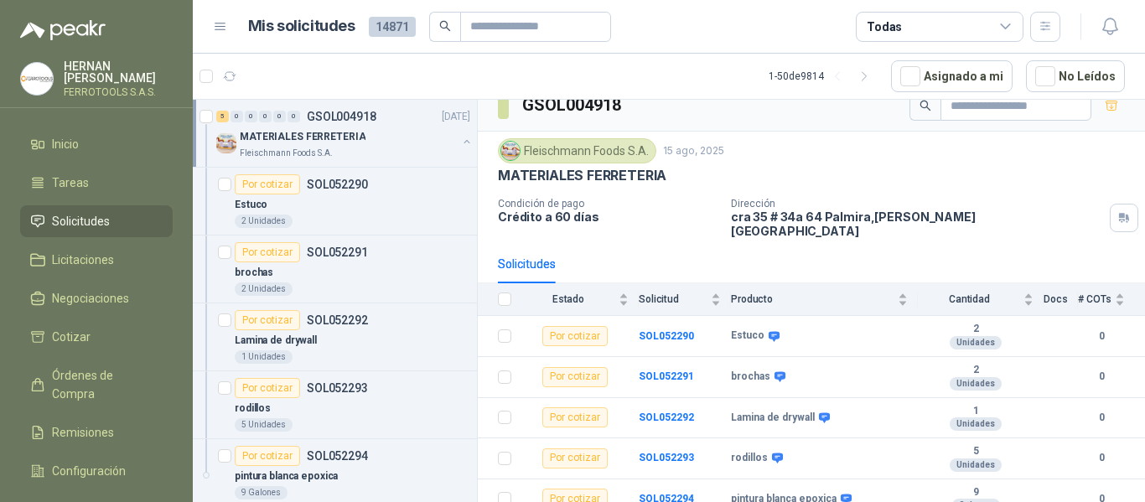
click at [1046, 209] on div "Dirección cra 35 # 34a 64 Palmira , Valle del Cauca" at bounding box center [934, 218] width 407 height 40
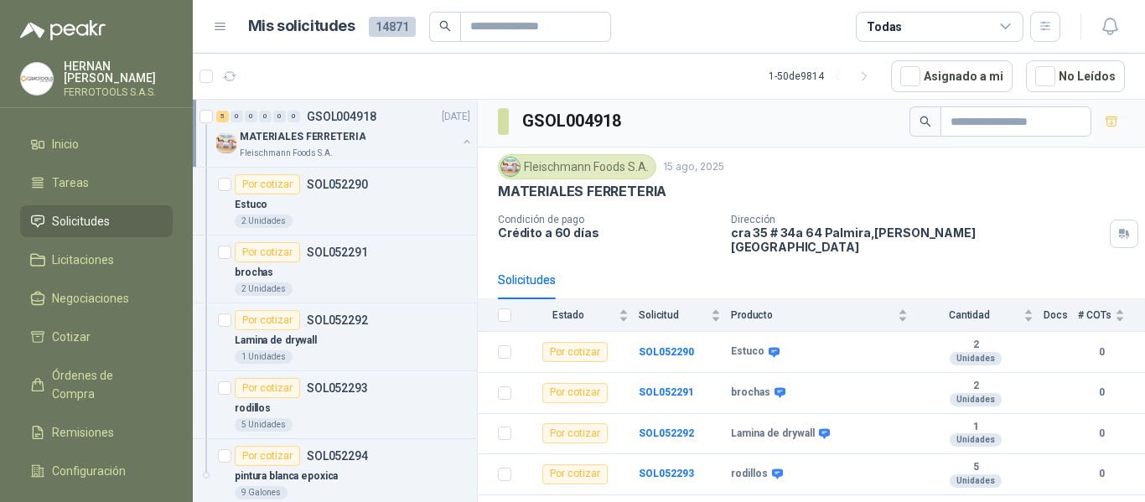
scroll to position [0, 0]
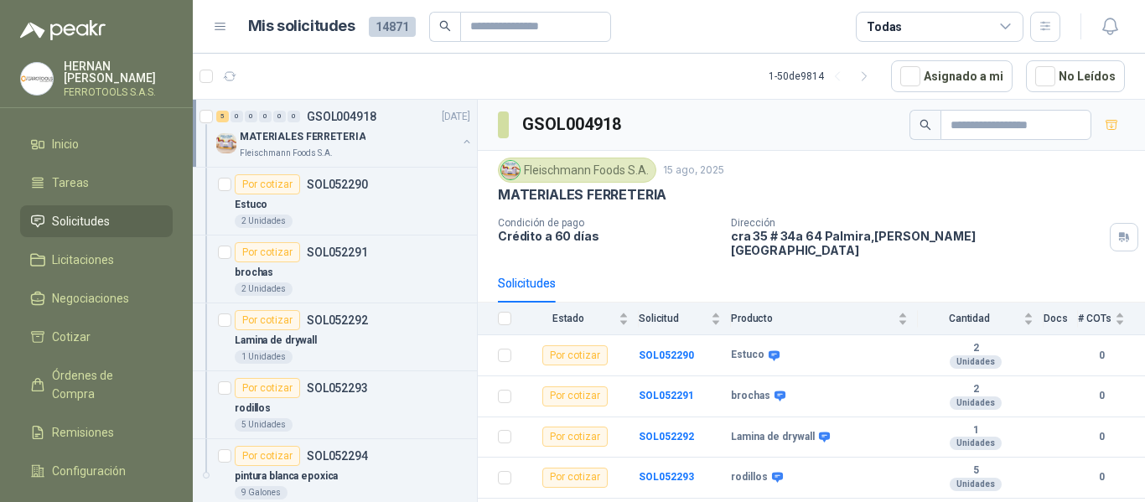
click at [723, 75] on article "1 - 50 de 9814 Asignado a mi No Leídos" at bounding box center [669, 76] width 952 height 45
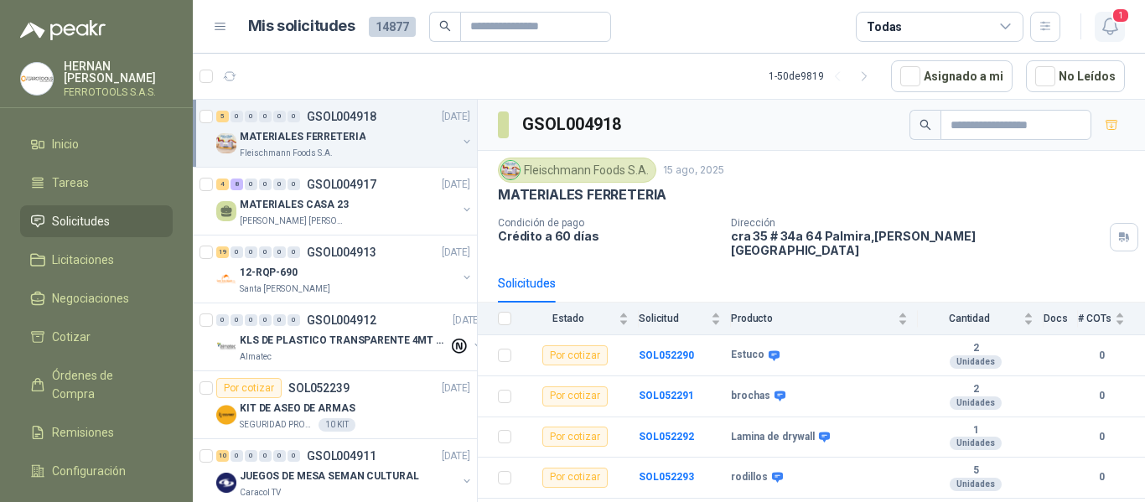
click at [1119, 30] on icon "button" at bounding box center [1110, 26] width 21 height 21
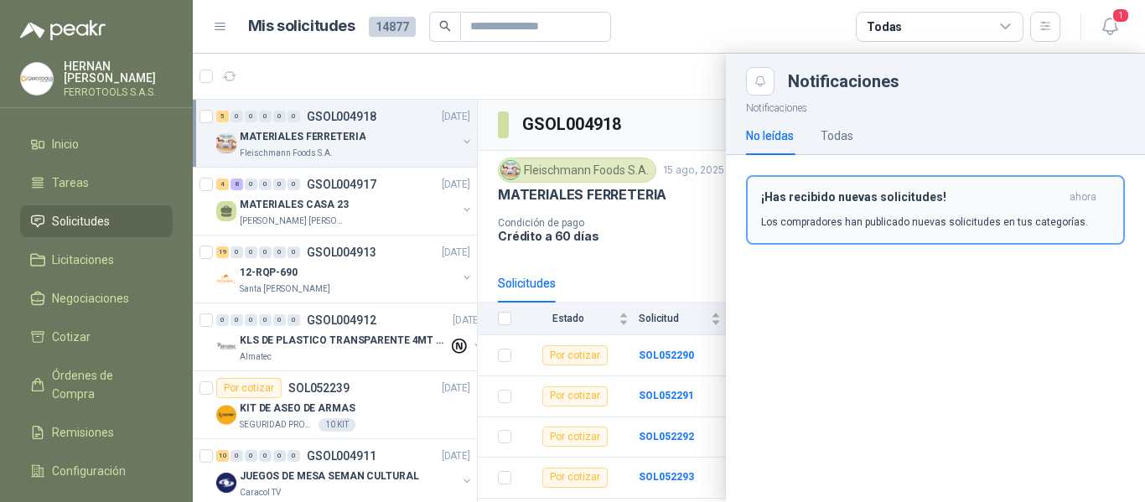
click at [903, 227] on p "Los compradores han publicado nuevas solicitudes en tus categorías." at bounding box center [924, 222] width 327 height 15
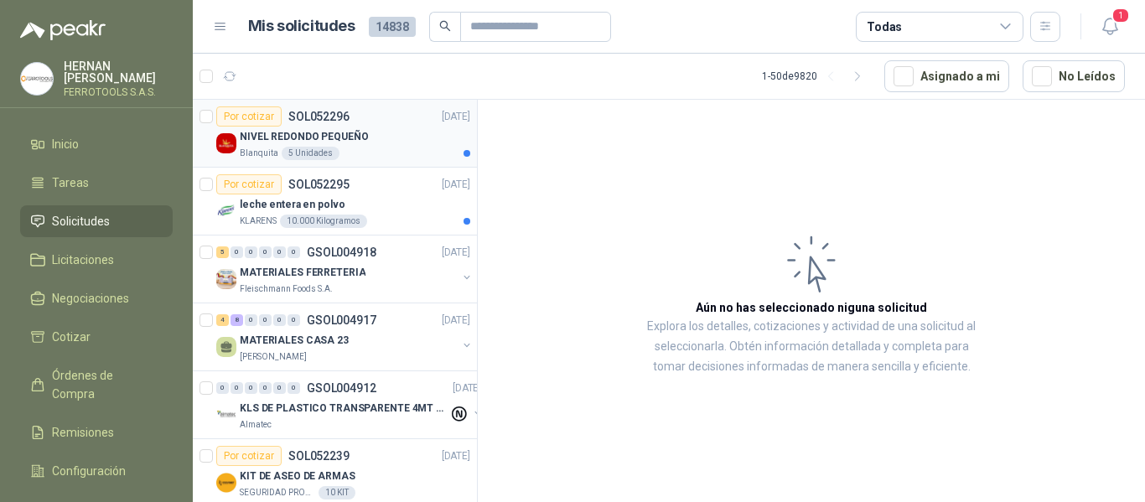
click at [405, 161] on article "Por cotizar SOL052296 15/08/25 NIVEL REDONDO PEQUEÑO Blanquita 5 Unidades" at bounding box center [335, 134] width 284 height 68
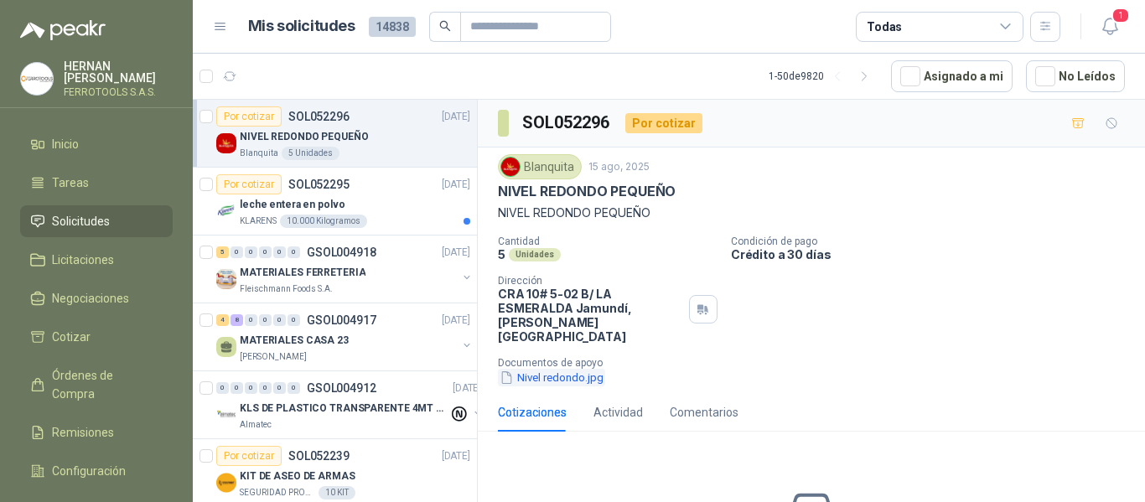
click at [568, 369] on button "Nivel redondo.jpg" at bounding box center [551, 378] width 107 height 18
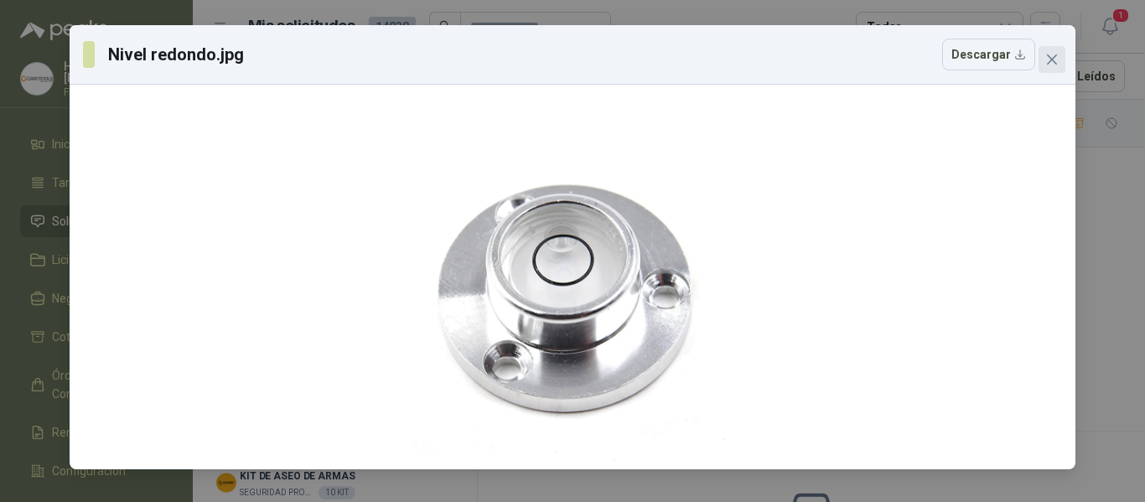
click at [1051, 64] on icon "close" at bounding box center [1052, 59] width 13 height 13
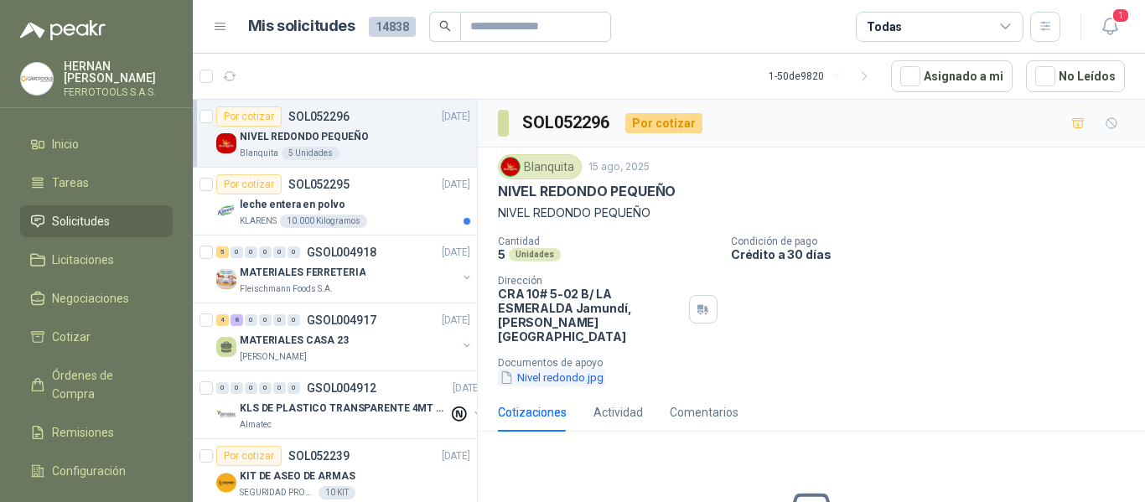
click at [591, 369] on button "Nivel redondo.jpg" at bounding box center [551, 378] width 107 height 18
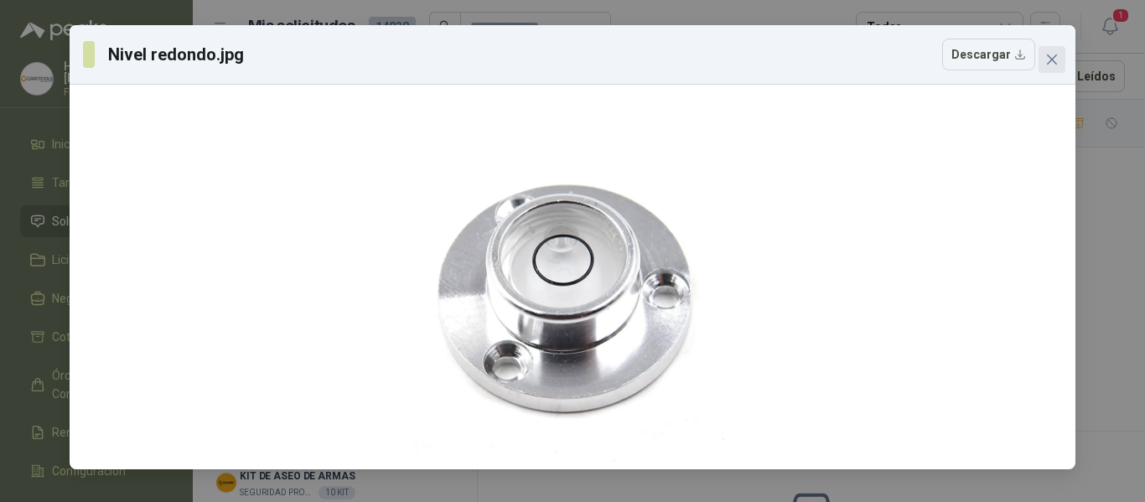
click at [1055, 66] on button "Close" at bounding box center [1052, 59] width 27 height 27
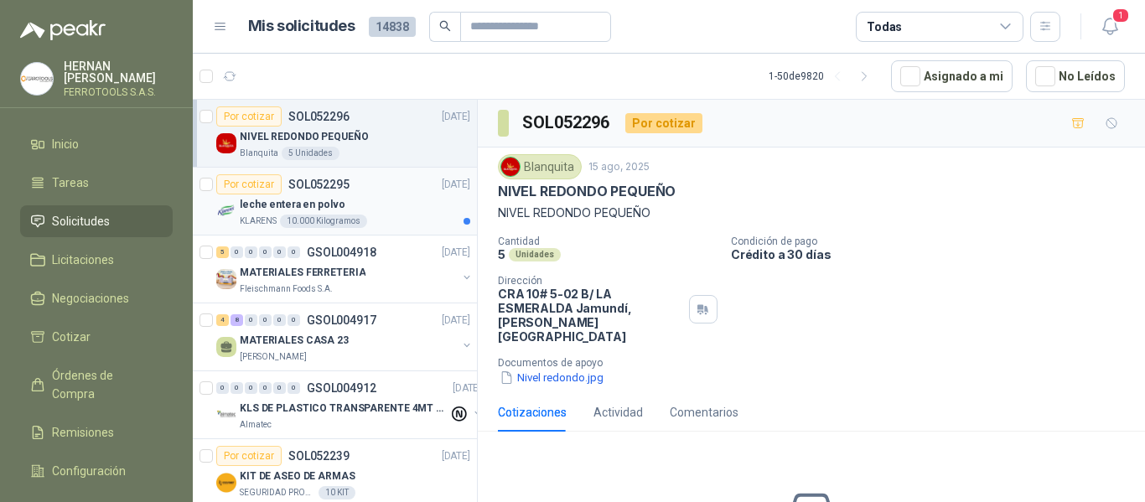
click at [444, 223] on div "KLARENS 10.000 Kilogramos" at bounding box center [355, 221] width 231 height 13
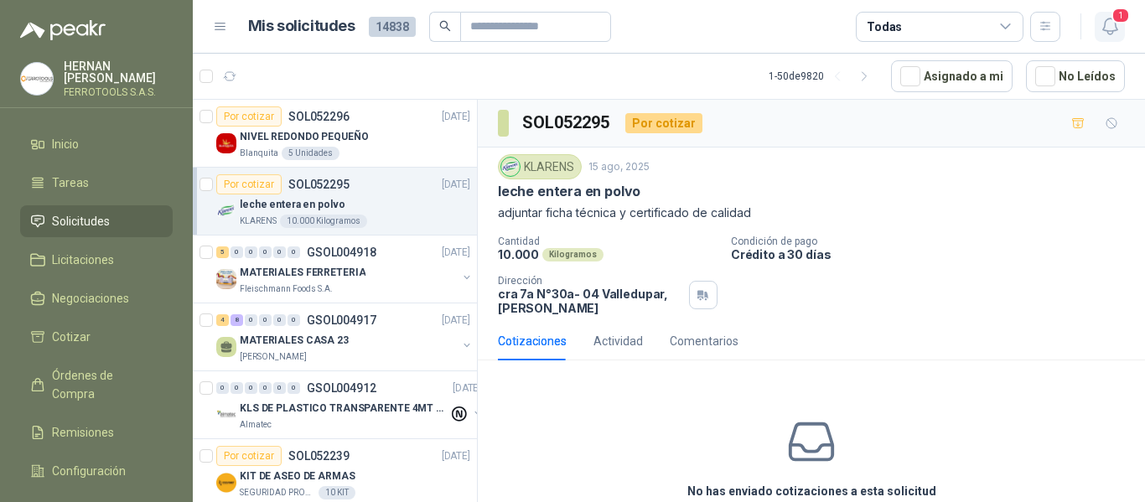
click at [1108, 29] on icon "button" at bounding box center [1110, 26] width 21 height 21
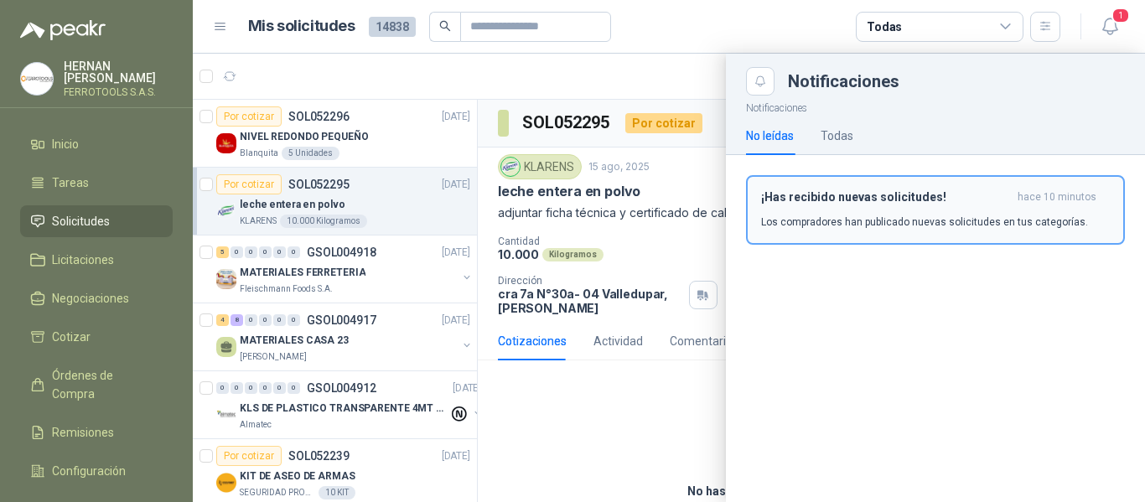
click at [957, 210] on div "¡Has recibido nuevas solicitudes! hace 10 minutos Los compradores han publicado…" at bounding box center [935, 209] width 349 height 39
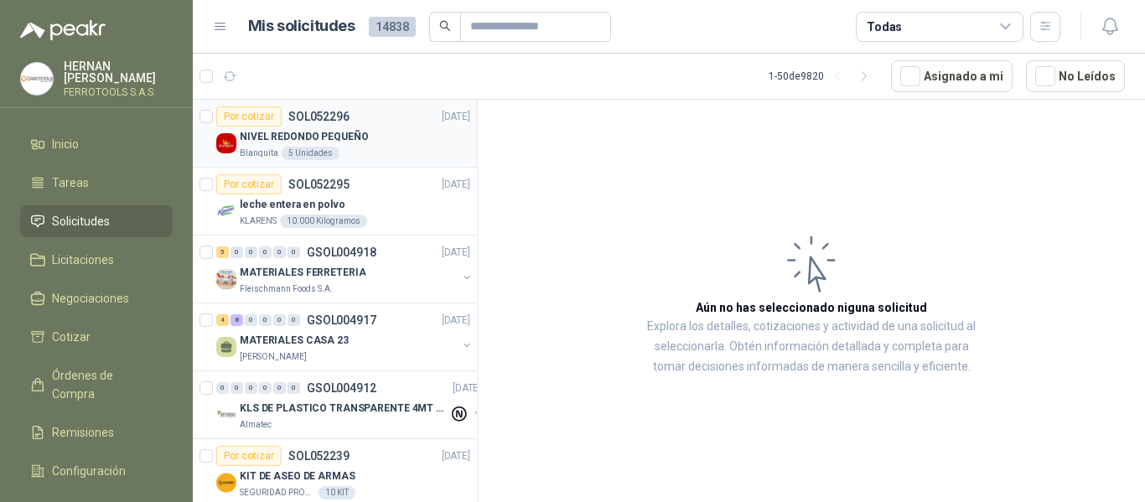
click at [386, 141] on div "NIVEL REDONDO PEQUEÑO" at bounding box center [355, 137] width 231 height 20
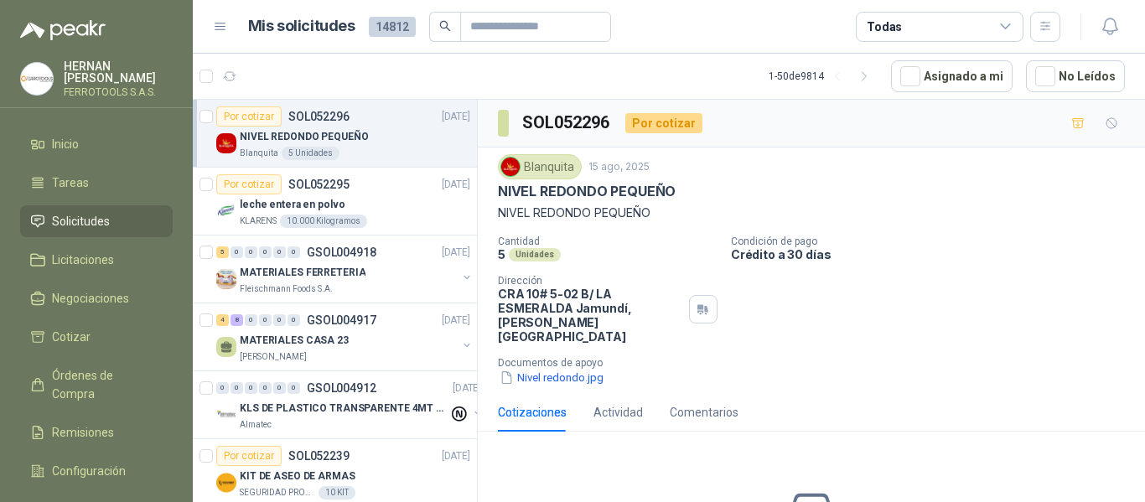
click at [377, 137] on div "NIVEL REDONDO PEQUEÑO" at bounding box center [355, 137] width 231 height 20
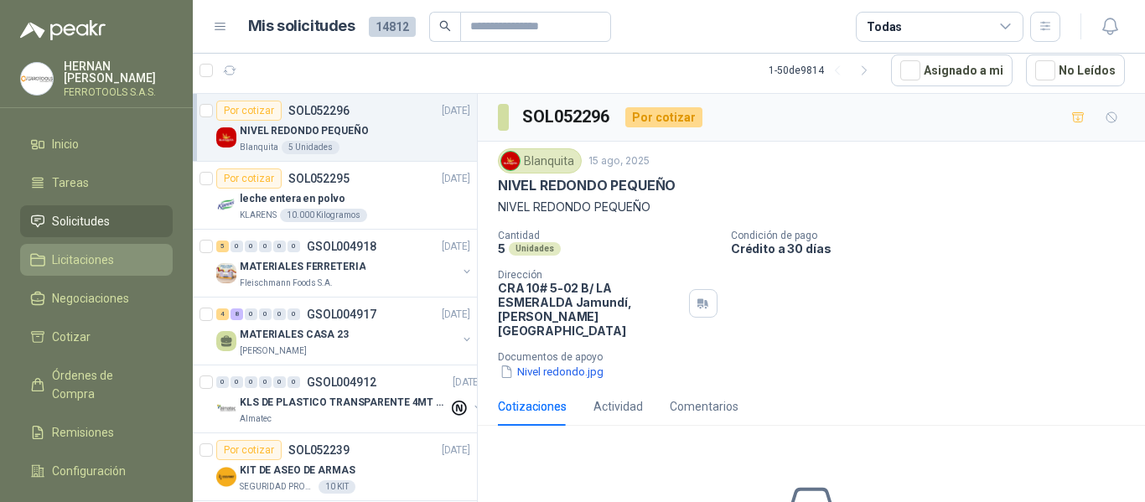
click at [96, 244] on link "Licitaciones" at bounding box center [96, 260] width 153 height 32
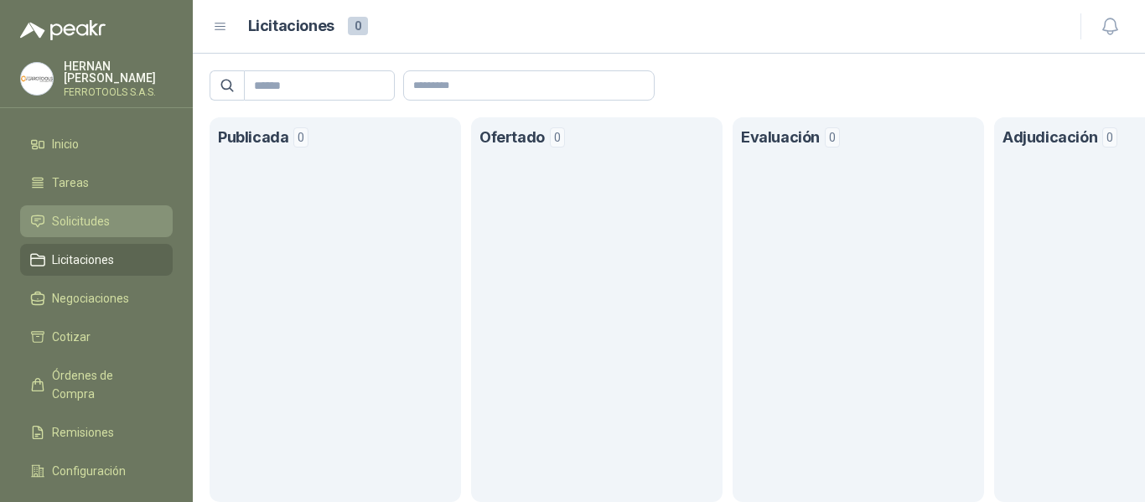
click at [84, 215] on span "Solicitudes" at bounding box center [81, 221] width 58 height 18
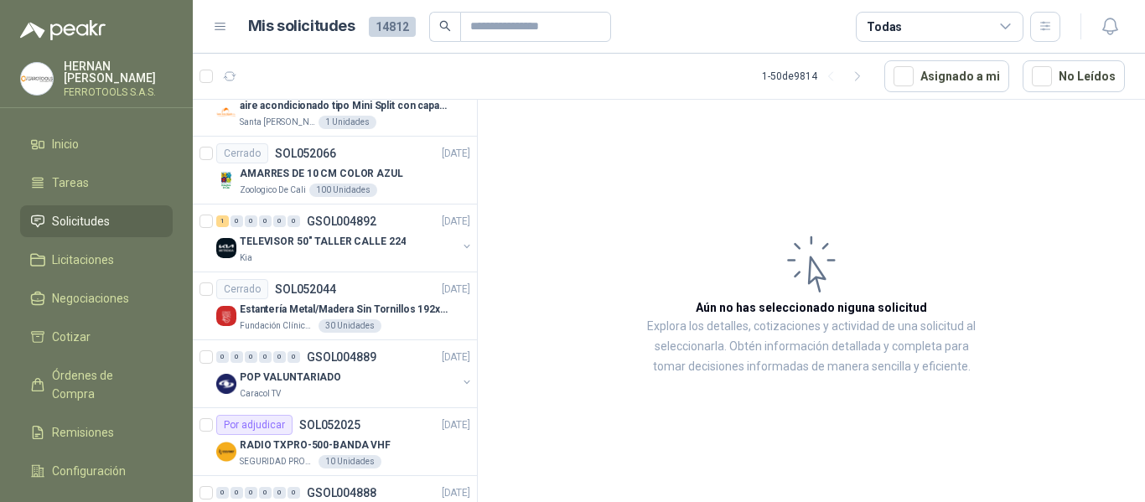
scroll to position [2096, 0]
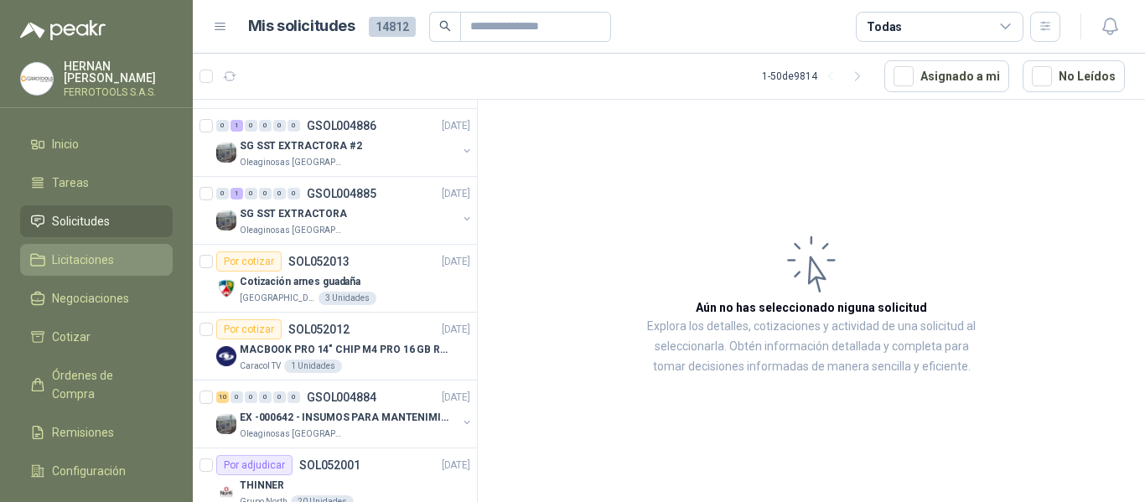
click at [87, 251] on span "Licitaciones" at bounding box center [83, 260] width 62 height 18
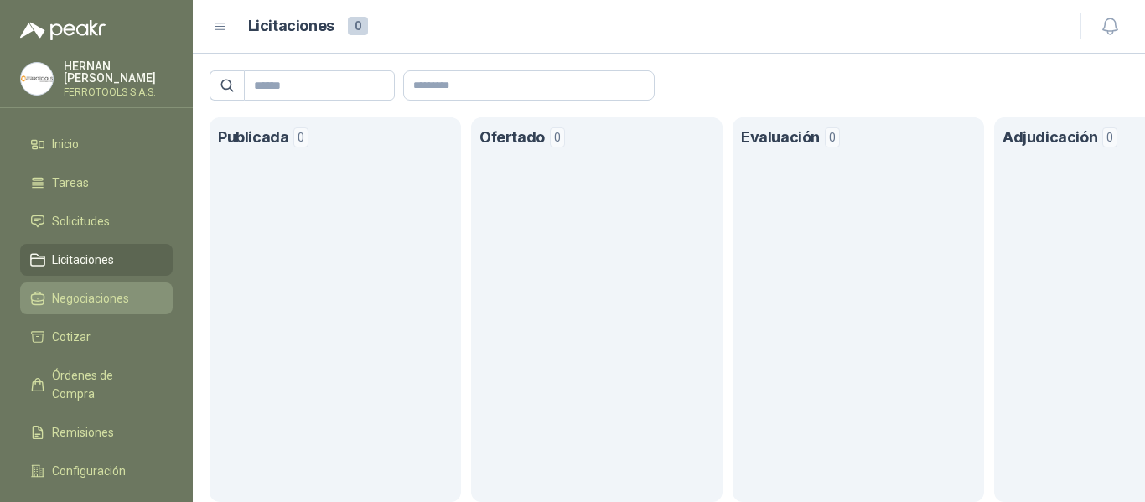
click at [85, 297] on span "Negociaciones" at bounding box center [90, 298] width 77 height 18
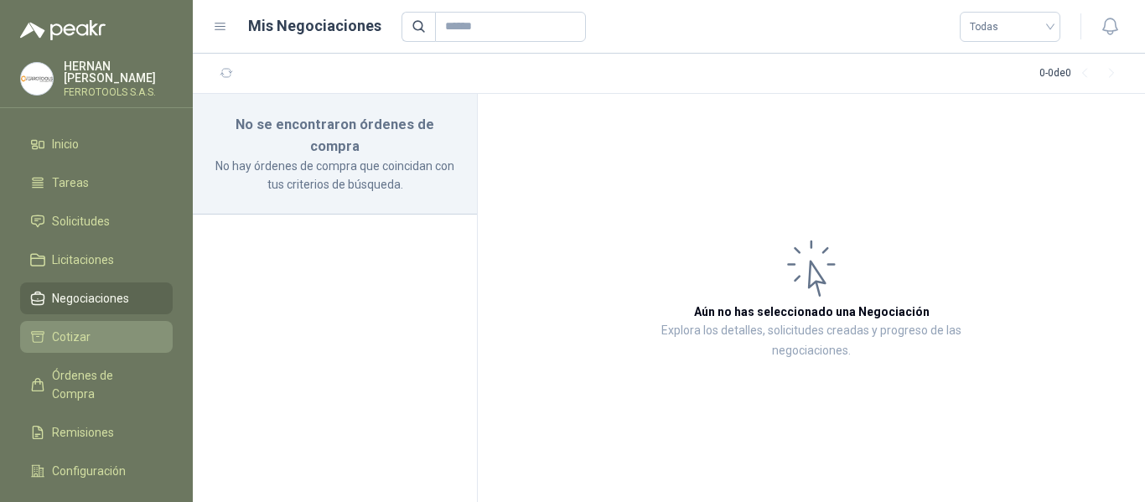
click at [86, 331] on span "Cotizar" at bounding box center [71, 337] width 39 height 18
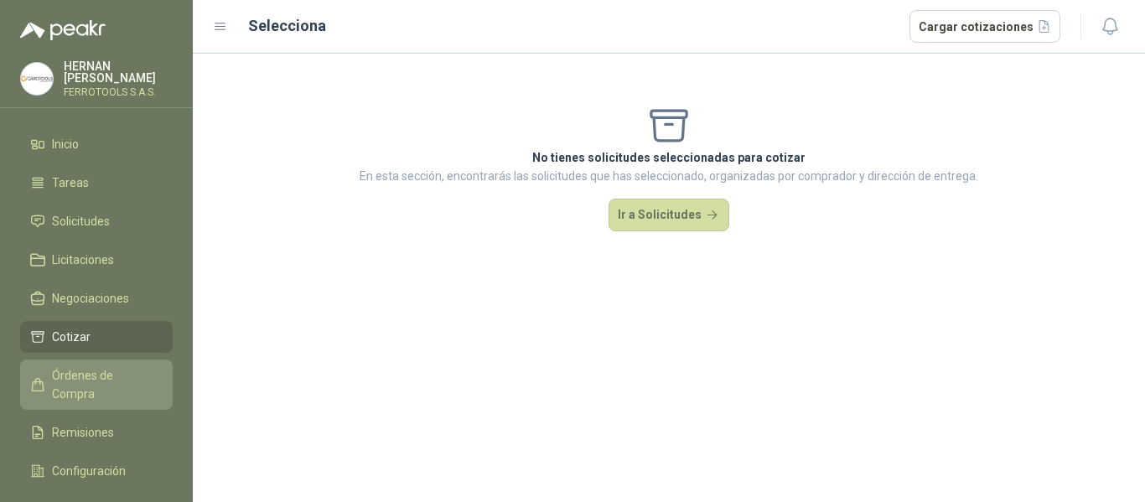
click at [112, 371] on span "Órdenes de Compra" at bounding box center [104, 384] width 105 height 37
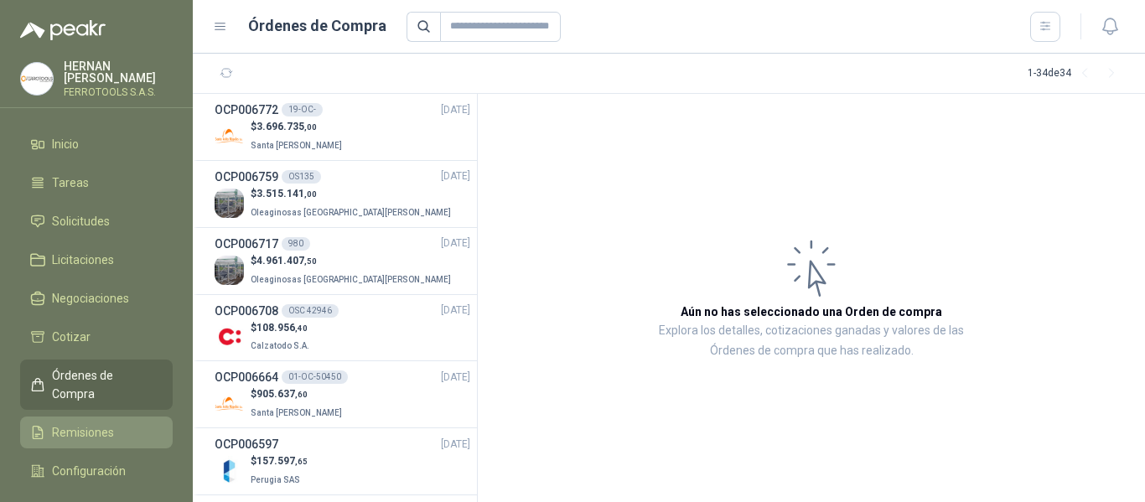
click at [103, 423] on span "Remisiones" at bounding box center [83, 432] width 62 height 18
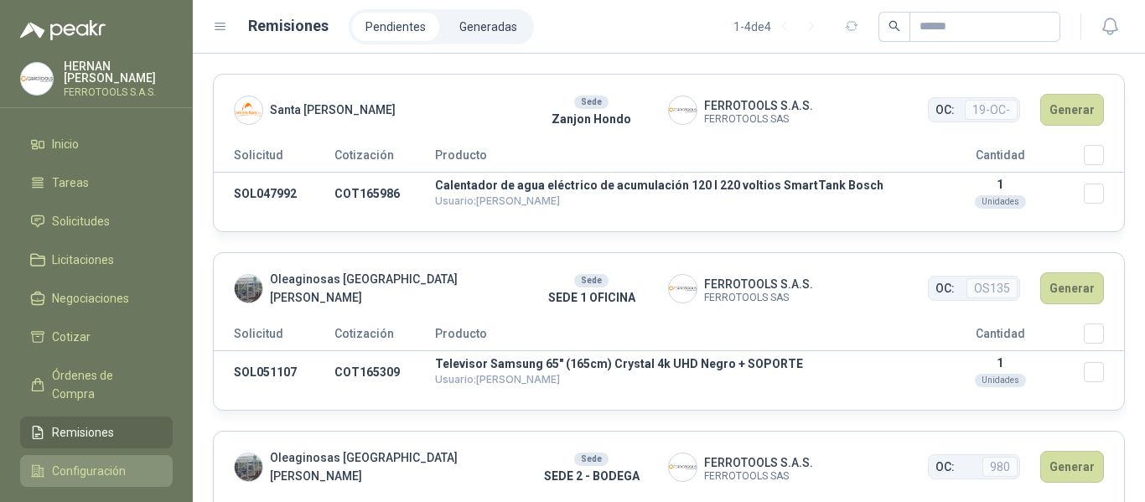
click at [100, 462] on span "Configuración" at bounding box center [89, 471] width 74 height 18
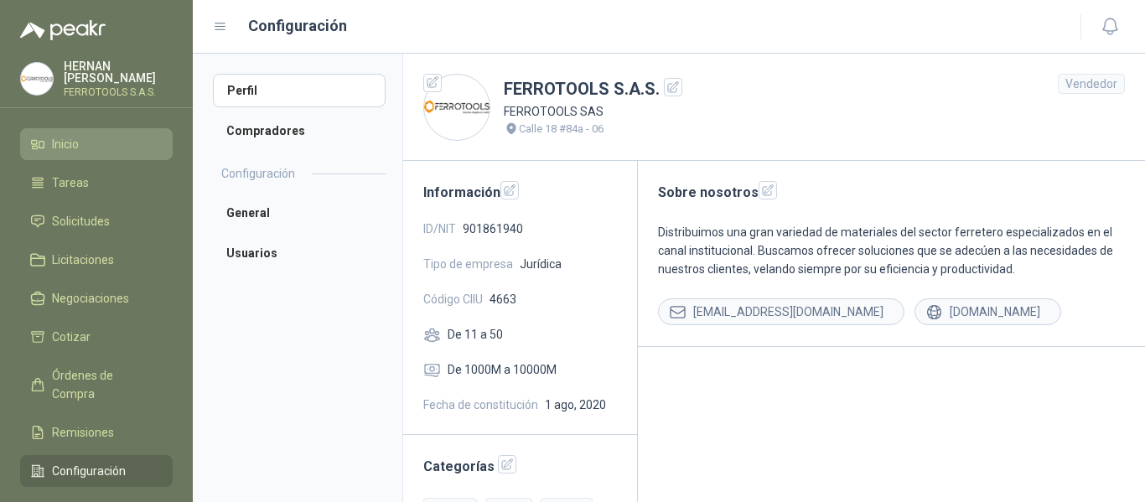
click at [50, 144] on li "Inicio" at bounding box center [96, 144] width 132 height 18
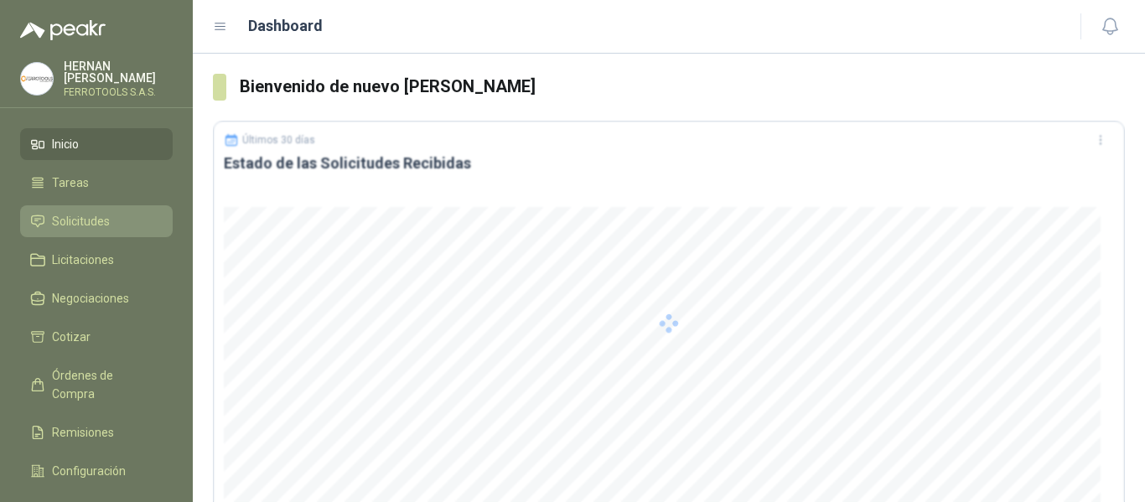
click at [91, 220] on span "Solicitudes" at bounding box center [81, 221] width 58 height 18
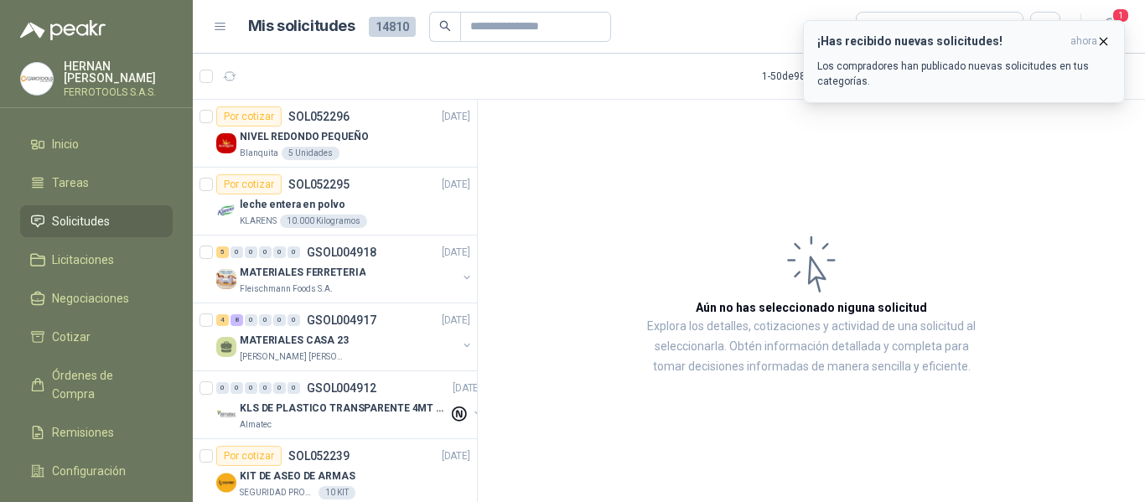
drag, startPoint x: 636, startPoint y: 174, endPoint x: 961, endPoint y: 61, distance: 343.6
click at [961, 61] on p "Los compradores han publicado nuevas solicitudes en tus categorías." at bounding box center [963, 74] width 293 height 30
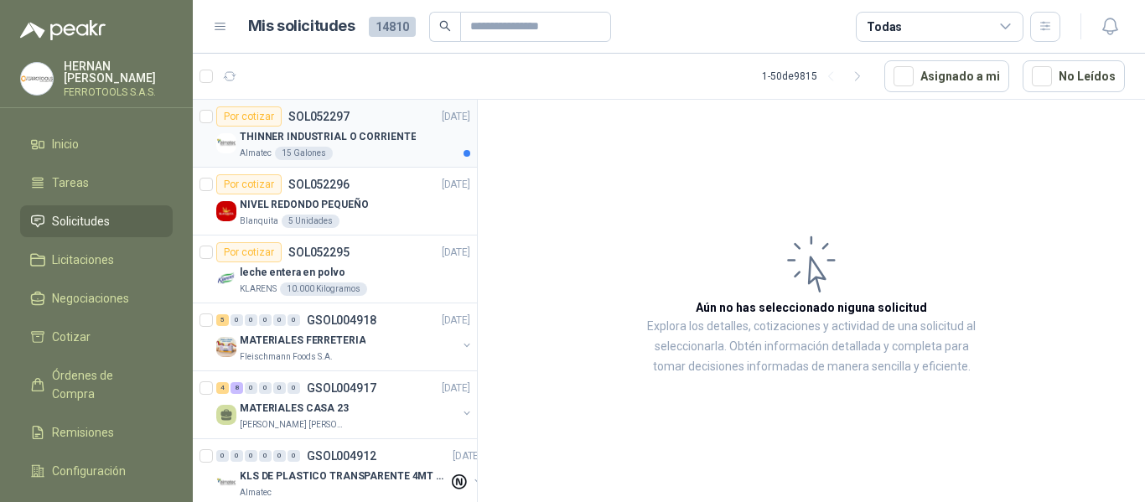
click at [400, 145] on div "THINNER INDUSTRIAL O CORRIENTE" at bounding box center [355, 137] width 231 height 20
